Goal: Task Accomplishment & Management: Manage account settings

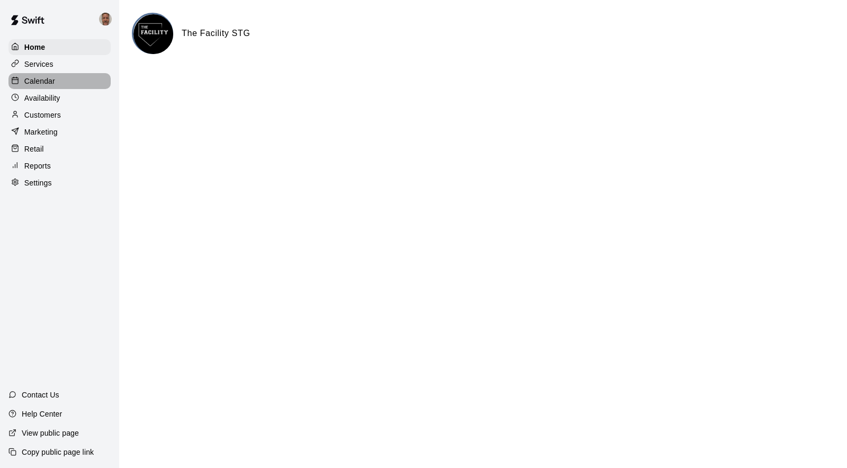
click at [30, 83] on p "Calendar" at bounding box center [39, 81] width 31 height 11
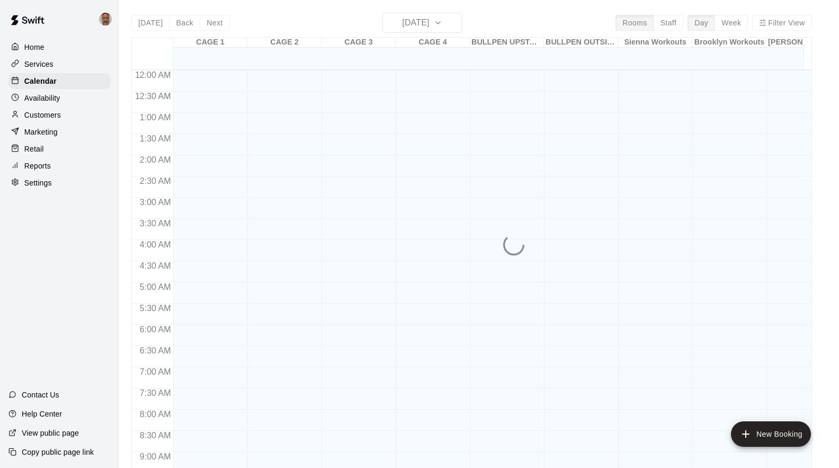
scroll to position [576, 0]
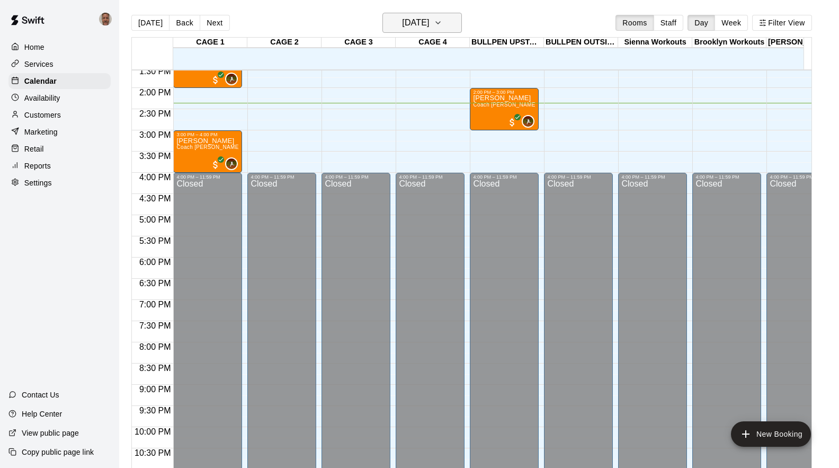
click at [442, 21] on icon "button" at bounding box center [438, 22] width 8 height 13
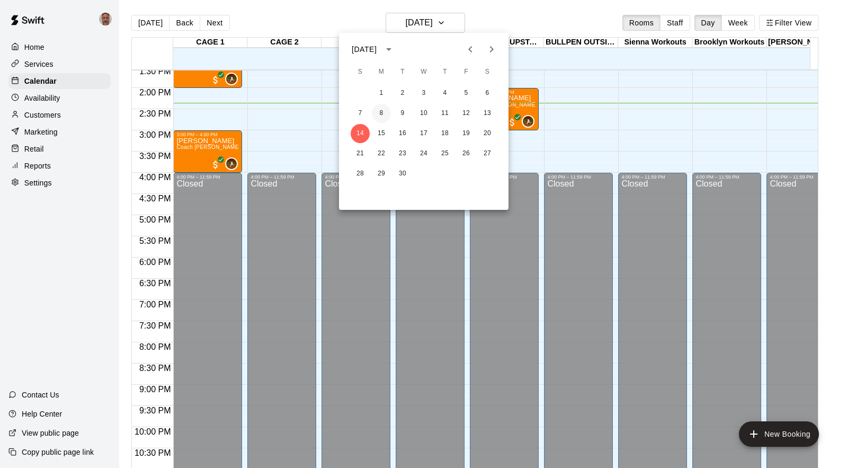
click at [383, 113] on button "8" at bounding box center [381, 113] width 19 height 19
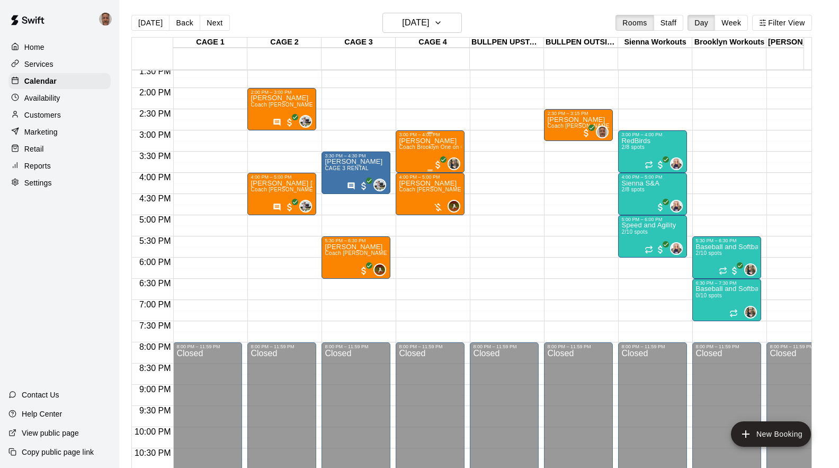
click at [410, 159] on div "[PERSON_NAME] Coach Brooklyn One on One" at bounding box center [430, 371] width 63 height 468
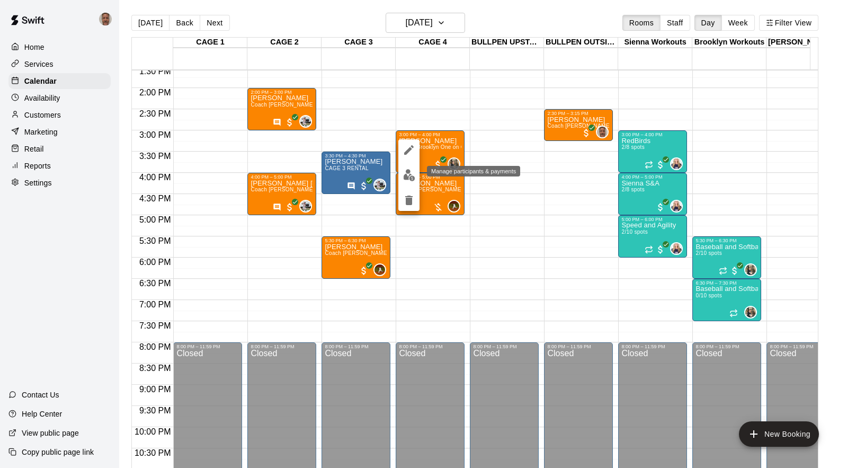
click at [407, 174] on img "edit" at bounding box center [409, 175] width 12 height 12
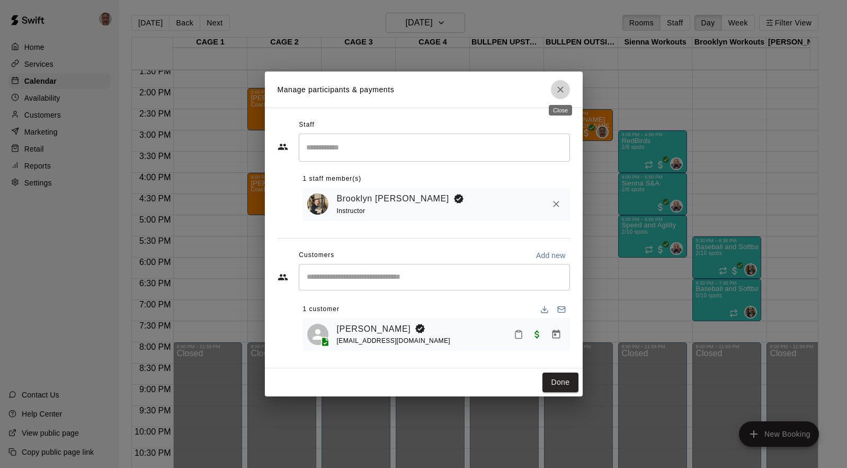
click at [561, 88] on icon "Close" at bounding box center [560, 89] width 6 height 6
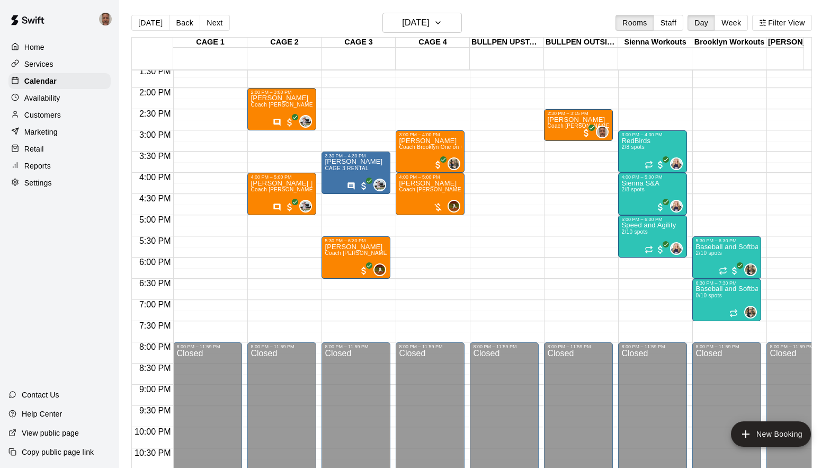
click at [37, 120] on p "Customers" at bounding box center [42, 115] width 37 height 11
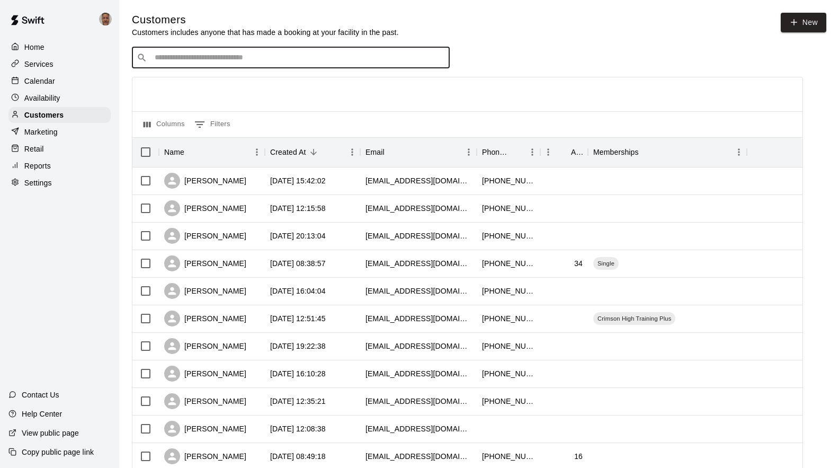
click at [293, 57] on input "Search customers by name or email" at bounding box center [299, 57] width 294 height 11
type input "*****"
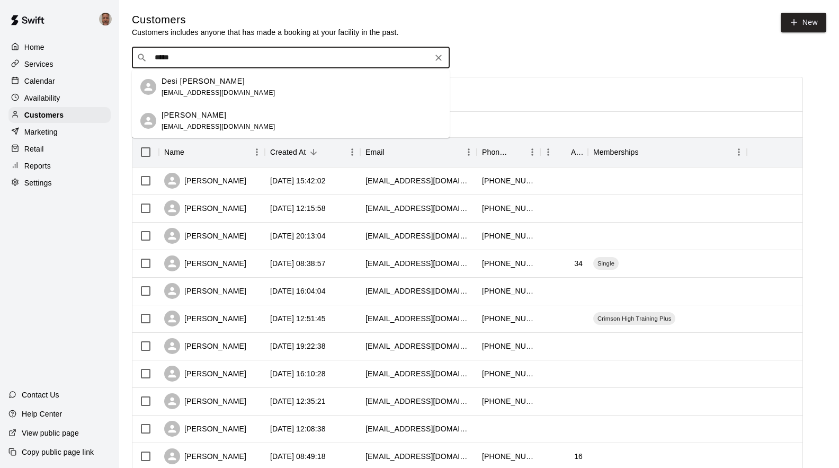
click at [191, 121] on div "[PERSON_NAME] [EMAIL_ADDRESS][DOMAIN_NAME]" at bounding box center [219, 121] width 114 height 23
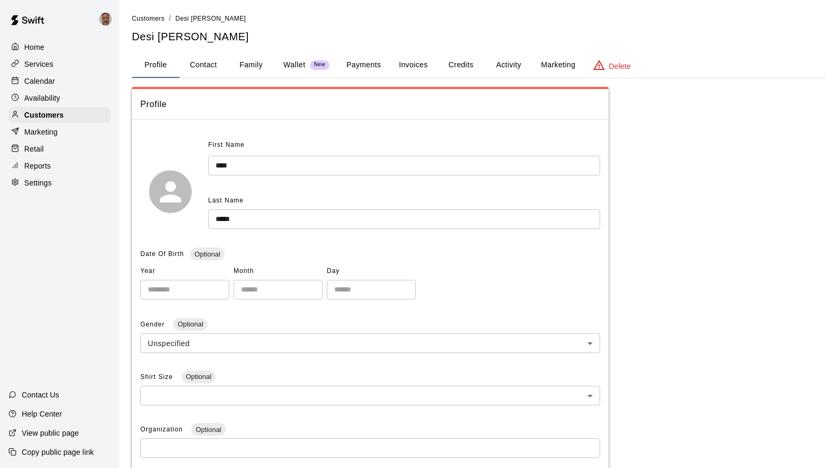
click at [365, 58] on button "Payments" at bounding box center [363, 64] width 51 height 25
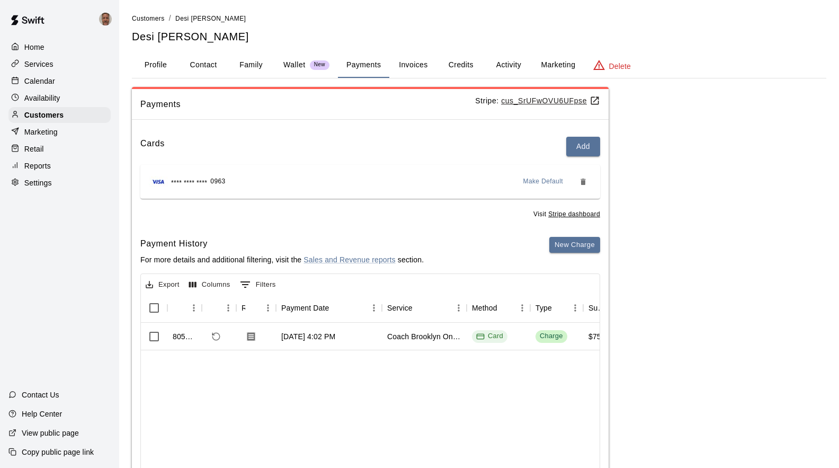
click at [34, 82] on p "Calendar" at bounding box center [39, 81] width 31 height 11
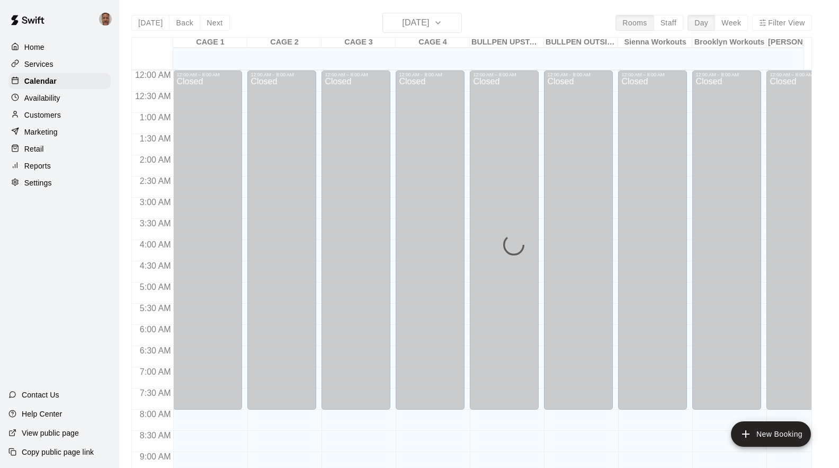
scroll to position [576, 0]
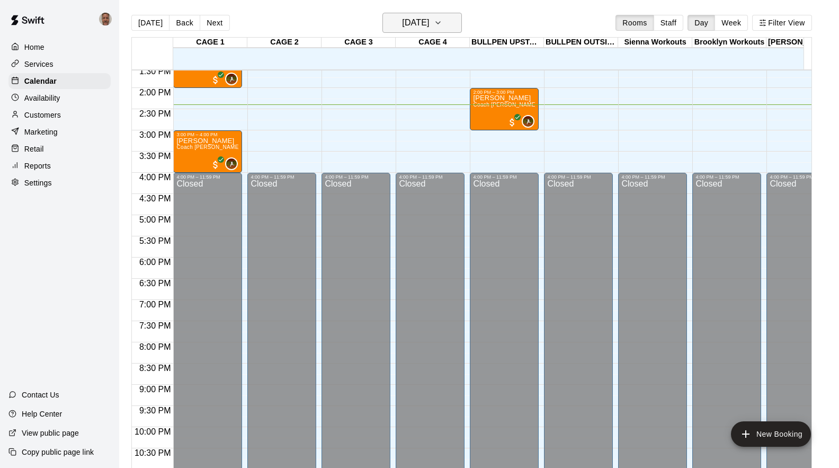
click at [449, 28] on button "[DATE]" at bounding box center [422, 23] width 79 height 20
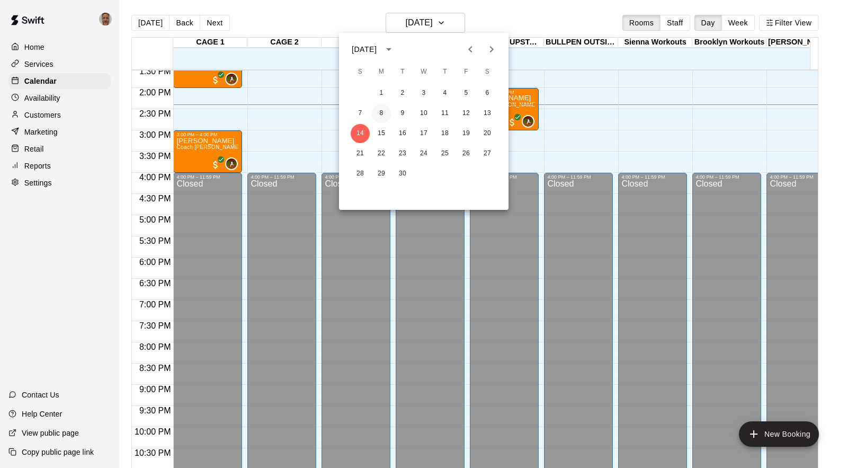
click at [383, 112] on button "8" at bounding box center [381, 113] width 19 height 19
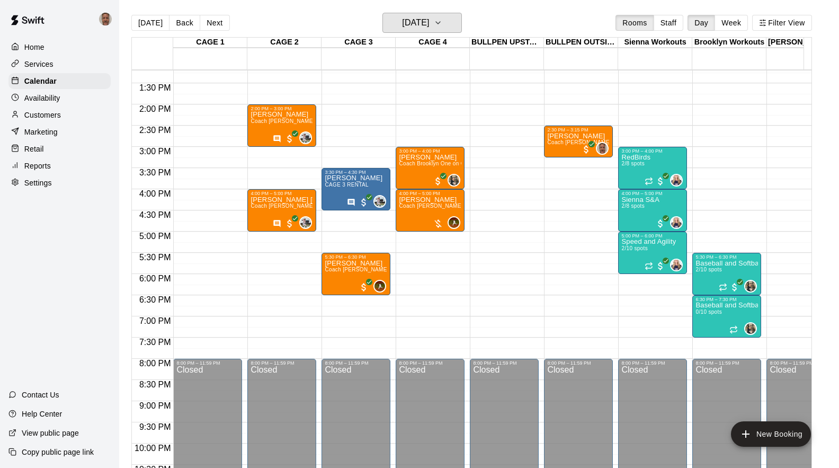
scroll to position [578, 0]
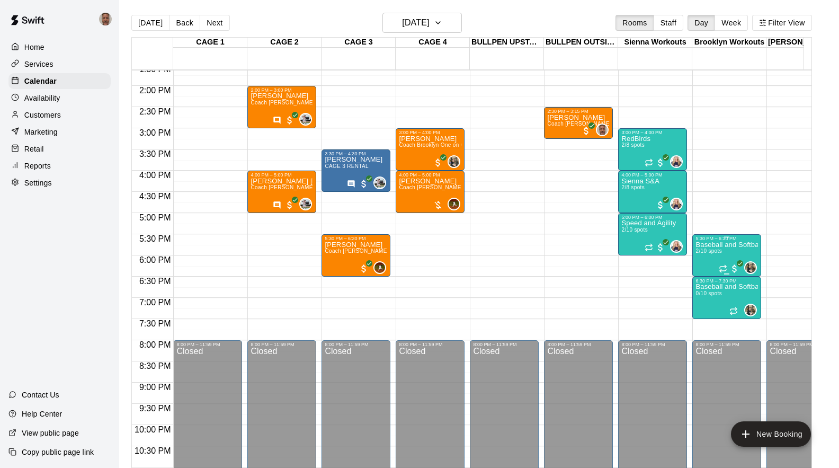
click at [727, 264] on div at bounding box center [729, 268] width 21 height 11
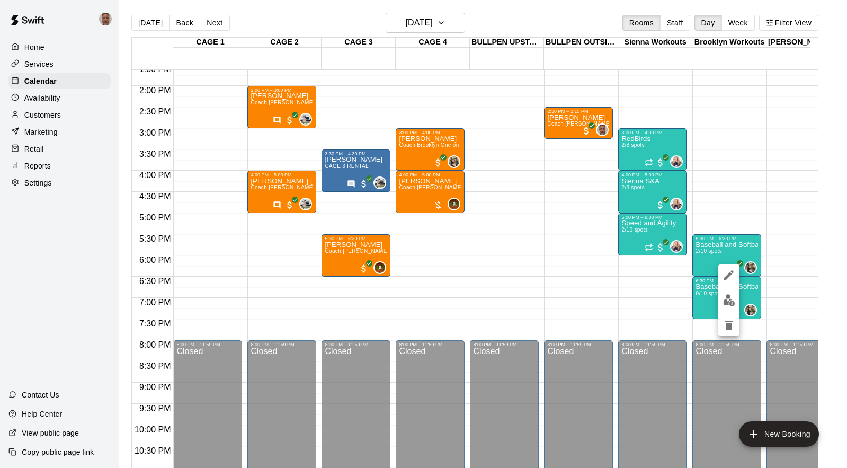
click at [729, 282] on button "edit" at bounding box center [729, 274] width 21 height 21
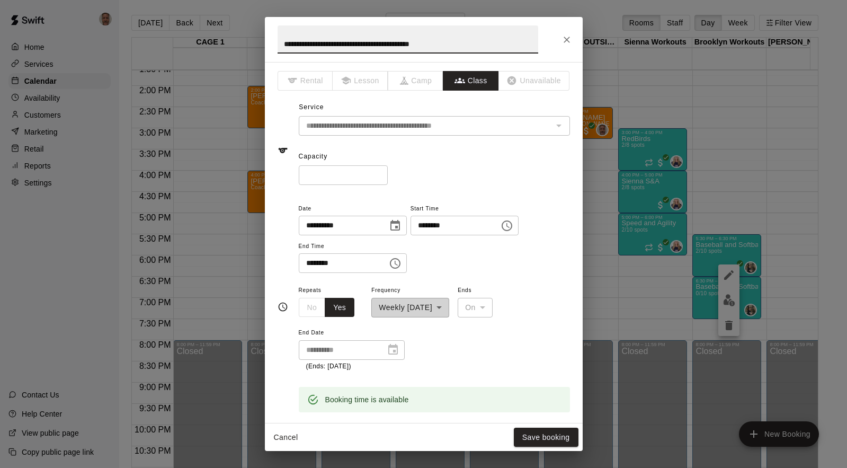
click at [730, 305] on div "**********" at bounding box center [423, 234] width 847 height 468
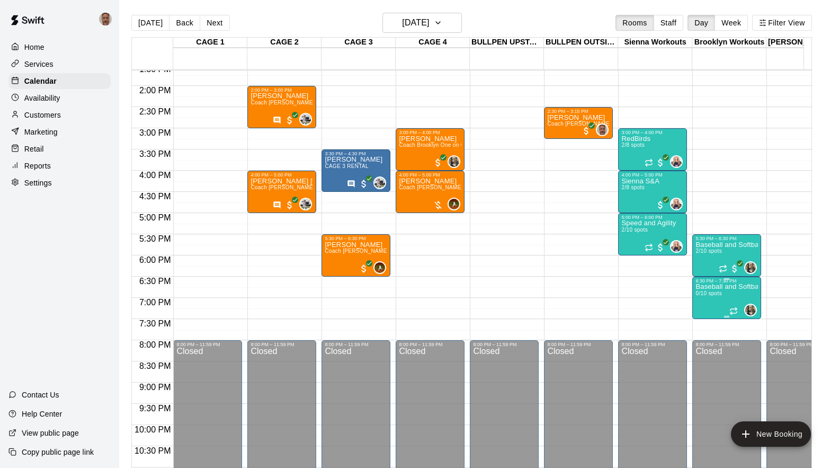
click at [712, 279] on div at bounding box center [727, 279] width 63 height 2
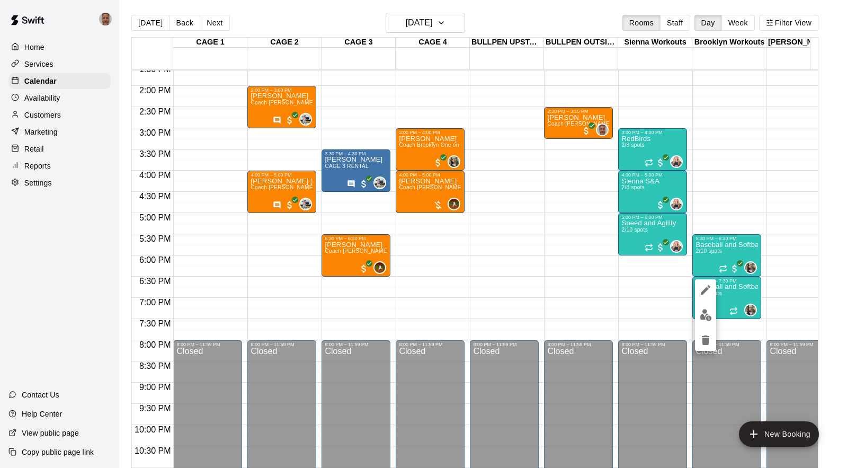
click at [702, 316] on img "edit" at bounding box center [706, 315] width 12 height 12
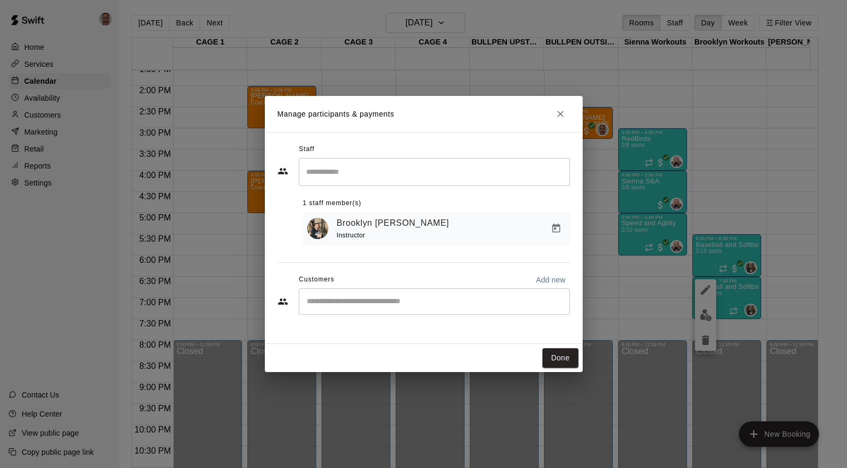
click at [40, 82] on div "Manage participants & payments Staff ​ 1 staff member(s) [PERSON_NAME] Instruct…" at bounding box center [423, 234] width 847 height 468
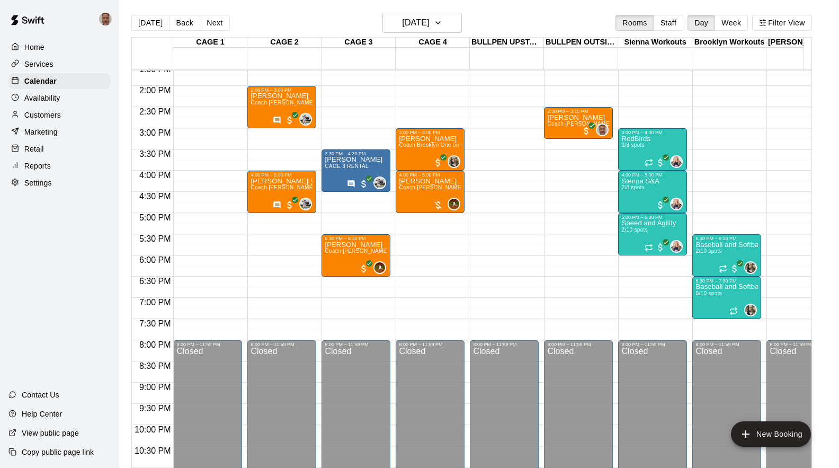
click at [29, 120] on p "Customers" at bounding box center [42, 115] width 37 height 11
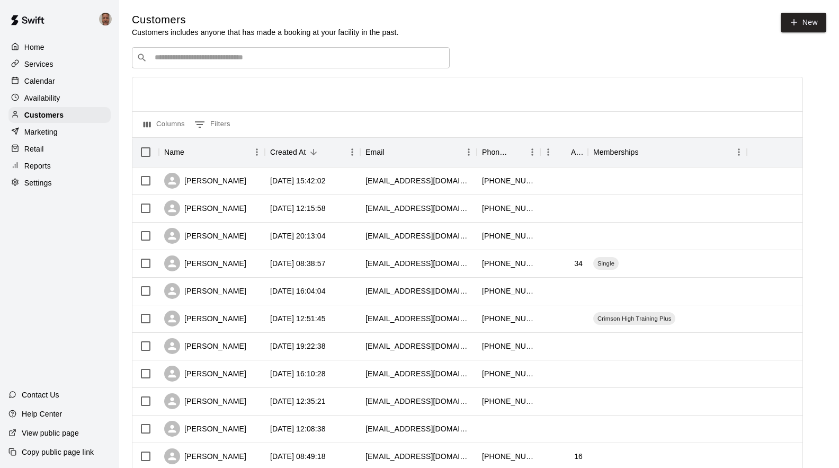
click at [321, 61] on input "Search customers by name or email" at bounding box center [299, 57] width 294 height 11
type input "*"
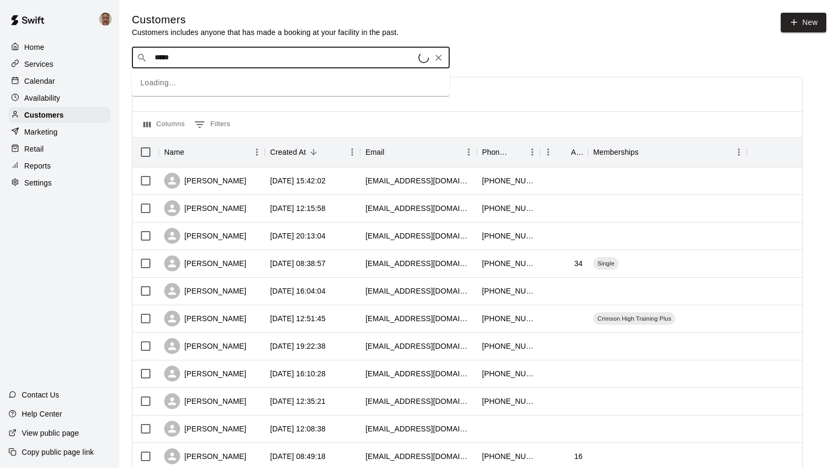
type input "******"
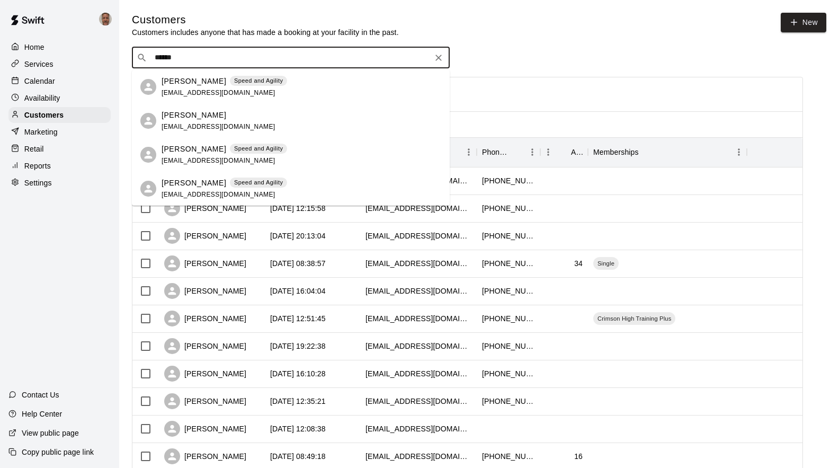
click at [191, 90] on span "[EMAIL_ADDRESS][DOMAIN_NAME]" at bounding box center [219, 92] width 114 height 7
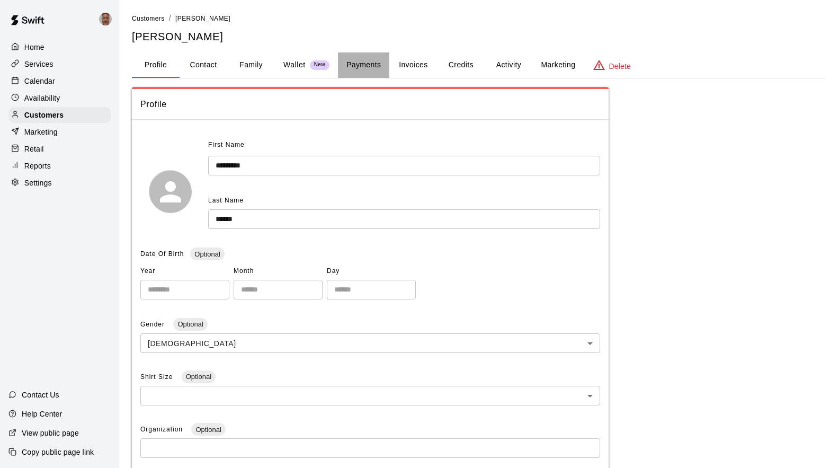
click at [367, 64] on button "Payments" at bounding box center [363, 64] width 51 height 25
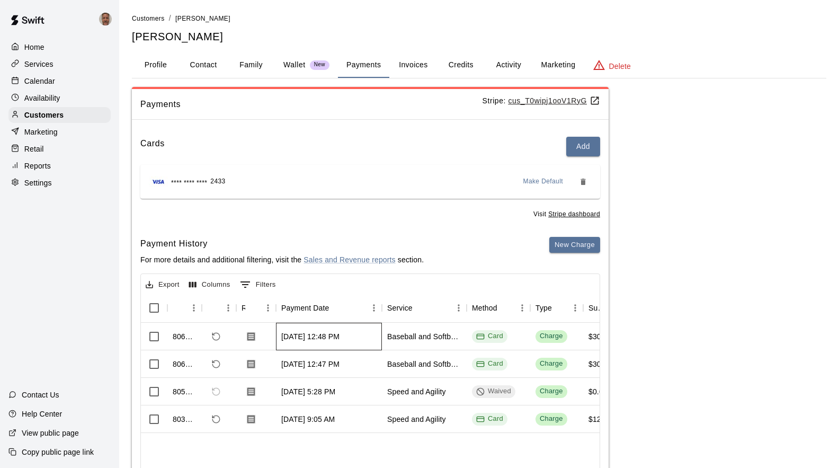
click at [340, 338] on div "[DATE] 12:48 PM" at bounding box center [310, 336] width 58 height 11
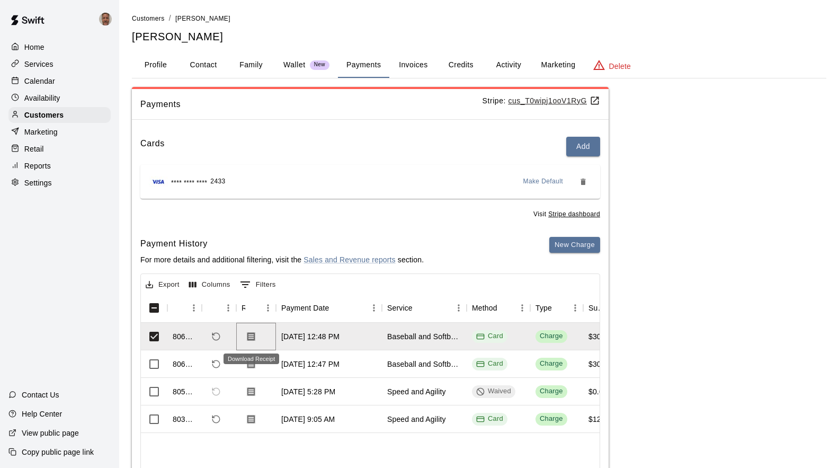
click at [250, 338] on icon "Download Receipt" at bounding box center [251, 336] width 8 height 9
click at [253, 362] on icon "Download Receipt" at bounding box center [251, 364] width 11 height 11
click at [29, 81] on p "Calendar" at bounding box center [39, 81] width 31 height 11
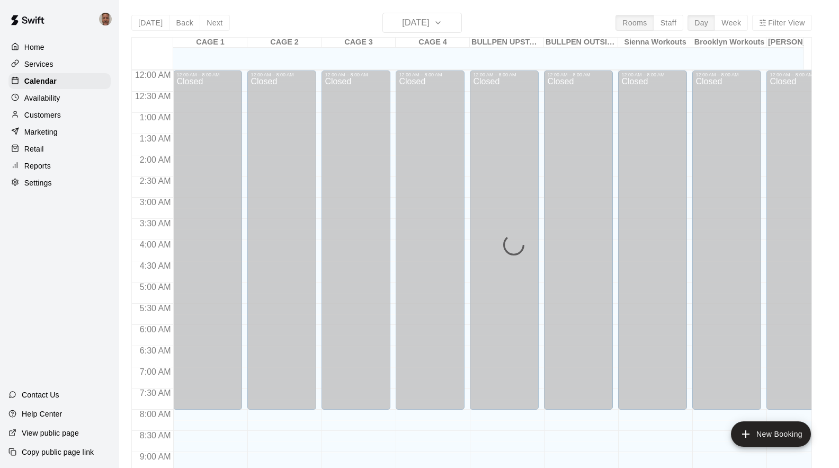
scroll to position [576, 0]
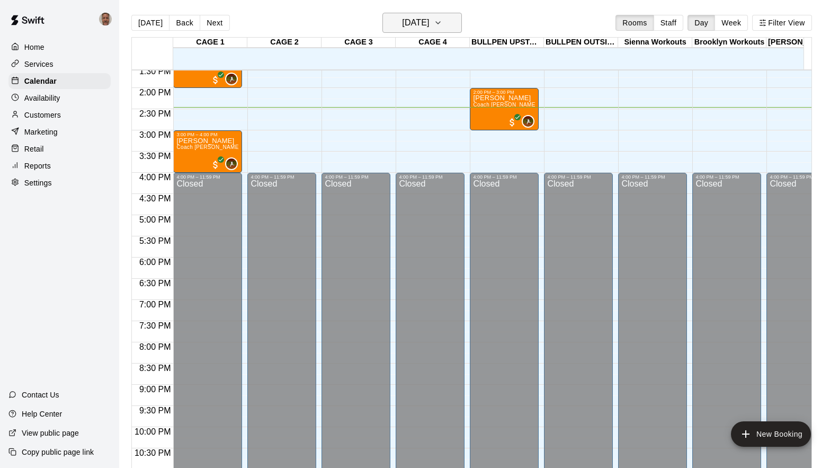
click at [440, 23] on icon "button" at bounding box center [438, 23] width 4 height 2
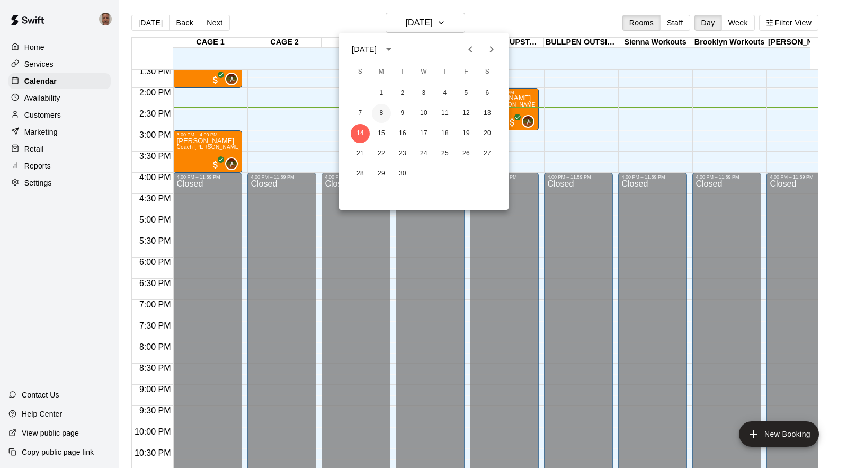
click at [385, 112] on button "8" at bounding box center [381, 113] width 19 height 19
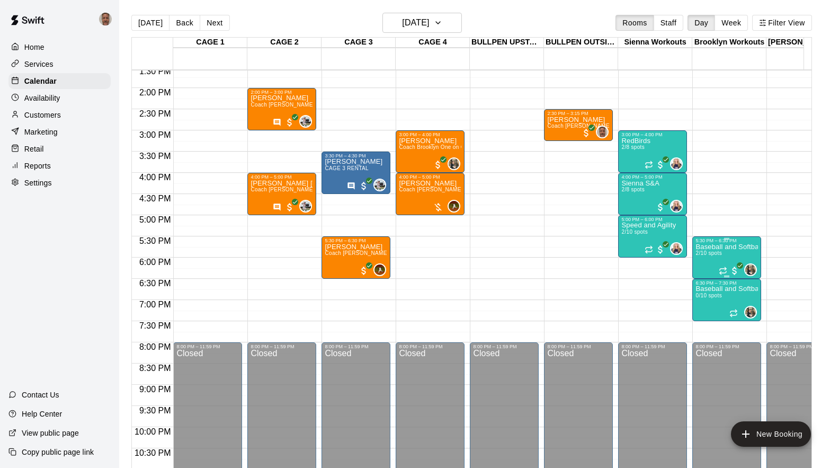
click at [705, 264] on div "Baseball and Softball Strength and Conditioning 2/10 spots" at bounding box center [727, 477] width 63 height 468
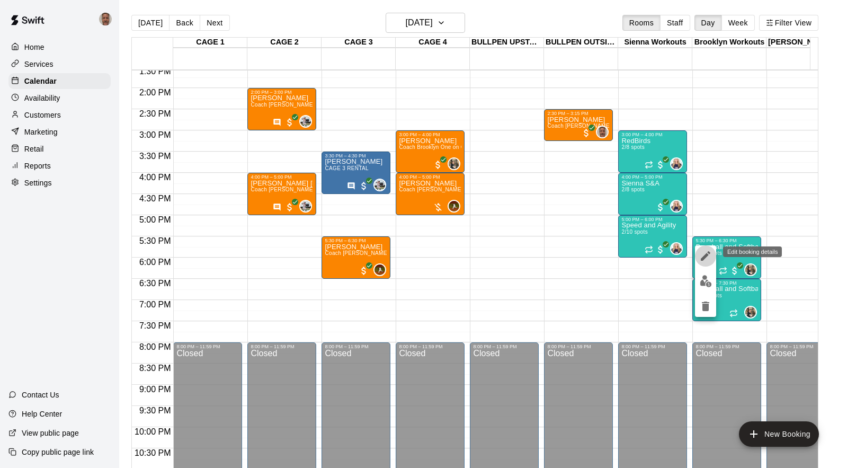
click at [705, 252] on icon "edit" at bounding box center [705, 256] width 13 height 13
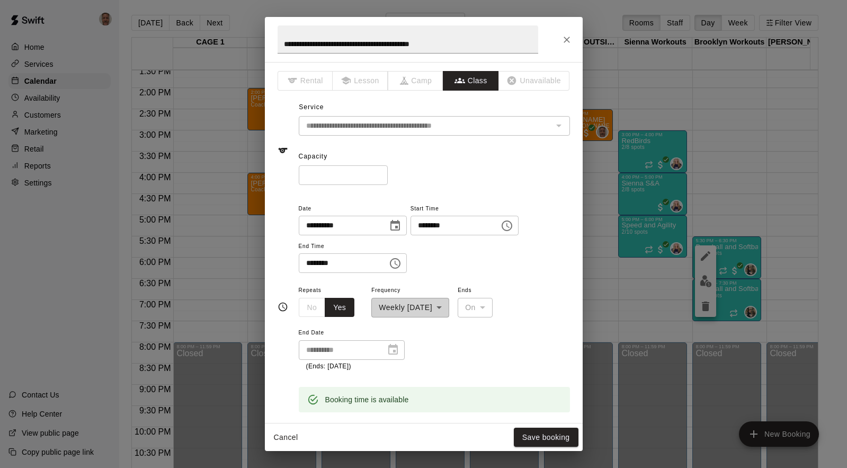
click at [711, 284] on div "**********" at bounding box center [423, 234] width 847 height 468
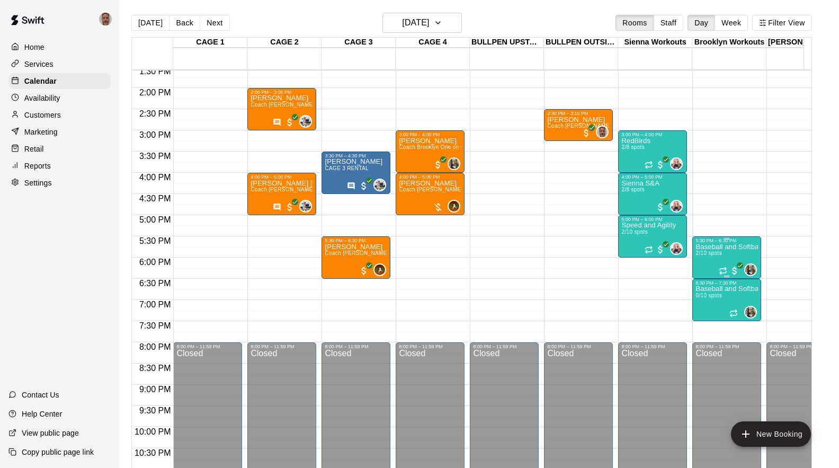
click at [708, 261] on div "Baseball and Softball Strength and Conditioning 2/10 spots" at bounding box center [727, 477] width 63 height 468
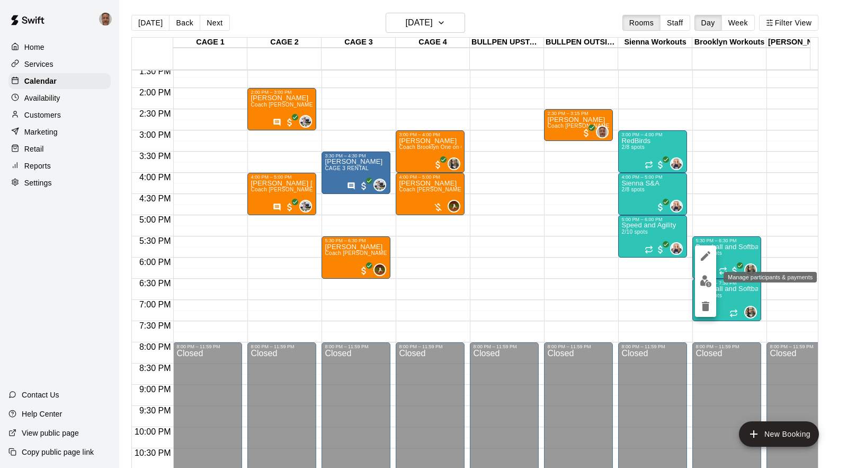
click at [704, 279] on img "edit" at bounding box center [706, 281] width 12 height 12
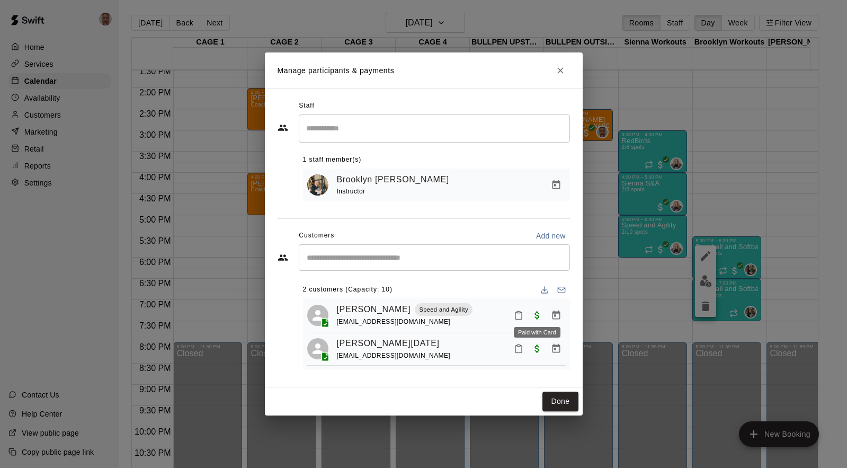
click at [535, 315] on span "Paid with Card" at bounding box center [537, 314] width 19 height 9
click at [542, 319] on span "Paid with Card" at bounding box center [537, 314] width 19 height 9
click at [351, 343] on link "[PERSON_NAME][DATE]" at bounding box center [388, 343] width 103 height 14
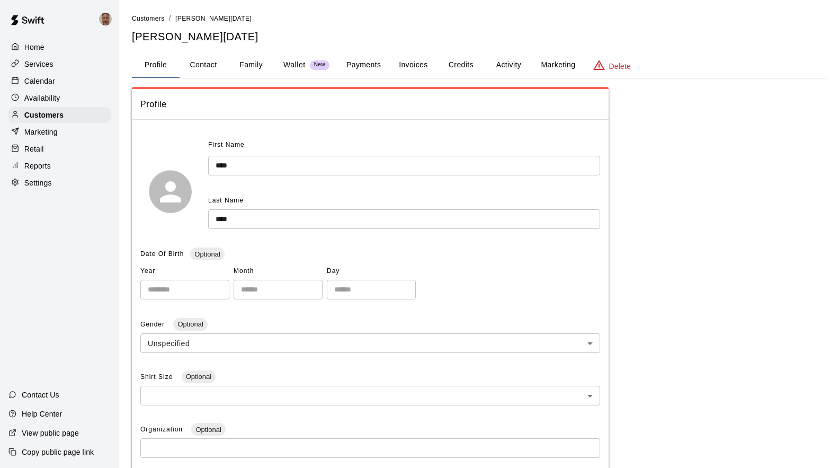
click at [360, 64] on button "Payments" at bounding box center [363, 64] width 51 height 25
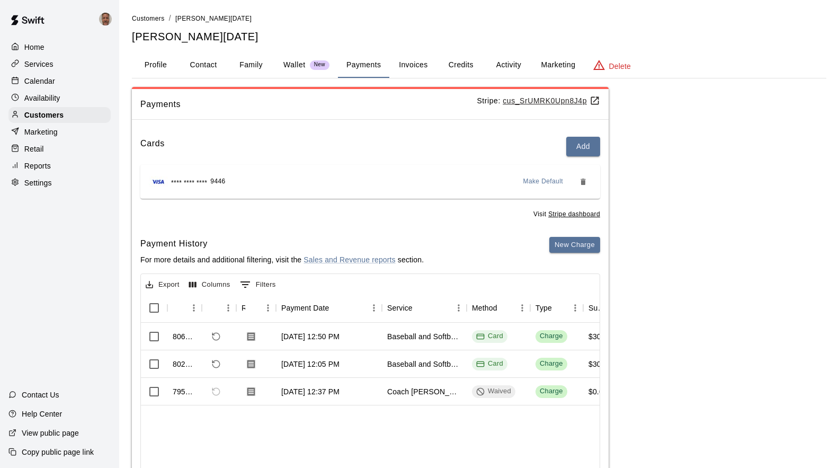
click at [32, 83] on p "Calendar" at bounding box center [39, 81] width 31 height 11
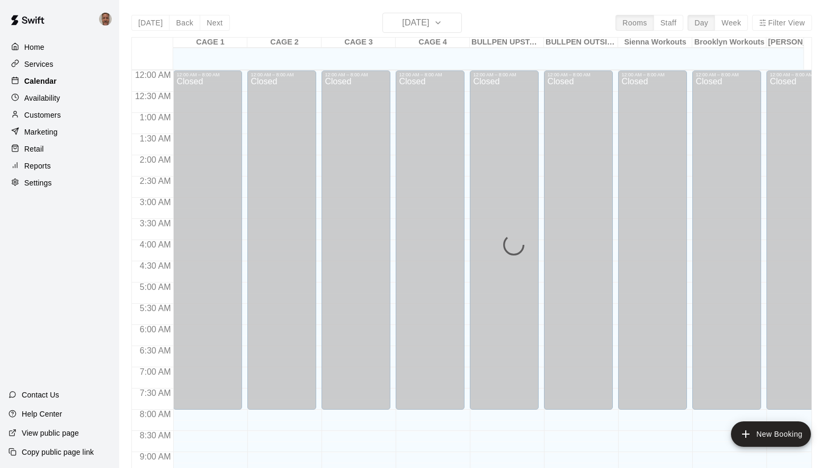
scroll to position [576, 0]
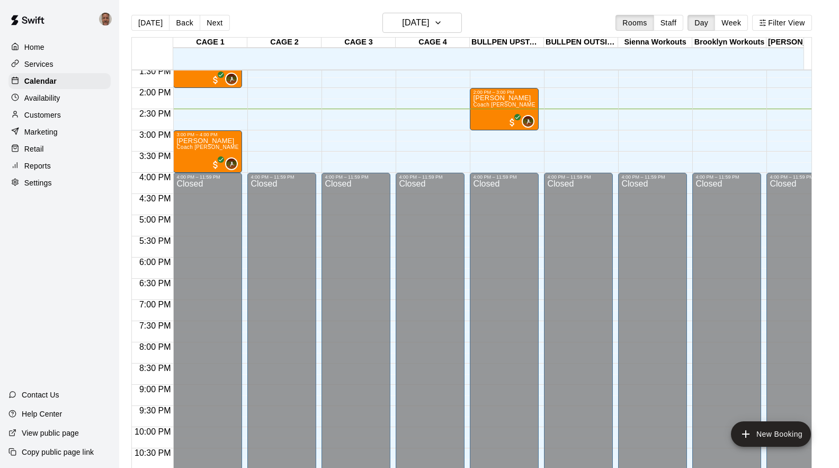
click at [43, 116] on p "Customers" at bounding box center [42, 115] width 37 height 11
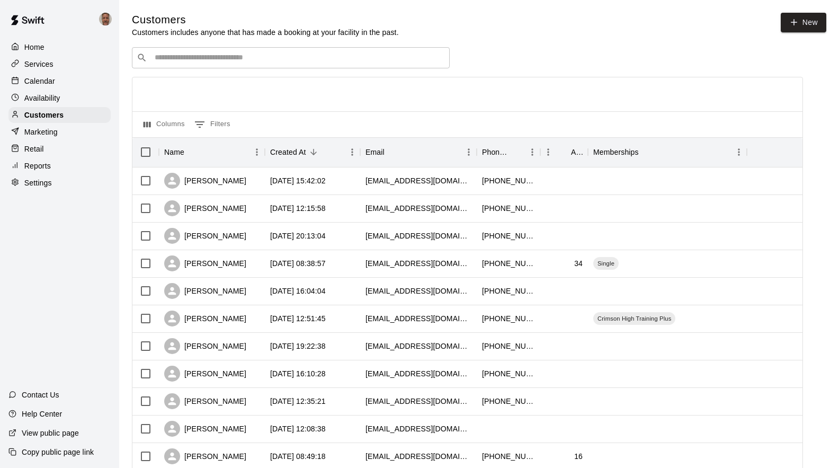
click at [250, 58] on input "Search customers by name or email" at bounding box center [299, 57] width 294 height 11
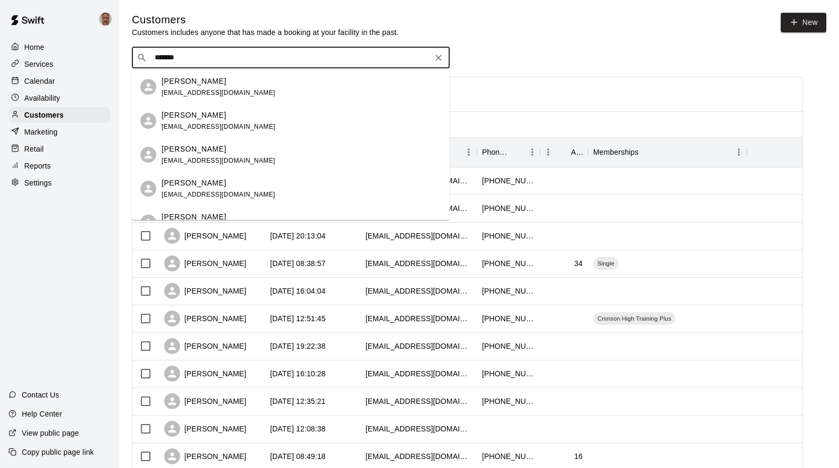
type input "********"
click at [184, 182] on p "[PERSON_NAME]" at bounding box center [194, 183] width 65 height 11
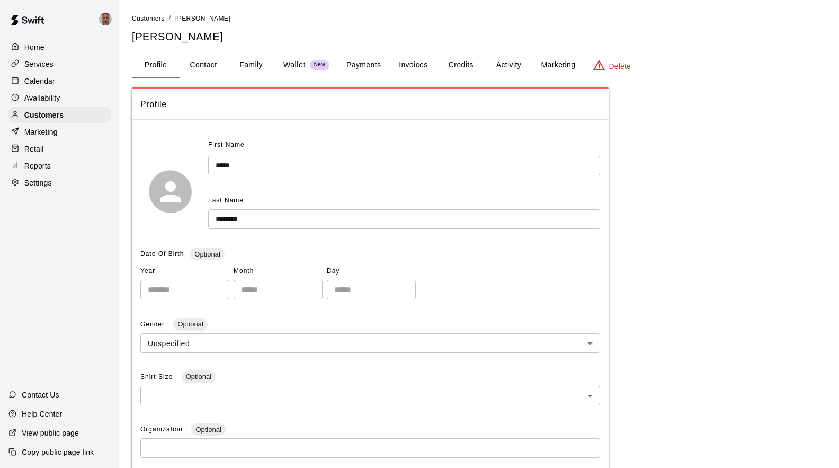
click at [356, 64] on button "Payments" at bounding box center [363, 64] width 51 height 25
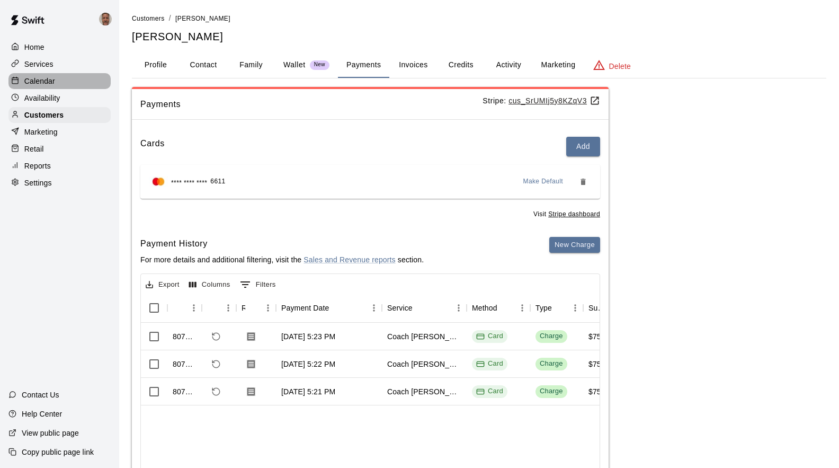
click at [50, 79] on p "Calendar" at bounding box center [39, 81] width 31 height 11
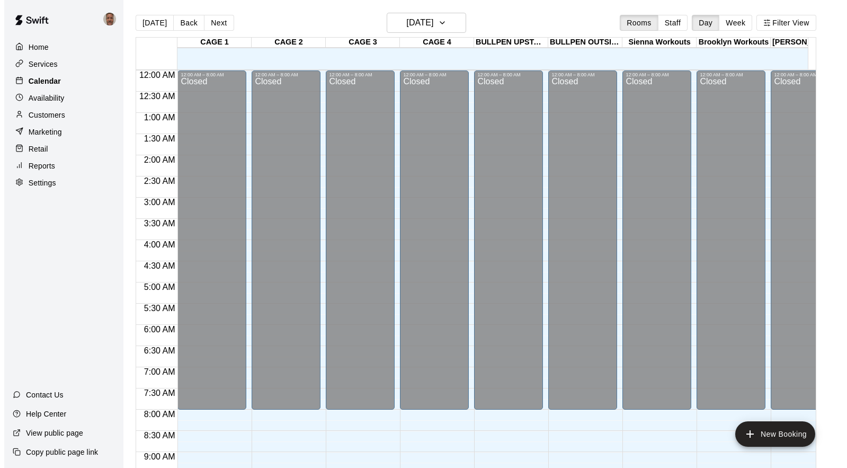
scroll to position [576, 0]
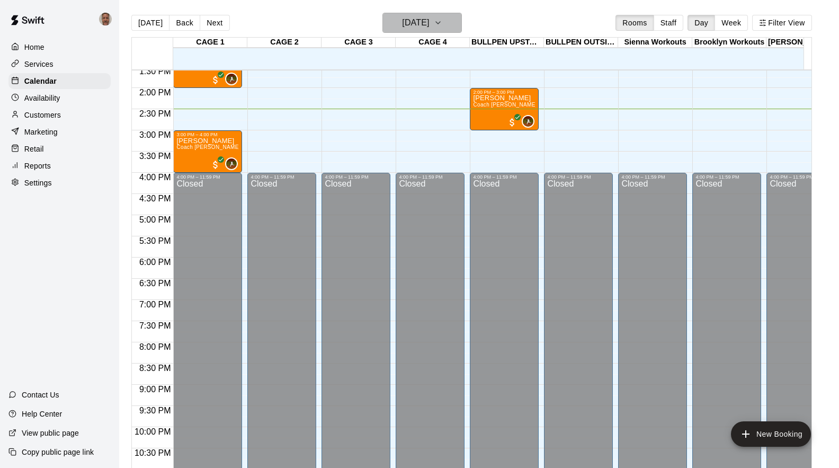
click at [426, 25] on h6 "[DATE]" at bounding box center [415, 22] width 27 height 15
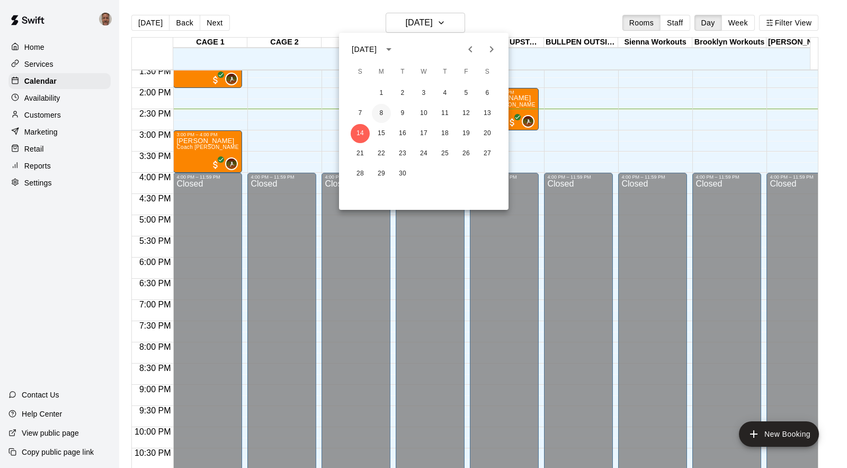
click at [384, 110] on button "8" at bounding box center [381, 113] width 19 height 19
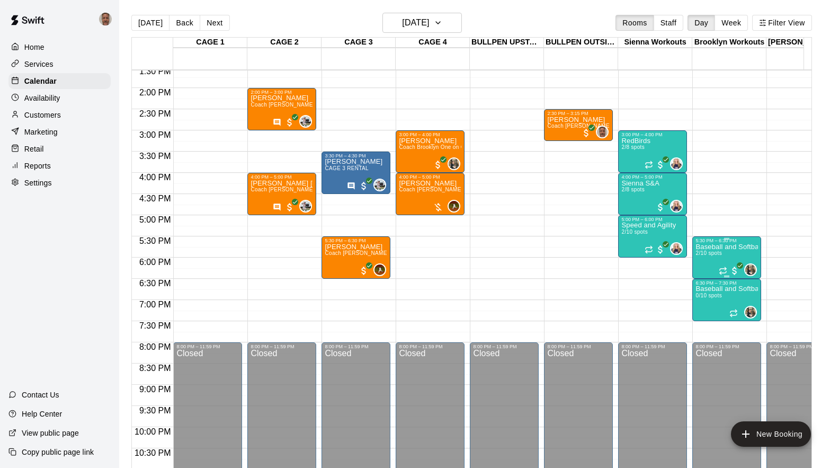
click at [706, 265] on div "Baseball and Softball Strength and Conditioning 2/10 spots" at bounding box center [727, 477] width 63 height 468
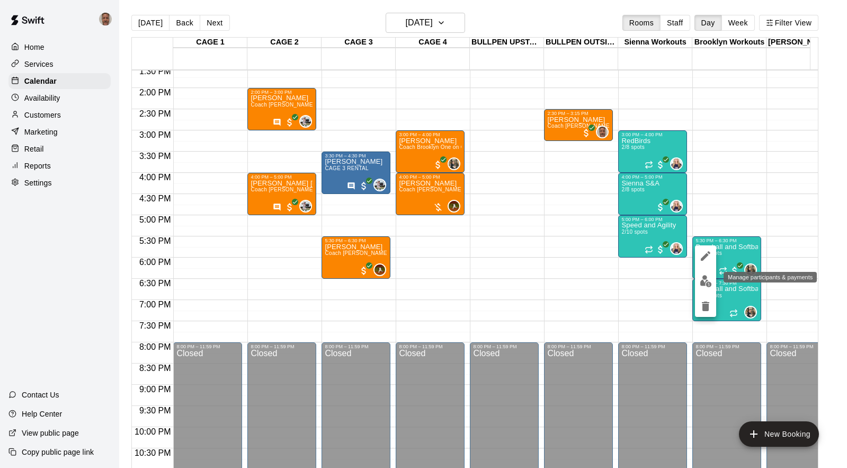
click at [705, 280] on img "edit" at bounding box center [706, 281] width 12 height 12
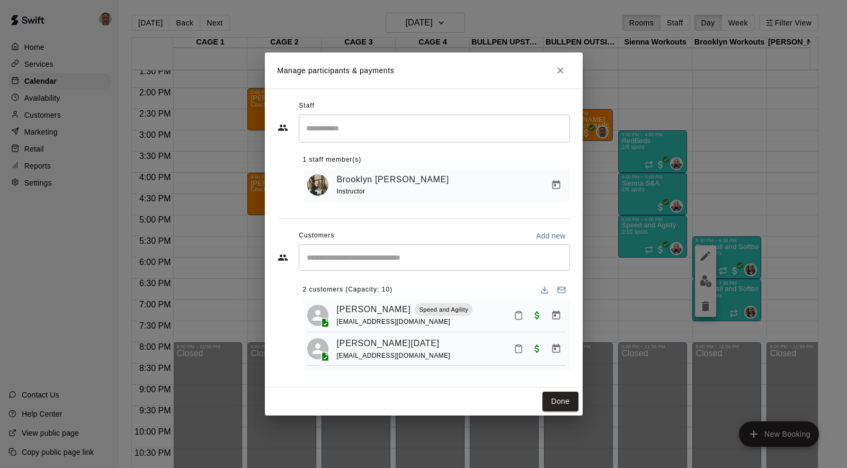
click at [440, 260] on input "Start typing to search customers..." at bounding box center [435, 257] width 262 height 11
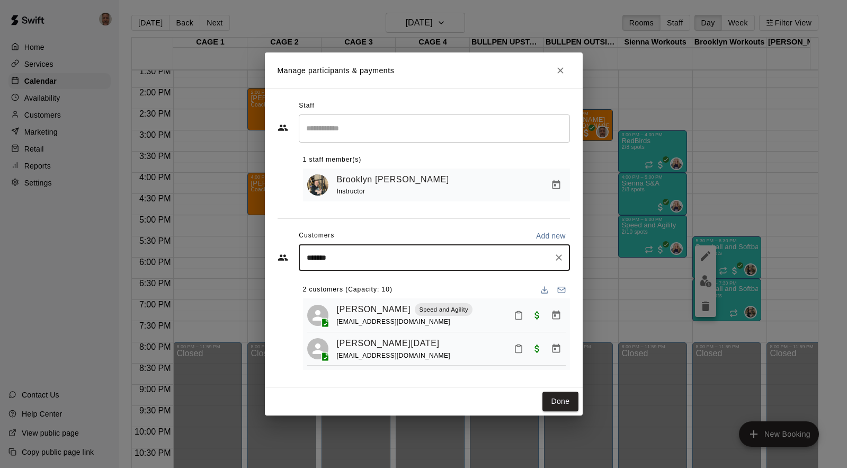
type input "********"
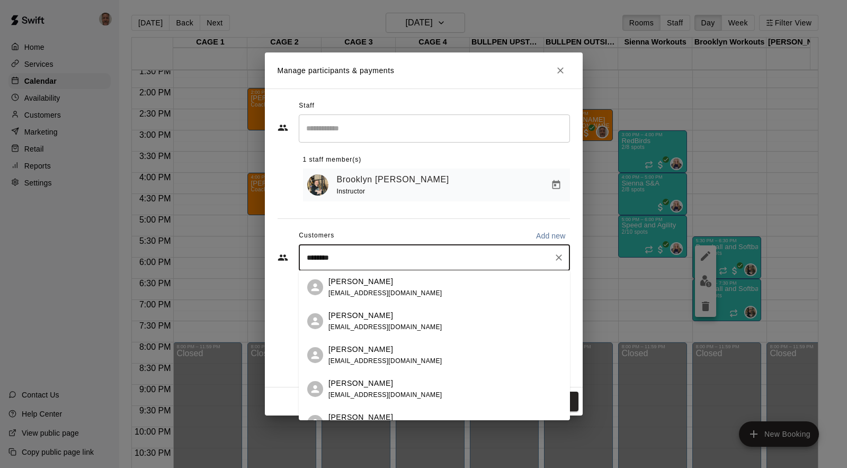
click at [355, 385] on p "[PERSON_NAME]" at bounding box center [361, 383] width 65 height 11
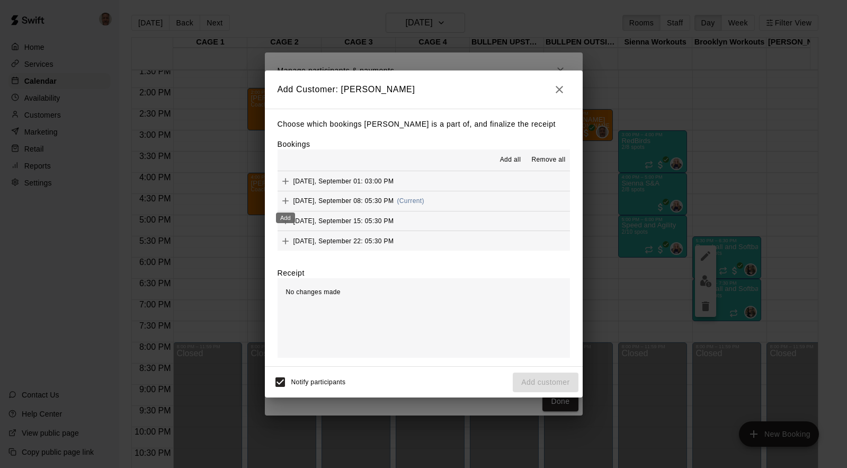
click at [282, 199] on icon "Add" at bounding box center [285, 201] width 11 height 11
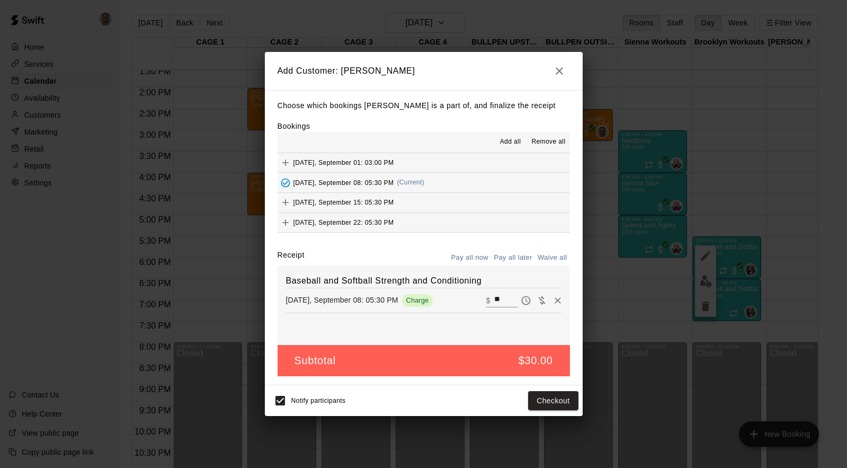
click at [494, 299] on input "**" at bounding box center [505, 301] width 23 height 14
type input "**"
click at [541, 398] on button "Checkout" at bounding box center [553, 401] width 50 height 20
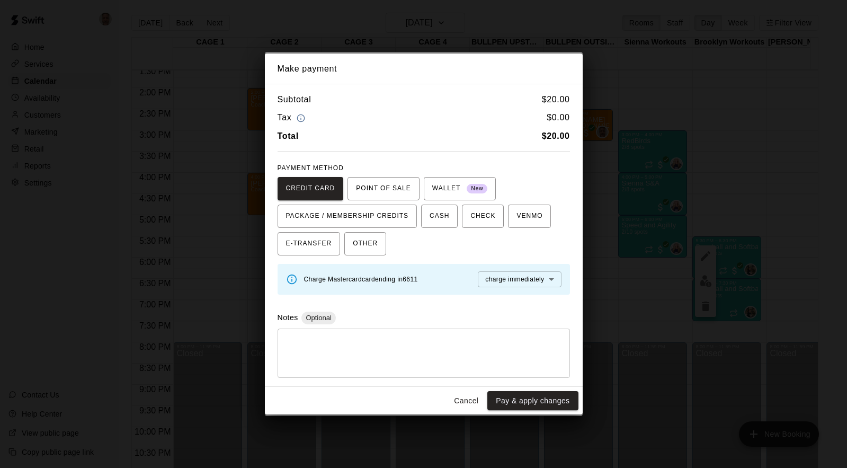
click at [390, 350] on textarea at bounding box center [424, 353] width 278 height 32
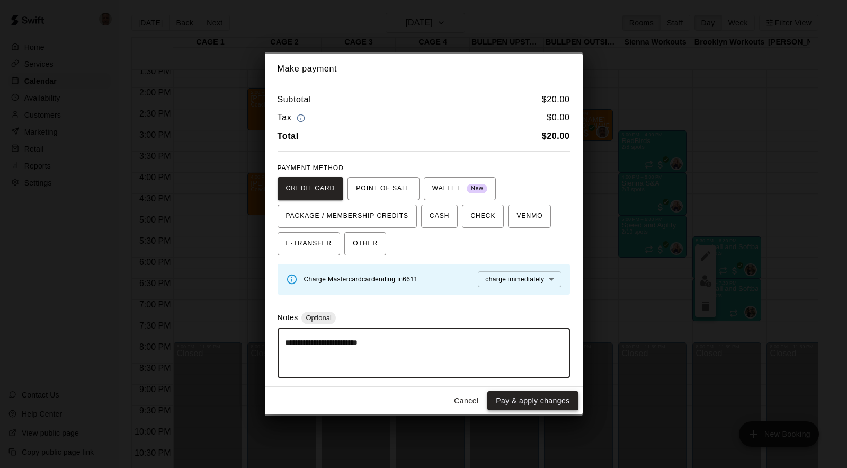
type textarea "**********"
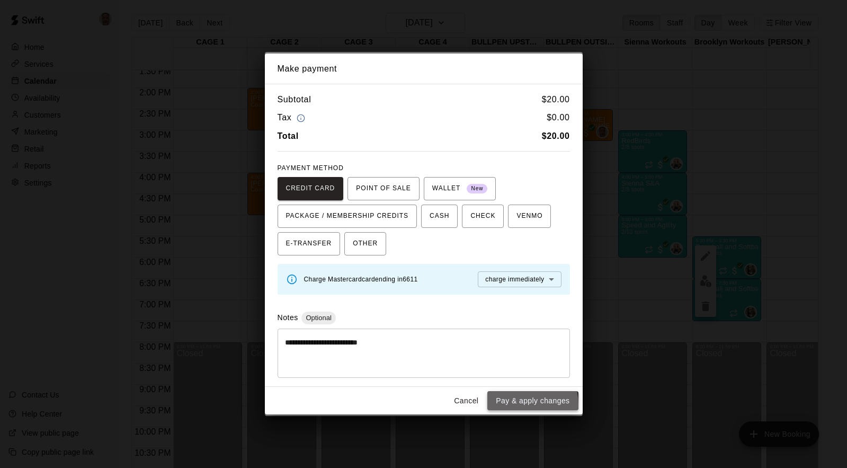
click at [514, 405] on button "Pay & apply changes" at bounding box center [533, 401] width 91 height 20
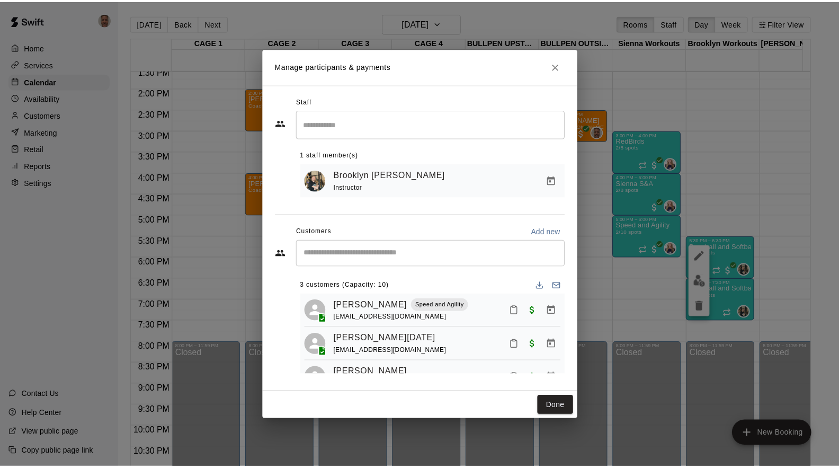
scroll to position [30, 0]
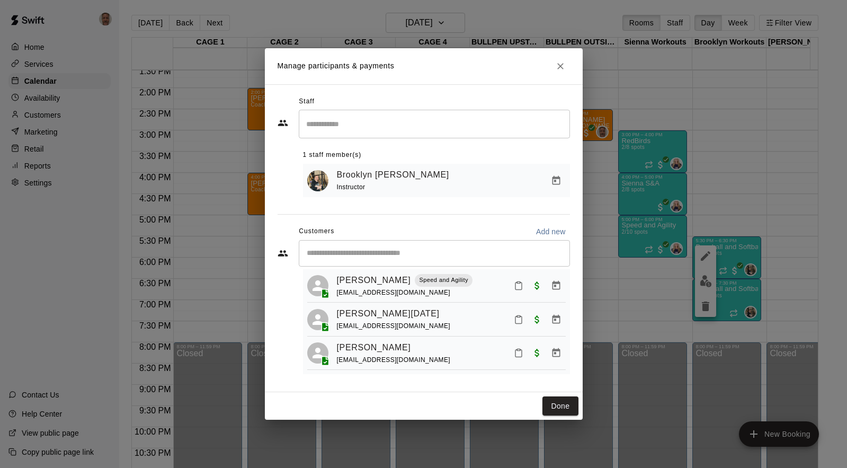
click at [385, 250] on input "Start typing to search customers..." at bounding box center [435, 253] width 262 height 11
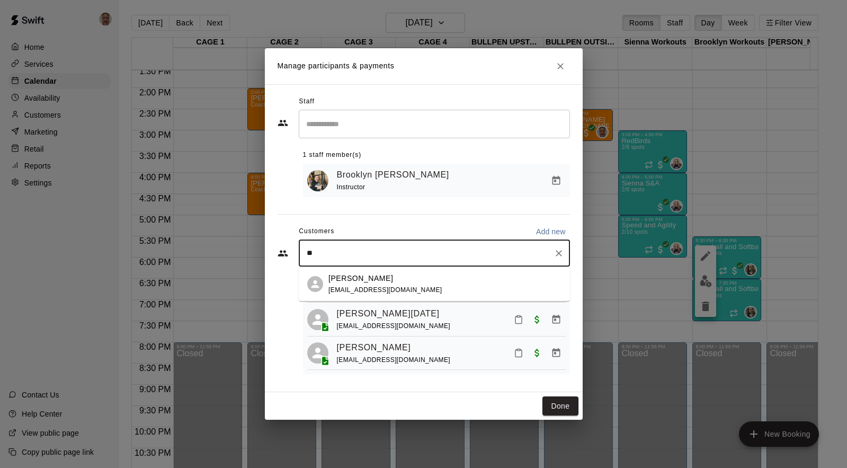
type input "***"
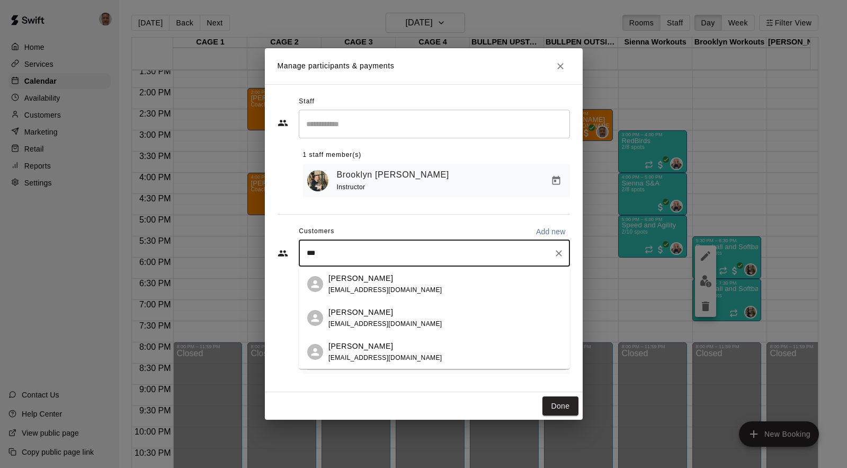
click at [356, 311] on p "[PERSON_NAME]" at bounding box center [361, 312] width 65 height 11
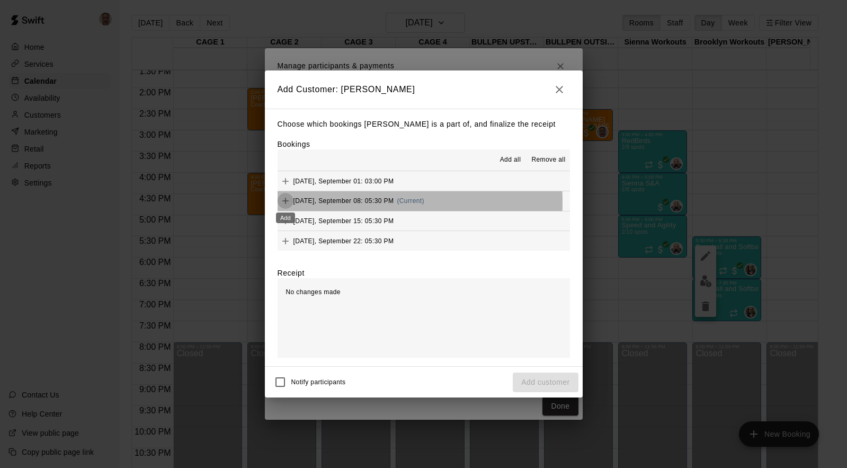
click at [284, 203] on icon "Add" at bounding box center [285, 201] width 11 height 11
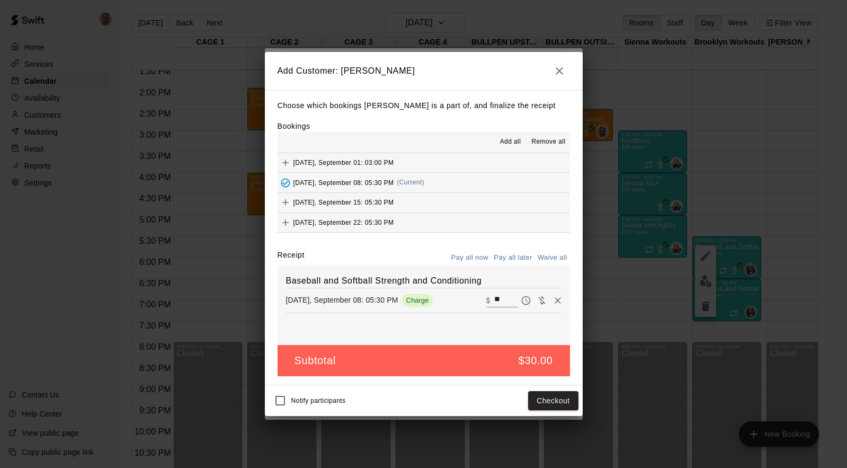
click at [494, 303] on input "**" at bounding box center [505, 301] width 23 height 14
type input "**"
click at [559, 401] on button "Checkout" at bounding box center [553, 401] width 50 height 20
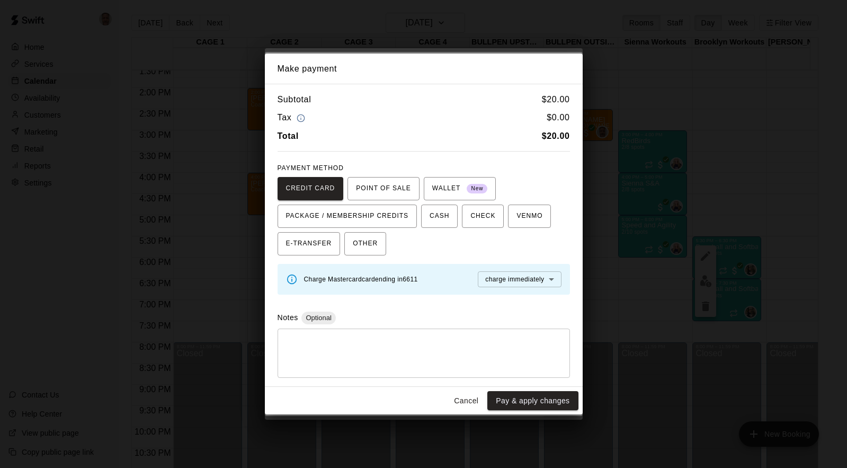
click at [421, 349] on textarea at bounding box center [424, 353] width 278 height 32
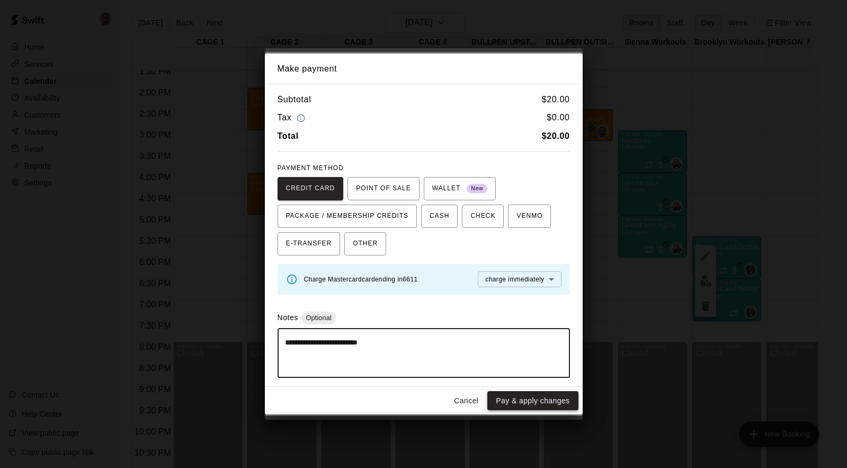
type textarea "**********"
click at [528, 399] on button "Pay & apply changes" at bounding box center [533, 401] width 91 height 20
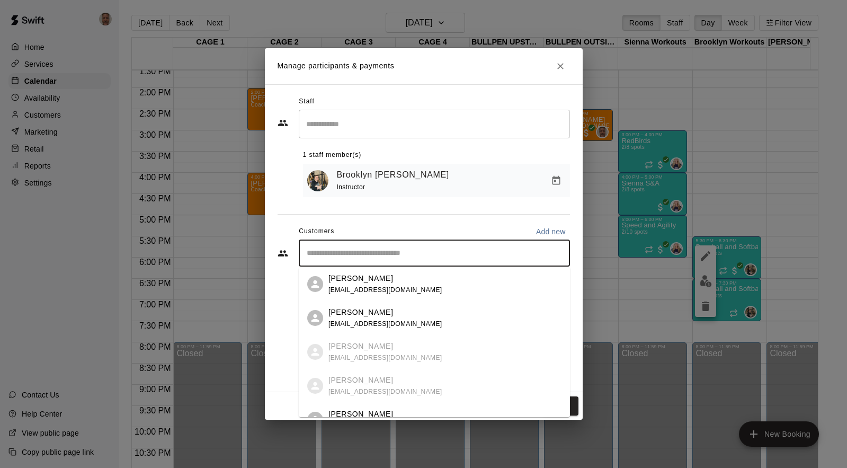
click at [406, 255] on input "Start typing to search customers..." at bounding box center [435, 253] width 262 height 11
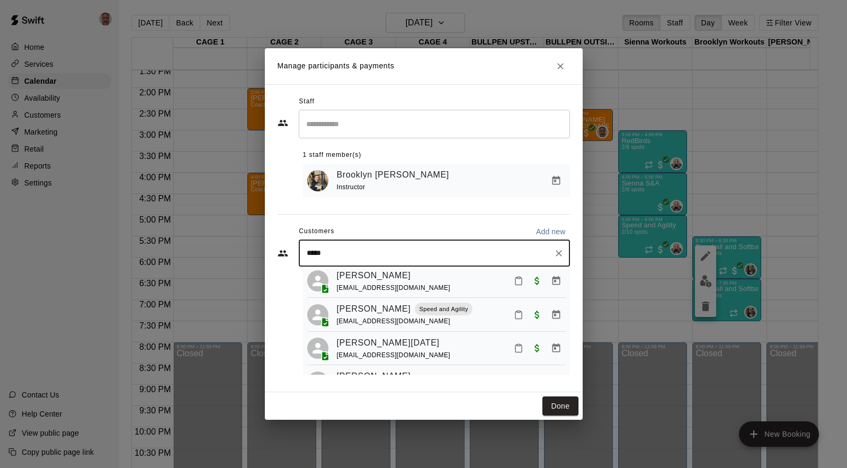
type input "******"
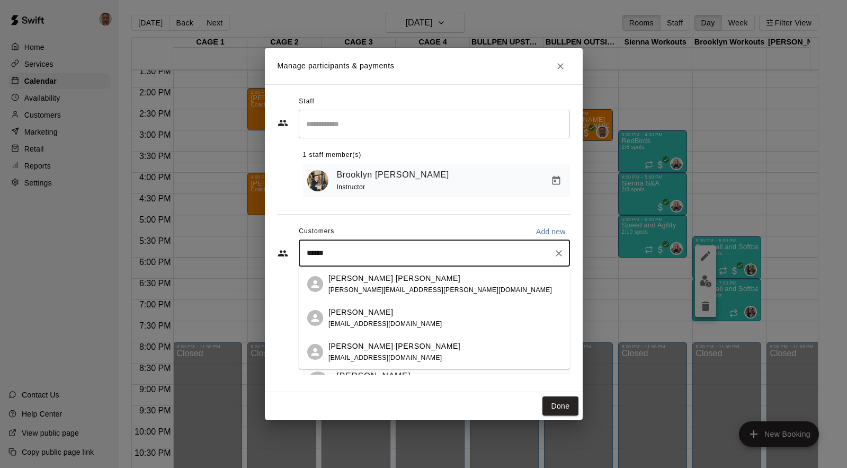
click at [361, 282] on p "[PERSON_NAME] [PERSON_NAME]" at bounding box center [395, 278] width 132 height 11
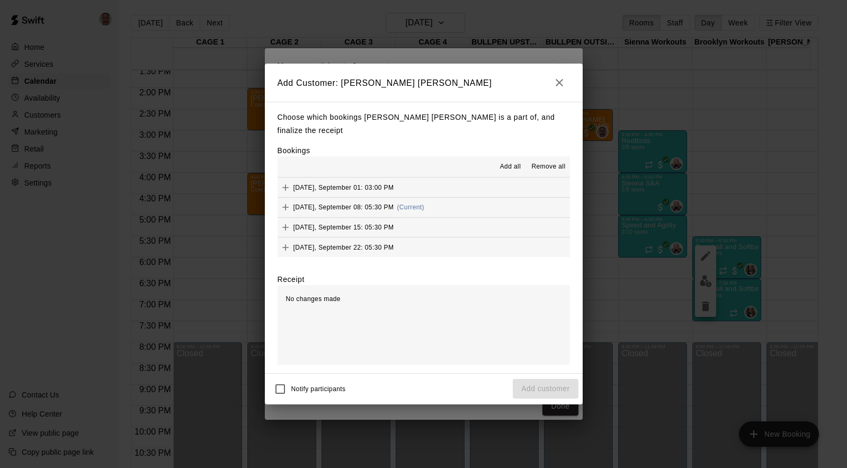
click at [122, 90] on div "Add Customer: [PERSON_NAME] [PERSON_NAME] Choose which bookings [PERSON_NAME] […" at bounding box center [423, 234] width 847 height 468
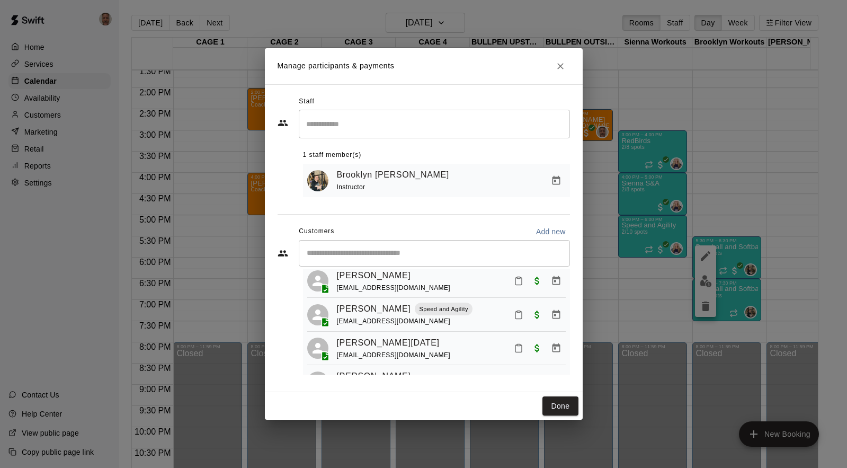
click at [38, 116] on div "Manage participants & payments Staff ​ 1 staff member(s) [PERSON_NAME] Instruct…" at bounding box center [423, 234] width 847 height 468
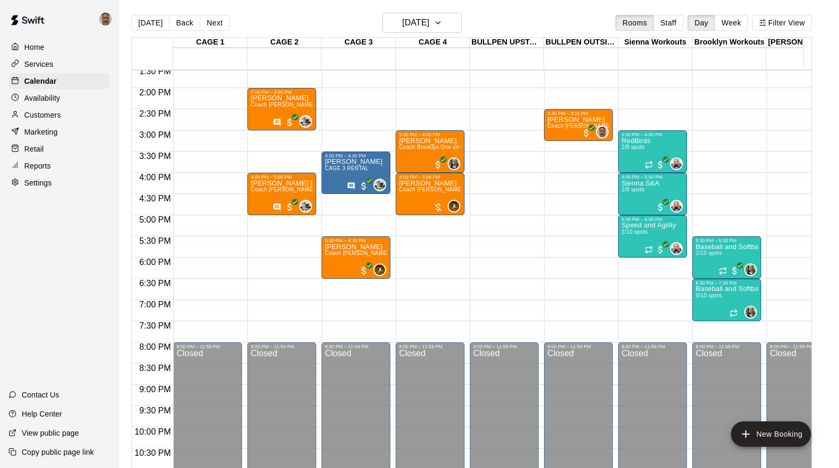
click at [38, 116] on p "Customers" at bounding box center [42, 115] width 37 height 11
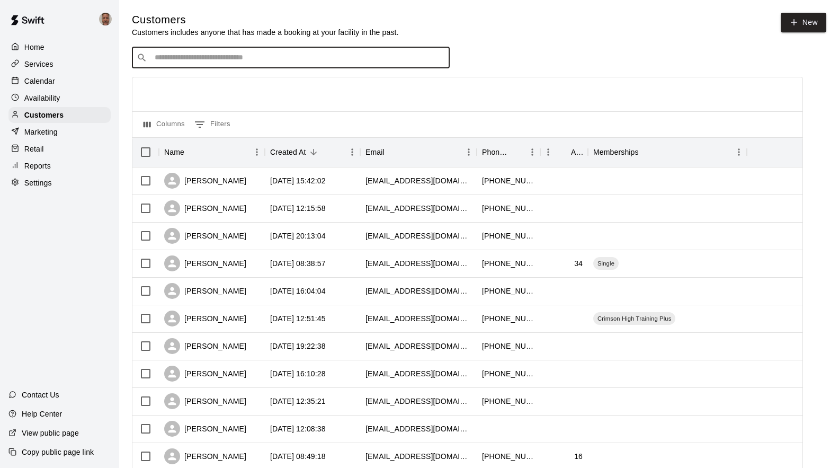
click at [234, 61] on input "Search customers by name or email" at bounding box center [299, 57] width 294 height 11
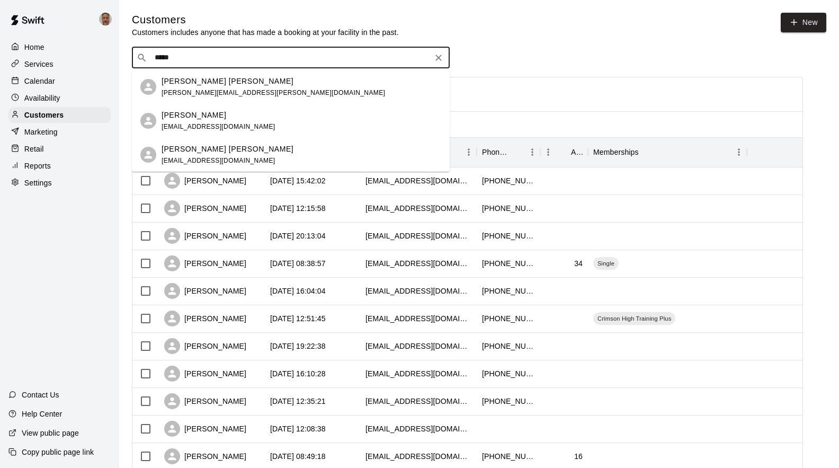
type input "******"
click at [191, 87] on div "[PERSON_NAME] Cope [EMAIL_ADDRESS][PERSON_NAME][DOMAIN_NAME]" at bounding box center [274, 87] width 224 height 23
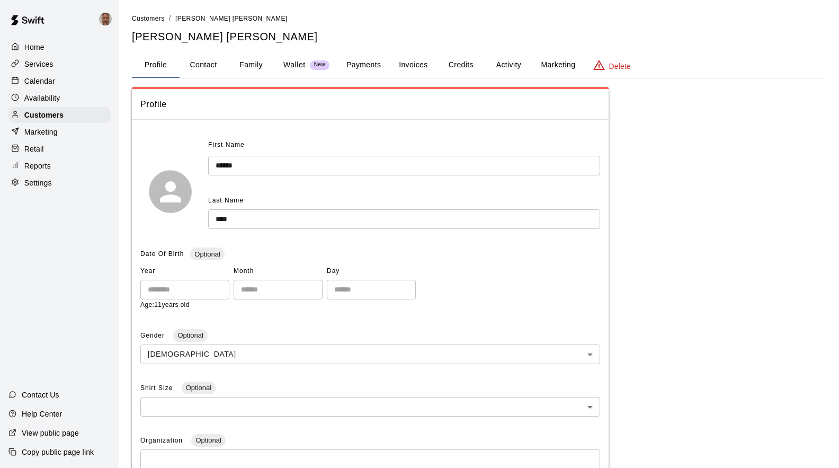
click at [366, 68] on button "Payments" at bounding box center [363, 64] width 51 height 25
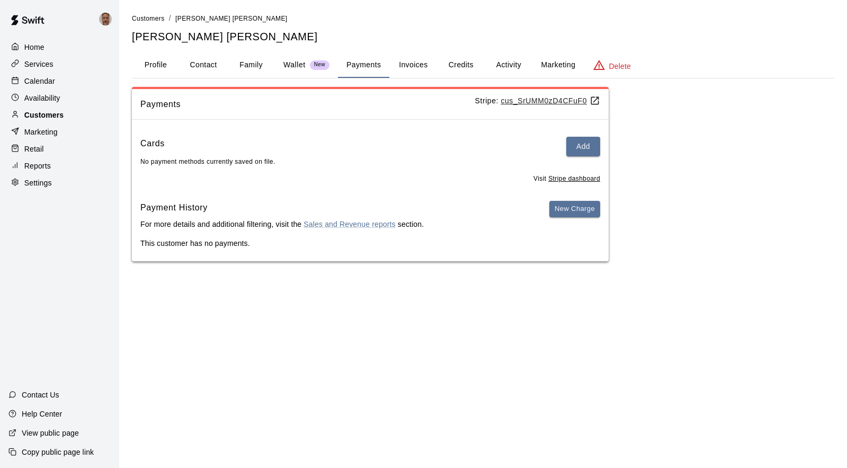
click at [44, 111] on div "Customers" at bounding box center [59, 115] width 102 height 16
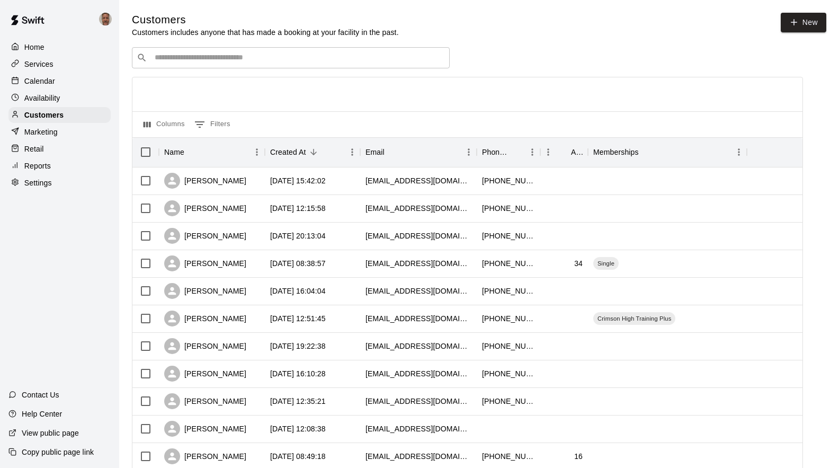
click at [229, 57] on input "Search customers by name or email" at bounding box center [299, 57] width 294 height 11
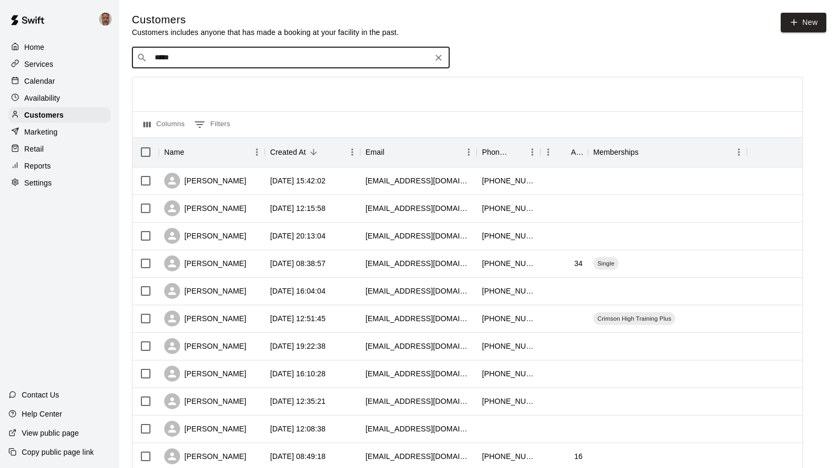
type input "******"
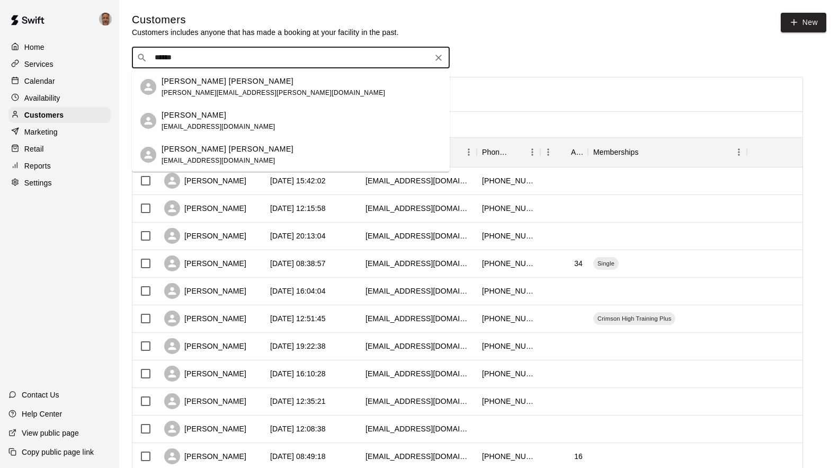
click at [193, 150] on p "[PERSON_NAME] [PERSON_NAME]" at bounding box center [228, 149] width 132 height 11
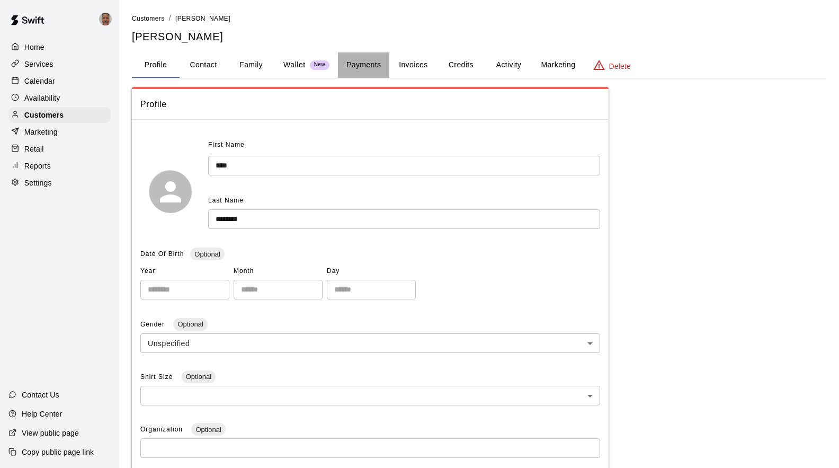
click at [360, 66] on button "Payments" at bounding box center [363, 64] width 51 height 25
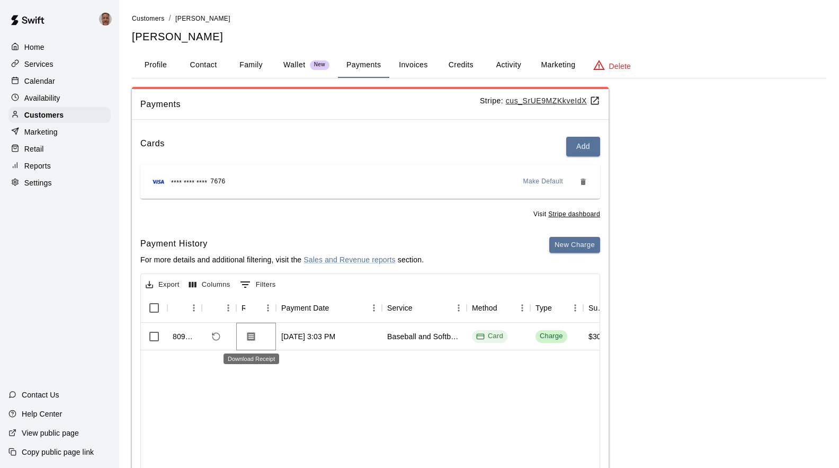
click at [249, 339] on icon "Download Receipt" at bounding box center [251, 336] width 8 height 9
click at [47, 85] on p "Calendar" at bounding box center [39, 81] width 31 height 11
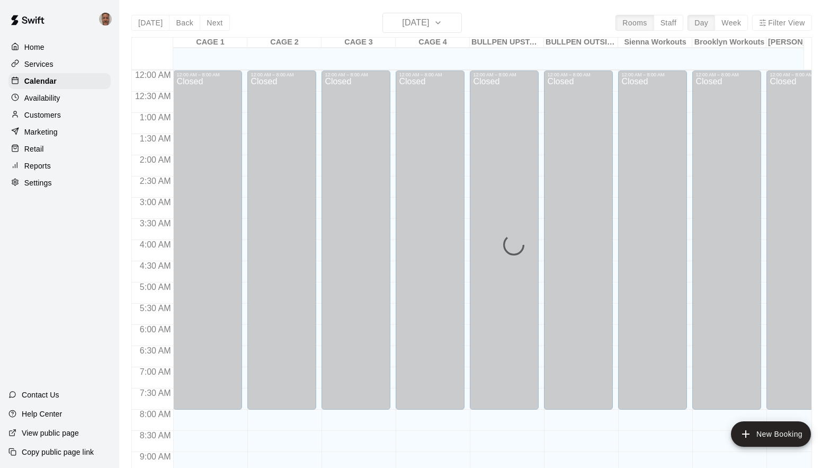
scroll to position [576, 0]
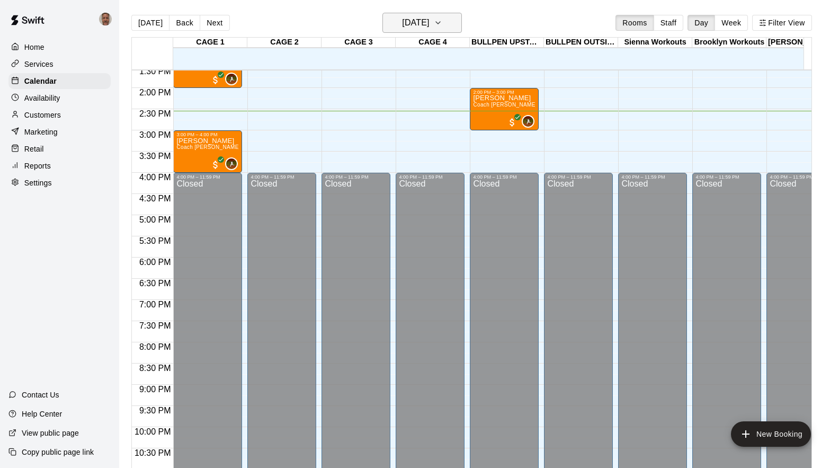
click at [429, 21] on h6 "[DATE]" at bounding box center [415, 22] width 27 height 15
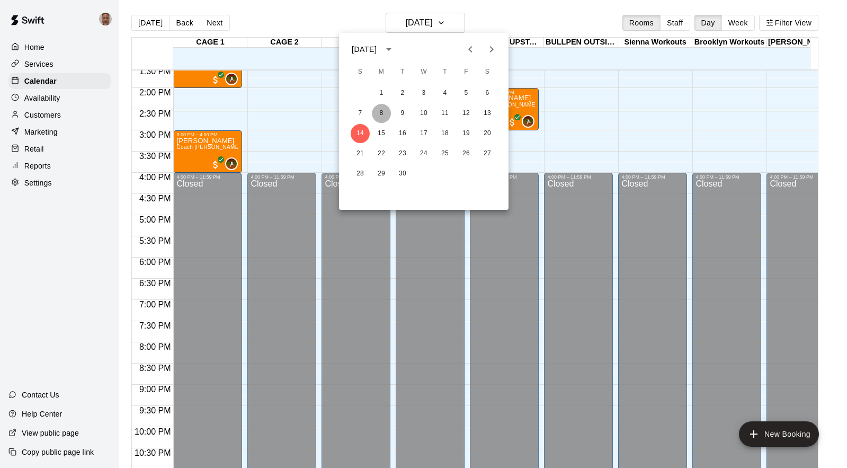
click at [380, 113] on button "8" at bounding box center [381, 113] width 19 height 19
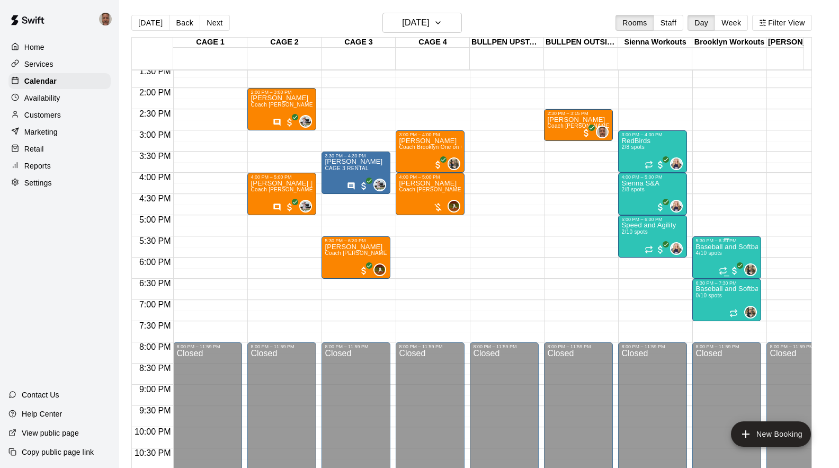
click at [707, 265] on div "Baseball and Softball Strength and Conditioning 4/10 spots" at bounding box center [727, 477] width 63 height 468
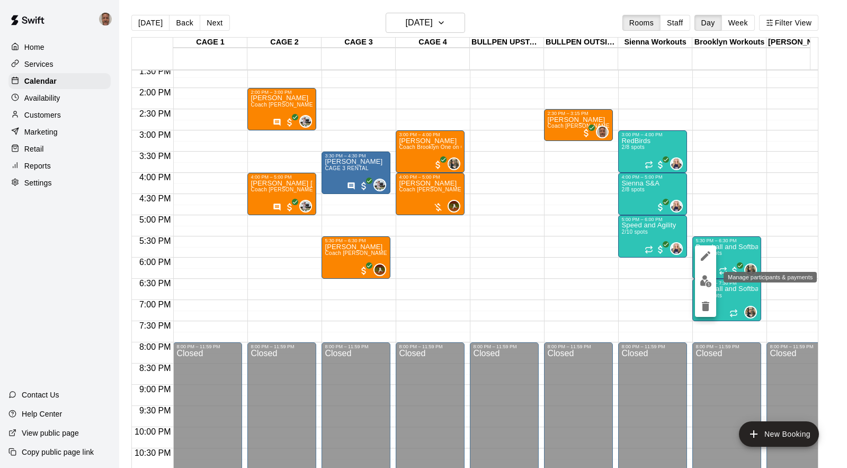
click at [705, 279] on img "edit" at bounding box center [706, 281] width 12 height 12
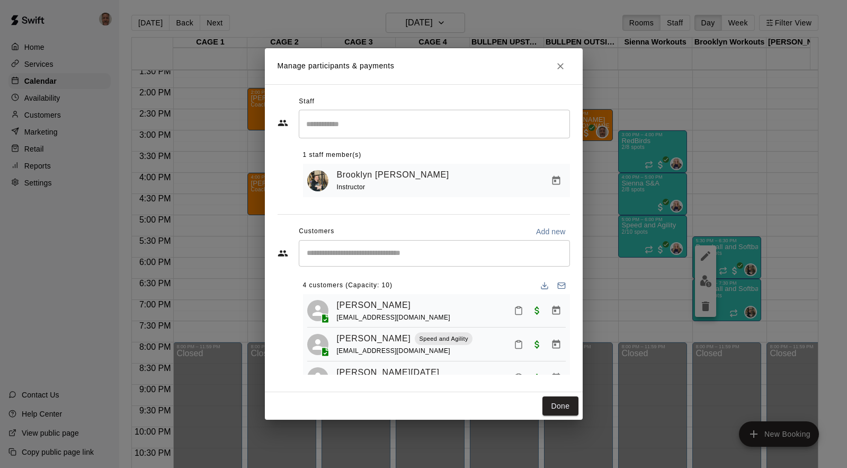
click at [388, 247] on div "​" at bounding box center [434, 253] width 271 height 26
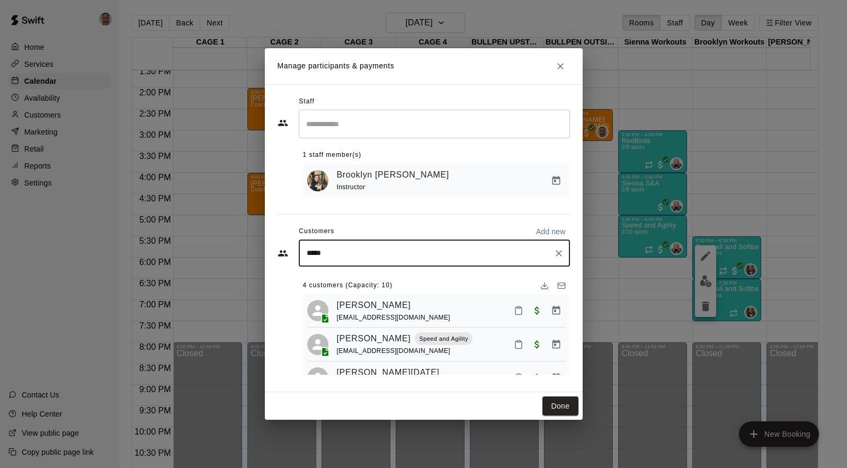
type input "******"
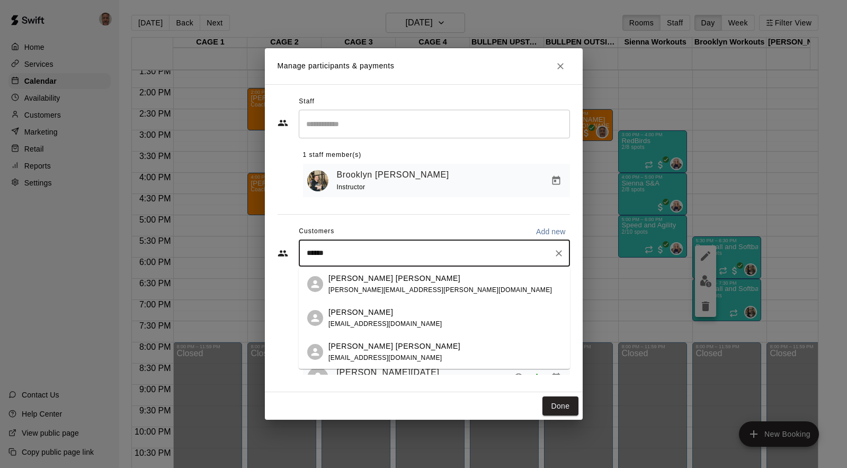
click at [340, 347] on p "[PERSON_NAME] [PERSON_NAME]" at bounding box center [395, 346] width 132 height 11
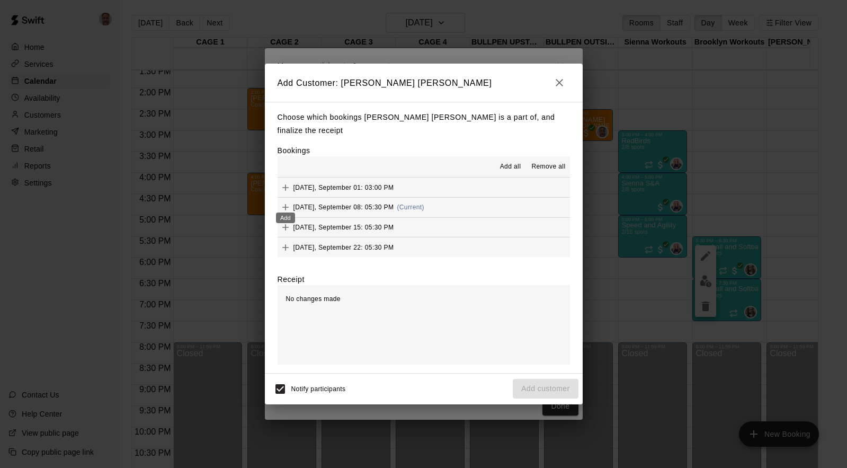
click at [285, 202] on icon "Add" at bounding box center [285, 207] width 11 height 11
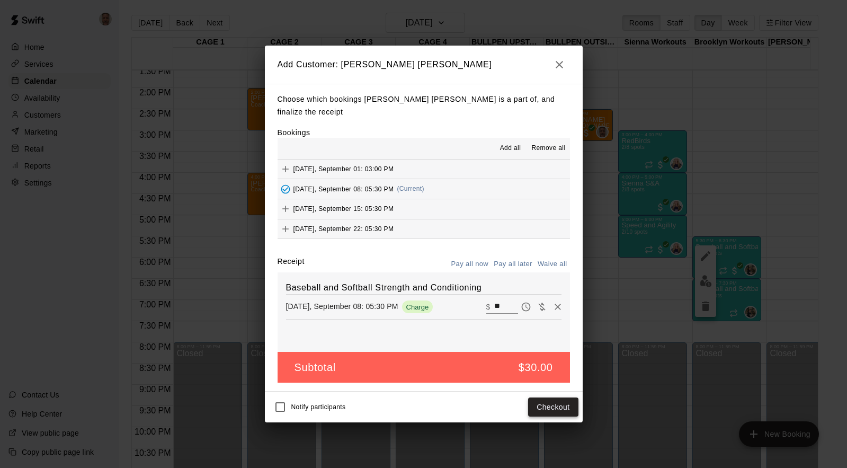
click at [543, 407] on button "Checkout" at bounding box center [553, 407] width 50 height 20
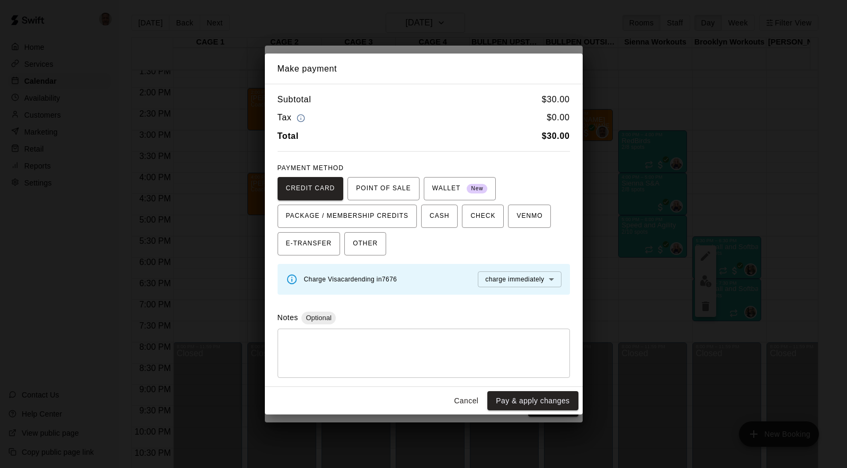
click at [413, 339] on textarea at bounding box center [424, 353] width 278 height 32
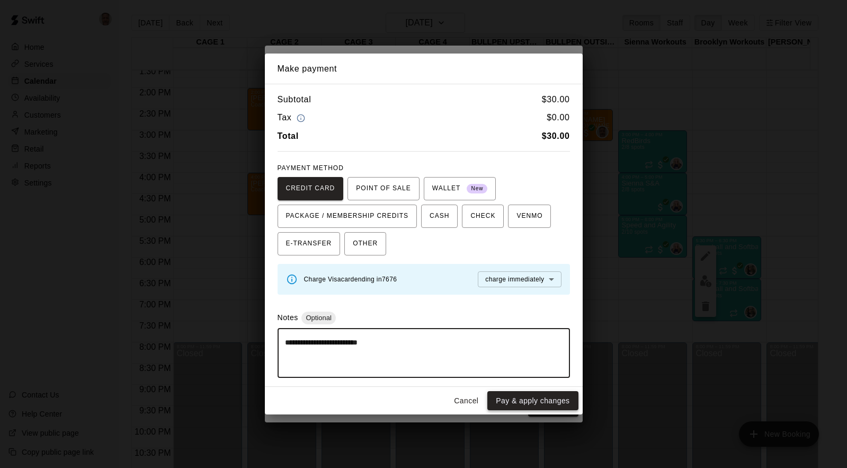
type textarea "**********"
click at [535, 400] on button "Pay & apply changes" at bounding box center [533, 401] width 91 height 20
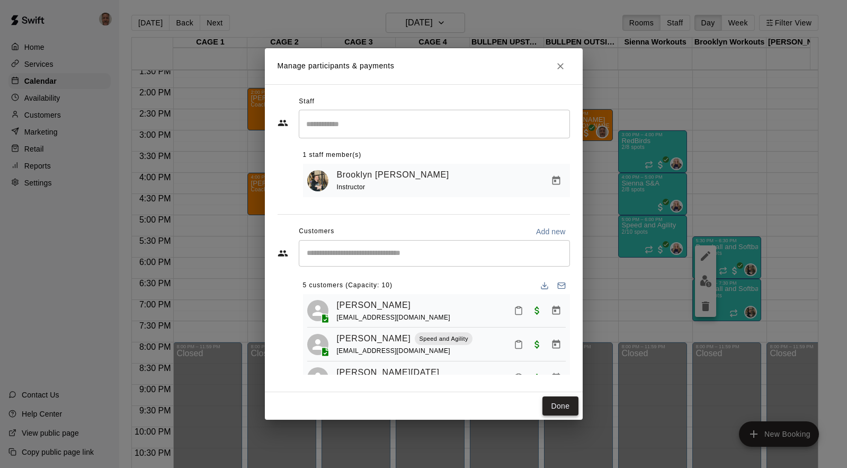
click at [554, 404] on button "Done" at bounding box center [561, 406] width 36 height 20
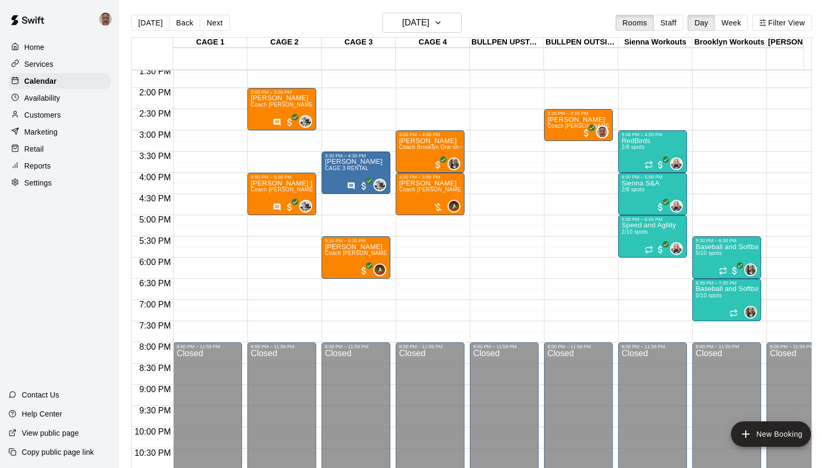
click at [37, 115] on p "Customers" at bounding box center [42, 115] width 37 height 11
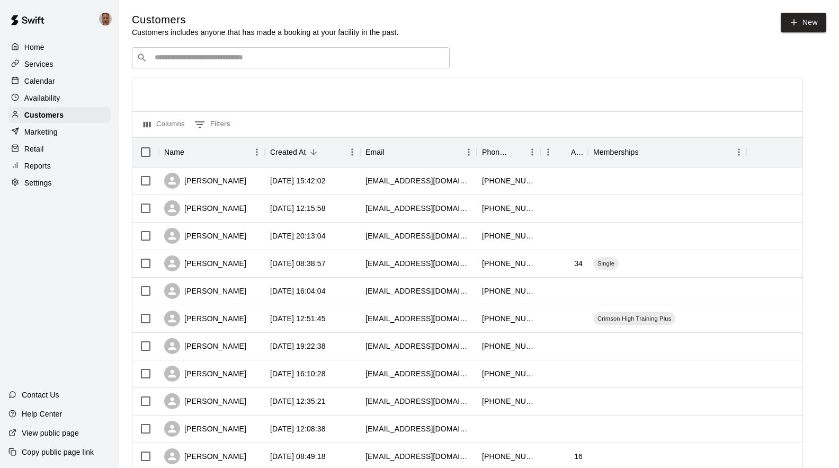
click at [258, 59] on input "Search customers by name or email" at bounding box center [299, 57] width 294 height 11
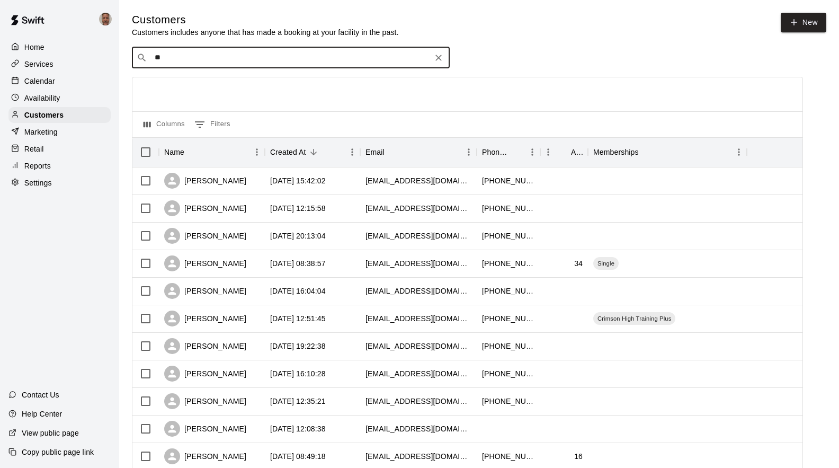
type input "*"
type input "****"
click at [194, 80] on p "[PERSON_NAME]" at bounding box center [194, 81] width 65 height 11
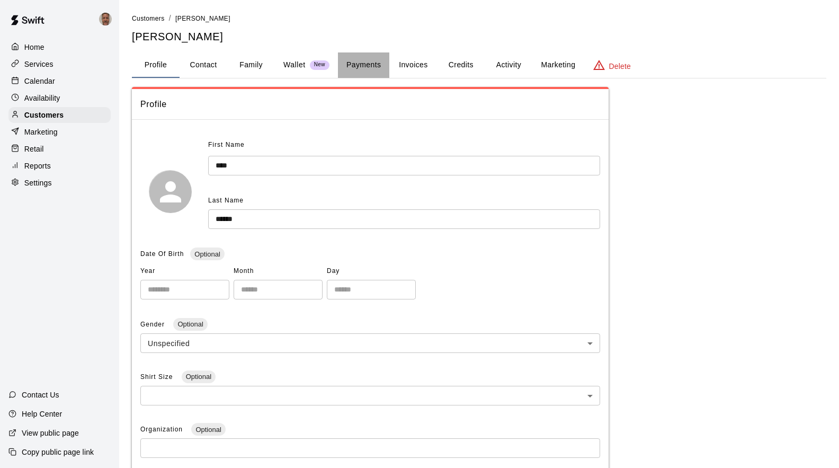
click at [357, 69] on button "Payments" at bounding box center [363, 64] width 51 height 25
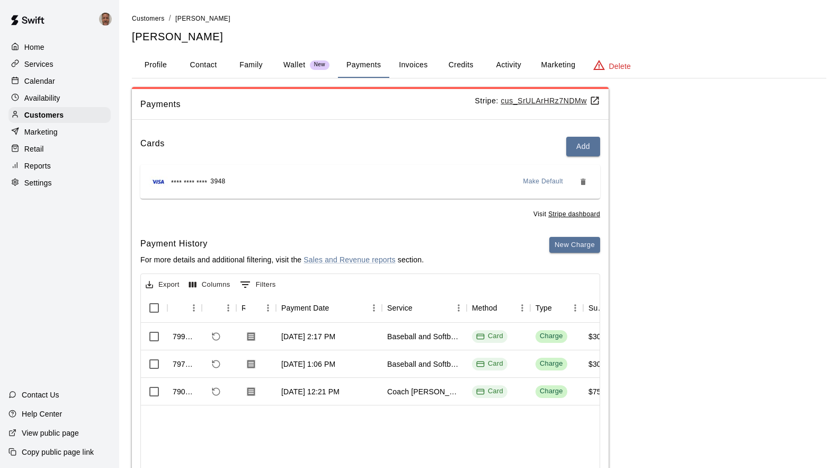
click at [43, 81] on p "Calendar" at bounding box center [39, 81] width 31 height 11
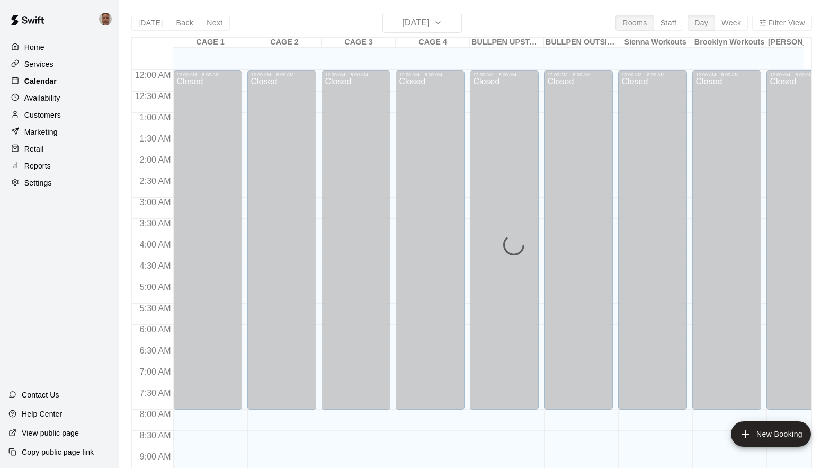
scroll to position [576, 0]
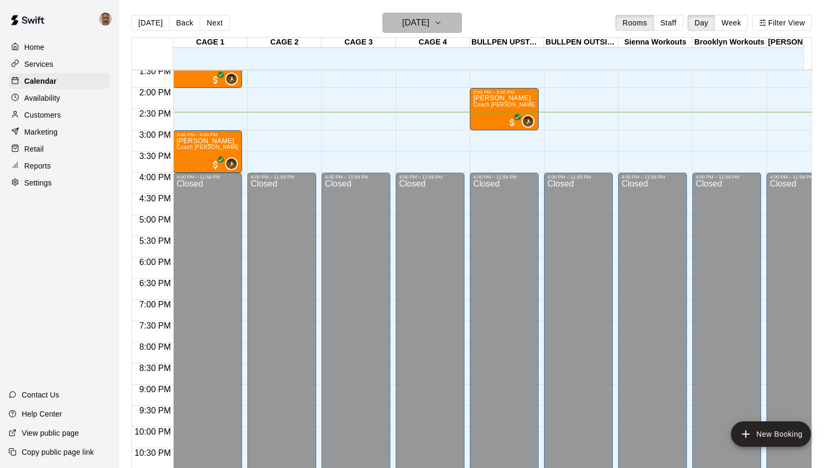
click at [429, 20] on h6 "[DATE]" at bounding box center [415, 22] width 27 height 15
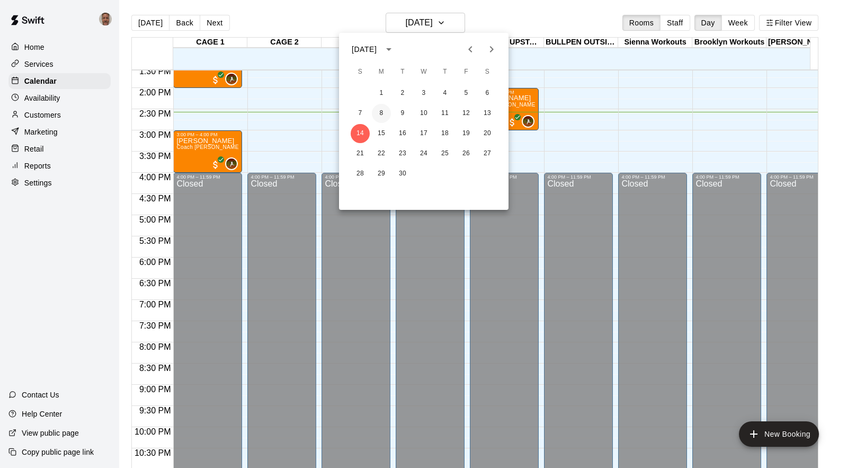
click at [380, 113] on button "8" at bounding box center [381, 113] width 19 height 19
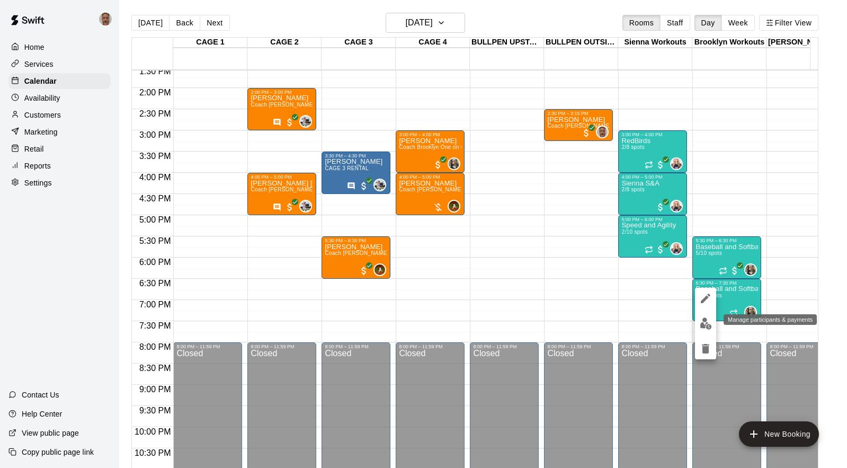
click at [708, 326] on img "edit" at bounding box center [706, 323] width 12 height 12
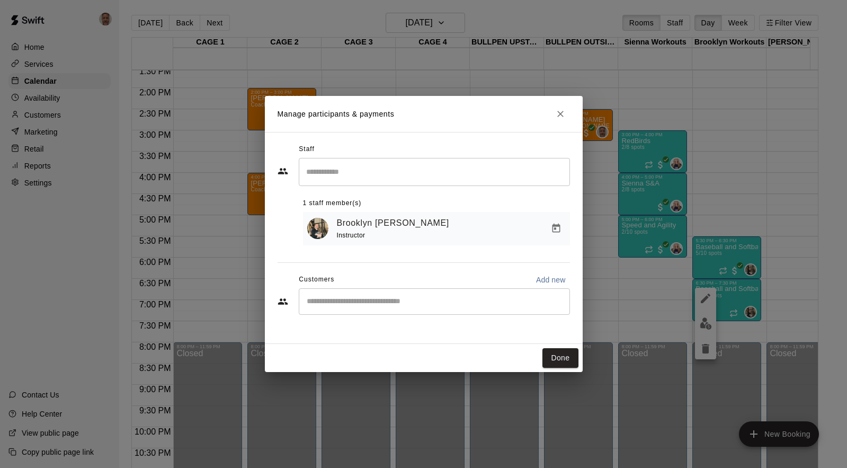
click at [404, 315] on div "​" at bounding box center [434, 301] width 271 height 26
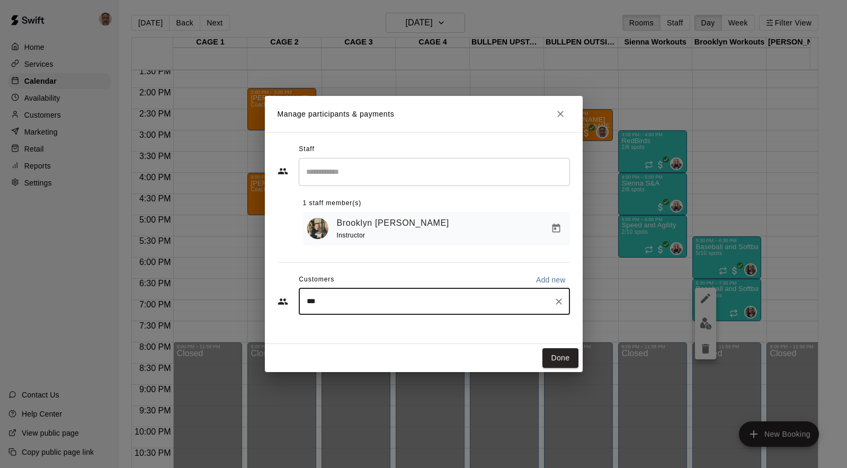
type input "****"
click at [353, 331] on p "[PERSON_NAME]" at bounding box center [361, 327] width 65 height 11
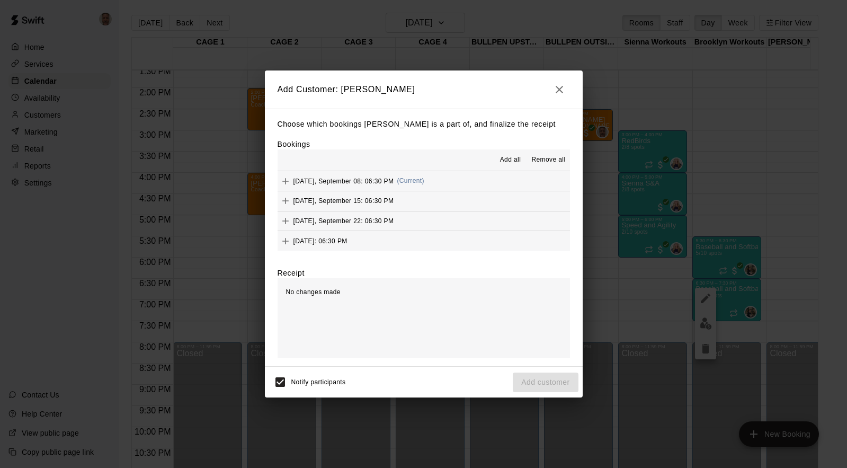
click at [284, 184] on icon "Add" at bounding box center [285, 181] width 11 height 11
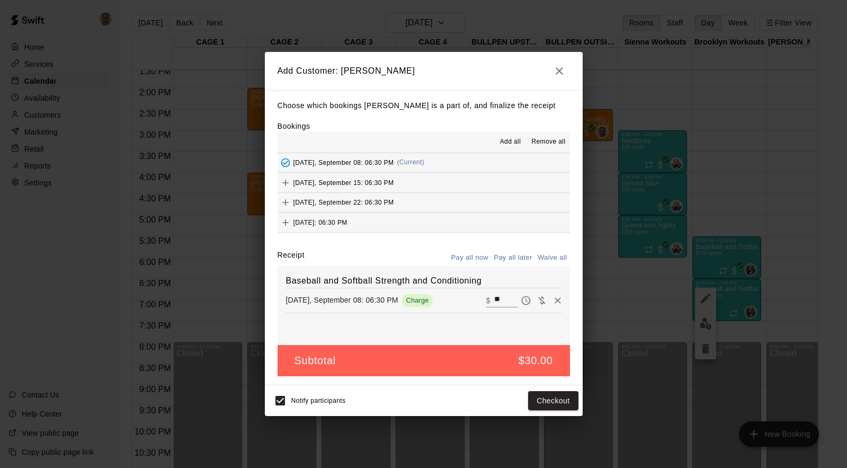
click at [494, 297] on input "**" at bounding box center [505, 301] width 23 height 14
type input "*"
click at [531, 400] on button "Add customer" at bounding box center [545, 401] width 65 height 20
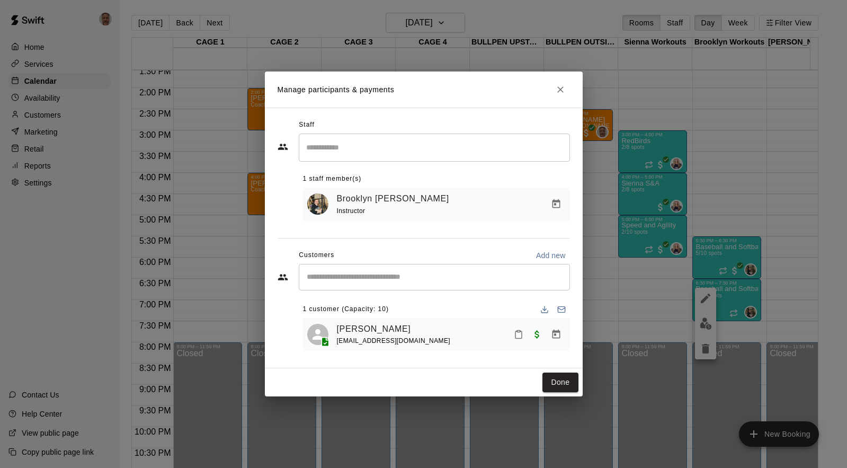
click at [40, 114] on div "Manage participants & payments Staff ​ 1 staff member(s) [PERSON_NAME] Instruct…" at bounding box center [423, 234] width 847 height 468
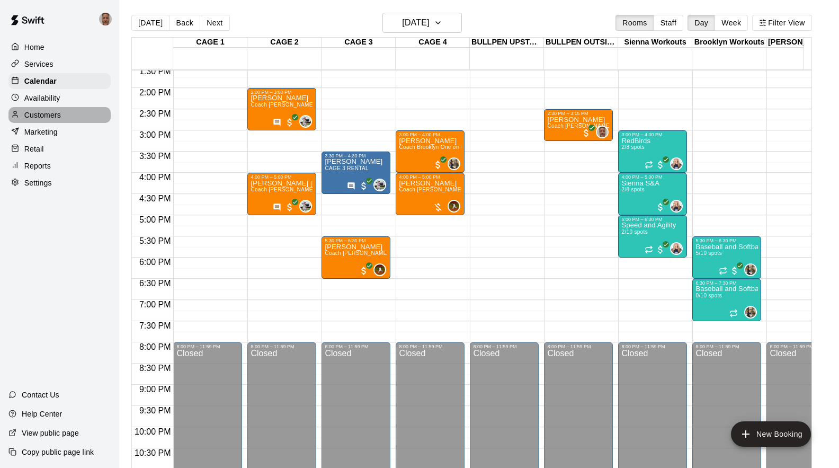
click at [42, 110] on div "Customers" at bounding box center [59, 115] width 102 height 16
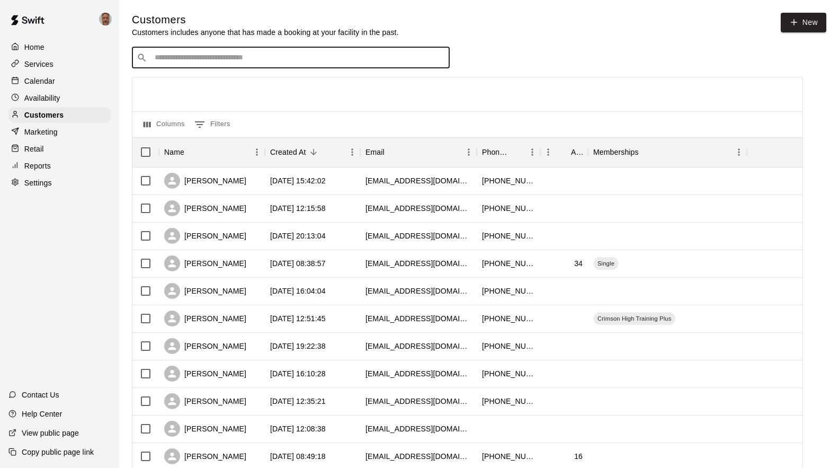
click at [273, 60] on input "Search customers by name or email" at bounding box center [299, 57] width 294 height 11
type input "******"
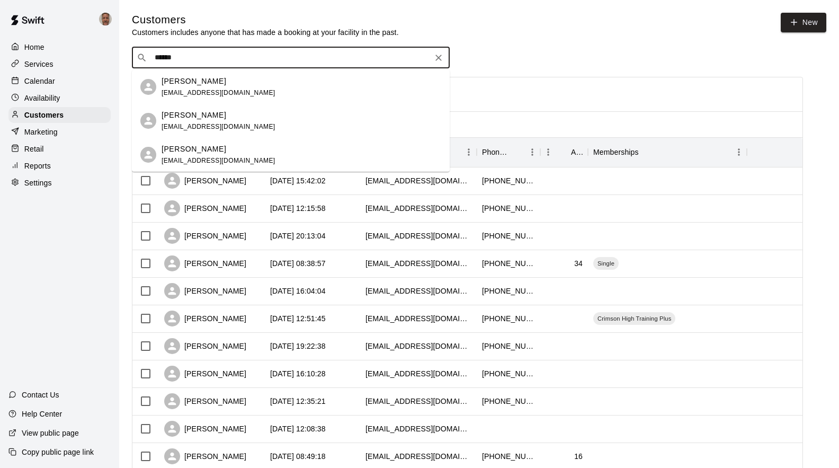
click at [182, 145] on p "[PERSON_NAME]" at bounding box center [194, 149] width 65 height 11
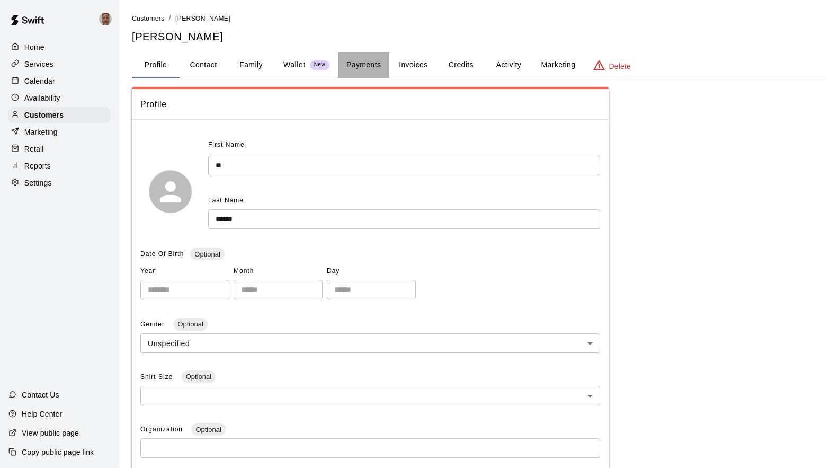
click at [353, 64] on button "Payments" at bounding box center [363, 64] width 51 height 25
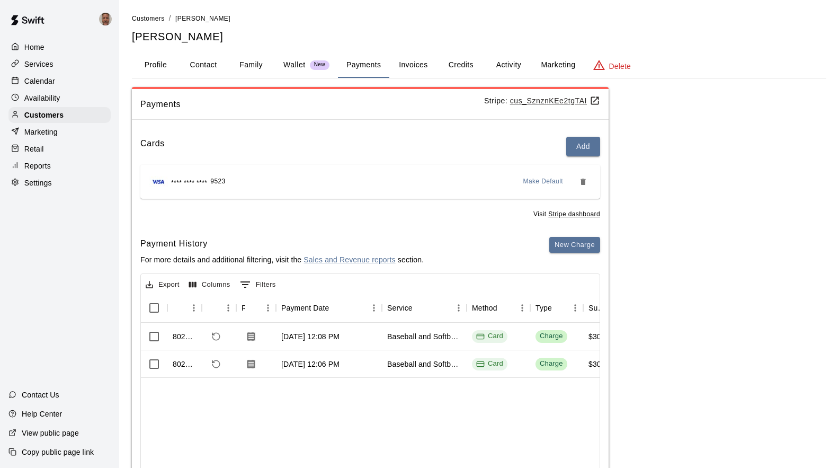
click at [37, 77] on p "Calendar" at bounding box center [39, 81] width 31 height 11
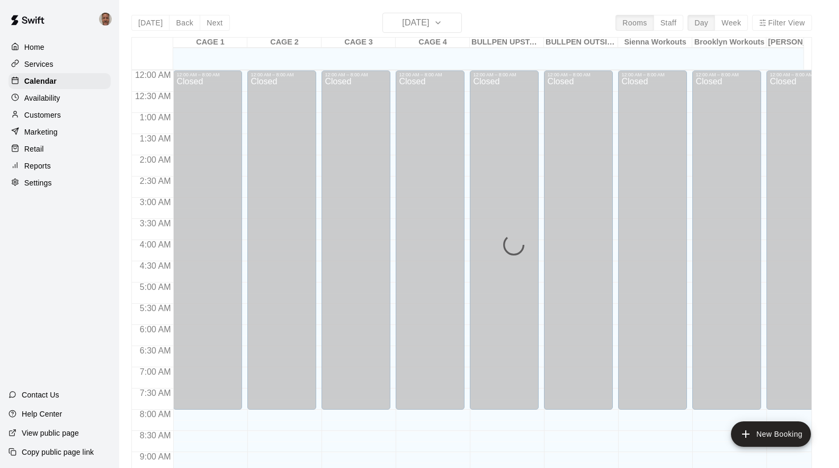
scroll to position [576, 0]
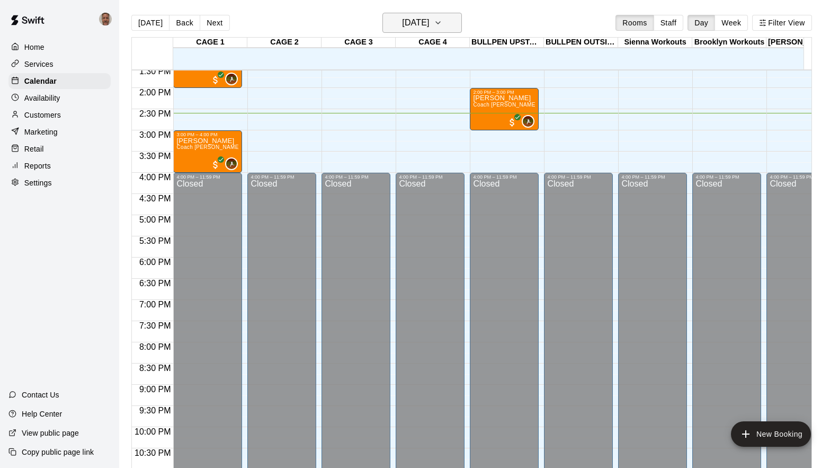
click at [410, 22] on h6 "[DATE]" at bounding box center [415, 22] width 27 height 15
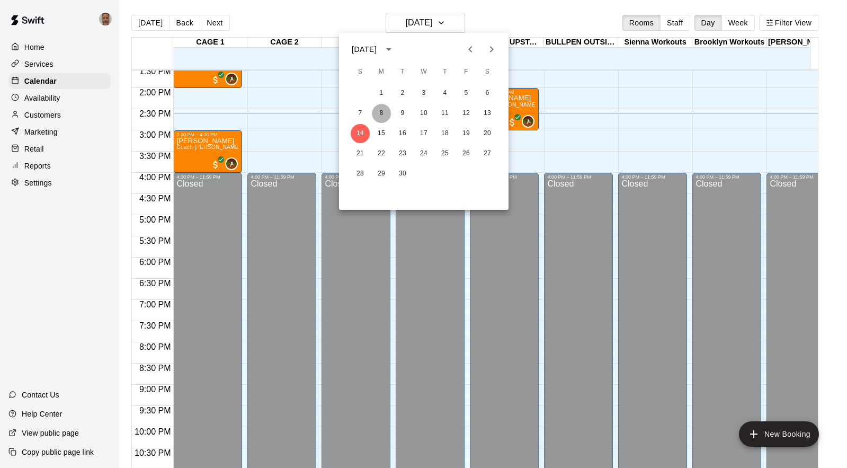
click at [384, 109] on button "8" at bounding box center [381, 113] width 19 height 19
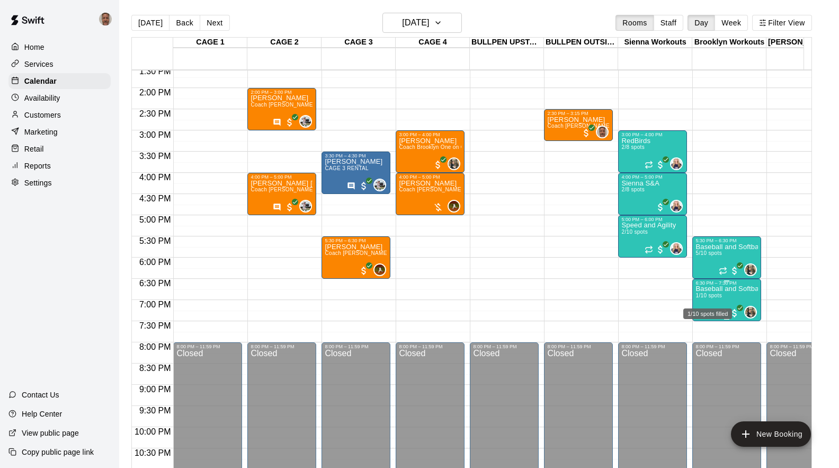
click at [702, 311] on div "1/10 spots filled" at bounding box center [708, 313] width 49 height 11
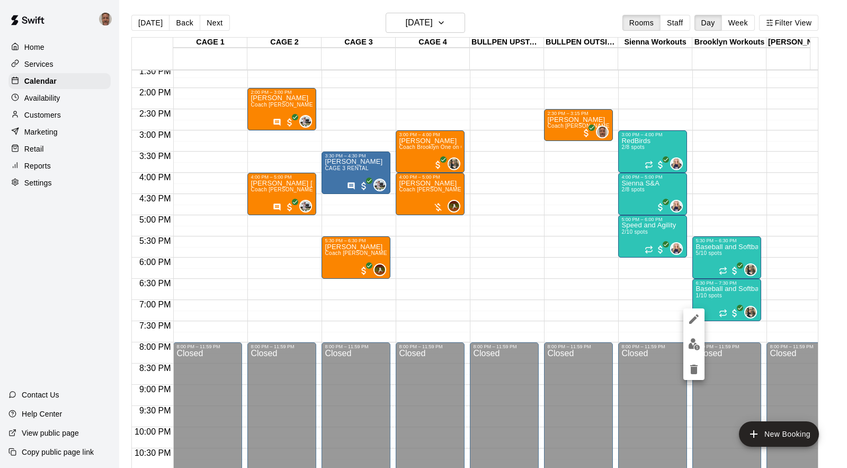
click at [729, 296] on div at bounding box center [423, 234] width 847 height 468
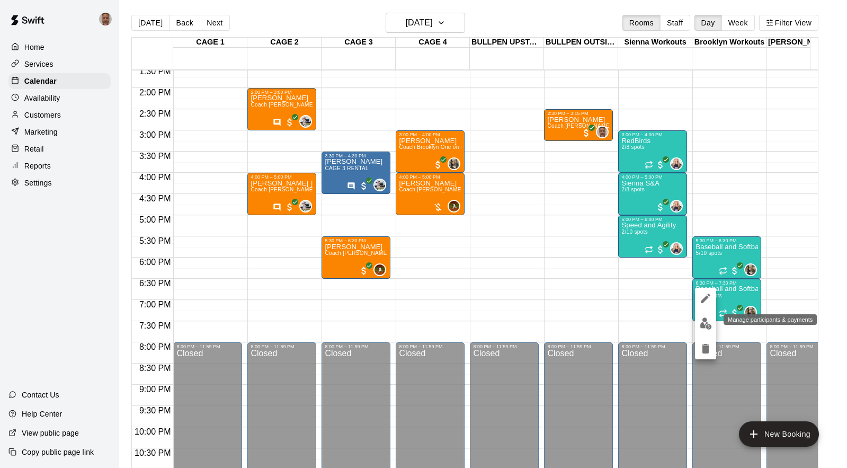
click at [704, 321] on img "edit" at bounding box center [706, 323] width 12 height 12
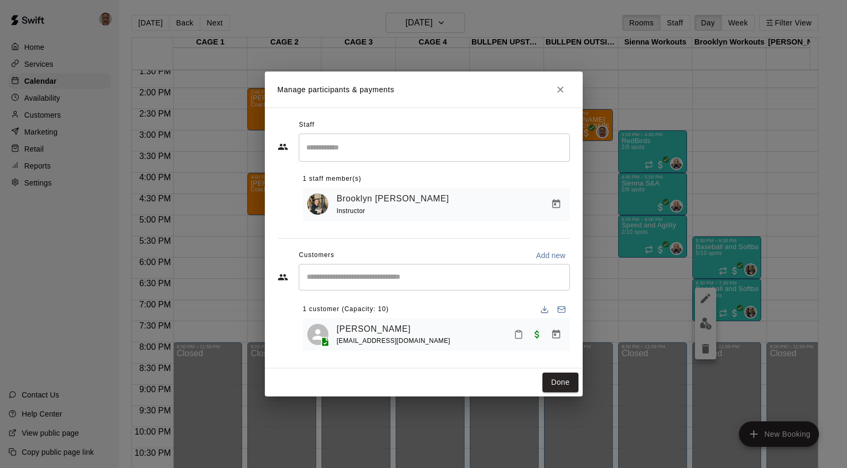
click at [379, 276] on input "Start typing to search customers..." at bounding box center [435, 277] width 262 height 11
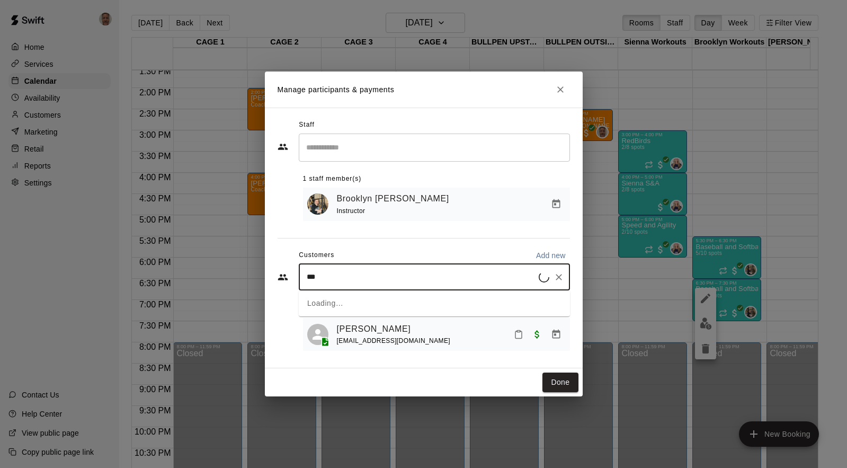
type input "****"
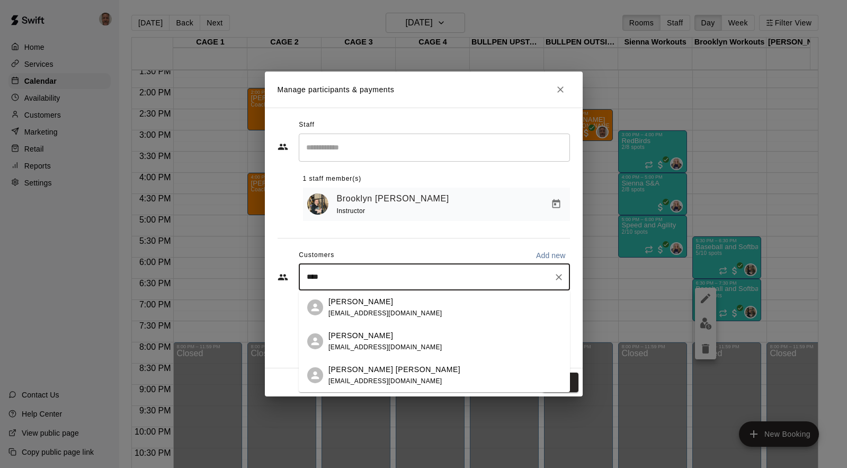
click at [350, 335] on p "[PERSON_NAME]" at bounding box center [361, 335] width 65 height 11
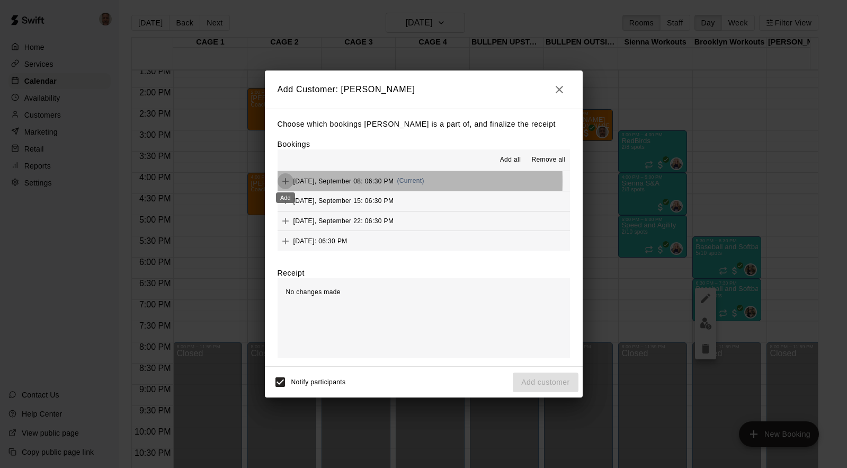
click at [287, 182] on icon "Add" at bounding box center [285, 181] width 6 height 6
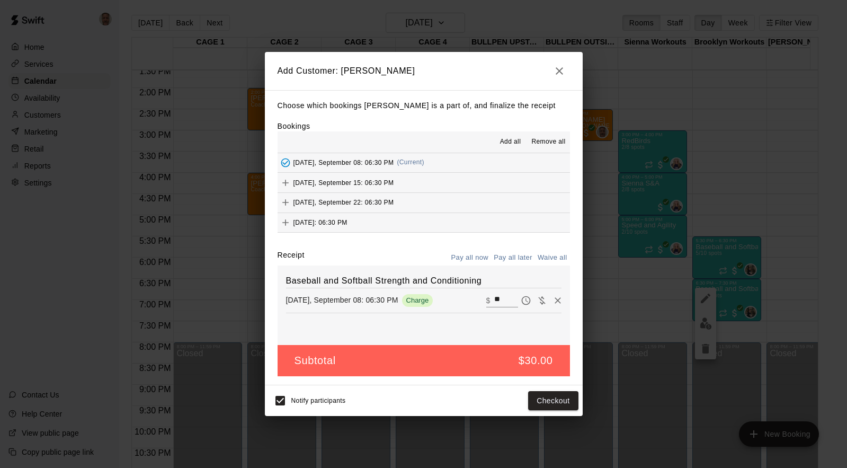
click at [495, 300] on input "**" at bounding box center [505, 301] width 23 height 14
type input "*"
click at [533, 403] on button "Add customer" at bounding box center [545, 401] width 65 height 20
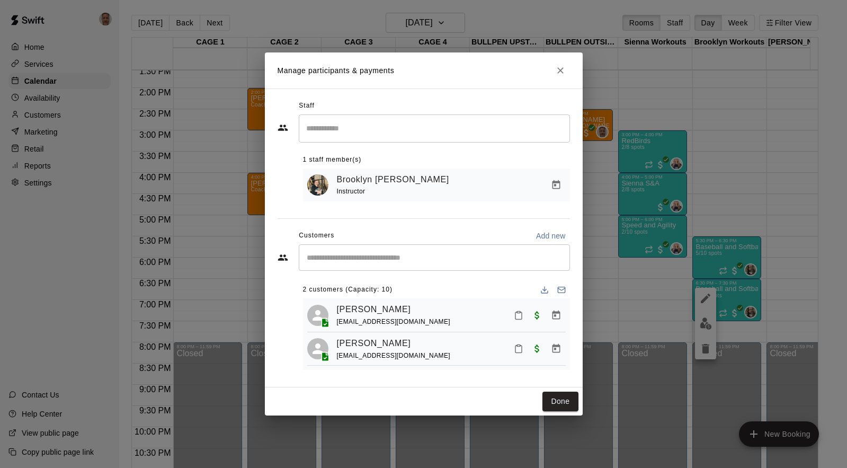
click at [41, 115] on div "Manage participants & payments Staff ​ 1 staff member(s) [PERSON_NAME] Instruct…" at bounding box center [423, 234] width 847 height 468
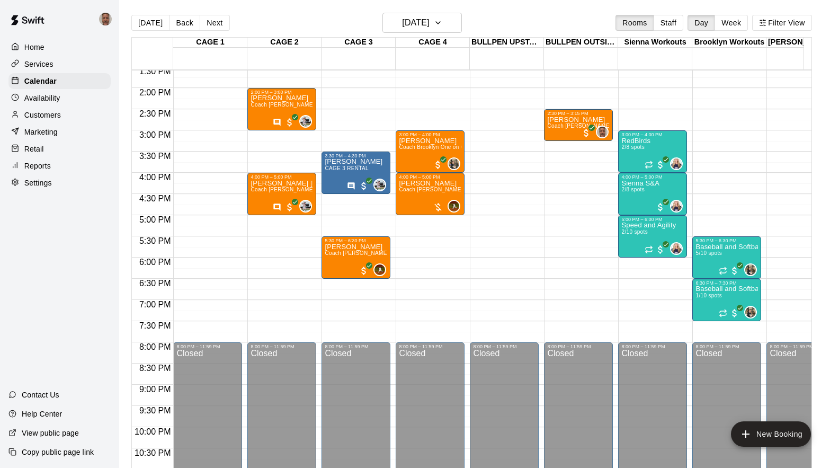
click at [41, 115] on p "Customers" at bounding box center [42, 115] width 37 height 11
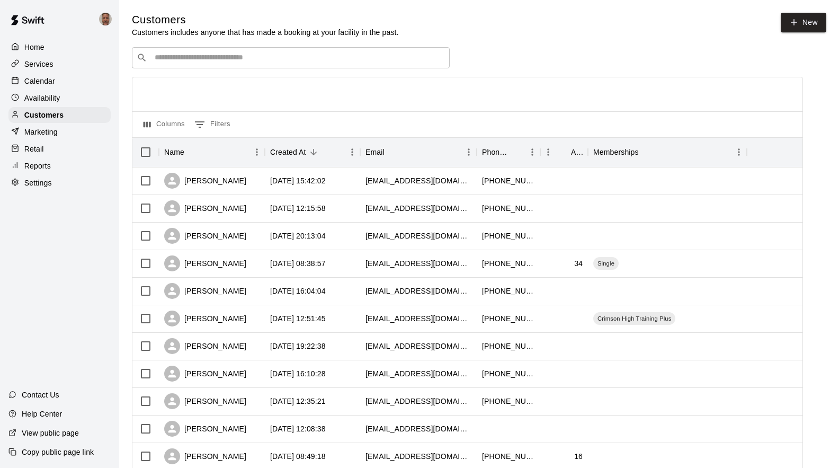
click at [205, 65] on div "​ ​" at bounding box center [291, 57] width 318 height 21
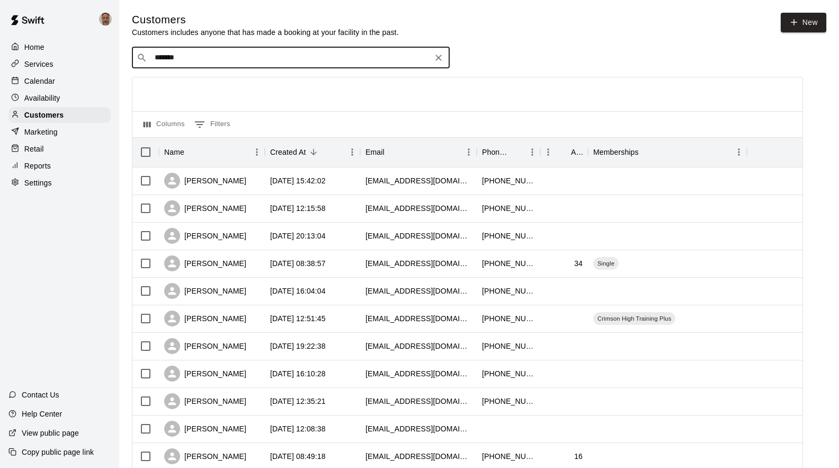
type input "********"
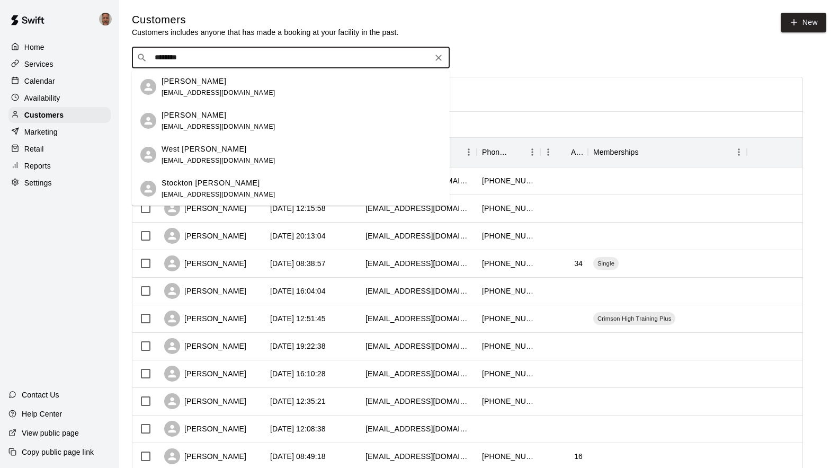
click at [184, 153] on p "West [PERSON_NAME]" at bounding box center [204, 149] width 85 height 11
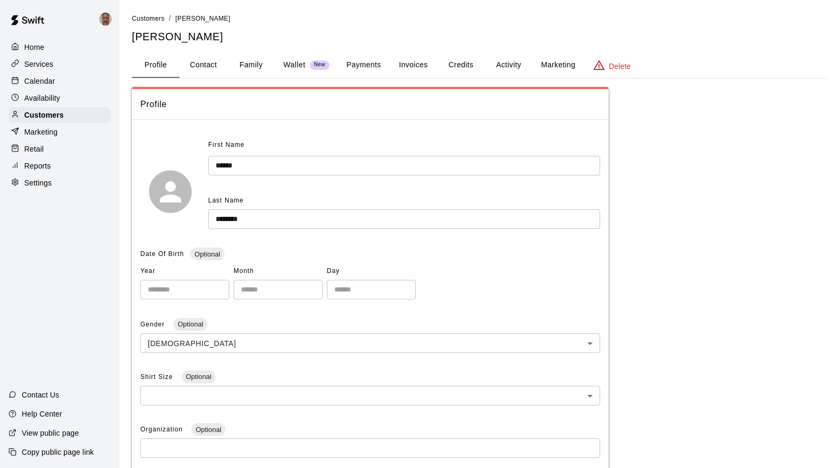
click at [364, 66] on button "Payments" at bounding box center [363, 64] width 51 height 25
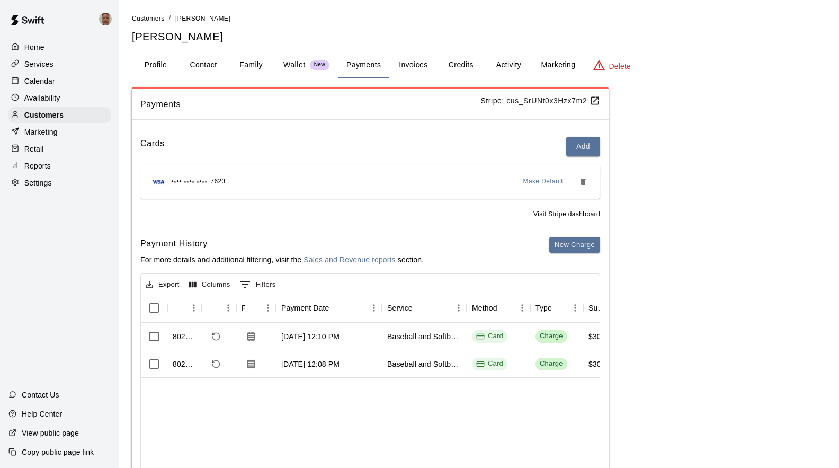
click at [42, 78] on p "Calendar" at bounding box center [39, 81] width 31 height 11
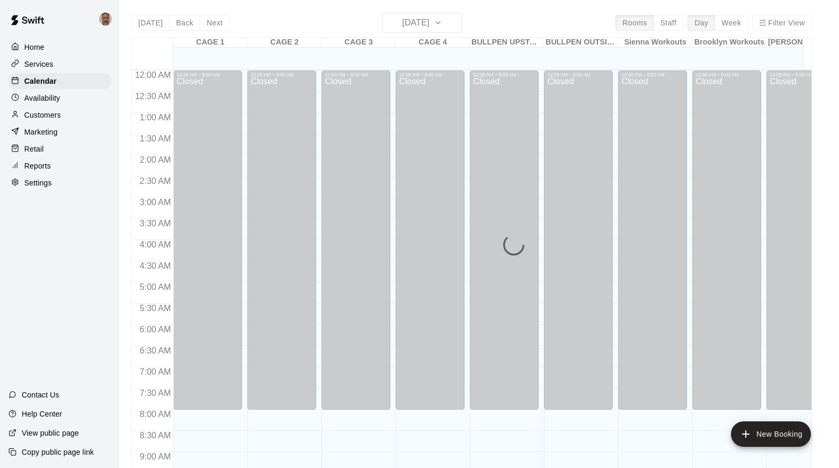
scroll to position [576, 0]
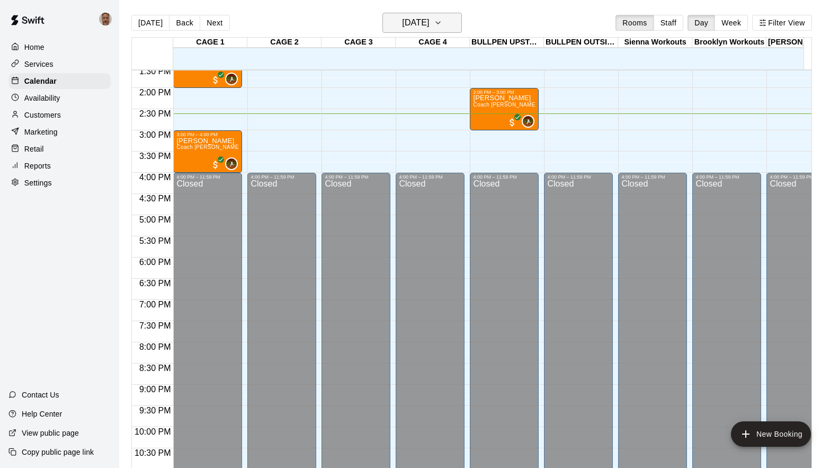
click at [406, 24] on h6 "[DATE]" at bounding box center [415, 22] width 27 height 15
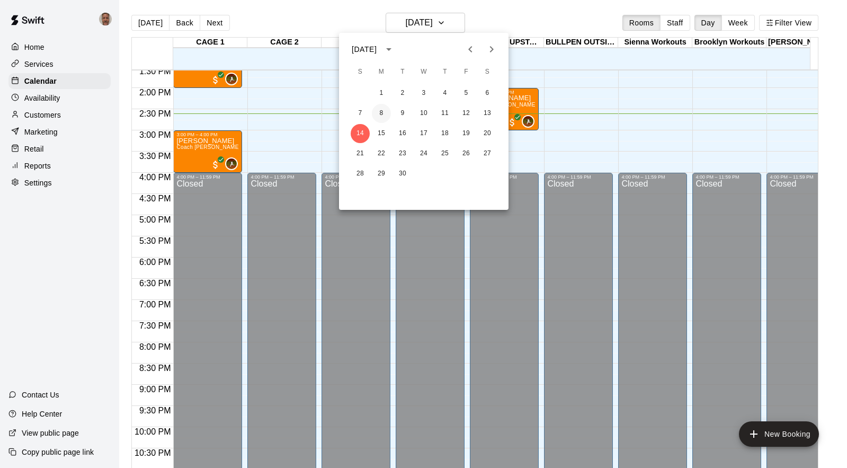
click at [382, 112] on button "8" at bounding box center [381, 113] width 19 height 19
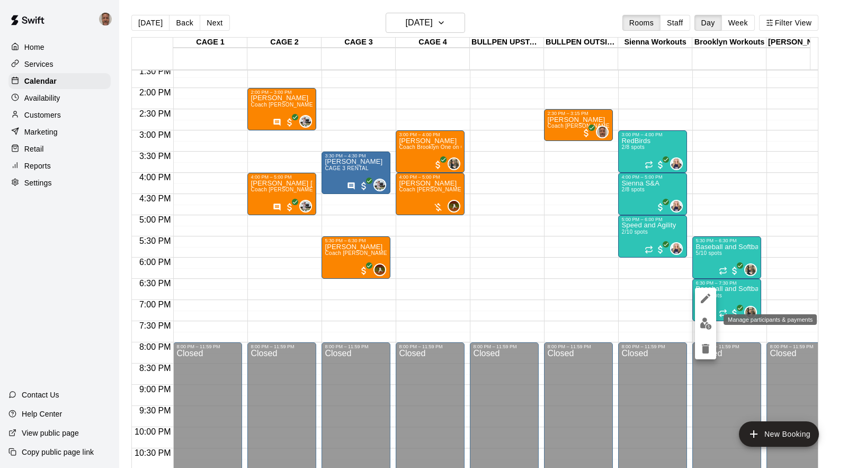
click at [705, 324] on img "edit" at bounding box center [706, 323] width 12 height 12
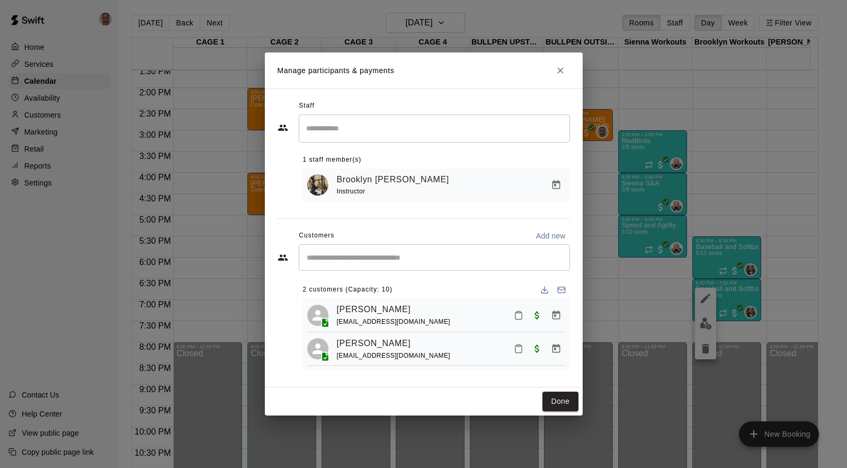
click at [395, 268] on div "​" at bounding box center [434, 257] width 271 height 26
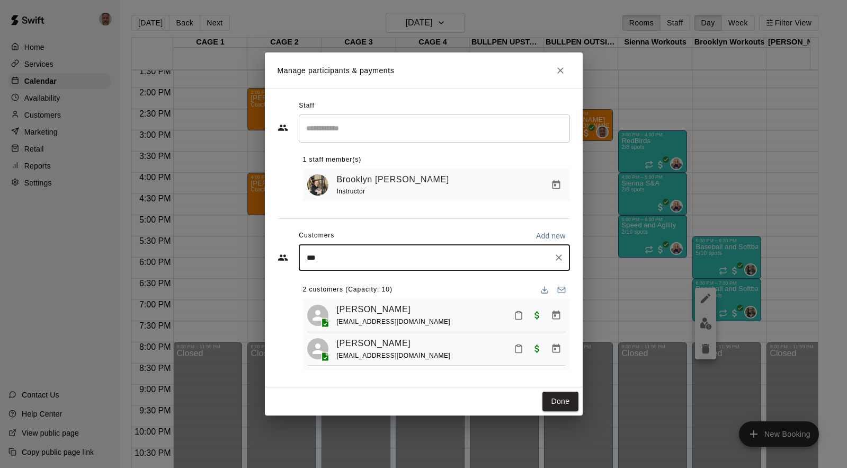
type input "****"
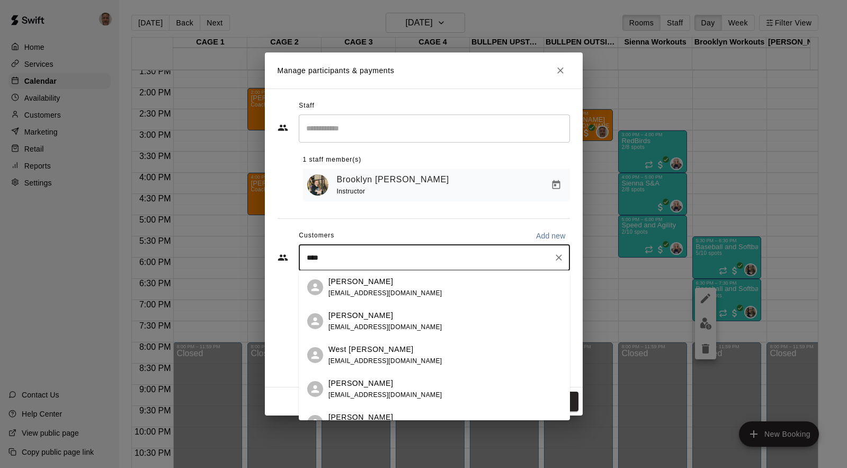
click at [348, 352] on p "West [PERSON_NAME]" at bounding box center [371, 349] width 85 height 11
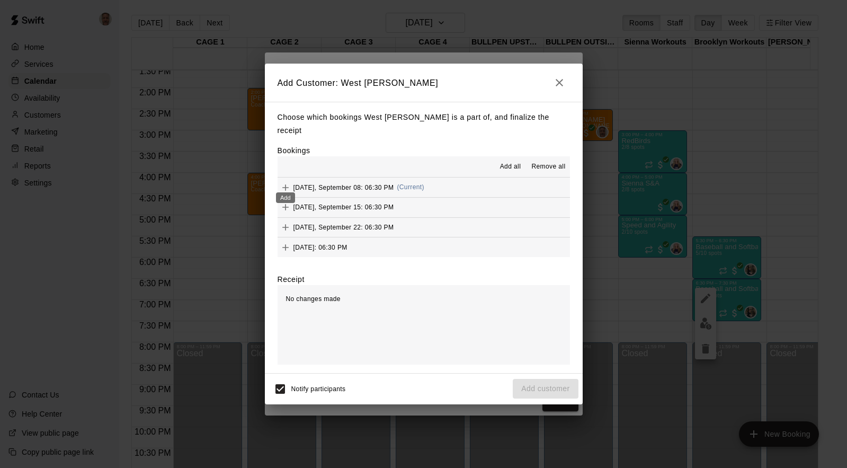
click at [286, 182] on icon "Add" at bounding box center [285, 187] width 11 height 11
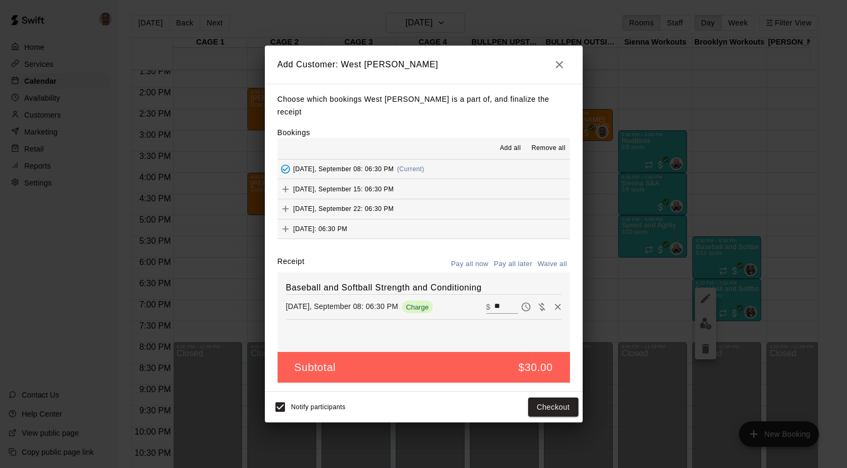
click at [494, 300] on input "**" at bounding box center [505, 307] width 23 height 14
type input "*"
click at [525, 400] on button "Add customer" at bounding box center [545, 407] width 65 height 20
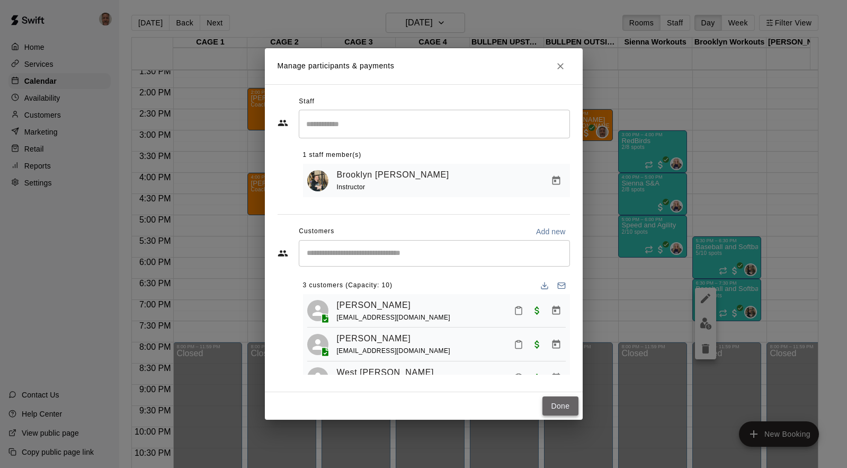
click at [563, 403] on button "Done" at bounding box center [561, 406] width 36 height 20
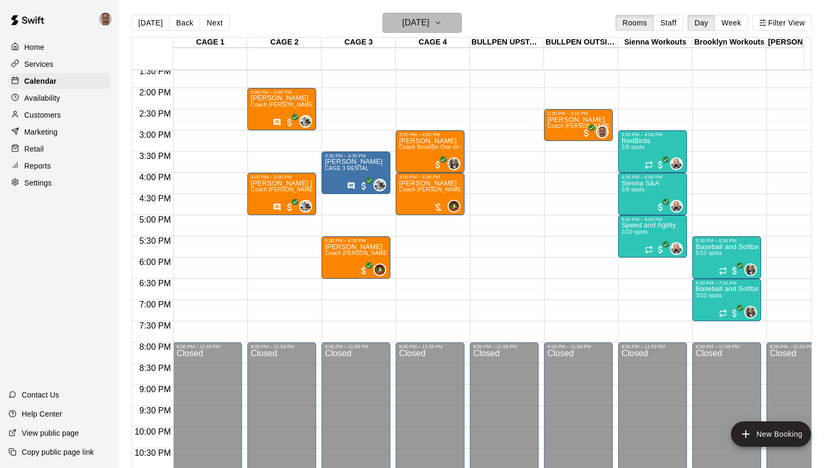
click at [442, 25] on icon "button" at bounding box center [438, 22] width 8 height 13
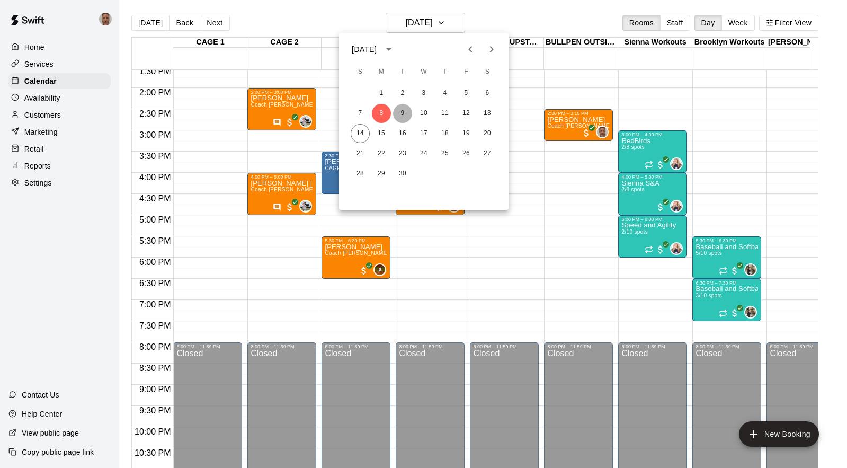
click at [405, 115] on button "9" at bounding box center [402, 113] width 19 height 19
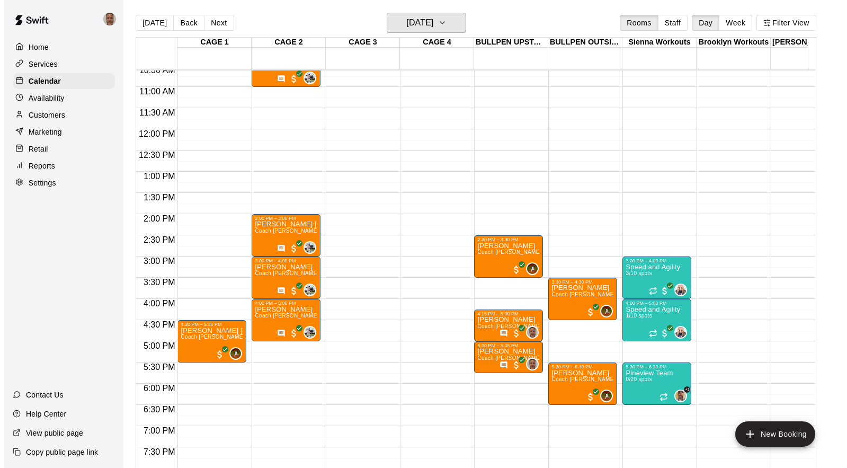
scroll to position [443, 0]
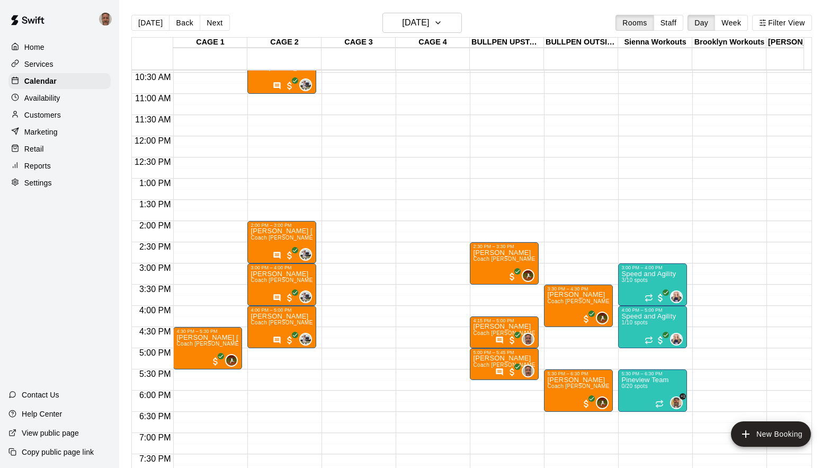
click at [709, 188] on div "12:00 AM – 8:00 AM Closed 8:00 PM – 11:59 PM Closed" at bounding box center [727, 135] width 69 height 1017
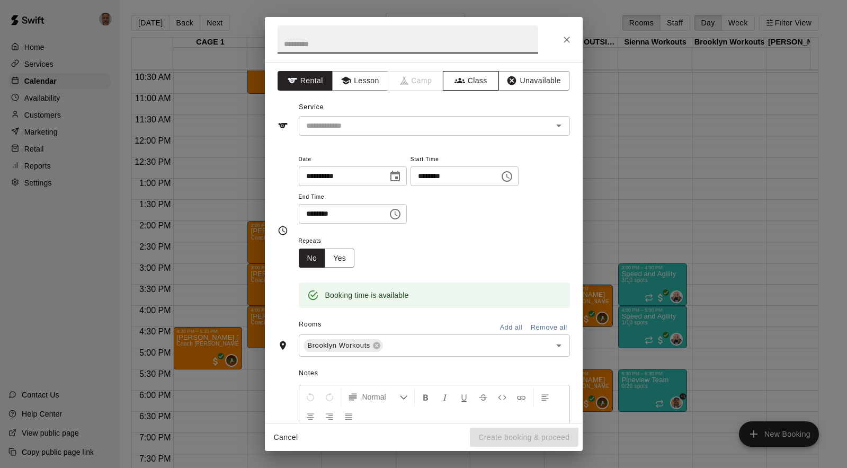
click at [465, 82] on button "Class" at bounding box center [471, 81] width 56 height 20
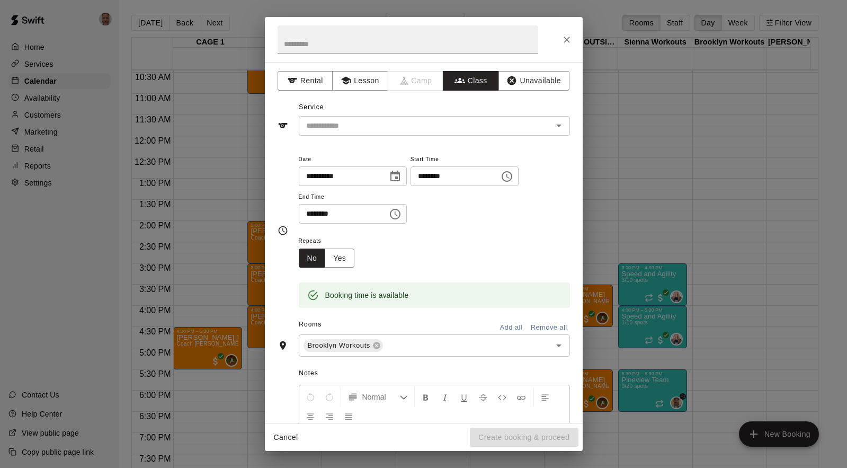
click at [393, 128] on input "text" at bounding box center [425, 125] width 247 height 13
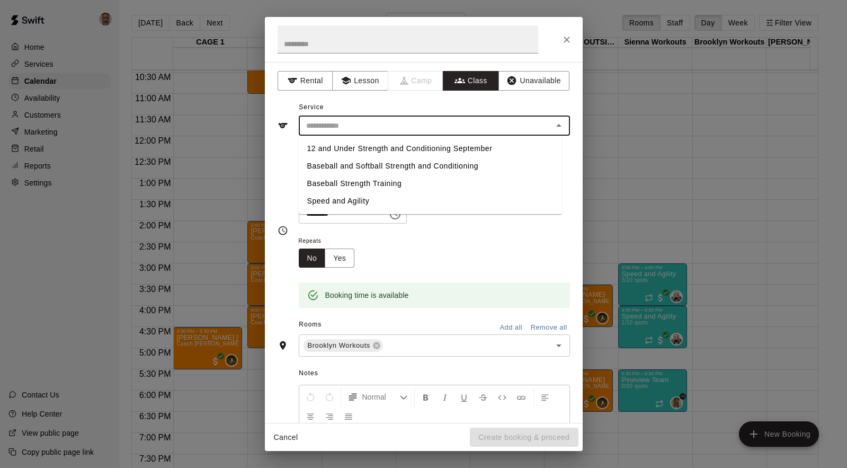
click at [339, 166] on li "Baseball and Softball Strength and Conditioning" at bounding box center [430, 165] width 263 height 17
type input "**********"
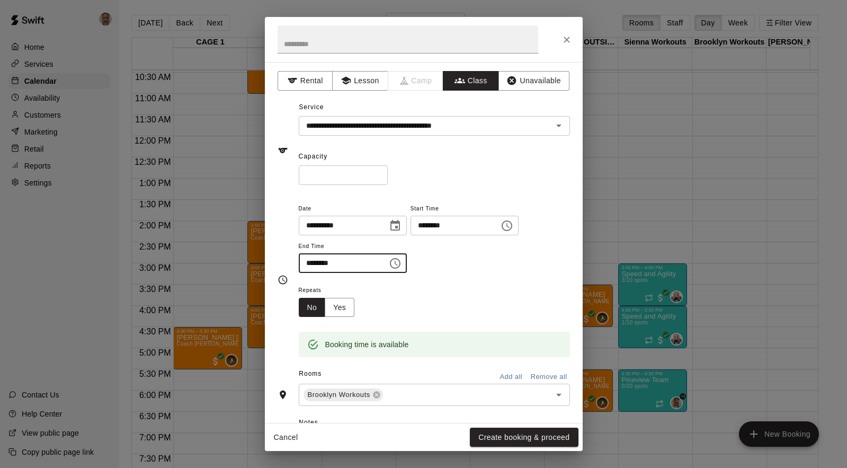
click at [330, 259] on input "********" at bounding box center [340, 263] width 82 height 20
click at [311, 263] on input "********" at bounding box center [340, 263] width 82 height 20
type input "********"
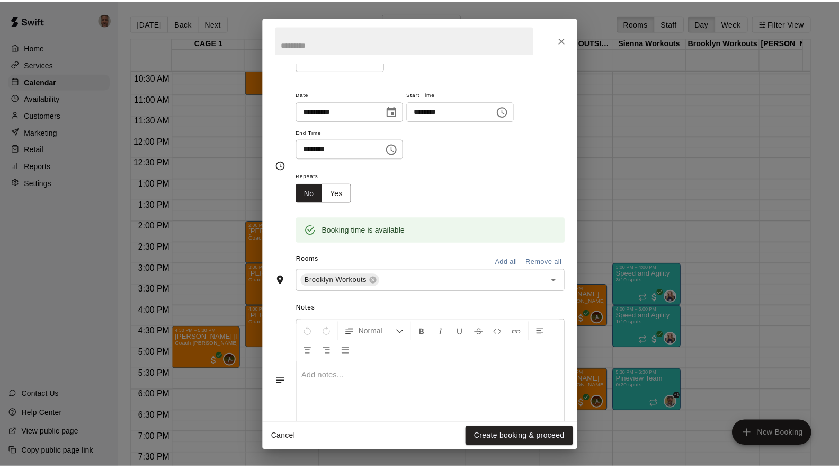
scroll to position [116, 0]
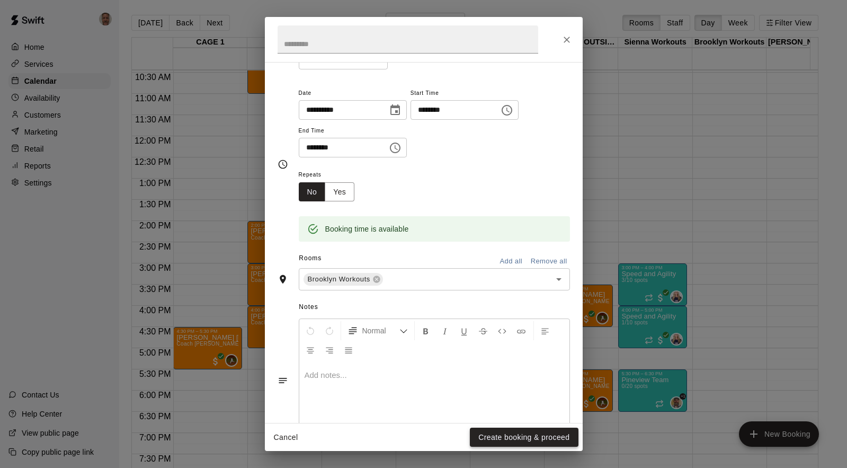
click at [509, 444] on button "Create booking & proceed" at bounding box center [524, 438] width 108 height 20
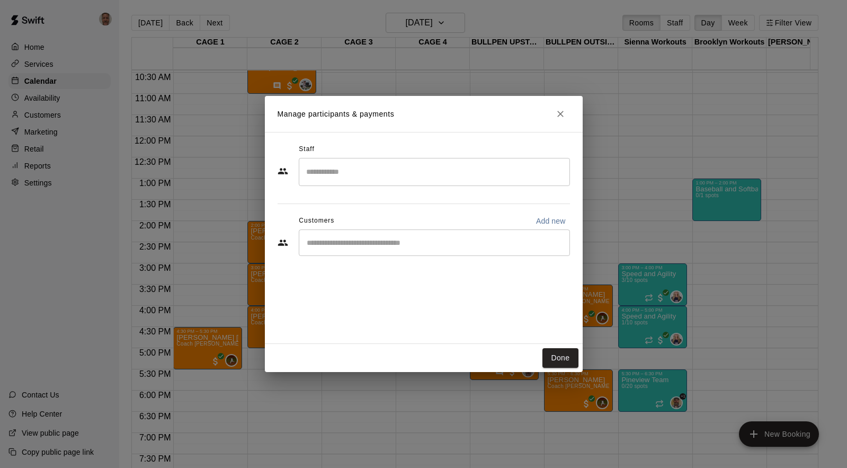
click at [421, 178] on input "Search staff" at bounding box center [435, 172] width 262 height 19
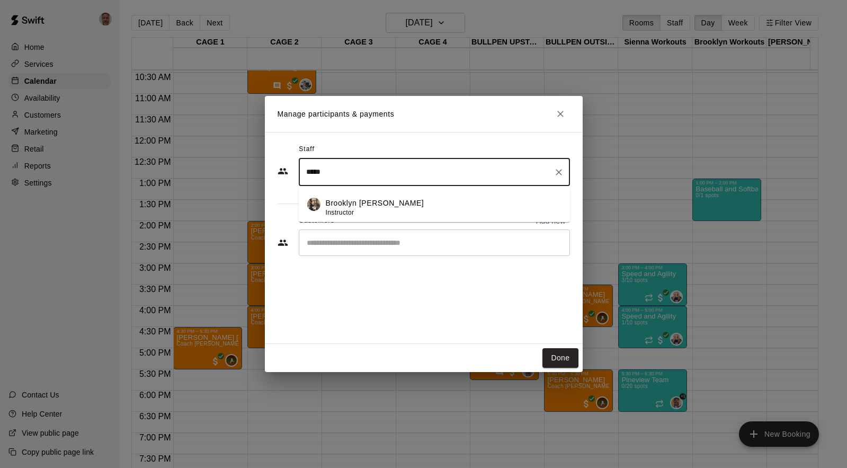
click at [348, 205] on p "Brooklyn [PERSON_NAME]" at bounding box center [375, 203] width 99 height 11
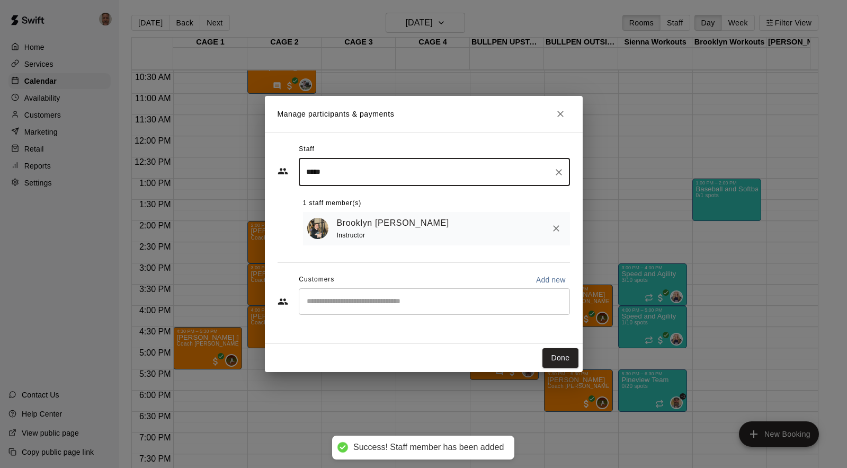
type input "*****"
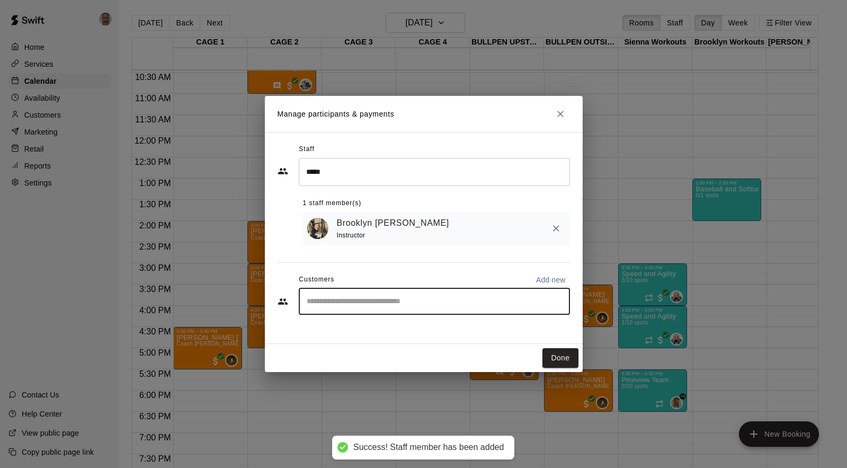
click at [348, 297] on input "Start typing to search customers..." at bounding box center [435, 301] width 262 height 11
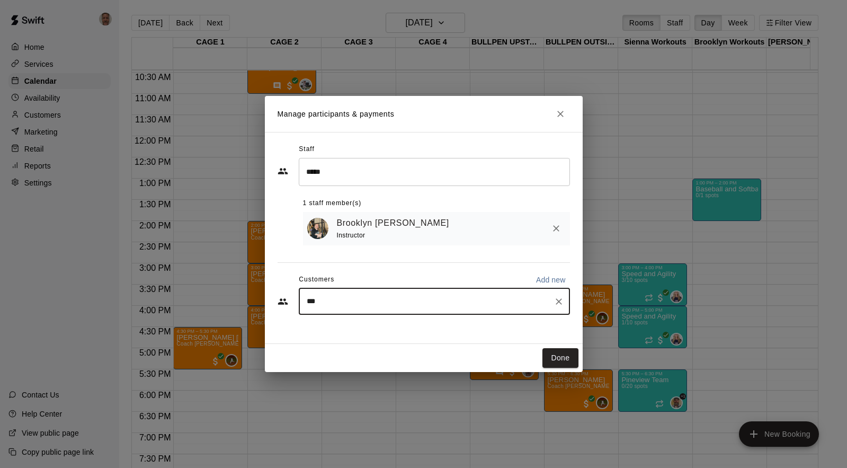
type input "****"
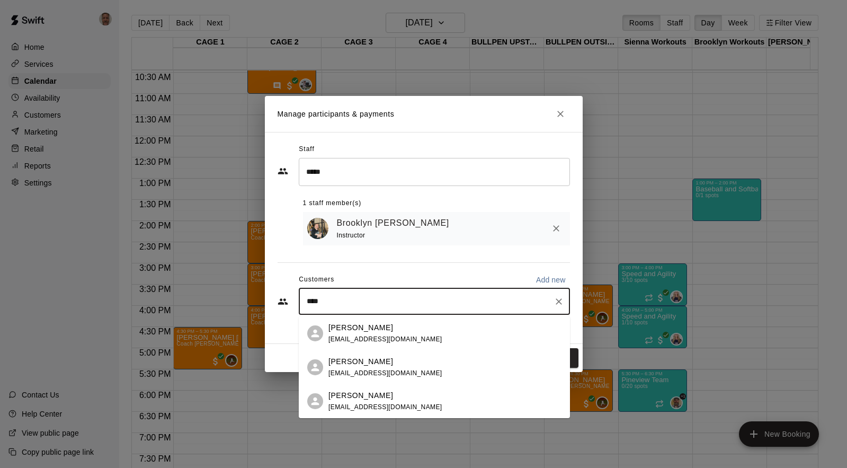
click at [344, 396] on p "[PERSON_NAME]" at bounding box center [361, 395] width 65 height 11
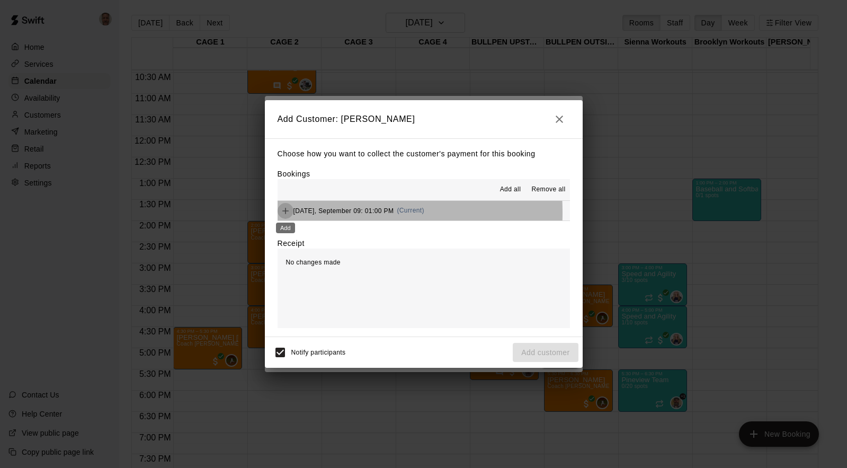
click at [285, 214] on icon "Add" at bounding box center [285, 211] width 11 height 11
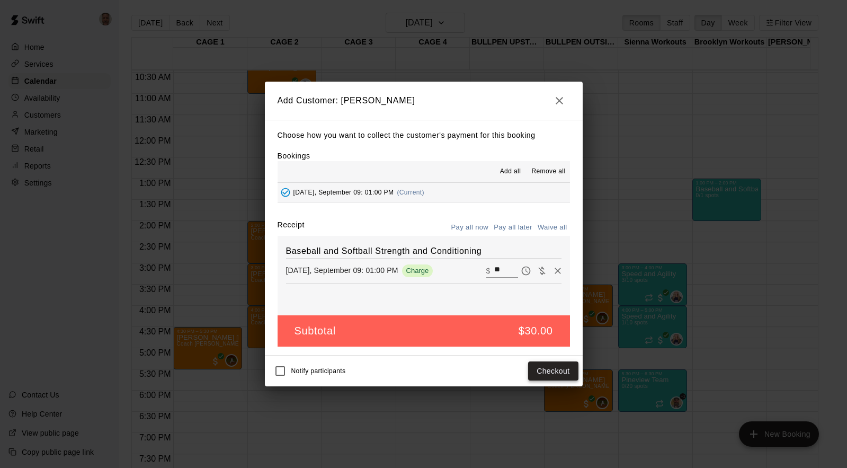
click at [546, 368] on button "Checkout" at bounding box center [553, 371] width 50 height 20
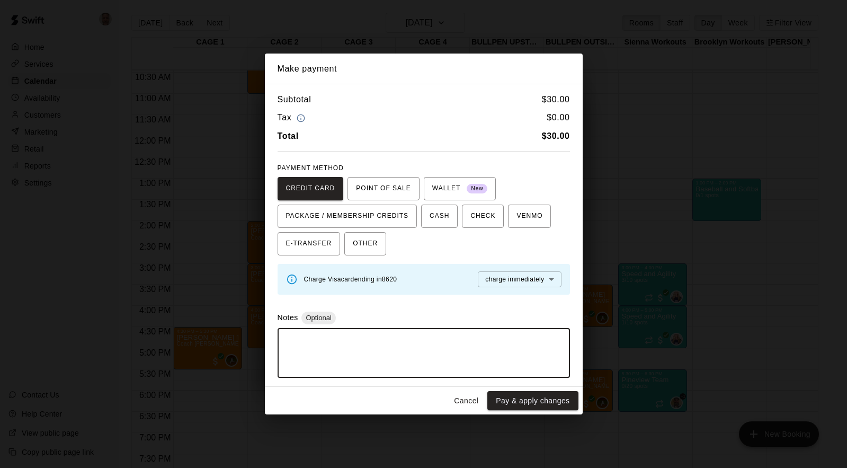
click at [400, 349] on textarea at bounding box center [424, 353] width 278 height 32
type textarea "**********"
click at [532, 395] on button "Pay & apply changes" at bounding box center [533, 401] width 91 height 20
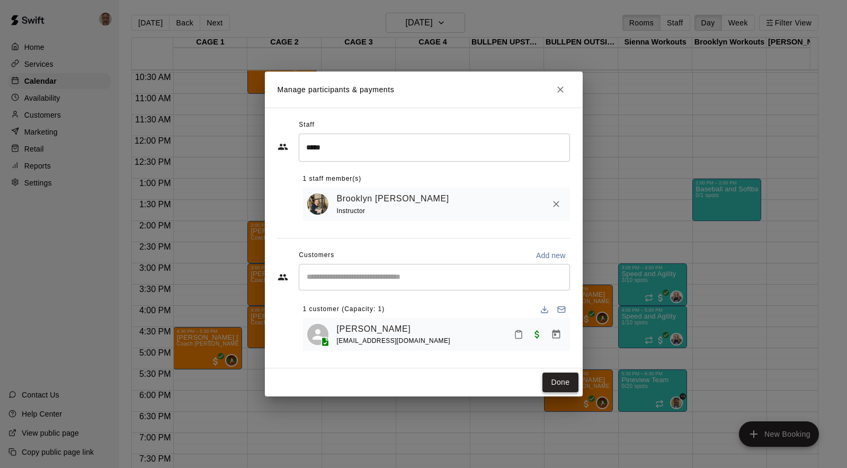
click at [550, 383] on button "Done" at bounding box center [561, 383] width 36 height 20
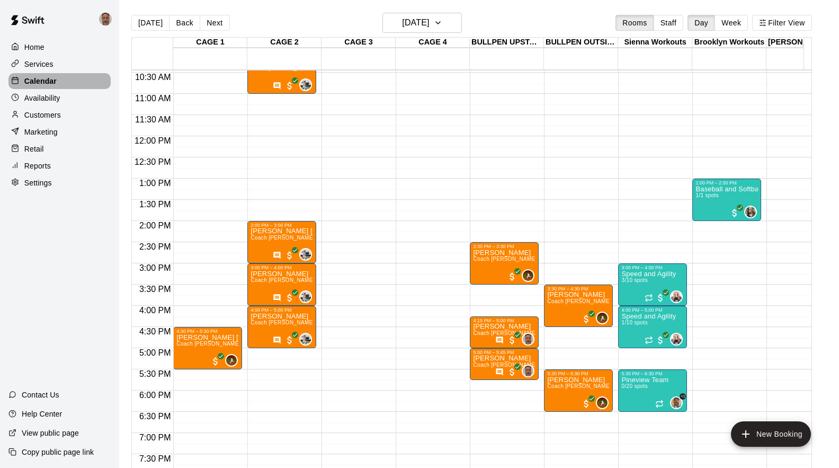
click at [45, 79] on p "Calendar" at bounding box center [40, 81] width 32 height 11
click at [60, 113] on p "Customers" at bounding box center [42, 115] width 37 height 11
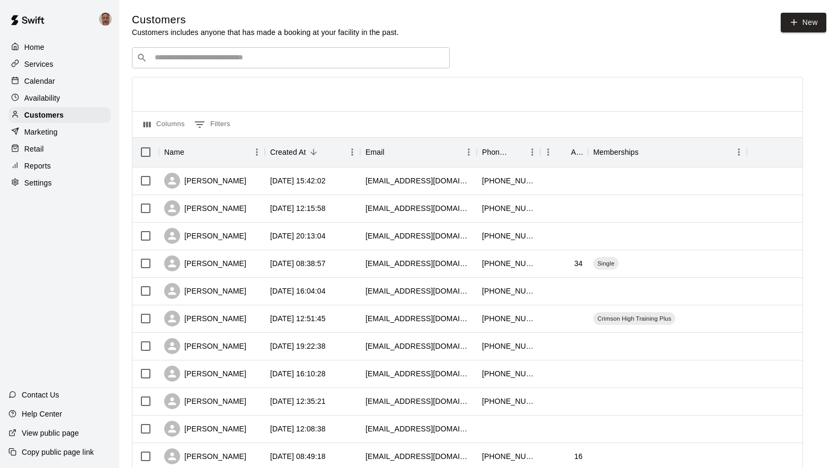
click at [360, 63] on input "Search customers by name or email" at bounding box center [299, 57] width 294 height 11
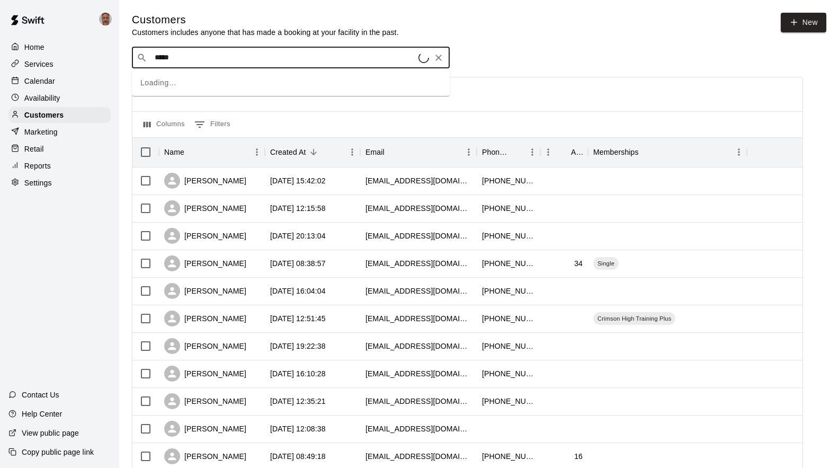
type input "******"
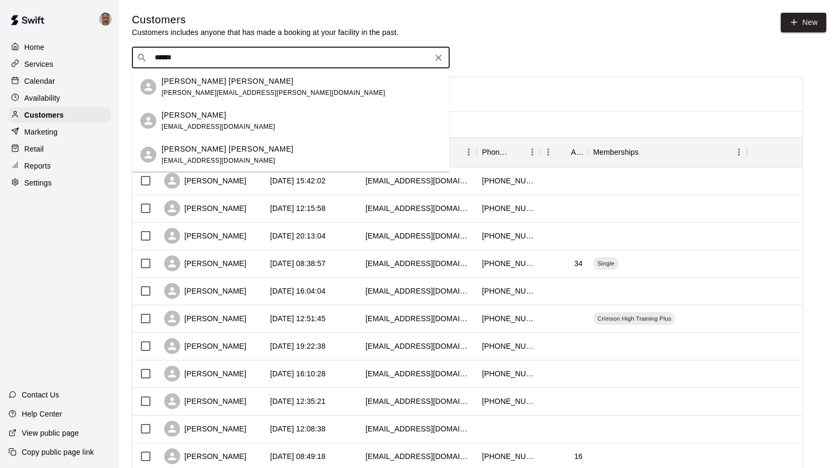
click at [207, 149] on p "[PERSON_NAME] [PERSON_NAME]" at bounding box center [228, 149] width 132 height 11
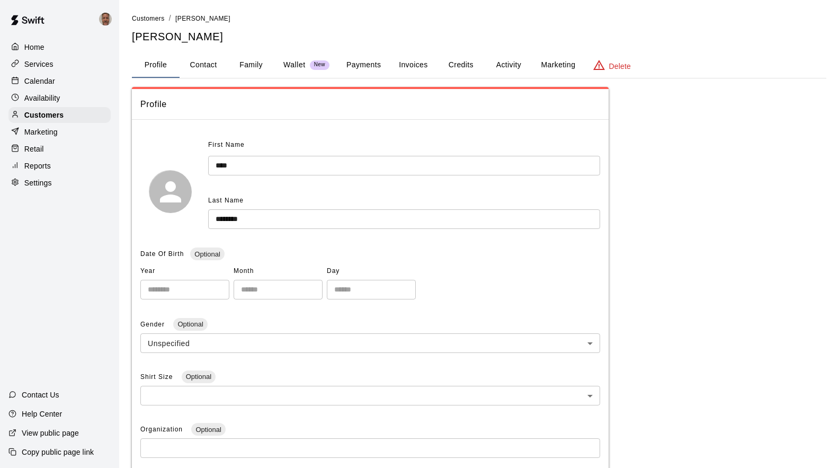
click at [362, 66] on button "Payments" at bounding box center [363, 64] width 51 height 25
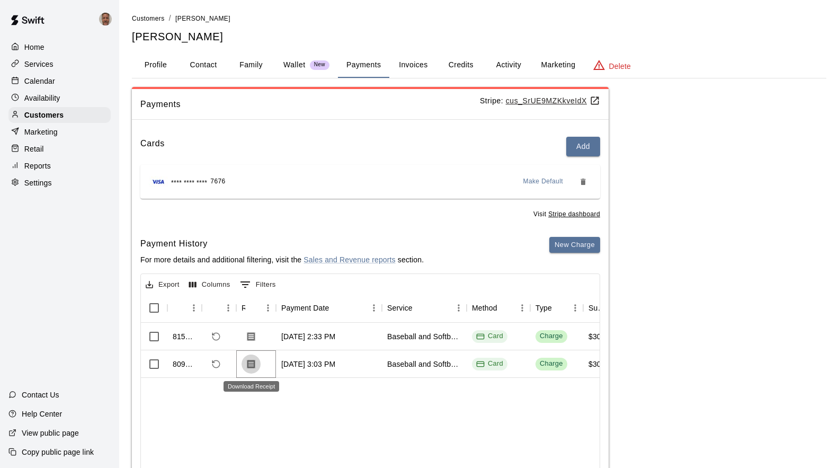
click at [250, 366] on icon "Download Receipt" at bounding box center [251, 363] width 8 height 9
click at [48, 78] on p "Calendar" at bounding box center [39, 81] width 31 height 11
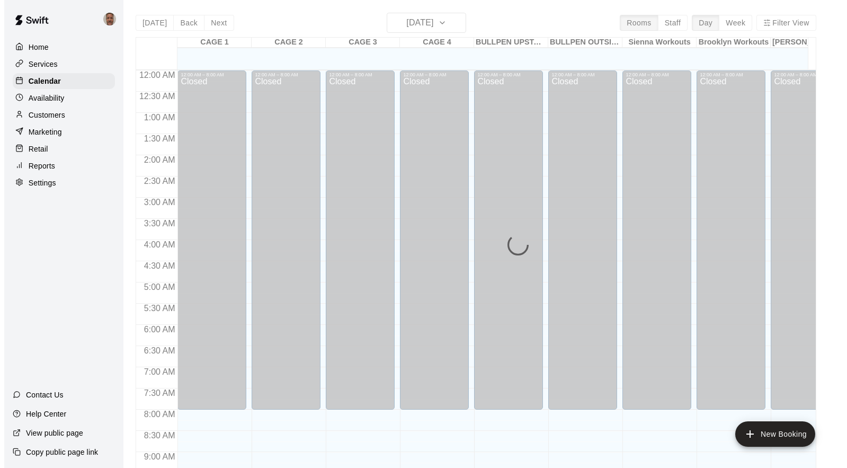
scroll to position [576, 0]
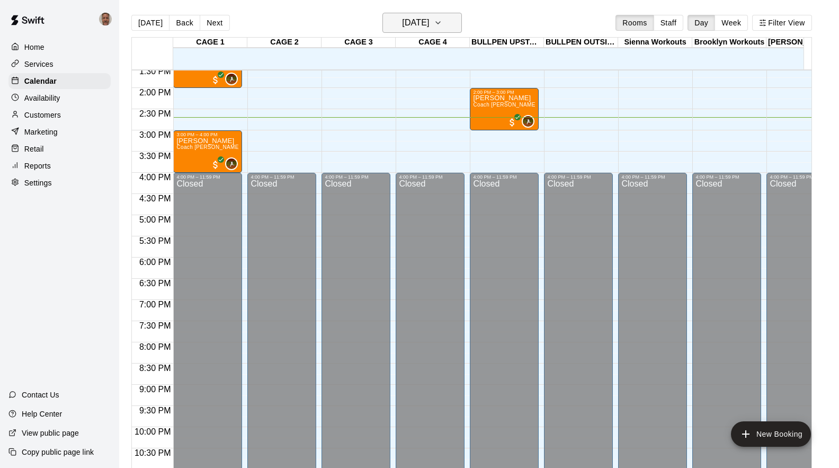
click at [442, 26] on icon "button" at bounding box center [438, 22] width 8 height 13
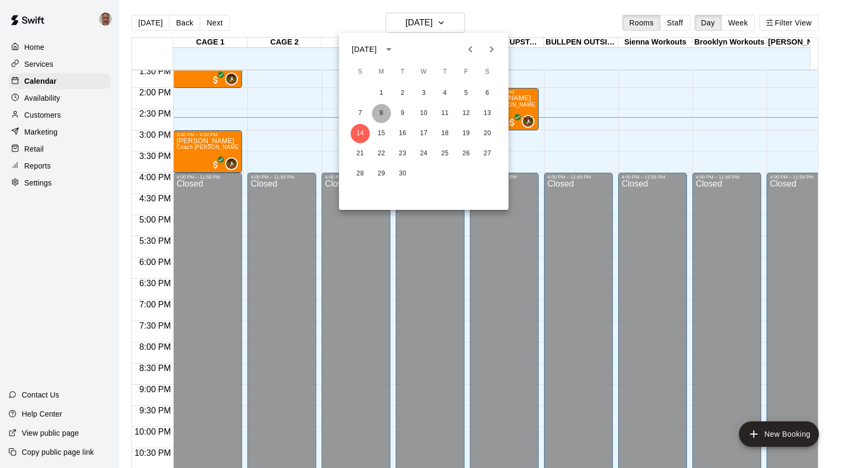
click at [382, 112] on button "8" at bounding box center [381, 113] width 19 height 19
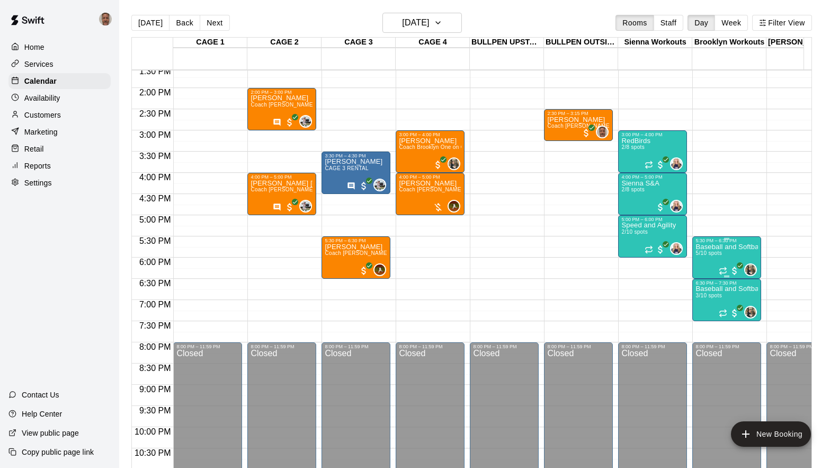
click at [703, 272] on div "Baseball and Softball Strength and Conditioning 5/10 spots" at bounding box center [727, 477] width 63 height 468
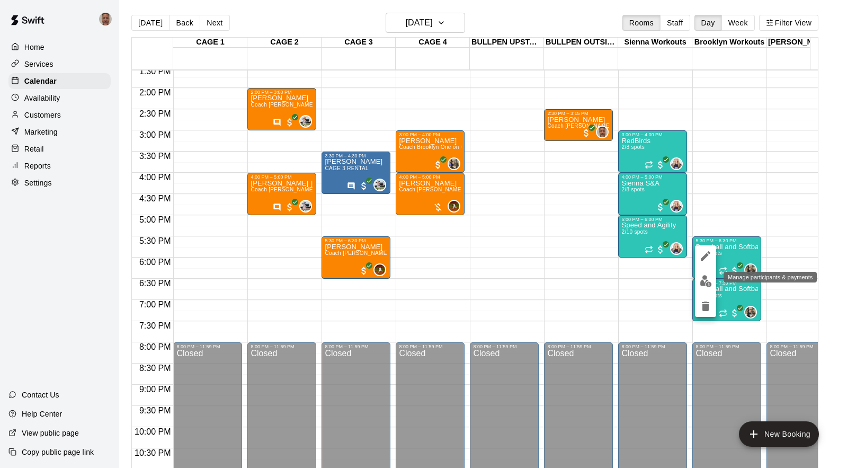
click at [703, 279] on img "edit" at bounding box center [706, 281] width 12 height 12
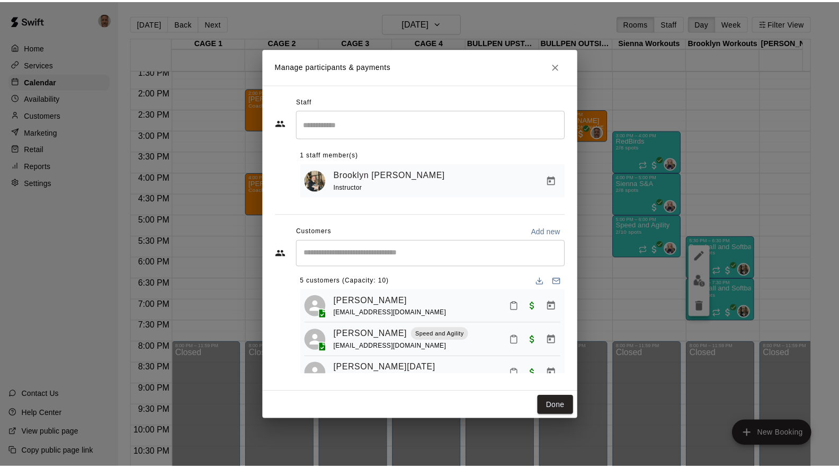
scroll to position [0, 0]
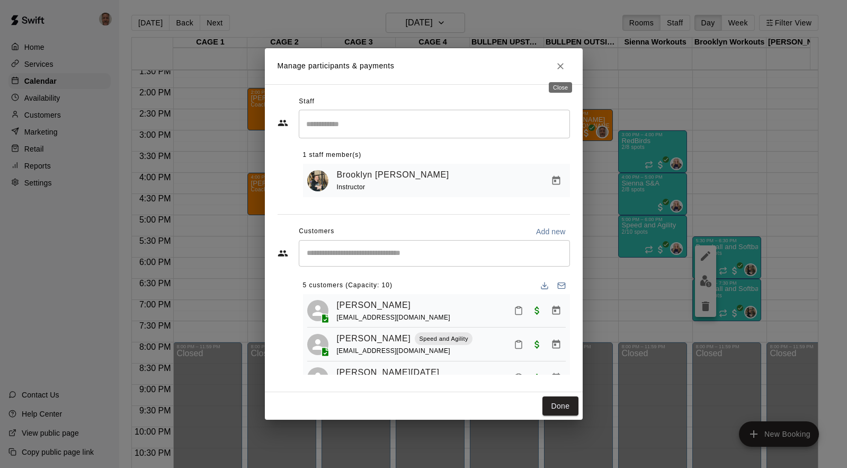
click at [561, 69] on icon "Close" at bounding box center [560, 66] width 11 height 11
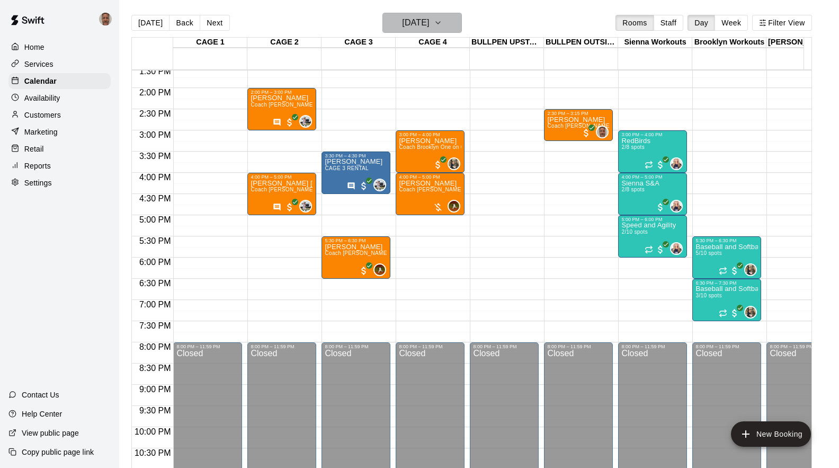
click at [442, 21] on icon "button" at bounding box center [438, 22] width 8 height 13
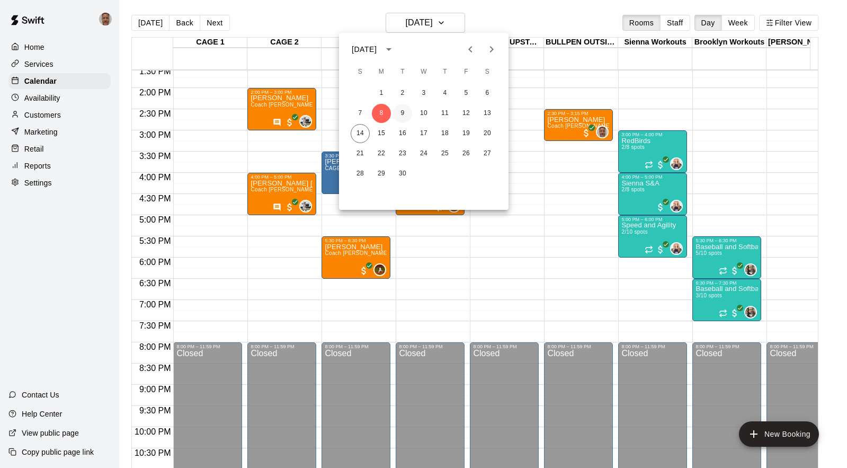
click at [402, 110] on button "9" at bounding box center [402, 113] width 19 height 19
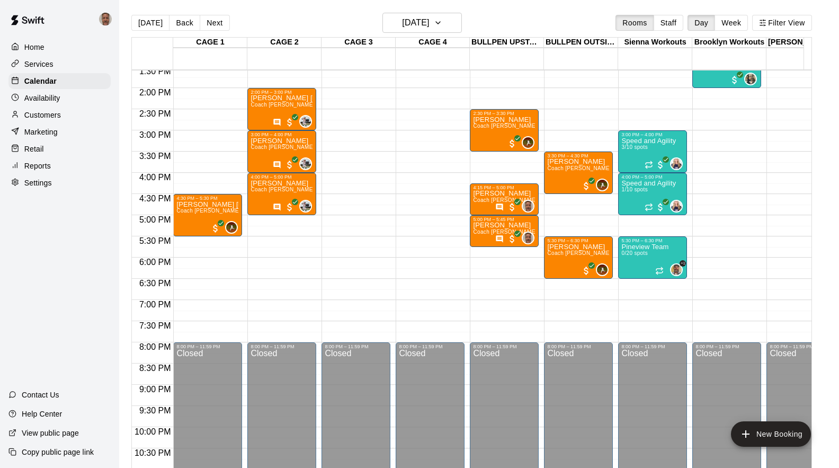
click at [718, 225] on div "12:00 AM – 8:00 AM Closed 1:00 PM – 2:00 PM Baseball and Softball Strength and …" at bounding box center [727, 2] width 69 height 1017
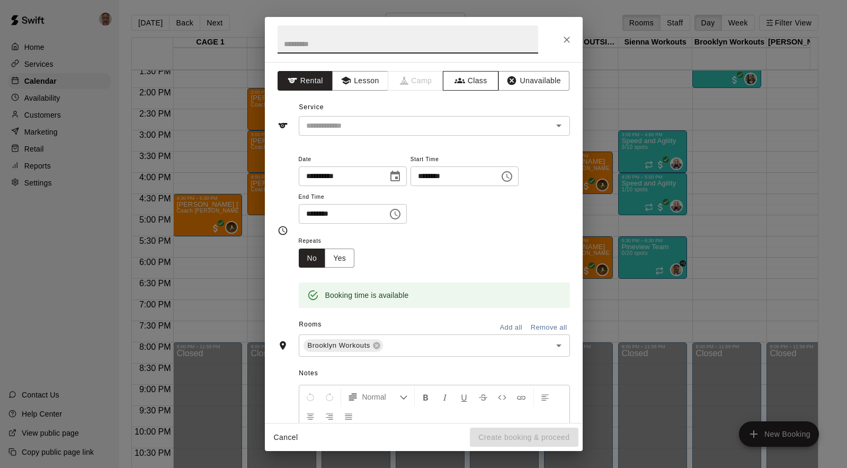
click at [457, 82] on icon "button" at bounding box center [460, 80] width 11 height 11
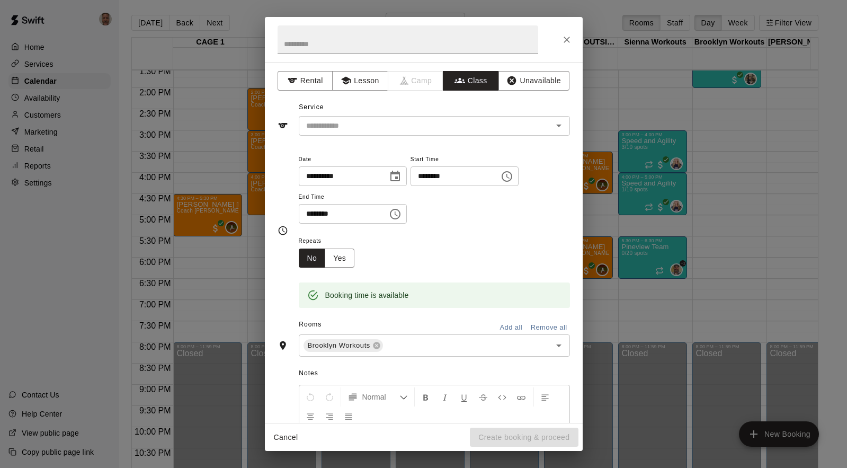
click at [378, 125] on input "text" at bounding box center [425, 125] width 247 height 13
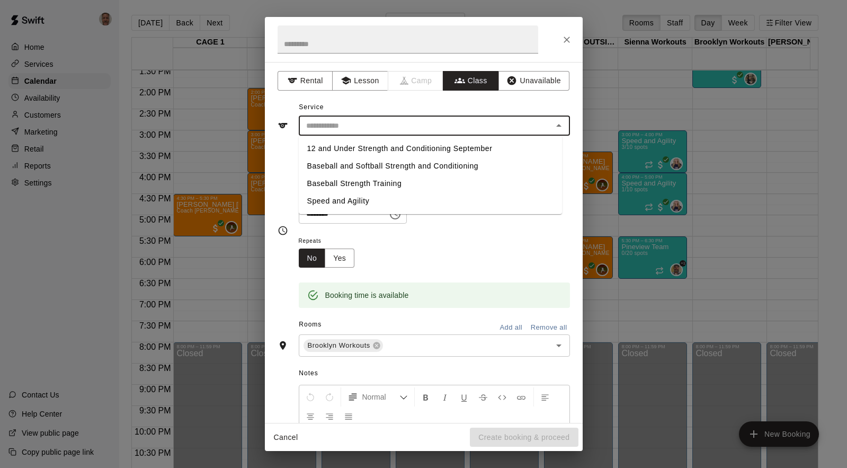
click at [342, 167] on li "Baseball and Softball Strength and Conditioning" at bounding box center [430, 165] width 263 height 17
type input "**********"
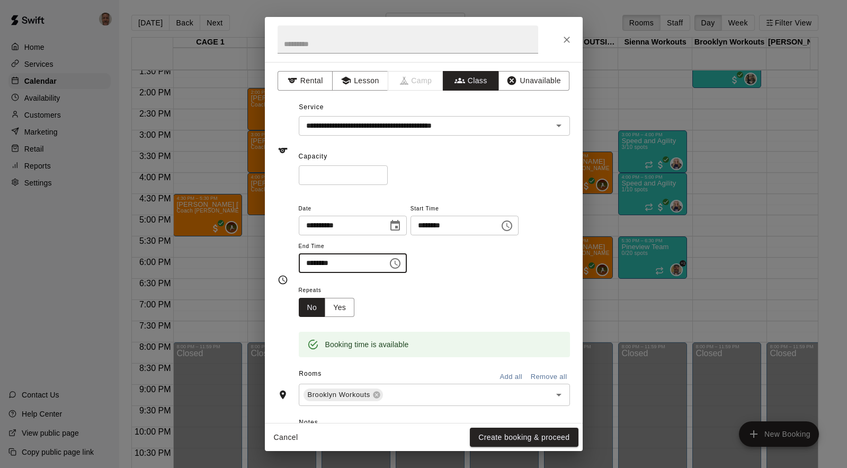
click at [311, 263] on input "********" at bounding box center [340, 263] width 82 height 20
type input "********"
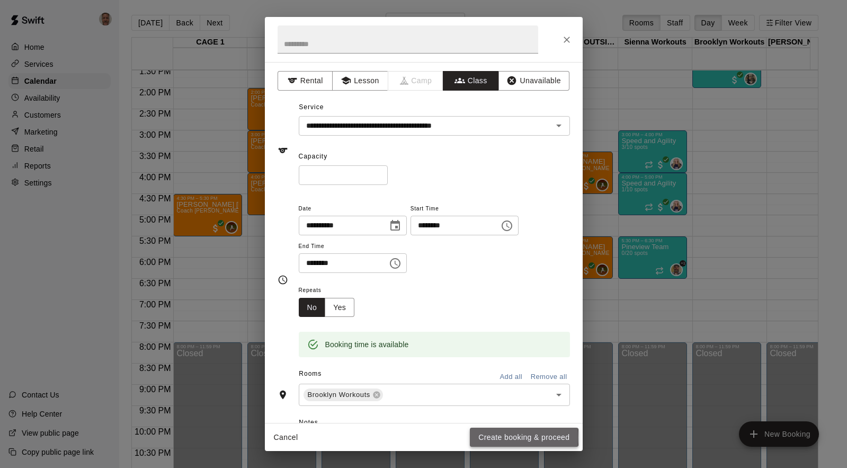
click at [497, 437] on button "Create booking & proceed" at bounding box center [524, 438] width 108 height 20
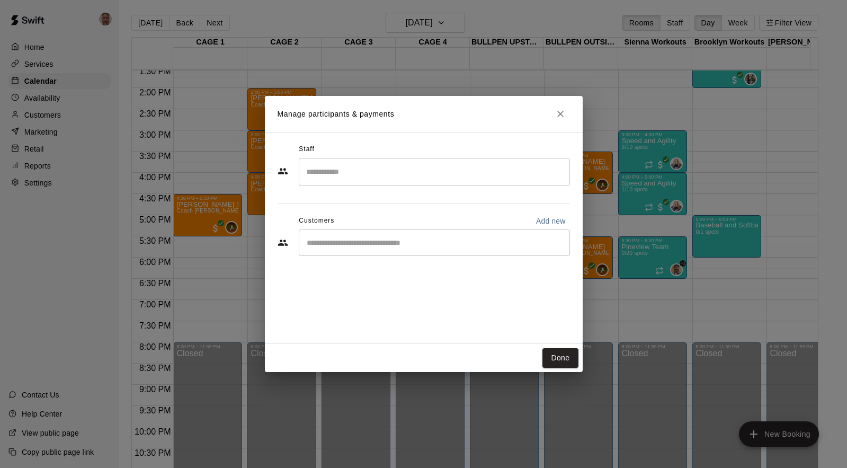
click at [383, 175] on input "Search staff" at bounding box center [435, 172] width 262 height 19
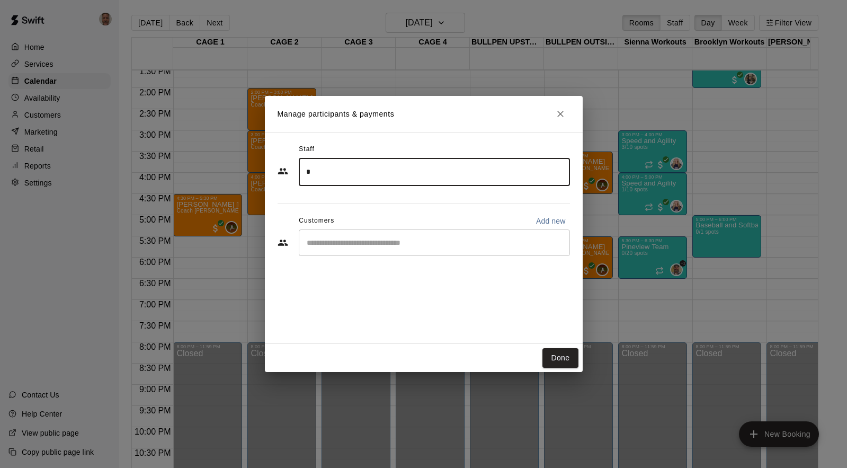
click at [383, 175] on input "*" at bounding box center [435, 172] width 262 height 19
click at [342, 207] on div "Brooklyn [PERSON_NAME] Instructor" at bounding box center [375, 208] width 99 height 21
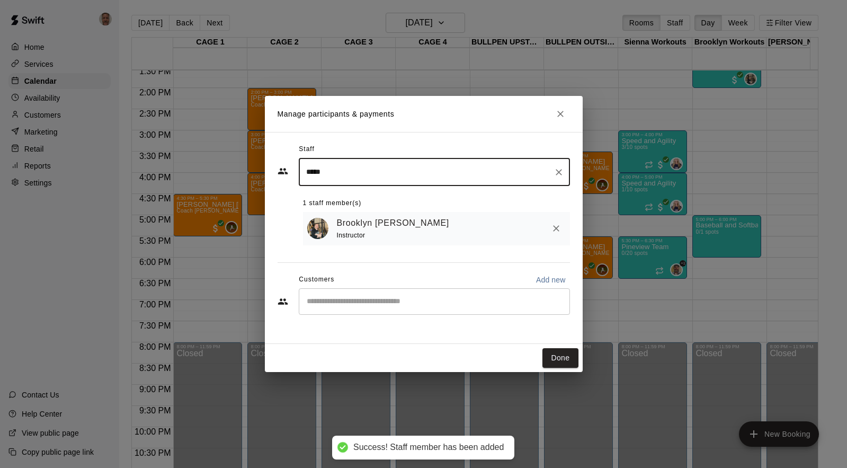
type input "*****"
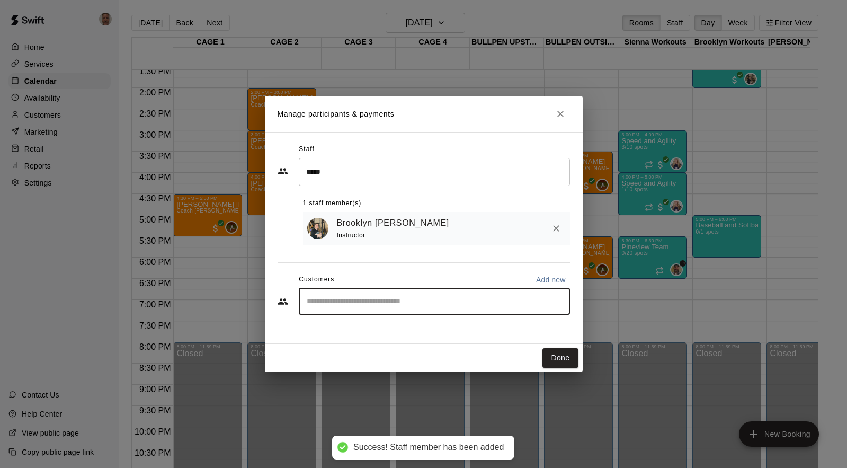
click at [334, 304] on input "Start typing to search customers..." at bounding box center [435, 301] width 262 height 11
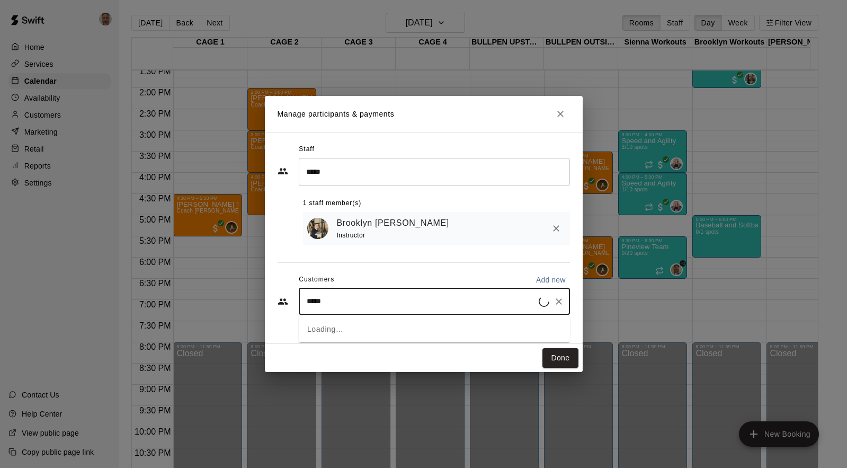
type input "******"
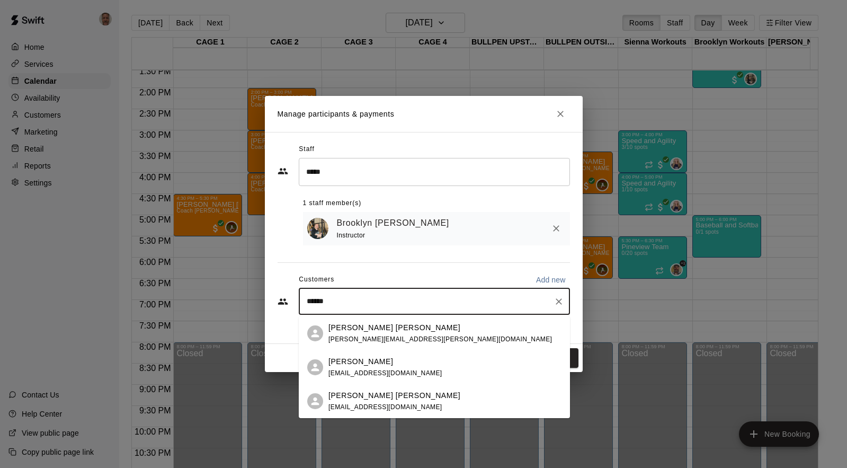
click at [341, 401] on div "[PERSON_NAME] Peterson [EMAIL_ADDRESS][DOMAIN_NAME]" at bounding box center [395, 401] width 132 height 23
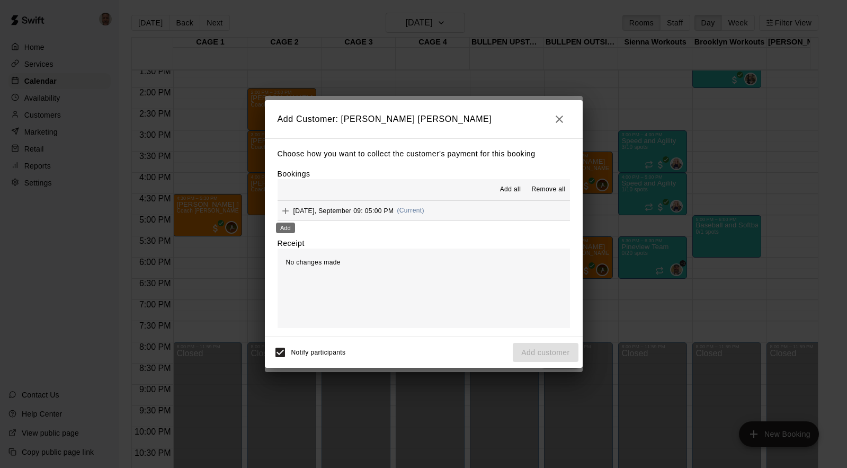
click at [285, 213] on icon "Add" at bounding box center [285, 211] width 6 height 6
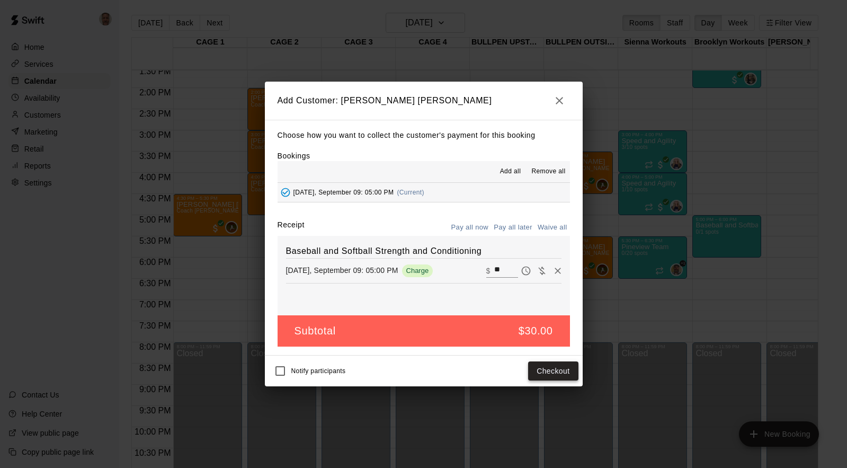
click at [545, 370] on button "Checkout" at bounding box center [553, 371] width 50 height 20
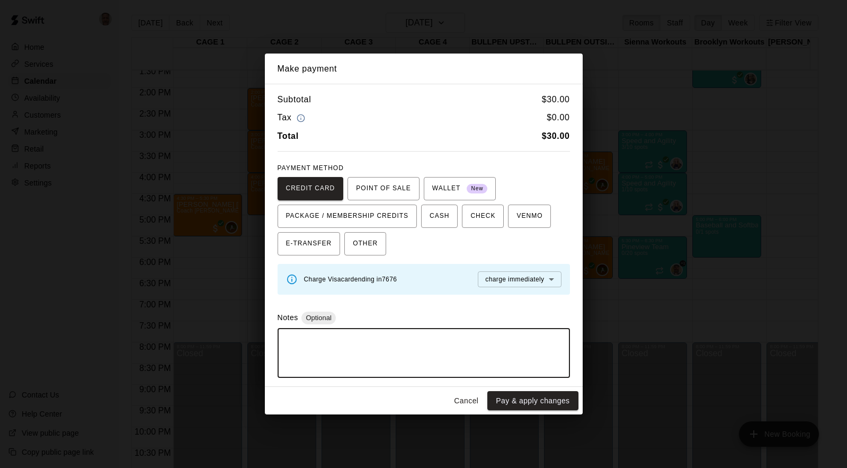
click at [359, 348] on textarea at bounding box center [424, 353] width 278 height 32
click at [365, 345] on textarea "**********" at bounding box center [424, 353] width 278 height 32
click at [401, 342] on textarea "**********" at bounding box center [424, 353] width 278 height 32
type textarea "**********"
click at [519, 400] on button "Pay & apply changes" at bounding box center [533, 401] width 91 height 20
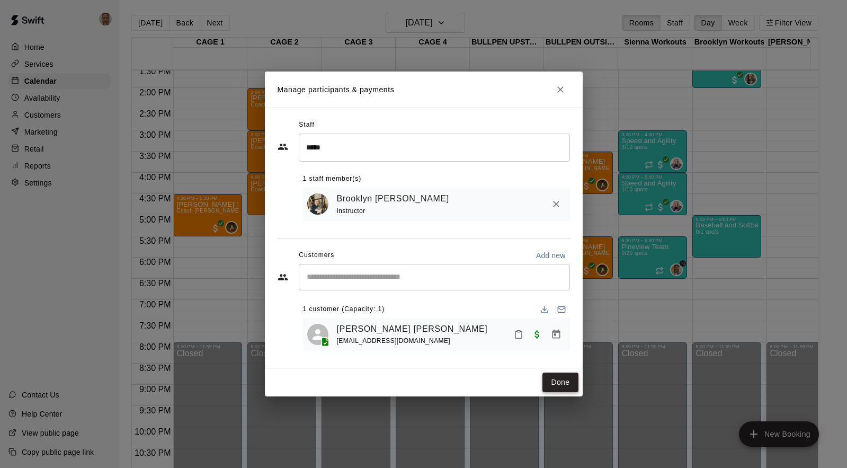
click at [558, 386] on button "Done" at bounding box center [561, 383] width 36 height 20
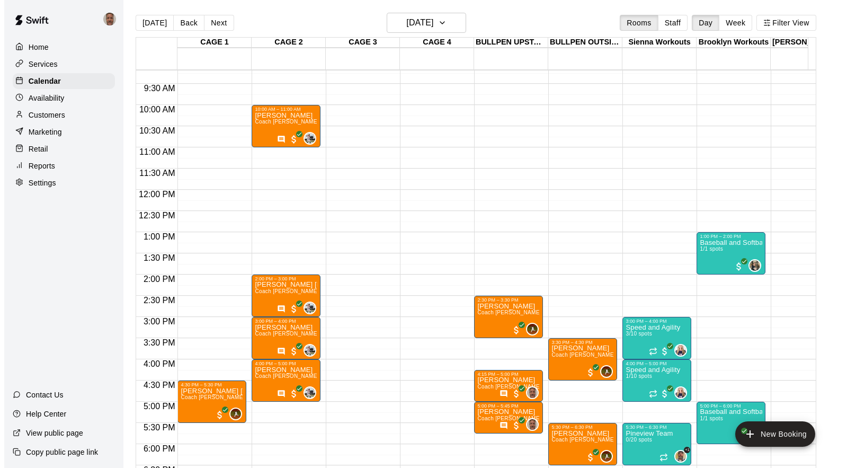
scroll to position [389, 0]
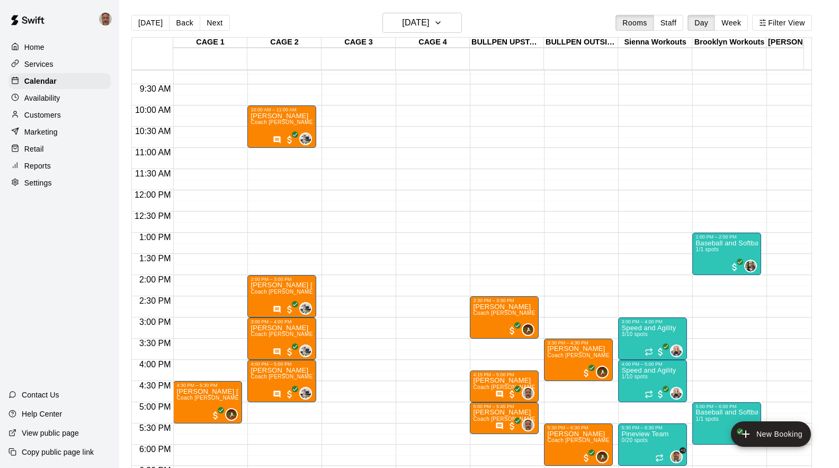
click at [341, 286] on div "12:00 AM – 8:00 AM Closed 8:00 PM – 11:59 PM Closed" at bounding box center [356, 190] width 69 height 1017
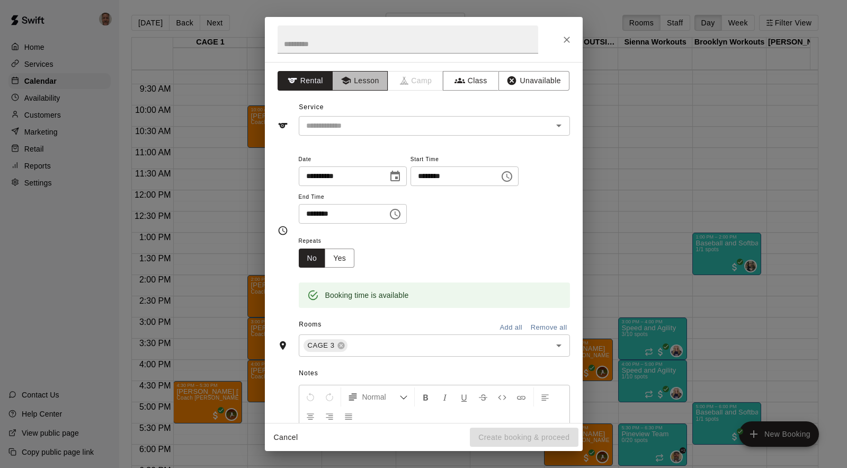
click at [368, 80] on button "Lesson" at bounding box center [360, 81] width 56 height 20
click at [351, 132] on div "​" at bounding box center [434, 126] width 271 height 20
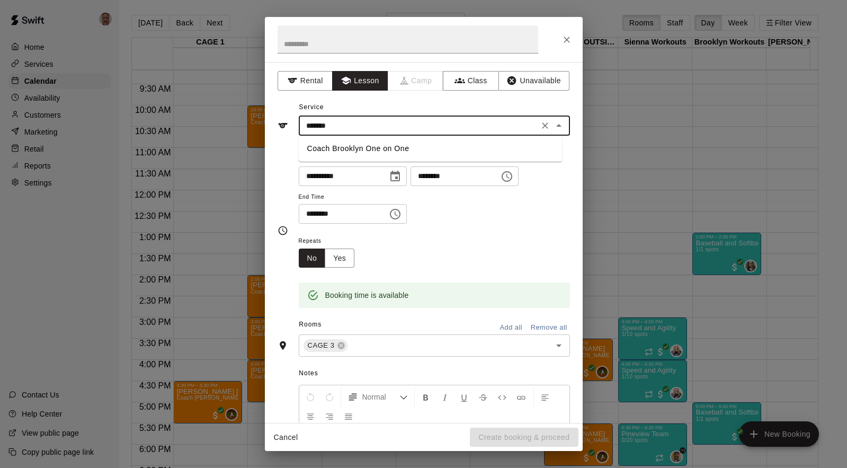
click at [351, 144] on li "Coach Brooklyn One on One" at bounding box center [430, 148] width 263 height 17
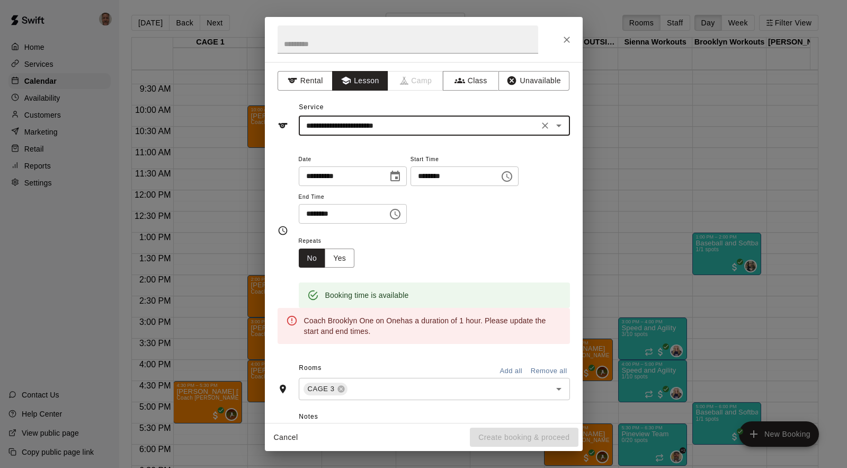
type input "**********"
click at [311, 219] on input "********" at bounding box center [340, 214] width 82 height 20
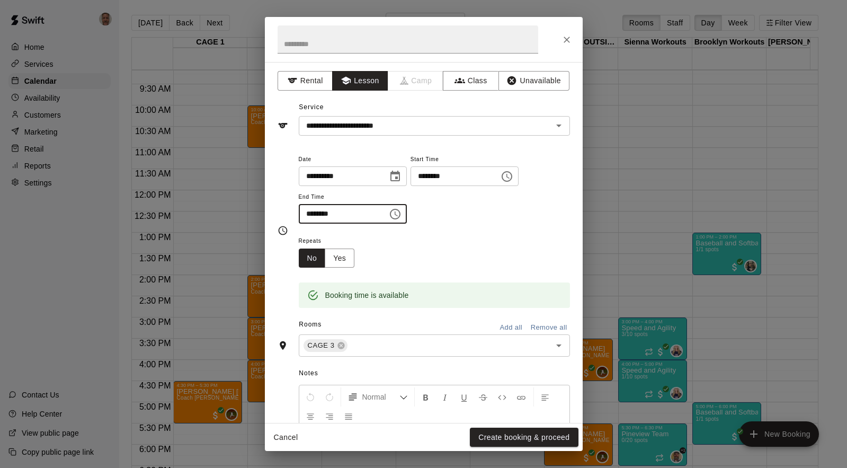
type input "********"
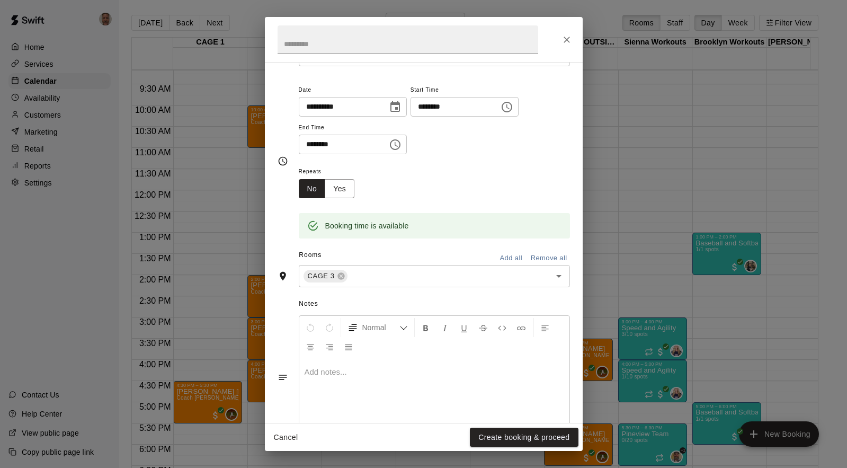
scroll to position [105, 0]
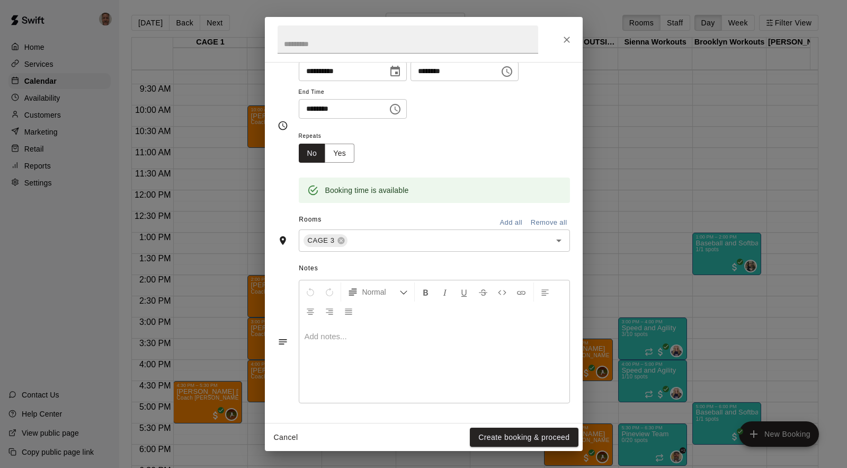
click at [343, 342] on p at bounding box center [435, 336] width 260 height 11
click at [499, 432] on button "Create booking & proceed" at bounding box center [524, 438] width 108 height 20
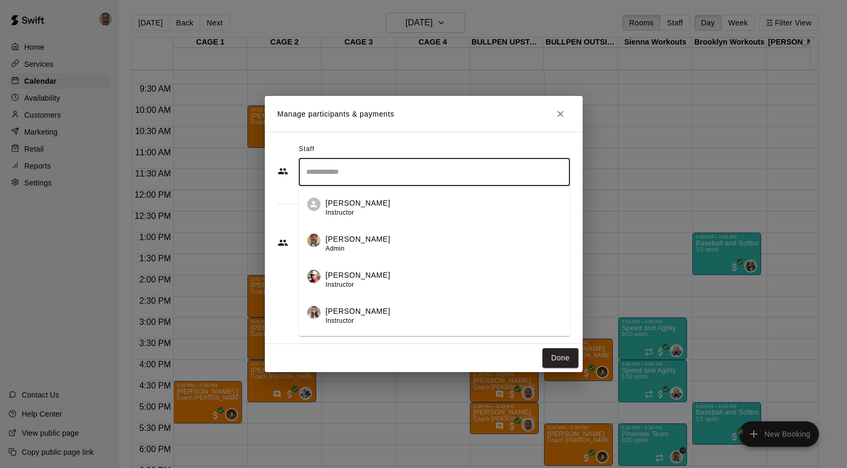
click at [374, 174] on input "Search staff" at bounding box center [435, 172] width 262 height 19
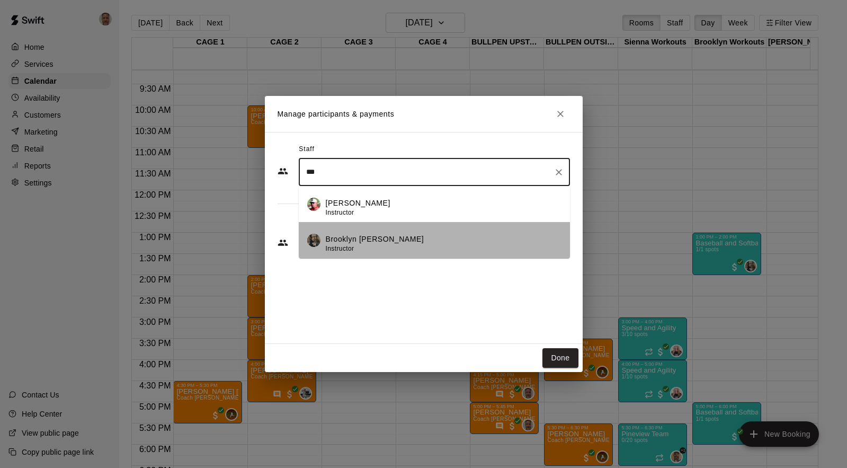
click at [354, 235] on p "Brooklyn [PERSON_NAME]" at bounding box center [375, 239] width 99 height 11
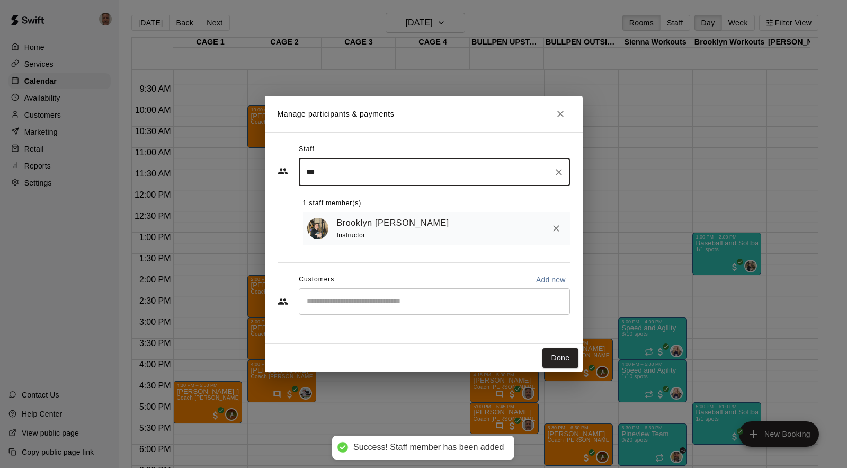
type input "***"
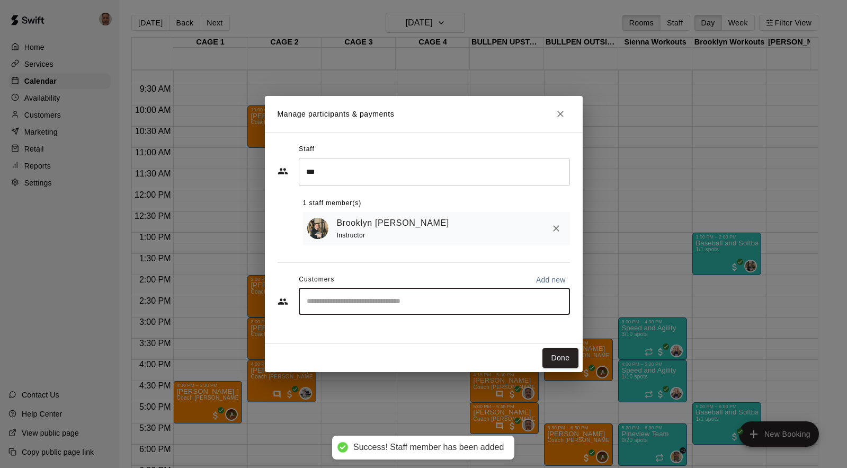
click at [350, 303] on input "Start typing to search customers..." at bounding box center [435, 301] width 262 height 11
type input "******"
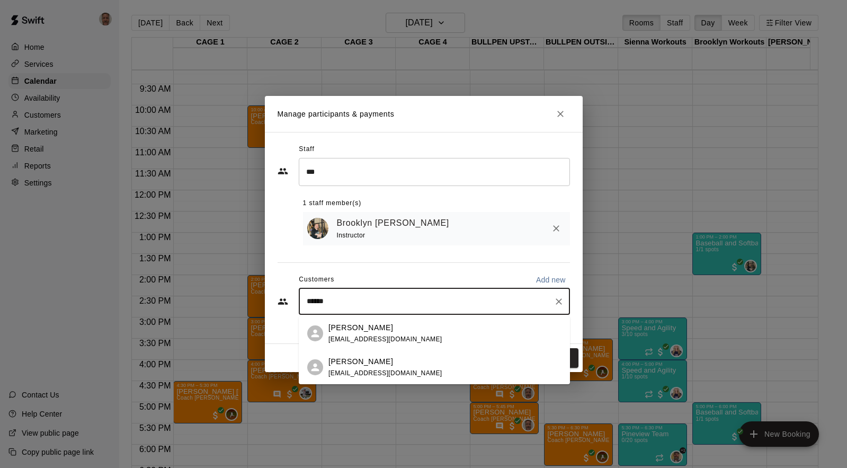
click at [345, 360] on p "[PERSON_NAME]" at bounding box center [361, 361] width 65 height 11
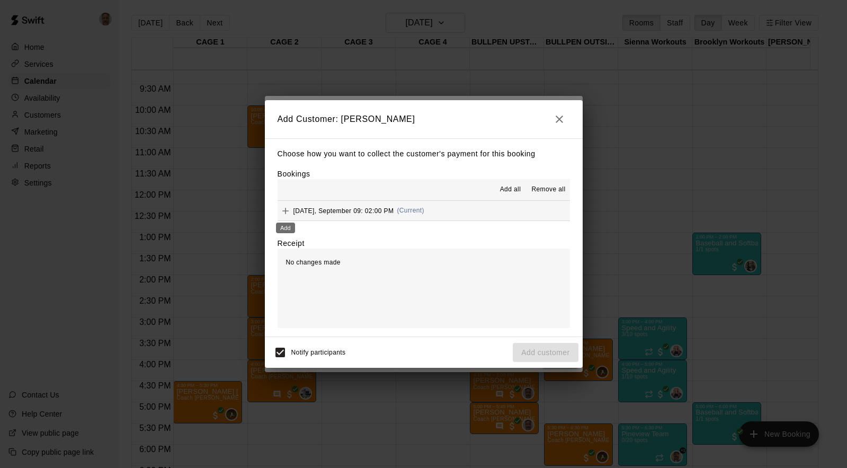
click at [284, 211] on icon "Add" at bounding box center [285, 211] width 6 height 6
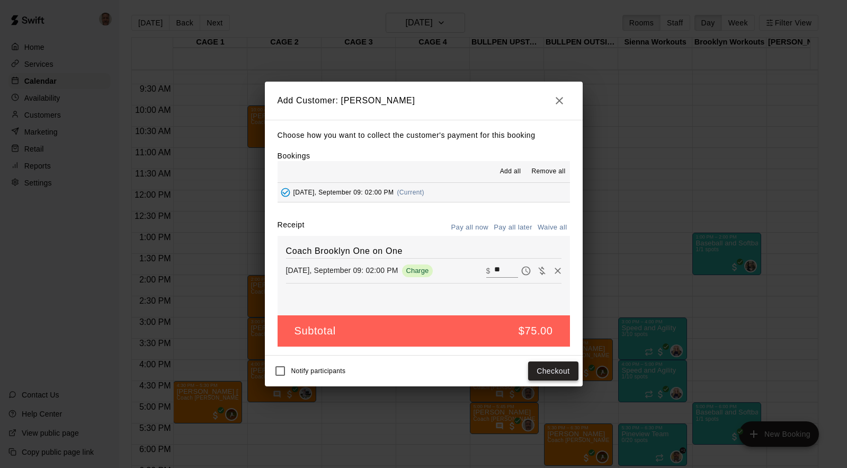
click at [555, 375] on button "Checkout" at bounding box center [553, 371] width 50 height 20
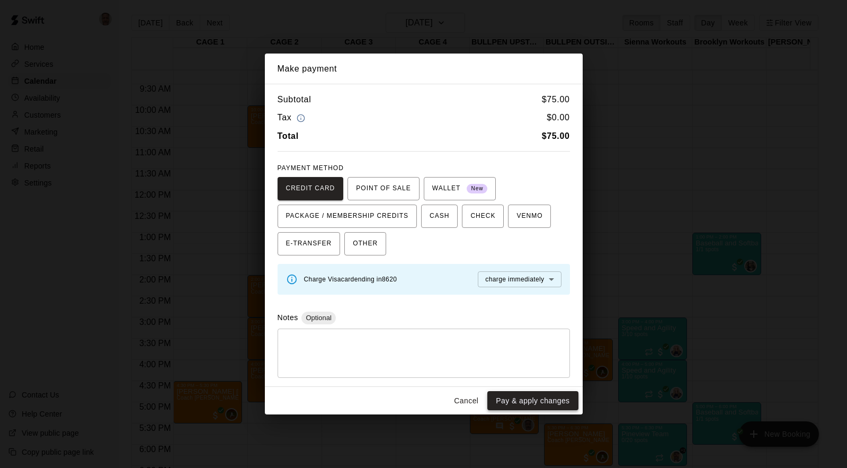
click at [543, 401] on button "Pay & apply changes" at bounding box center [533, 401] width 91 height 20
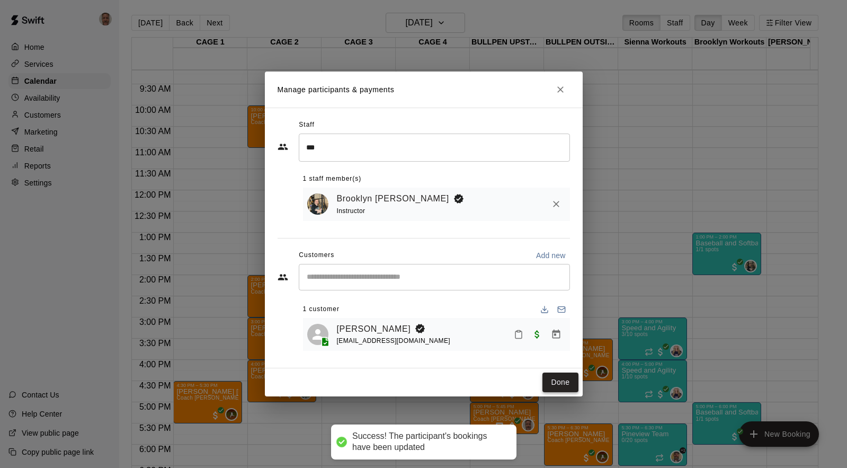
click at [556, 380] on button "Done" at bounding box center [561, 383] width 36 height 20
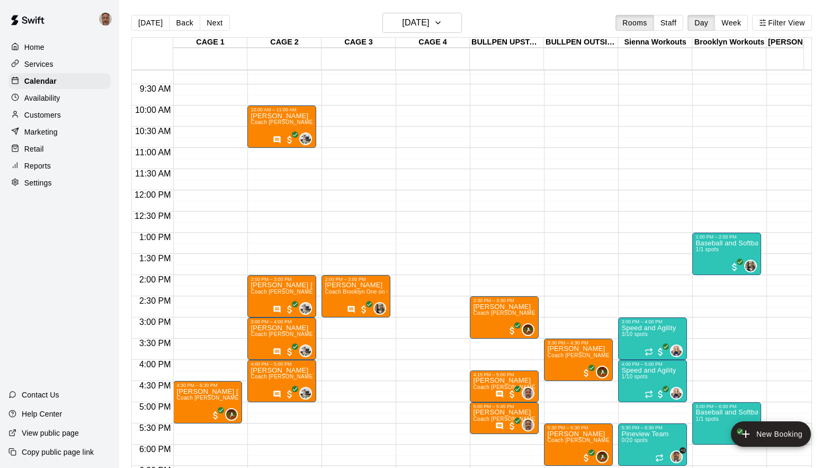
click at [407, 368] on div "12:00 AM – 8:00 AM Closed 8:00 PM – 11:59 PM Closed" at bounding box center [430, 190] width 69 height 1017
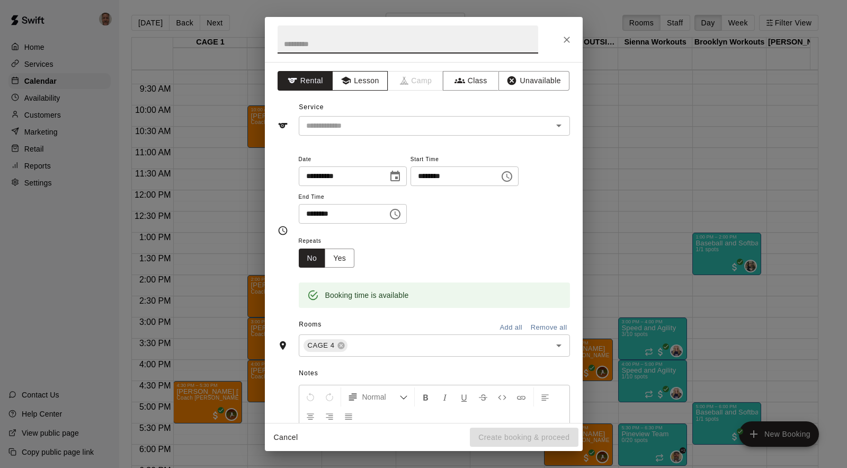
click at [363, 88] on button "Lesson" at bounding box center [360, 81] width 56 height 20
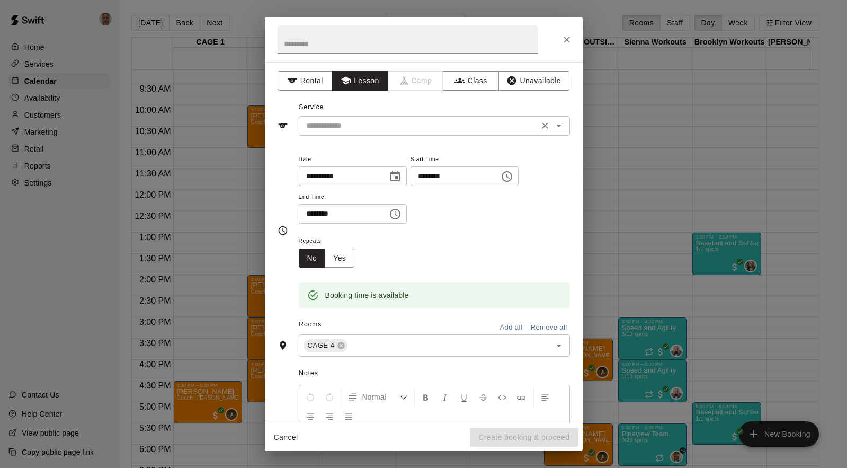
click at [345, 121] on input "text" at bounding box center [419, 125] width 234 height 13
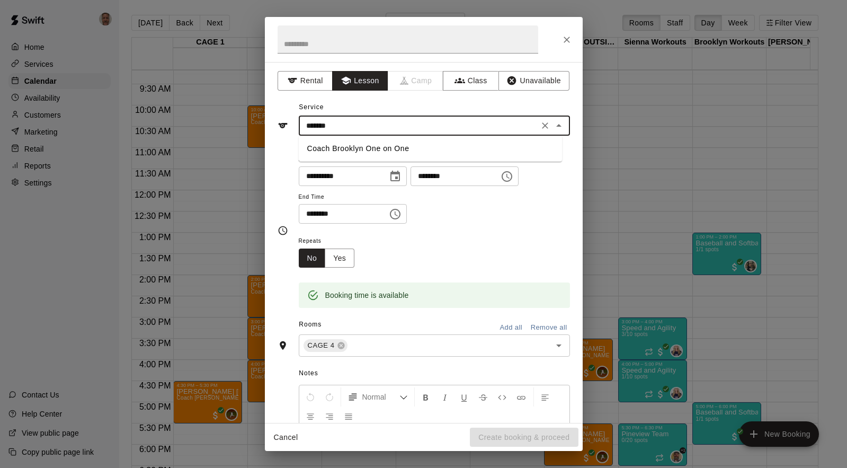
click at [345, 145] on li "Coach Brooklyn One on One" at bounding box center [430, 148] width 263 height 17
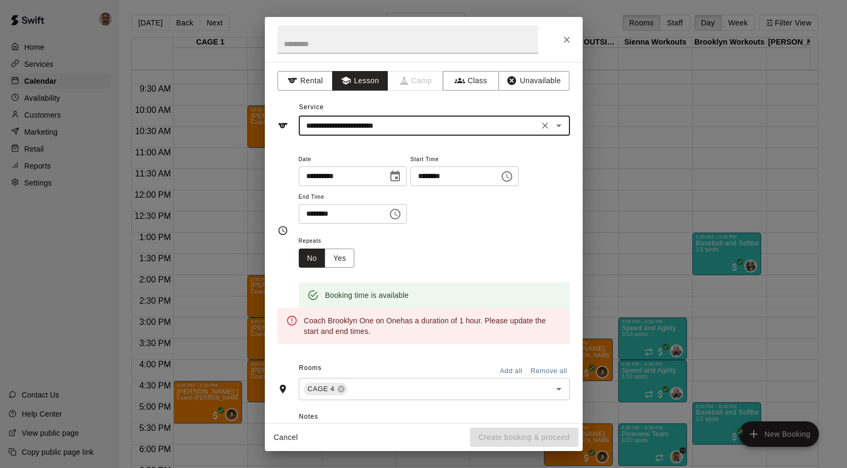
type input "**********"
click at [311, 212] on input "********" at bounding box center [340, 214] width 82 height 20
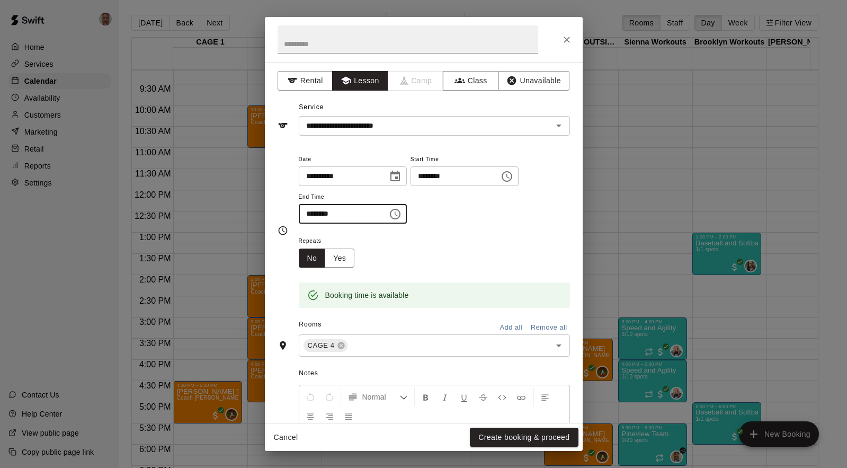
type input "********"
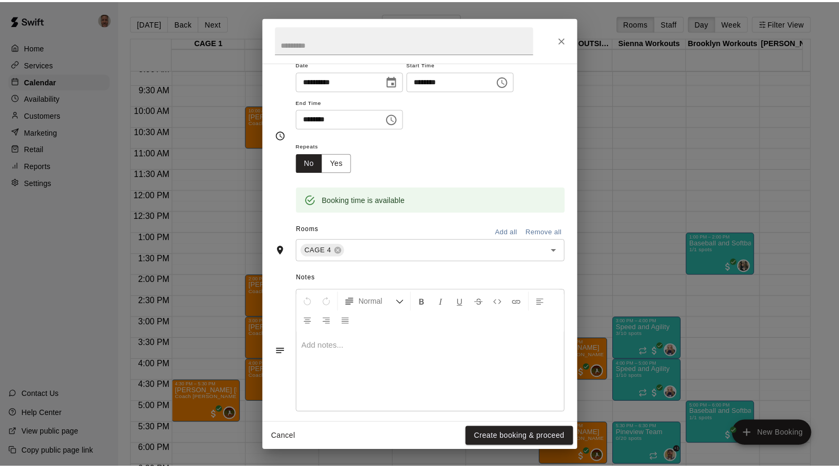
scroll to position [100, 0]
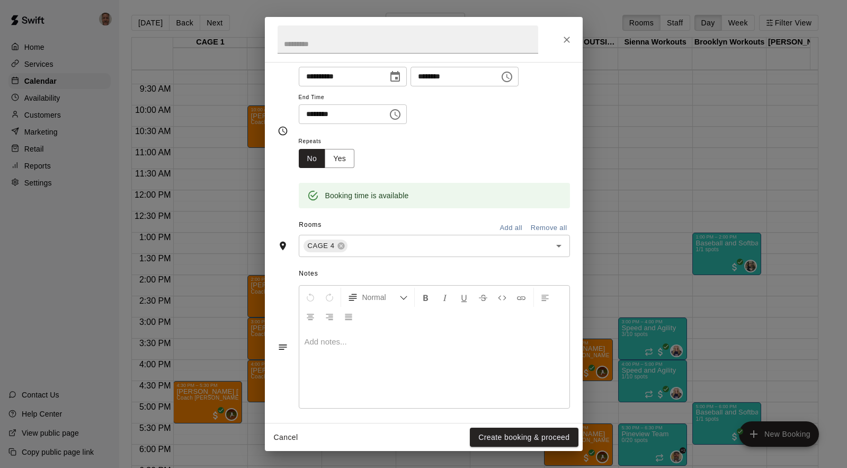
click at [399, 336] on div at bounding box center [434, 368] width 270 height 79
click at [485, 437] on button "Create booking & proceed" at bounding box center [524, 438] width 108 height 20
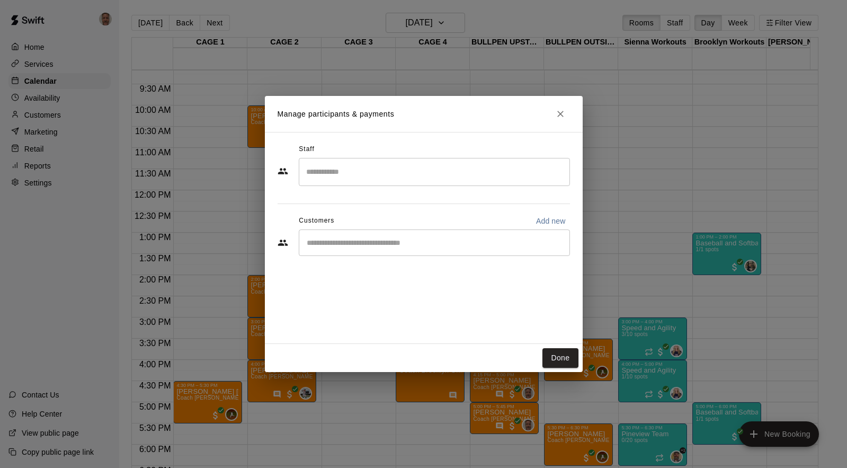
click at [357, 180] on input "Search staff" at bounding box center [435, 172] width 262 height 19
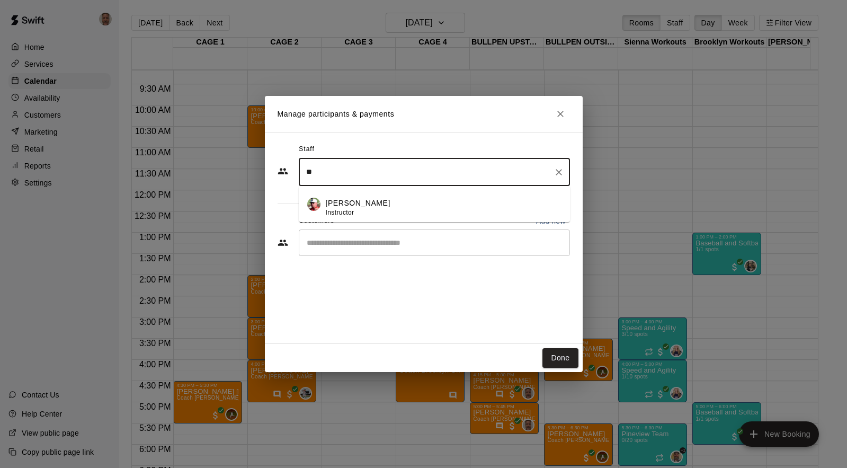
type input "*"
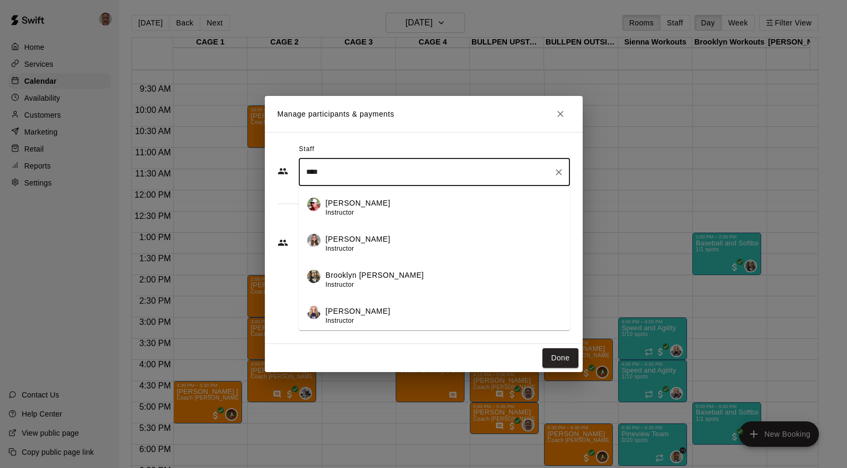
click at [343, 279] on div "Brooklyn [PERSON_NAME] Instructor" at bounding box center [375, 280] width 99 height 21
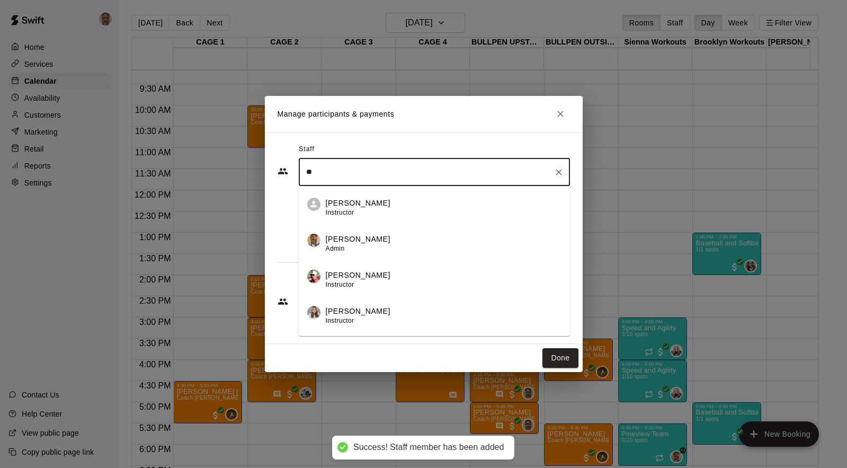
type input "*"
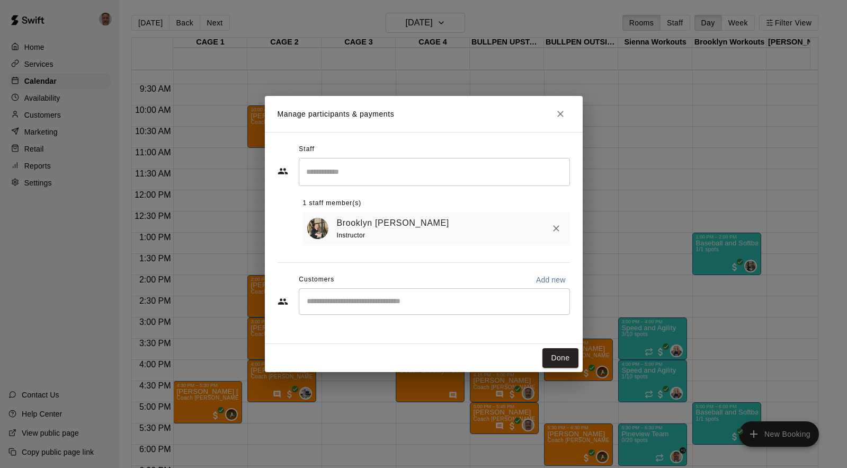
click at [278, 335] on div "Staff ​ 1 staff member(s) [PERSON_NAME] Instructor Customers Add new ​" at bounding box center [424, 238] width 318 height 212
click at [342, 298] on input "Start typing to search customers..." at bounding box center [435, 301] width 262 height 11
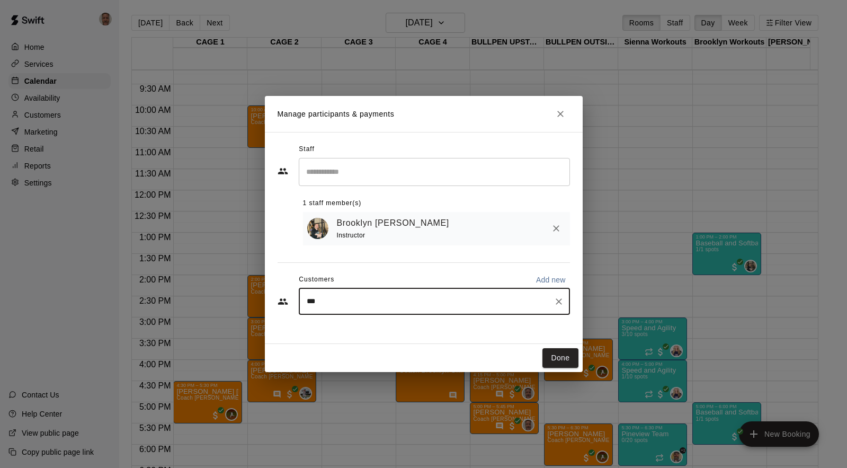
type input "****"
click at [340, 333] on div "[PERSON_NAME] [PERSON_NAME][EMAIL_ADDRESS][DOMAIN_NAME]" at bounding box center [386, 333] width 114 height 23
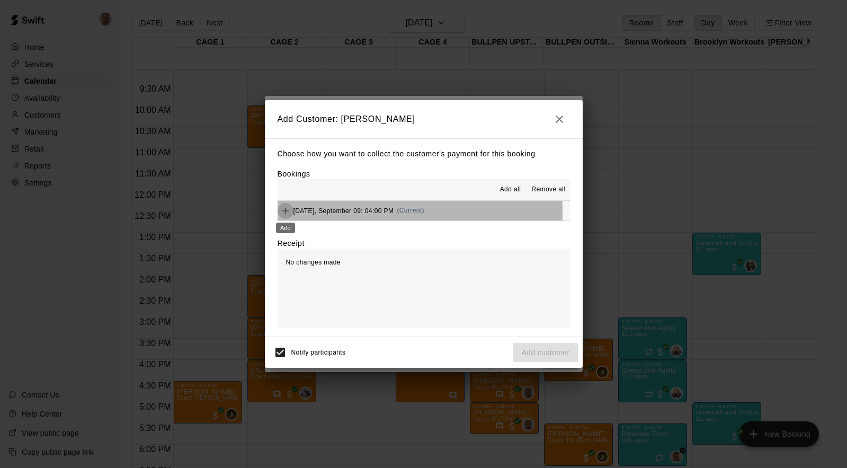
click at [285, 211] on icon "Add" at bounding box center [285, 211] width 6 height 6
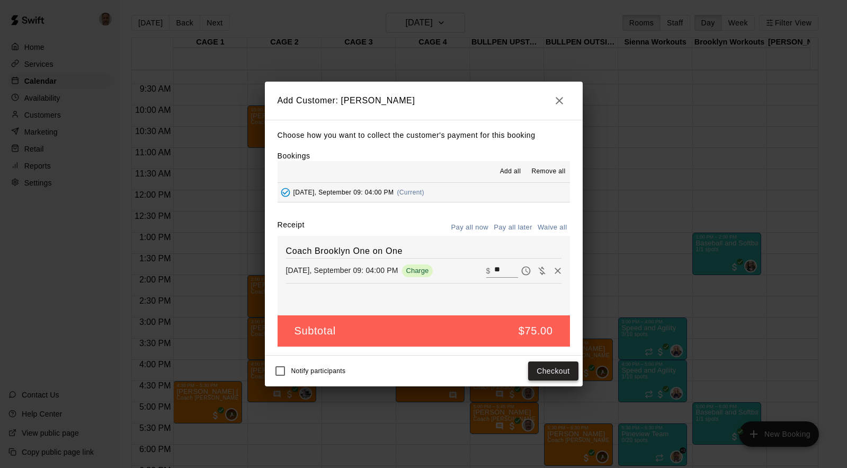
click at [544, 371] on button "Checkout" at bounding box center [553, 371] width 50 height 20
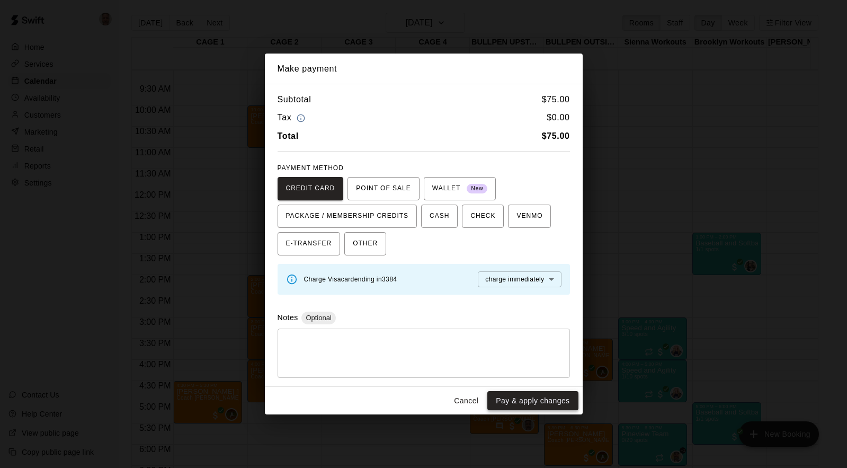
click at [539, 397] on button "Pay & apply changes" at bounding box center [533, 401] width 91 height 20
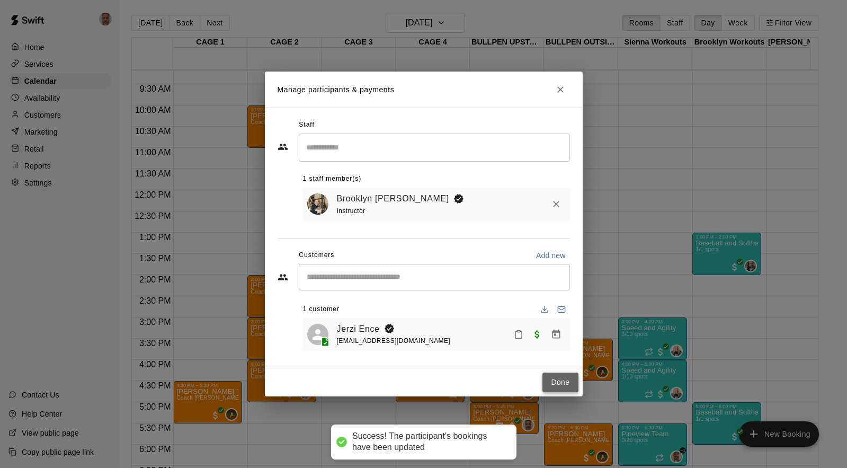
click at [553, 380] on button "Done" at bounding box center [561, 383] width 36 height 20
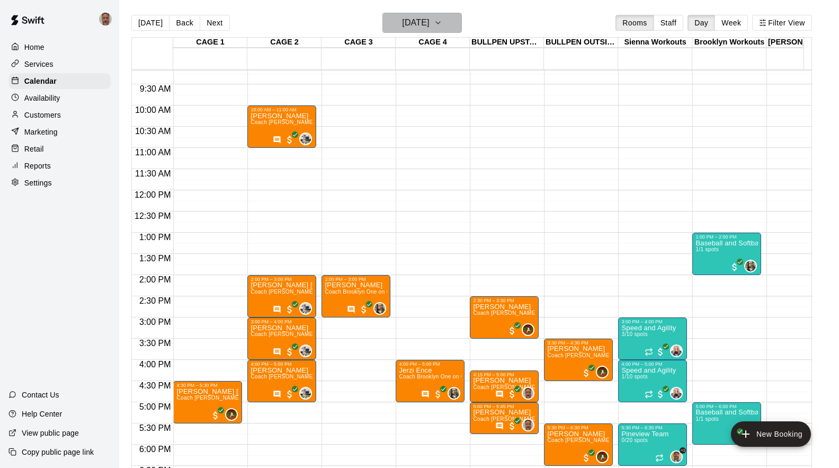
click at [462, 22] on button "[DATE]" at bounding box center [422, 23] width 79 height 20
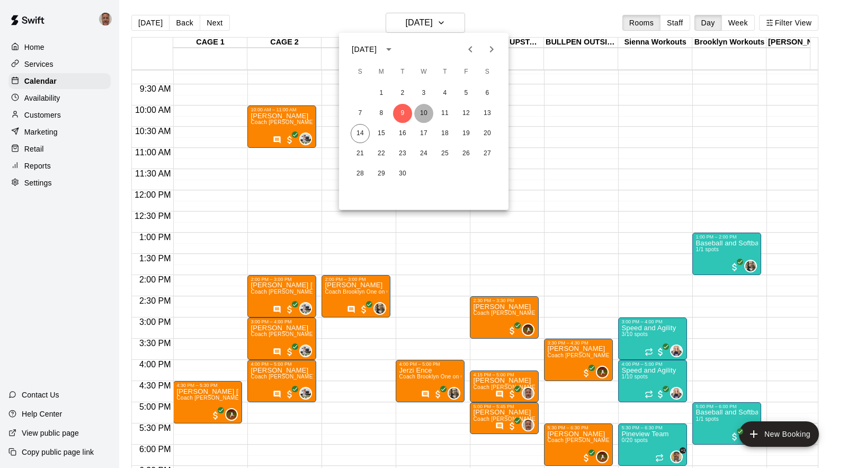
click at [426, 111] on button "10" at bounding box center [423, 113] width 19 height 19
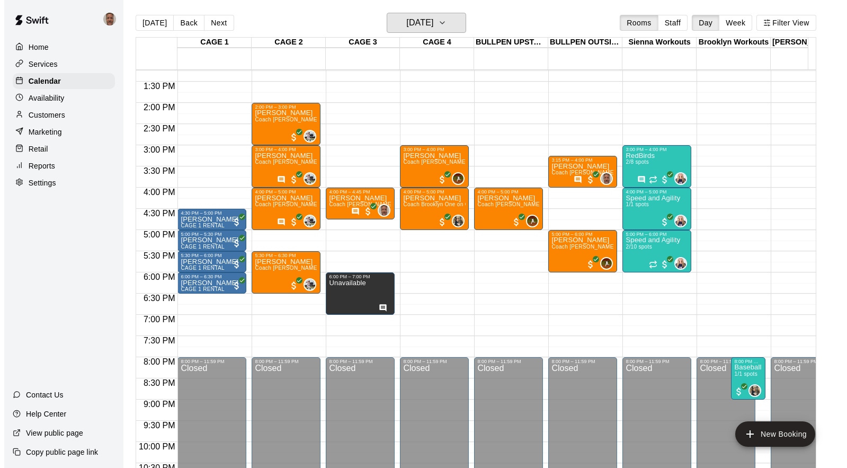
scroll to position [557, 0]
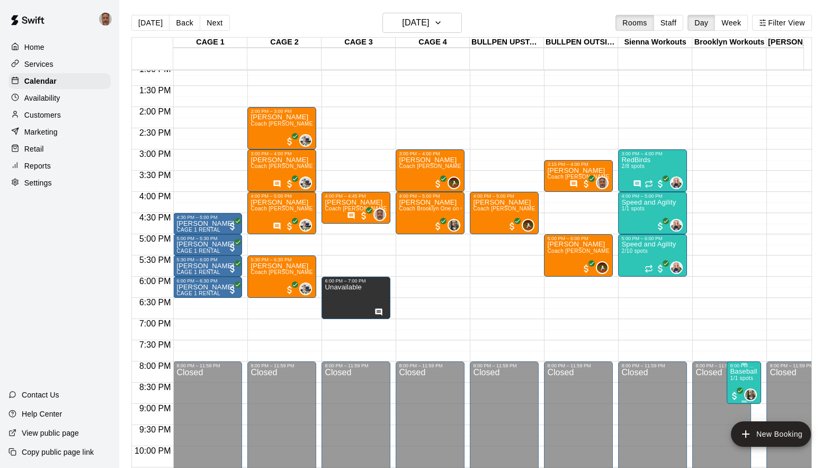
click at [738, 371] on p "Baseball and Softball Strength and Conditioning" at bounding box center [744, 371] width 28 height 0
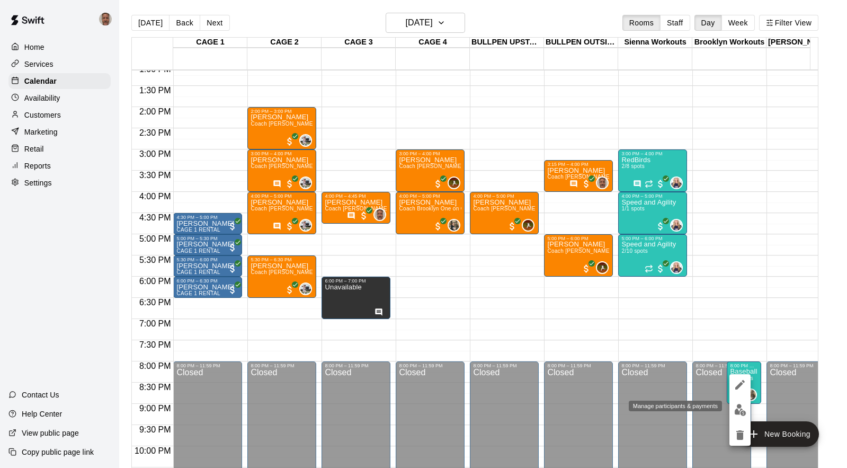
click at [740, 410] on img "edit" at bounding box center [740, 410] width 12 height 12
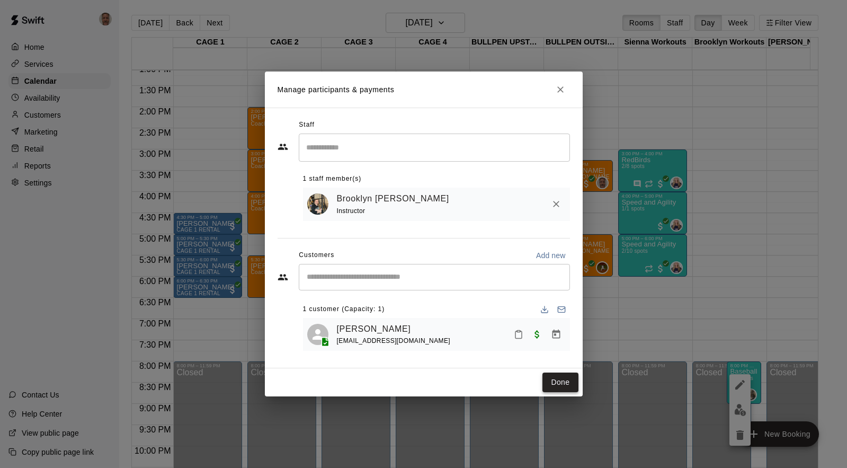
click at [551, 384] on button "Done" at bounding box center [561, 383] width 36 height 20
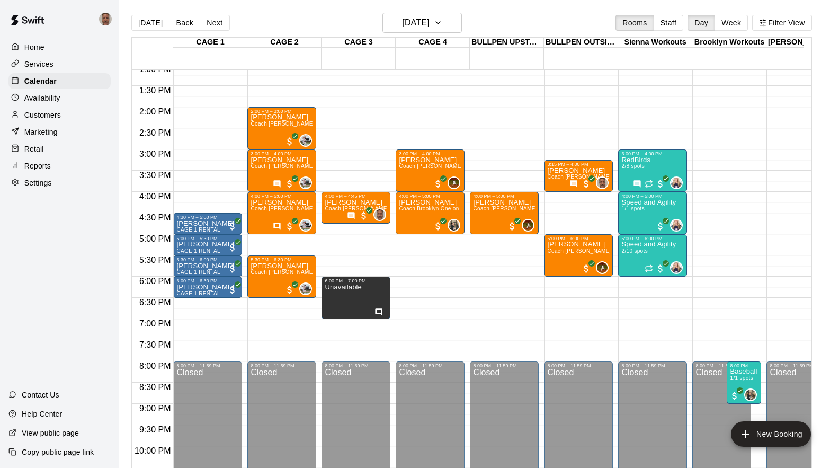
click at [344, 162] on div "12:00 AM – 8:00 AM Closed 4:00 PM – 4:45 PM [PERSON_NAME] Coach [PERSON_NAME] O…" at bounding box center [356, 22] width 69 height 1017
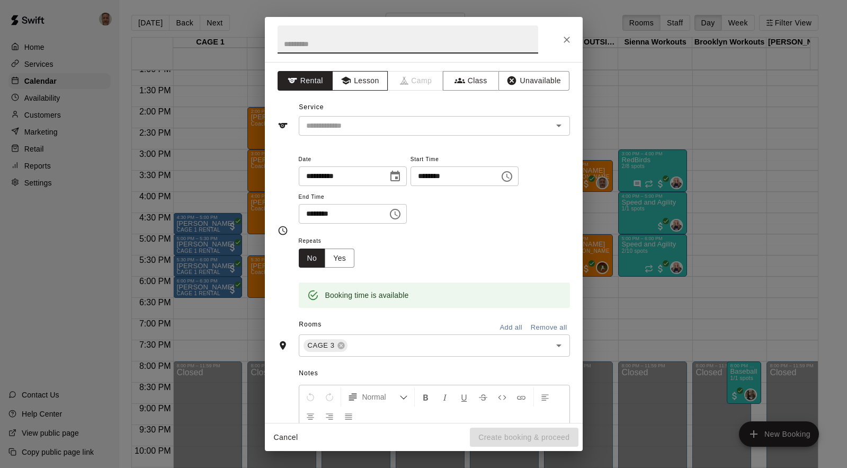
click at [368, 82] on button "Lesson" at bounding box center [360, 81] width 56 height 20
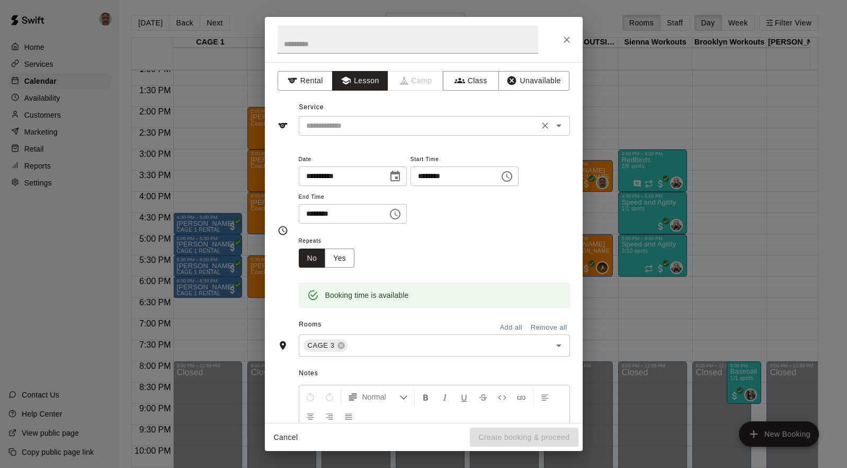
click at [341, 131] on input "text" at bounding box center [419, 125] width 234 height 13
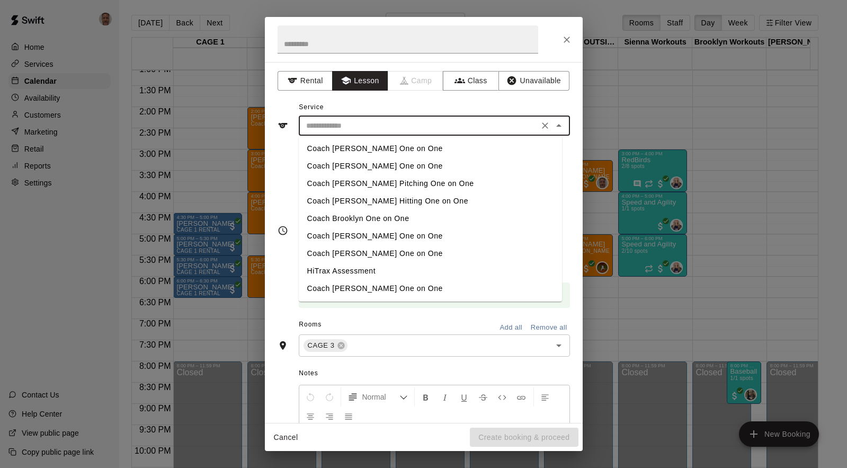
click at [326, 220] on li "Coach Brooklyn One on One" at bounding box center [430, 218] width 263 height 17
type input "**********"
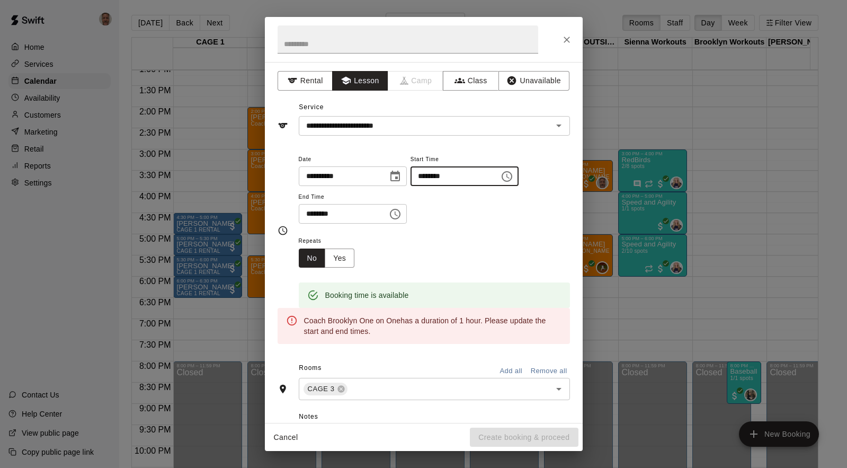
click at [435, 178] on input "********" at bounding box center [452, 176] width 82 height 20
type input "********"
click at [312, 211] on input "********" at bounding box center [340, 214] width 82 height 20
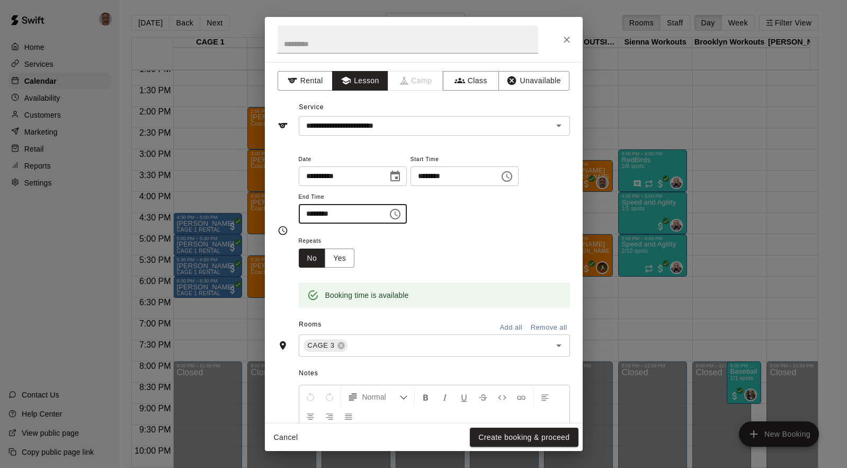
type input "********"
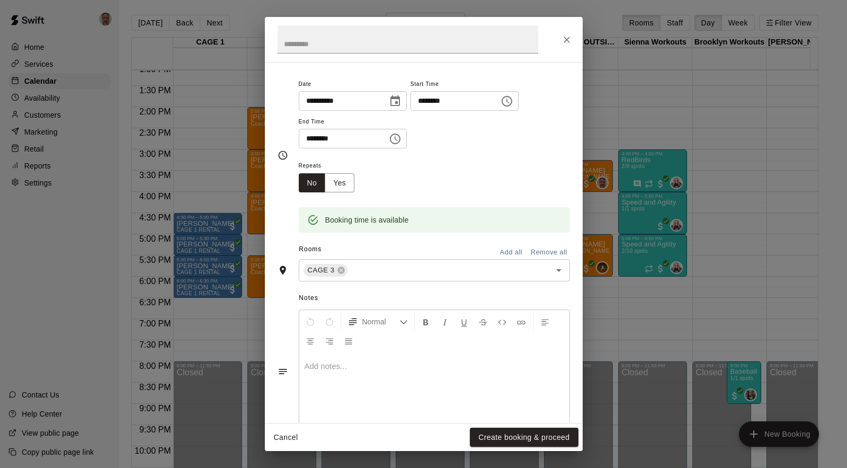
scroll to position [90, 0]
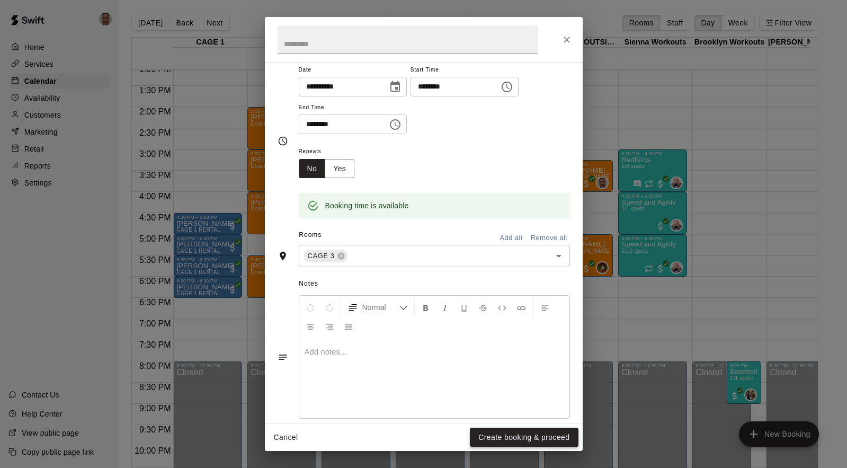
click at [517, 435] on button "Create booking & proceed" at bounding box center [524, 438] width 108 height 20
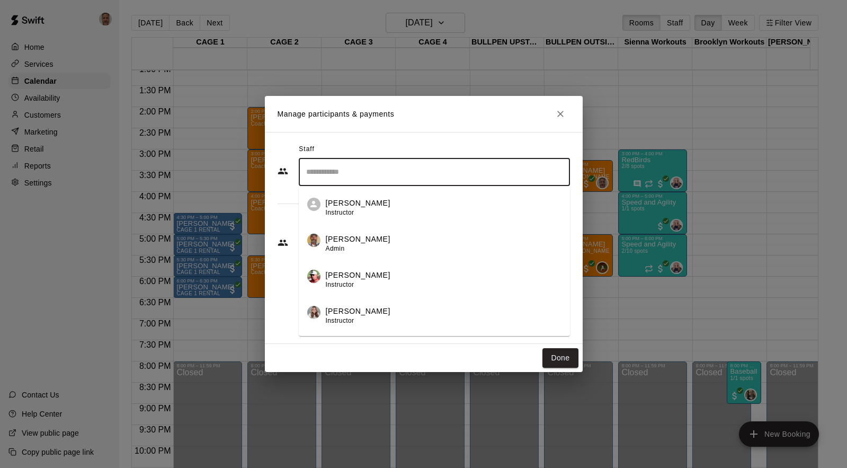
click at [357, 175] on input "Search staff" at bounding box center [435, 172] width 262 height 19
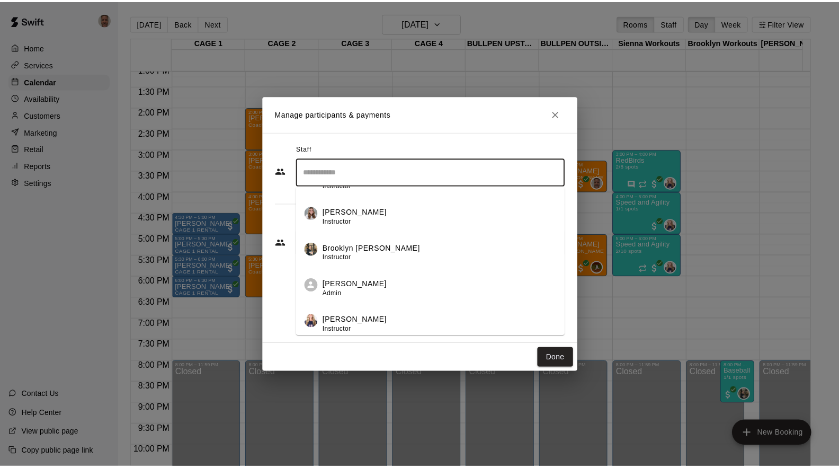
scroll to position [104, 0]
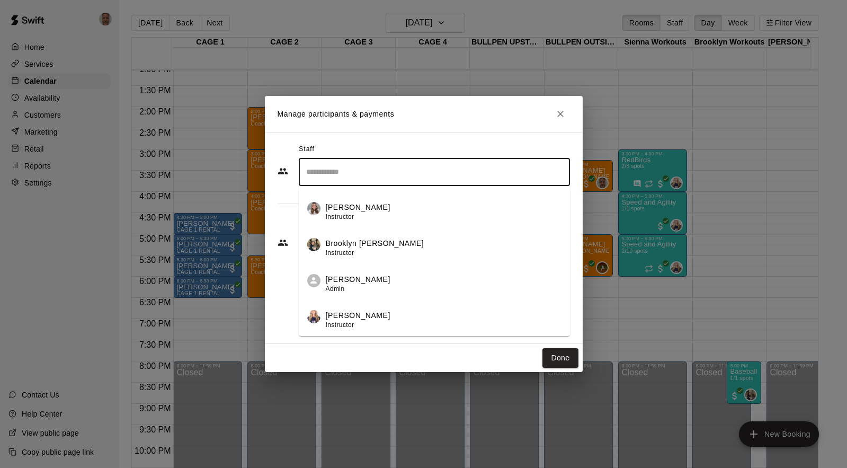
click at [373, 247] on p "Brooklyn [PERSON_NAME]" at bounding box center [375, 243] width 99 height 11
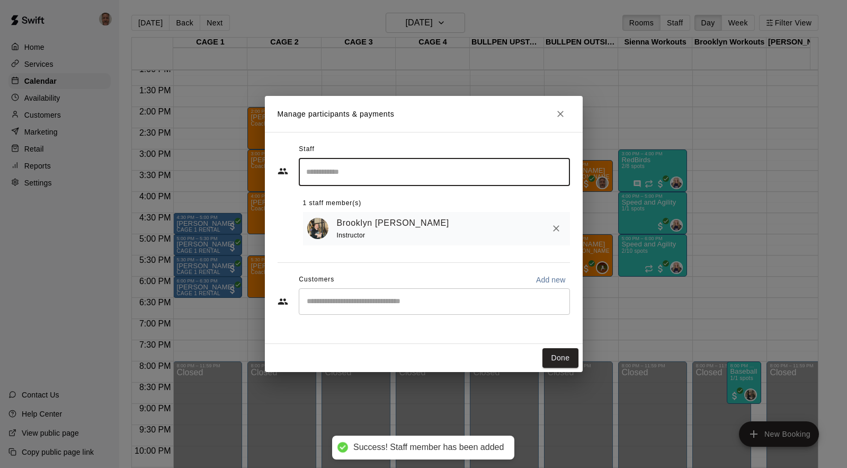
click at [351, 305] on input "Start typing to search customers..." at bounding box center [435, 301] width 262 height 11
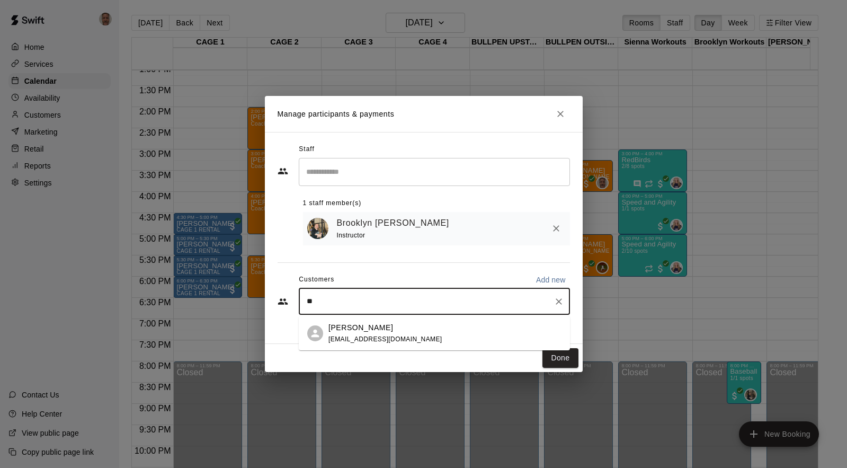
type input "*"
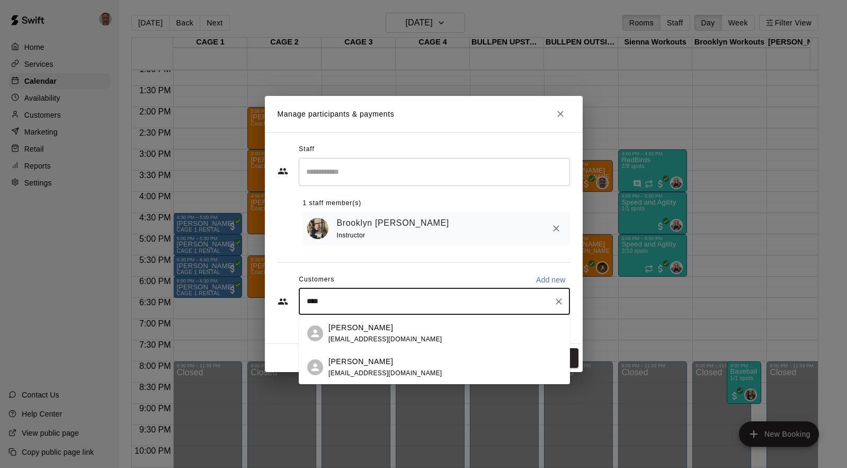
type input "****"
click at [46, 118] on div "Manage participants & payments Staff ​ 1 staff member(s) [PERSON_NAME] Instruct…" at bounding box center [423, 234] width 847 height 468
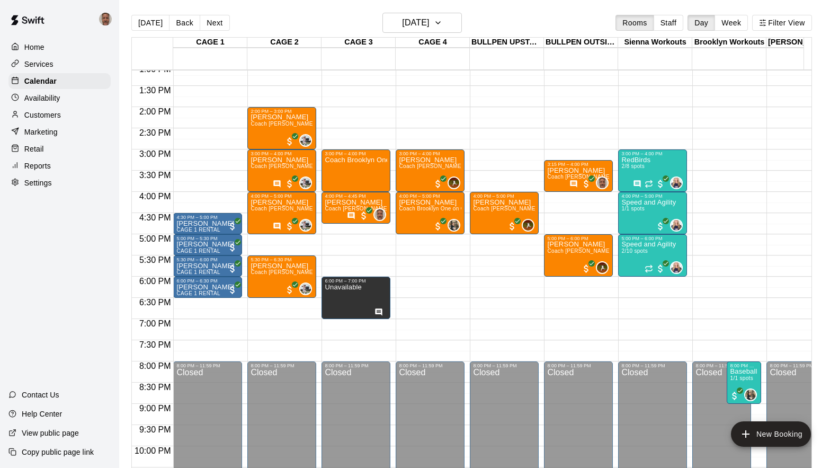
click at [29, 115] on p "Customers" at bounding box center [42, 115] width 37 height 11
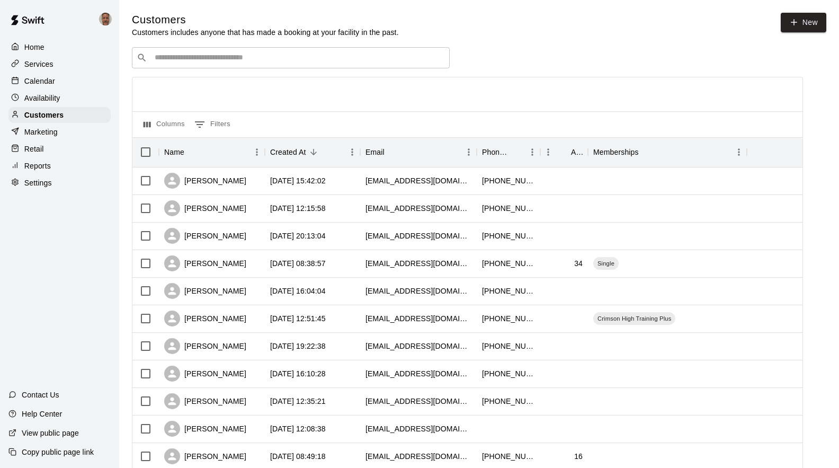
click at [332, 60] on input "Search customers by name or email" at bounding box center [299, 57] width 294 height 11
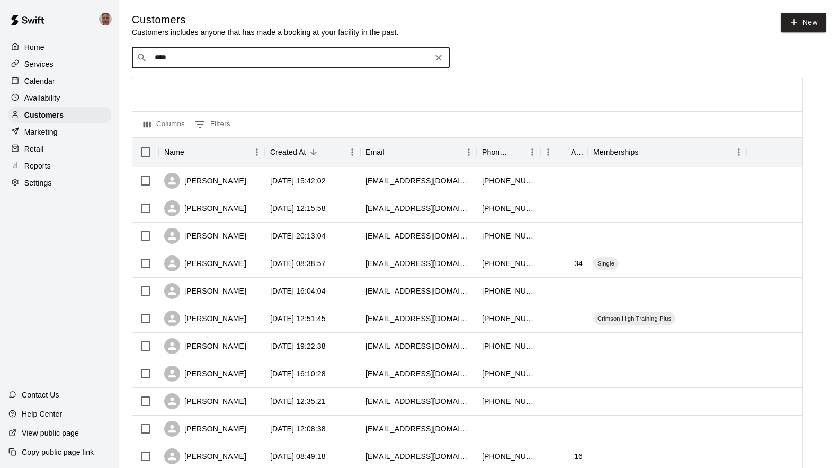
type input "*****"
click at [199, 88] on div "[PERSON_NAME] [EMAIL_ADDRESS][DOMAIN_NAME]" at bounding box center [219, 87] width 114 height 23
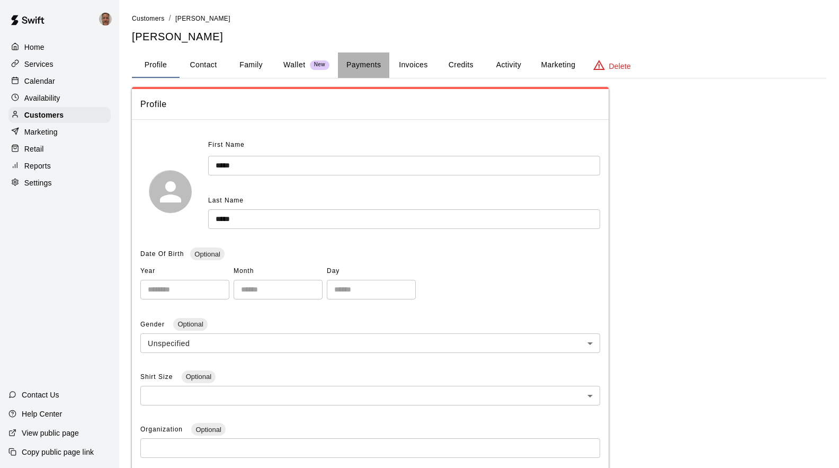
click at [360, 69] on button "Payments" at bounding box center [363, 64] width 51 height 25
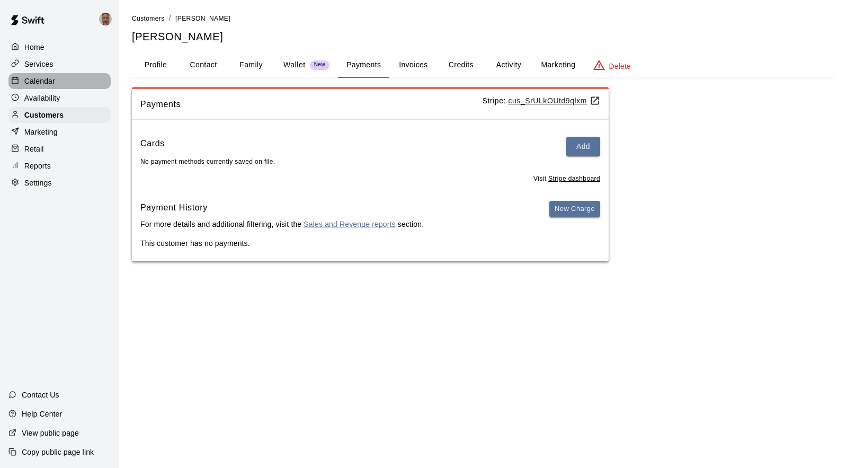
click at [41, 79] on p "Calendar" at bounding box center [39, 81] width 31 height 11
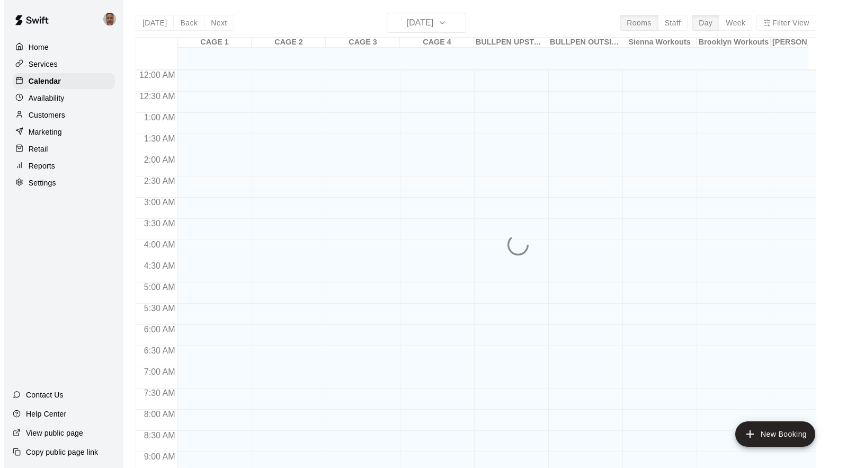
scroll to position [576, 0]
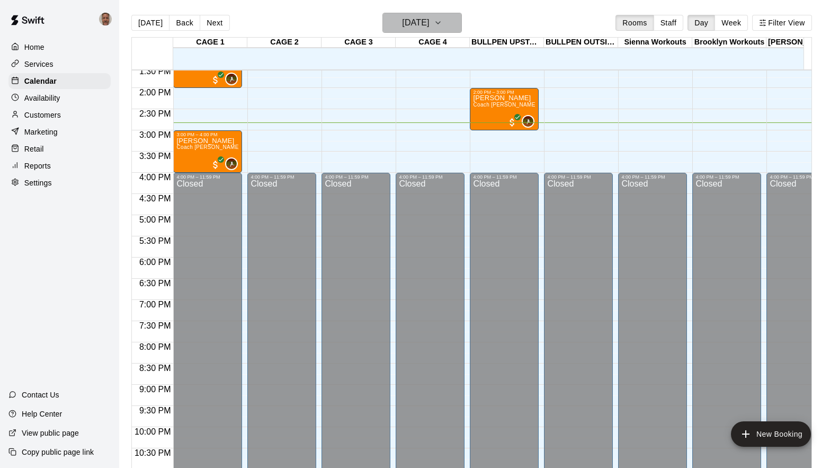
click at [448, 25] on button "[DATE]" at bounding box center [422, 23] width 79 height 20
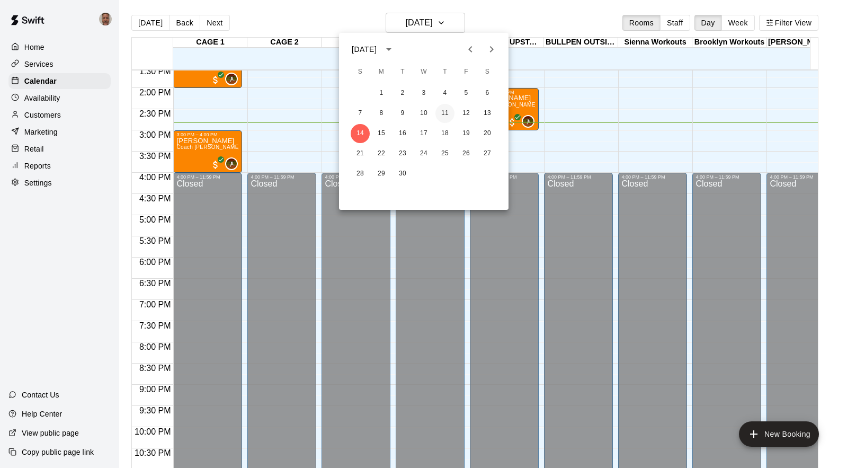
click at [446, 113] on button "11" at bounding box center [445, 113] width 19 height 19
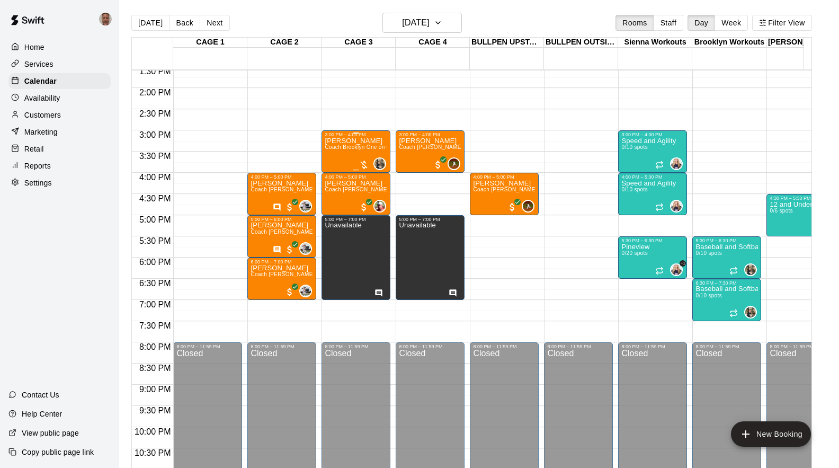
click at [364, 141] on p "[PERSON_NAME]" at bounding box center [356, 141] width 63 height 0
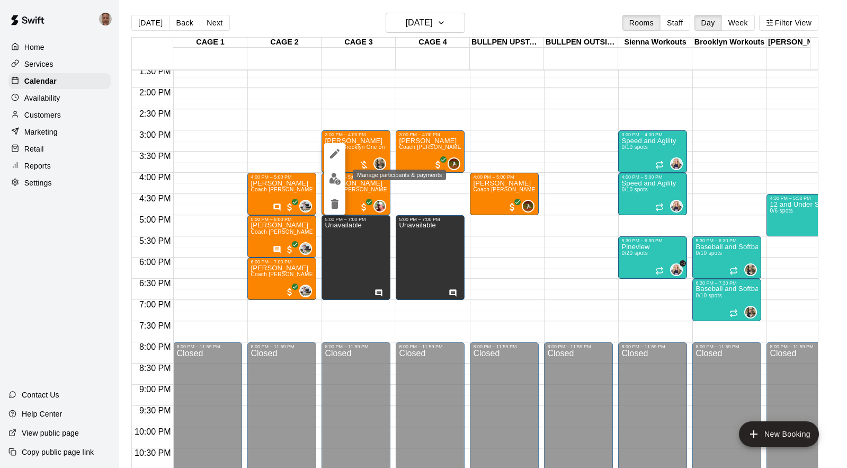
click at [334, 179] on img "edit" at bounding box center [335, 179] width 12 height 12
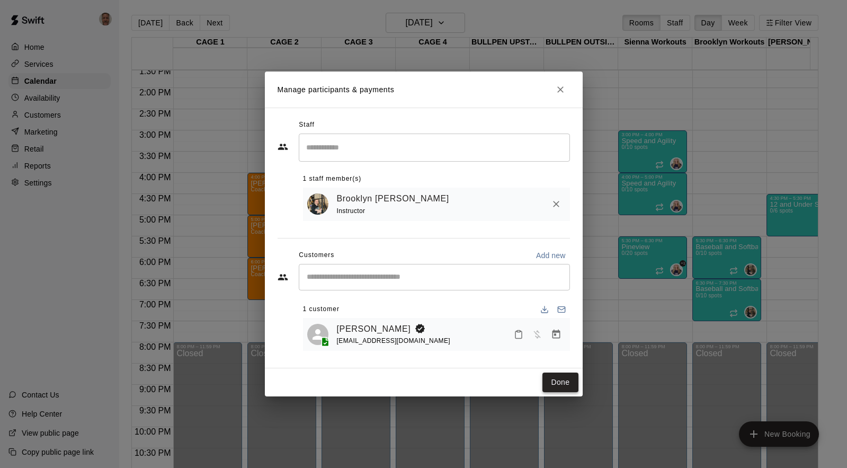
click at [567, 386] on button "Done" at bounding box center [561, 383] width 36 height 20
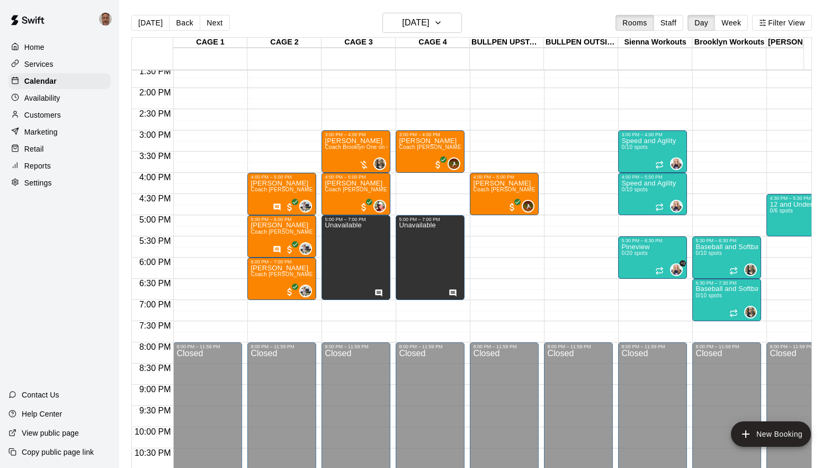
click at [418, 184] on div "12:00 AM – 8:00 AM Closed 3:00 PM – 4:00 PM [PERSON_NAME] Coach [PERSON_NAME] H…" at bounding box center [430, 2] width 69 height 1017
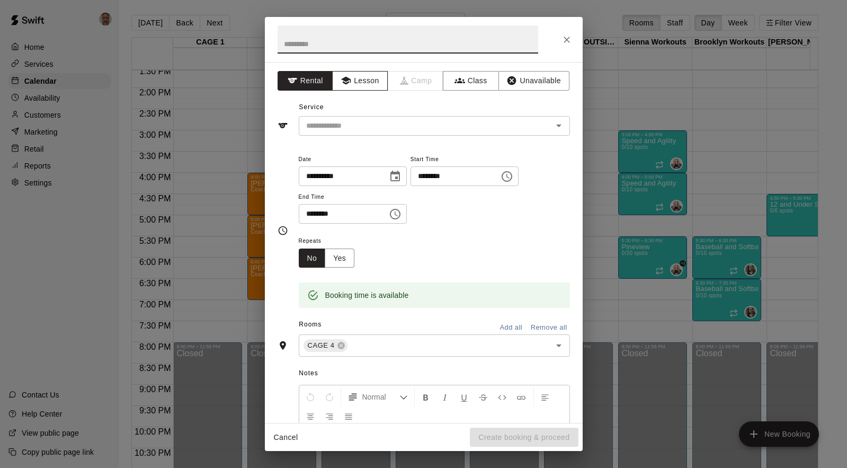
click at [365, 79] on button "Lesson" at bounding box center [360, 81] width 56 height 20
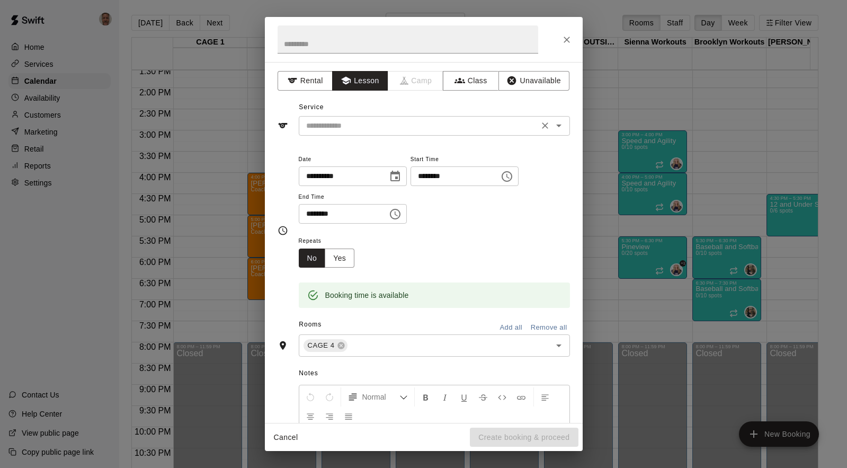
click at [349, 128] on input "text" at bounding box center [419, 125] width 234 height 13
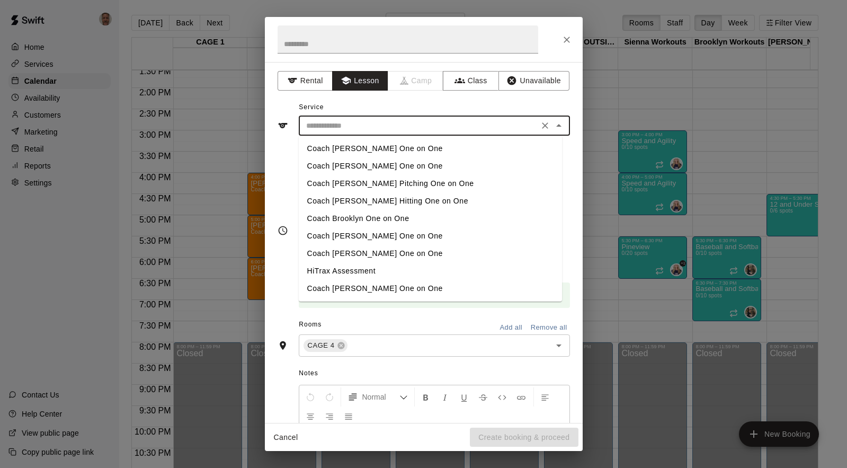
click at [337, 218] on li "Coach Brooklyn One on One" at bounding box center [430, 218] width 263 height 17
type input "**********"
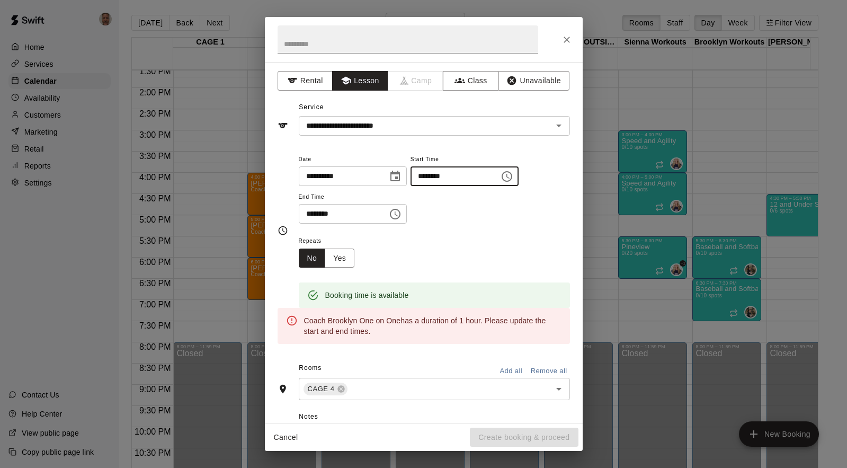
click at [433, 177] on input "********" at bounding box center [452, 176] width 82 height 20
type input "********"
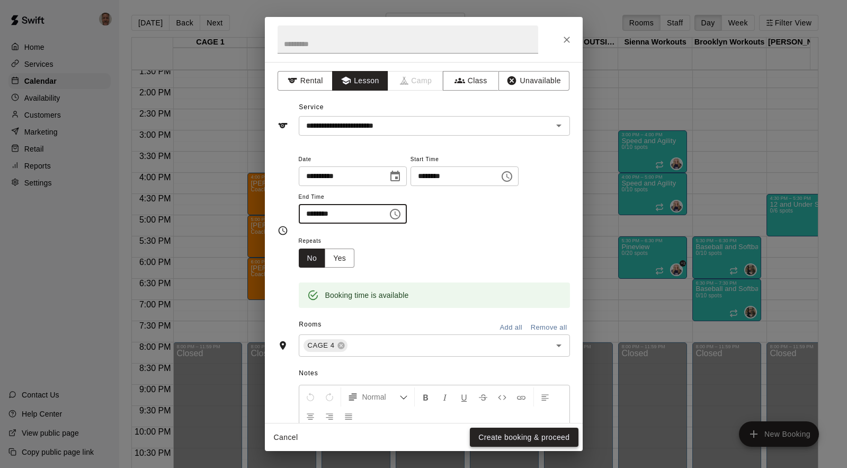
type input "********"
click at [537, 438] on button "Create booking & proceed" at bounding box center [524, 438] width 108 height 20
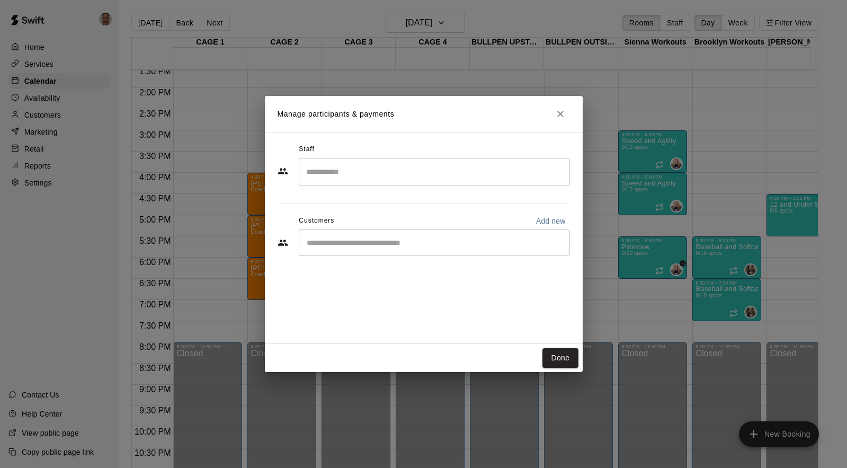
click at [362, 172] on input "Search staff" at bounding box center [435, 172] width 262 height 19
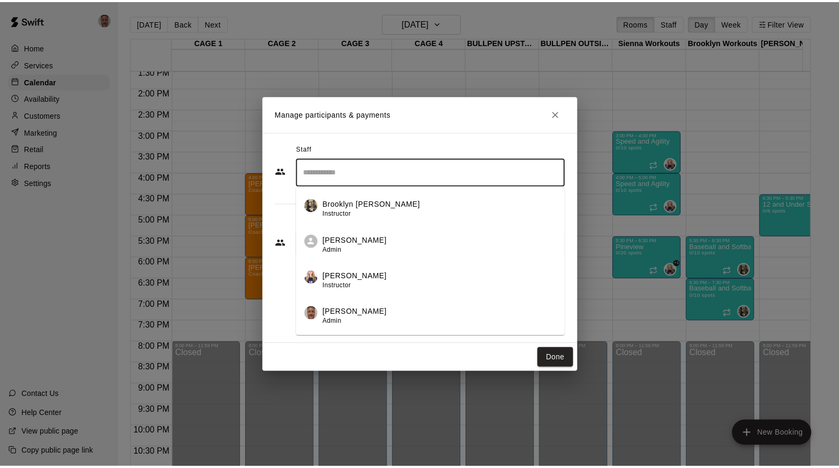
scroll to position [108, 0]
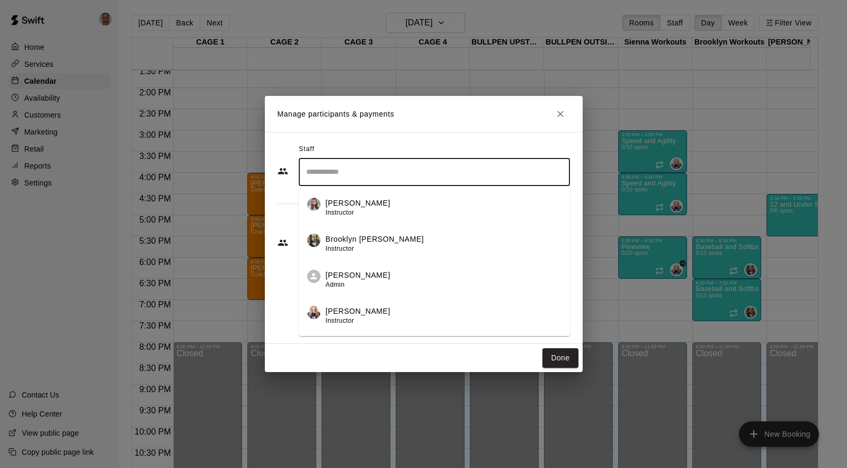
click at [375, 249] on div "Brooklyn [PERSON_NAME] Instructor" at bounding box center [375, 244] width 99 height 21
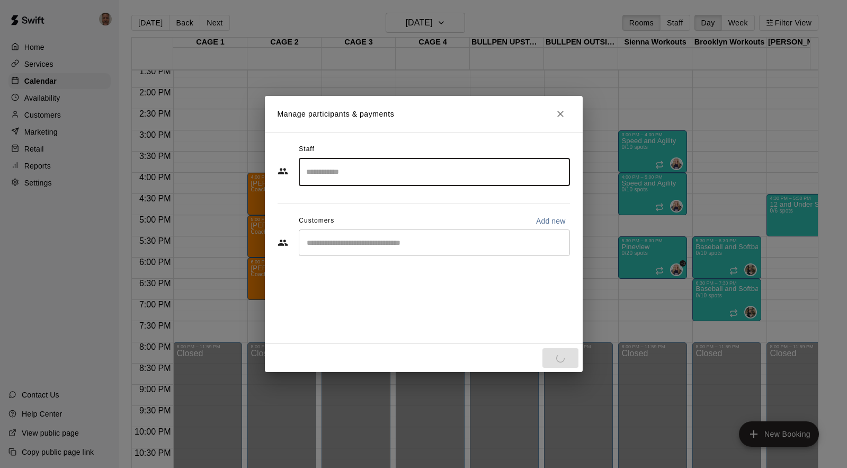
click at [370, 246] on input "Start typing to search customers..." at bounding box center [435, 242] width 262 height 11
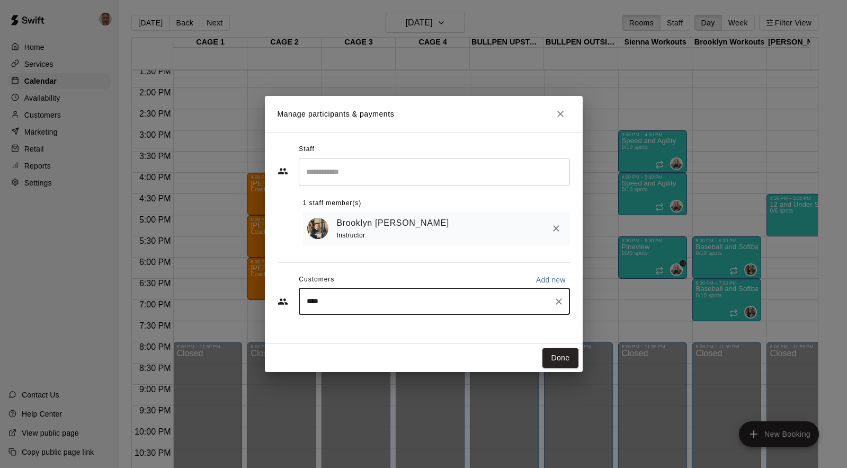
type input "*****"
click at [355, 340] on span "[EMAIL_ADDRESS][DOMAIN_NAME]" at bounding box center [386, 338] width 114 height 7
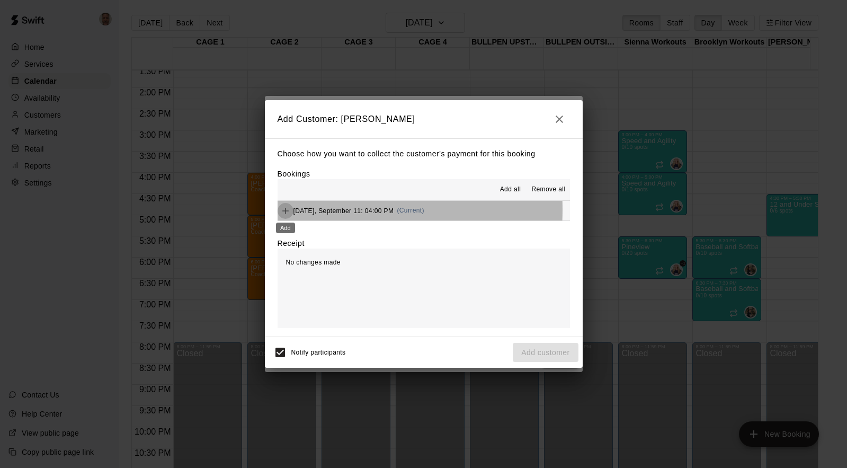
click at [287, 210] on icon "Add" at bounding box center [285, 211] width 11 height 11
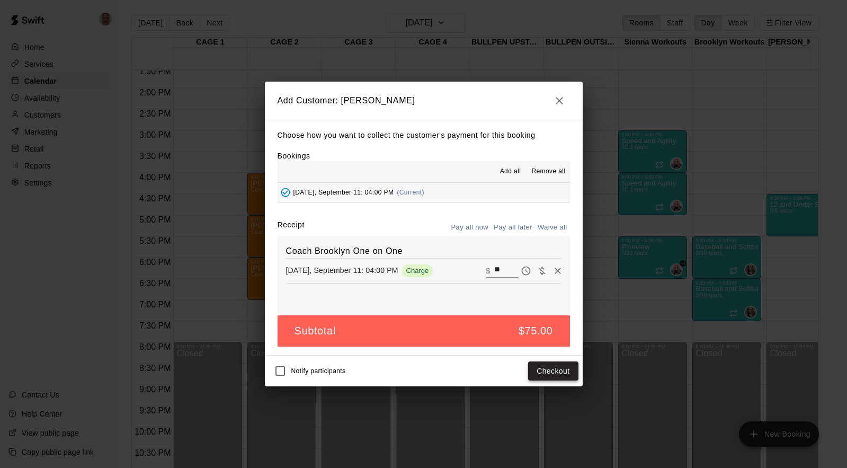
click at [553, 375] on button "Checkout" at bounding box center [553, 371] width 50 height 20
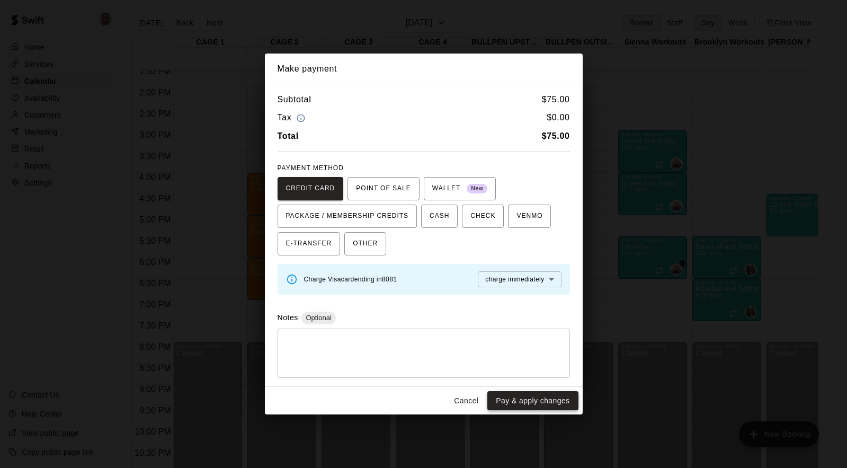
click at [523, 399] on button "Pay & apply changes" at bounding box center [533, 401] width 91 height 20
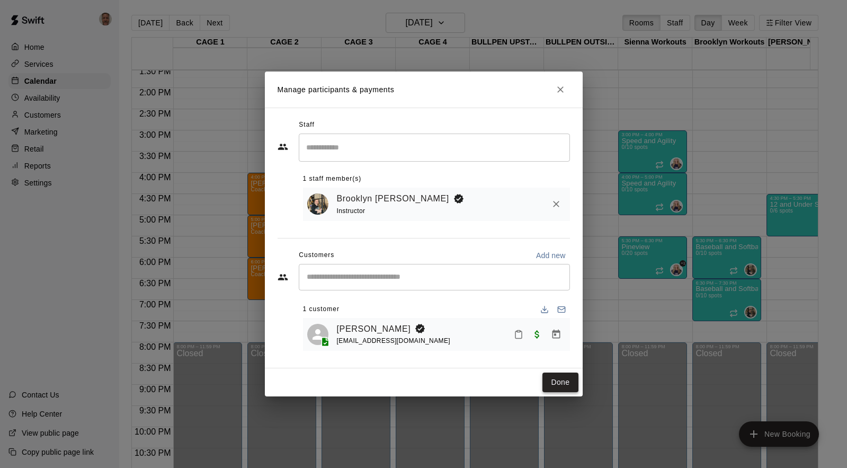
click at [561, 377] on button "Done" at bounding box center [561, 383] width 36 height 20
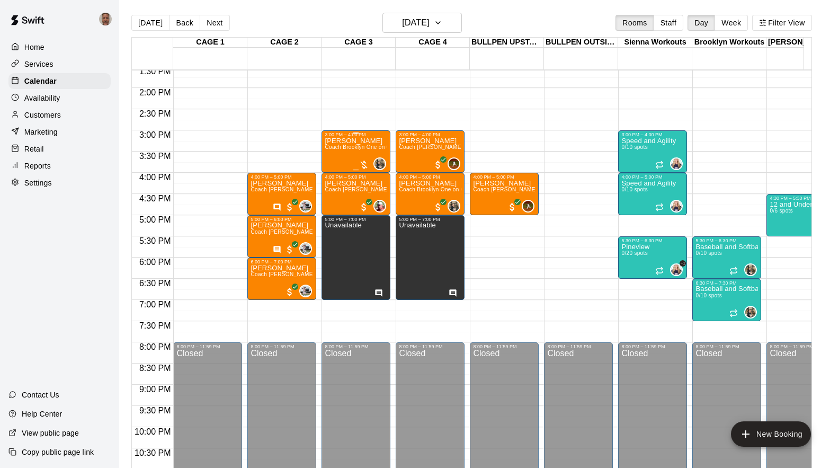
click at [341, 161] on div "[PERSON_NAME] Coach Brooklyn One on One" at bounding box center [356, 371] width 63 height 468
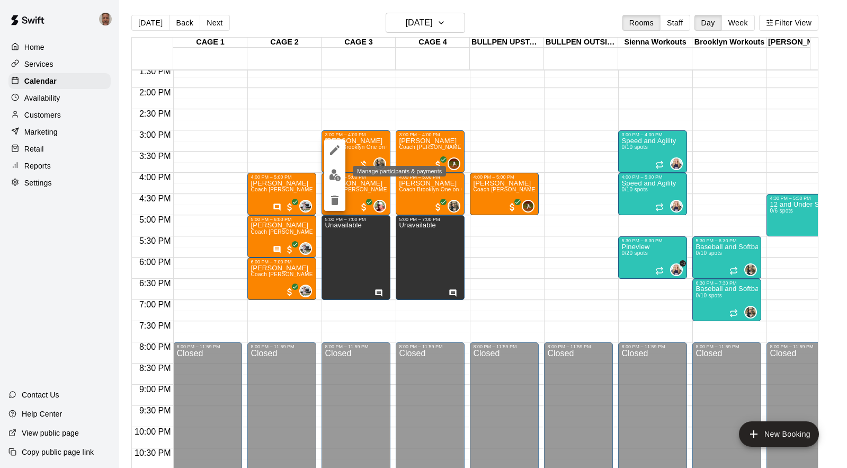
click at [331, 175] on img "edit" at bounding box center [335, 175] width 12 height 12
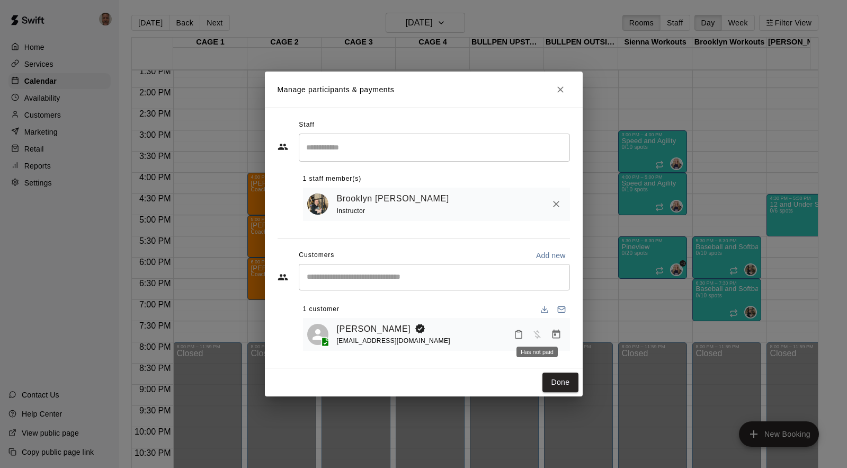
click at [537, 333] on span "Has not paid" at bounding box center [537, 333] width 19 height 9
click at [377, 331] on link "[PERSON_NAME]" at bounding box center [374, 329] width 74 height 14
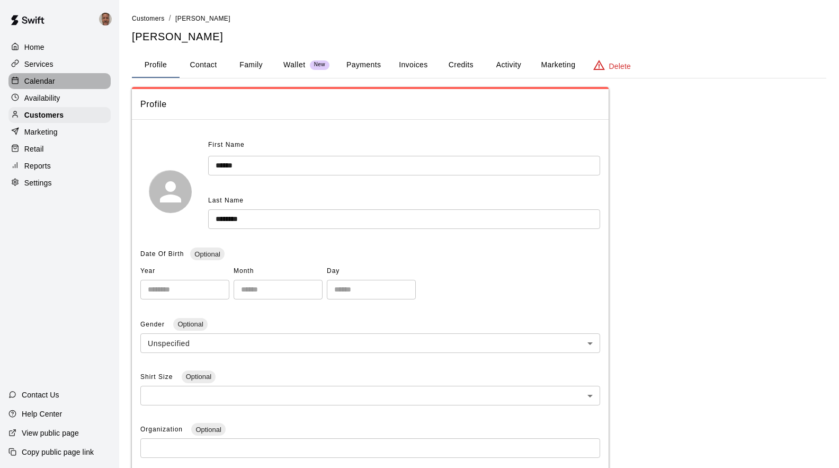
click at [47, 84] on p "Calendar" at bounding box center [39, 81] width 31 height 11
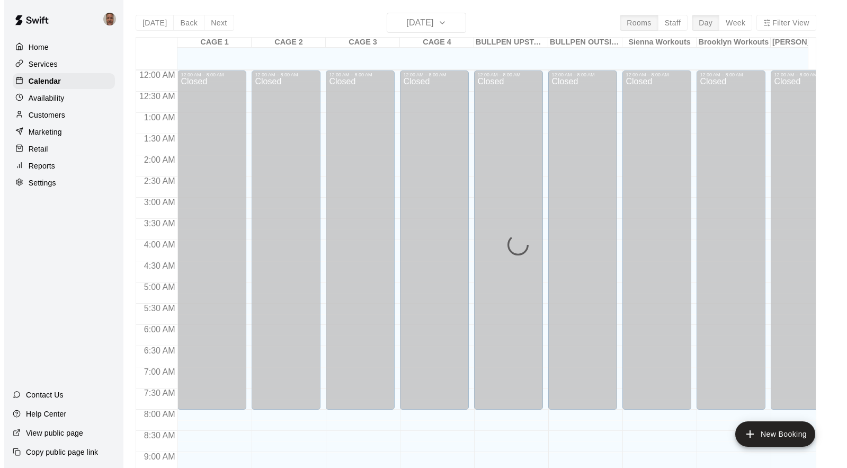
scroll to position [576, 0]
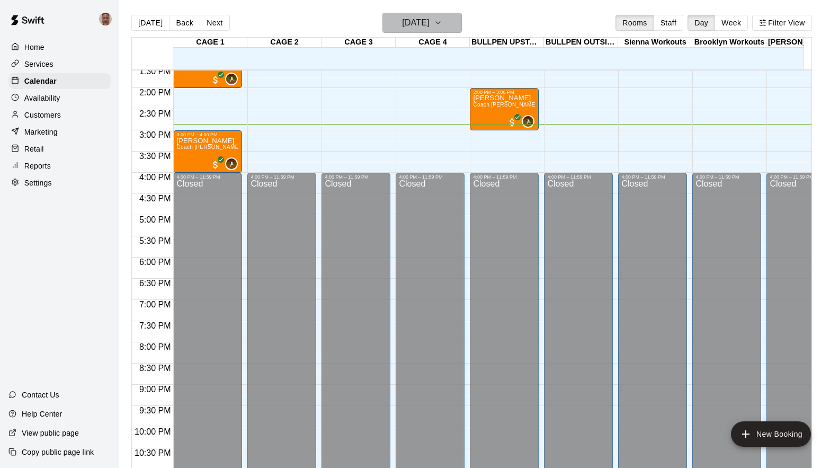
click at [442, 23] on icon "button" at bounding box center [438, 22] width 8 height 13
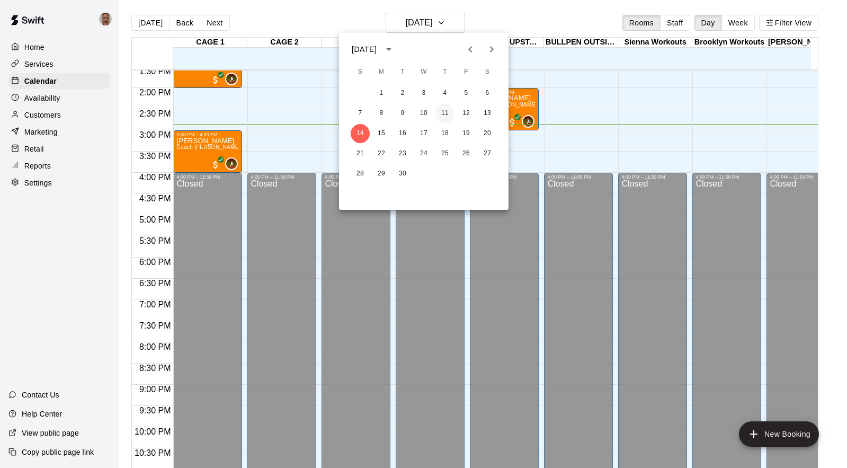
click at [444, 112] on button "11" at bounding box center [445, 113] width 19 height 19
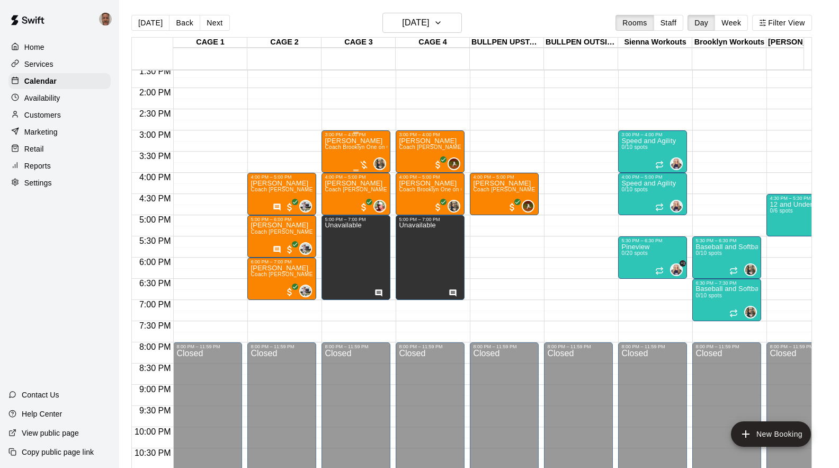
click at [372, 156] on div "[PERSON_NAME] Coach Brooklyn One on One" at bounding box center [356, 371] width 63 height 468
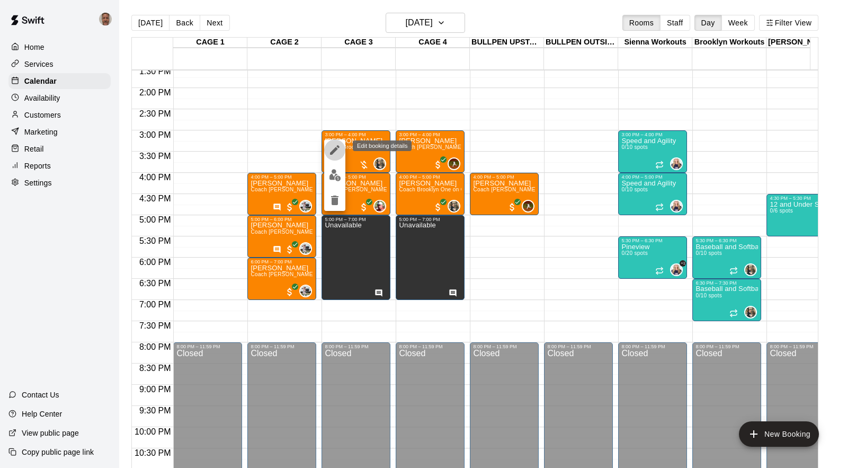
click at [334, 151] on icon "edit" at bounding box center [335, 150] width 10 height 10
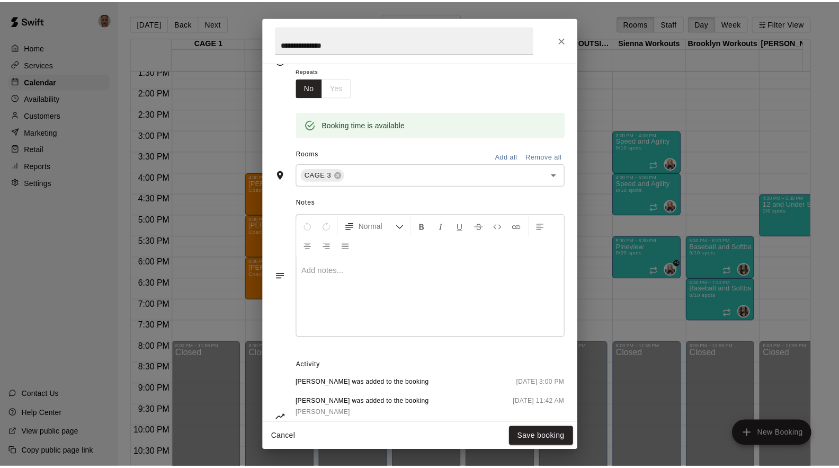
scroll to position [226, 0]
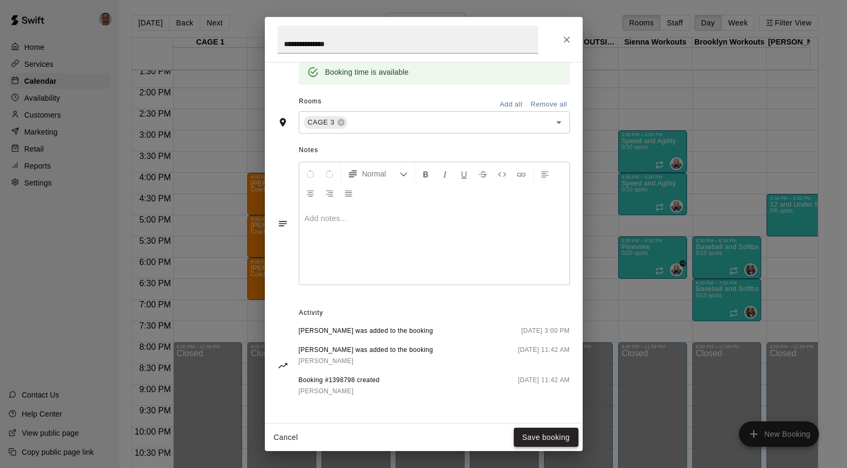
click at [556, 438] on button "Save booking" at bounding box center [546, 438] width 65 height 20
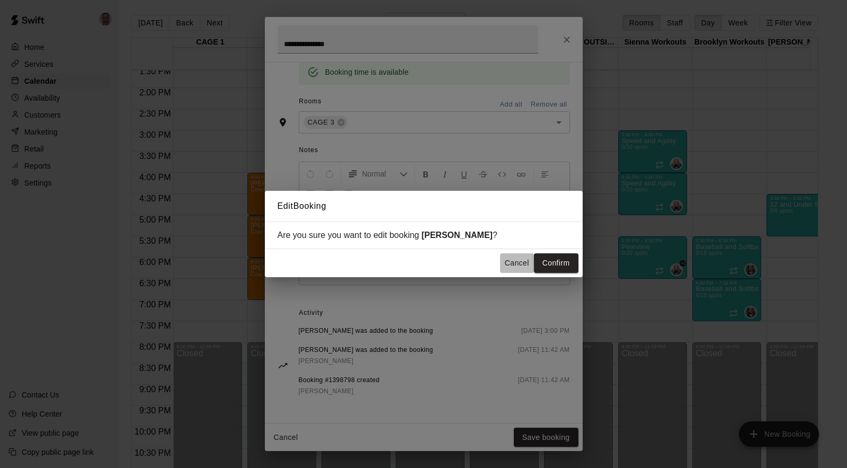
click at [516, 267] on button "Cancel" at bounding box center [517, 263] width 34 height 20
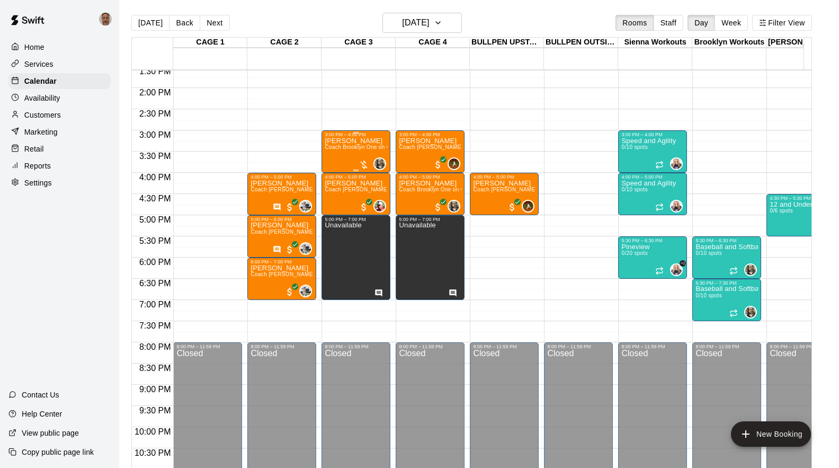
click at [347, 156] on div "[PERSON_NAME] Coach Brooklyn One on One" at bounding box center [356, 371] width 63 height 468
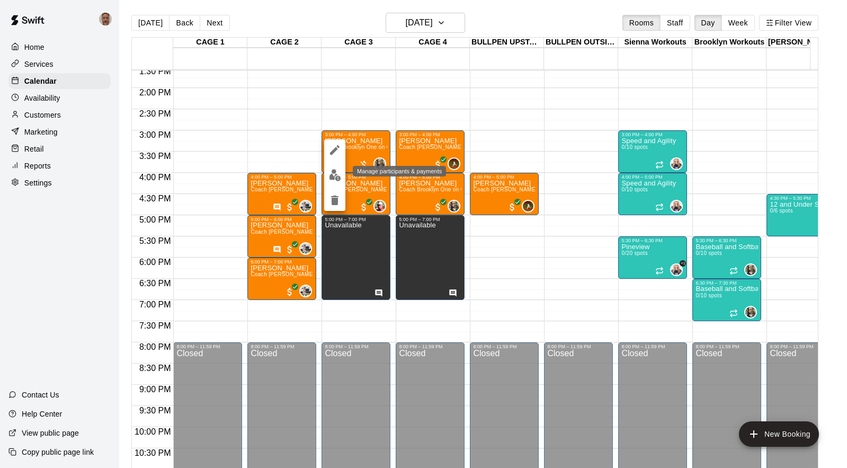
click at [334, 176] on img "edit" at bounding box center [335, 175] width 12 height 12
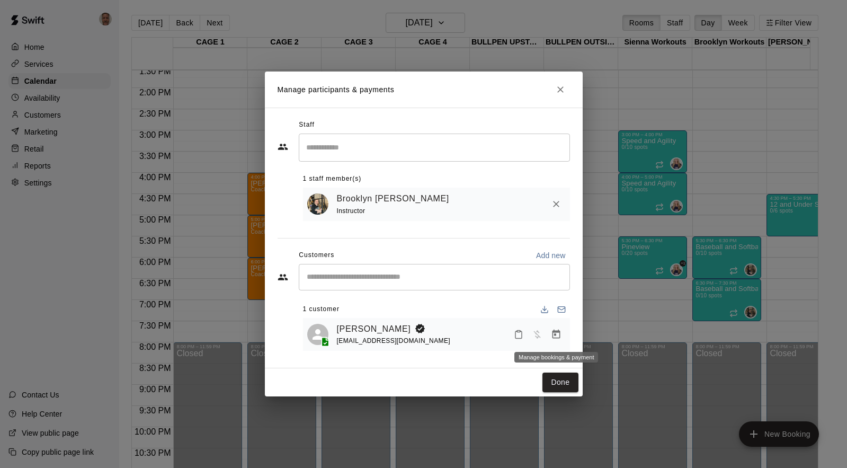
click at [554, 335] on icon "Manage bookings & payment" at bounding box center [556, 334] width 8 height 9
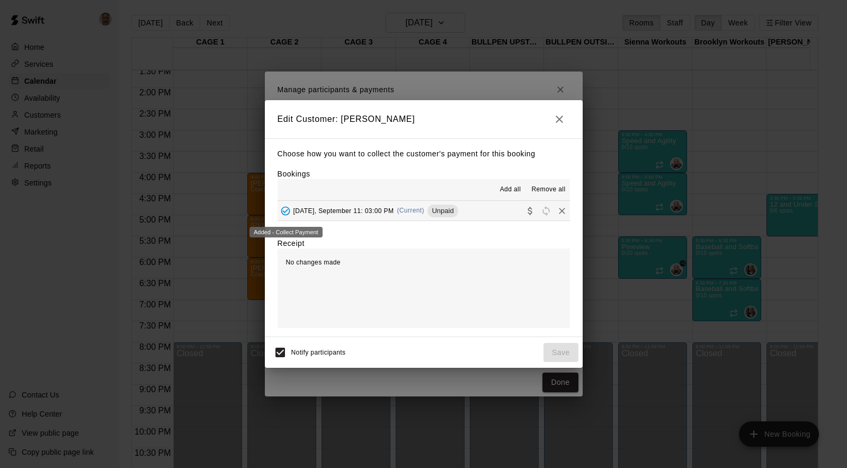
click at [287, 209] on icon "Added - Collect Payment" at bounding box center [285, 211] width 11 height 11
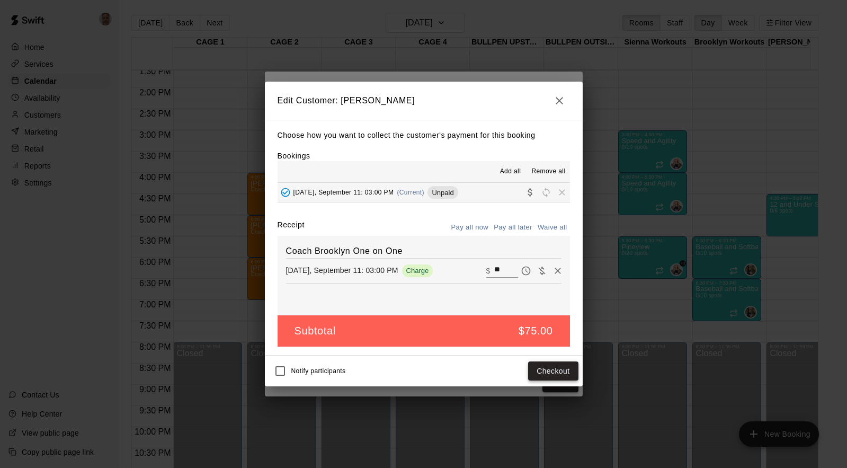
click at [552, 373] on button "Checkout" at bounding box center [553, 371] width 50 height 20
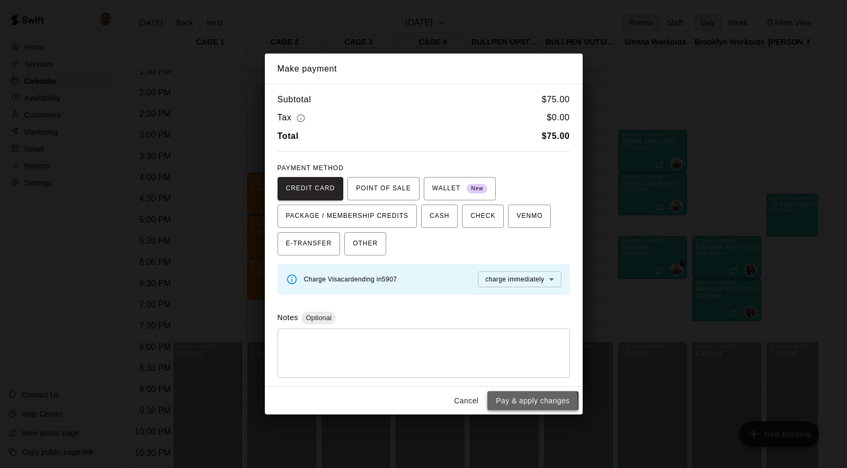
click at [513, 403] on button "Pay & apply changes" at bounding box center [533, 401] width 91 height 20
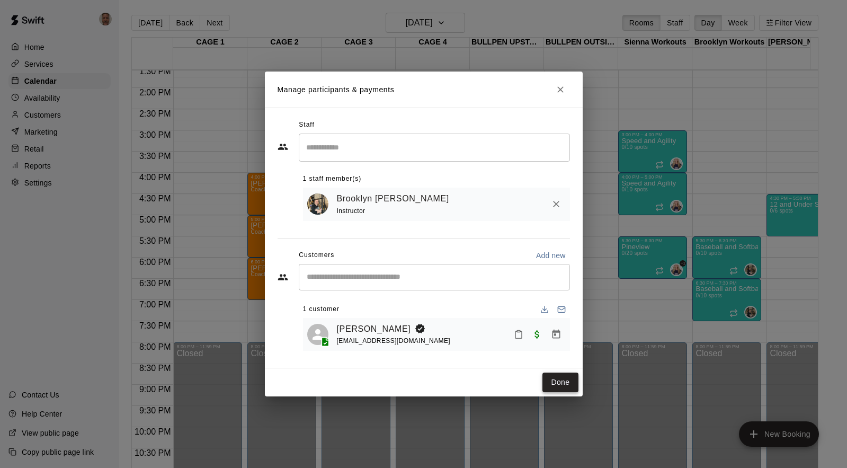
click at [563, 384] on button "Done" at bounding box center [561, 383] width 36 height 20
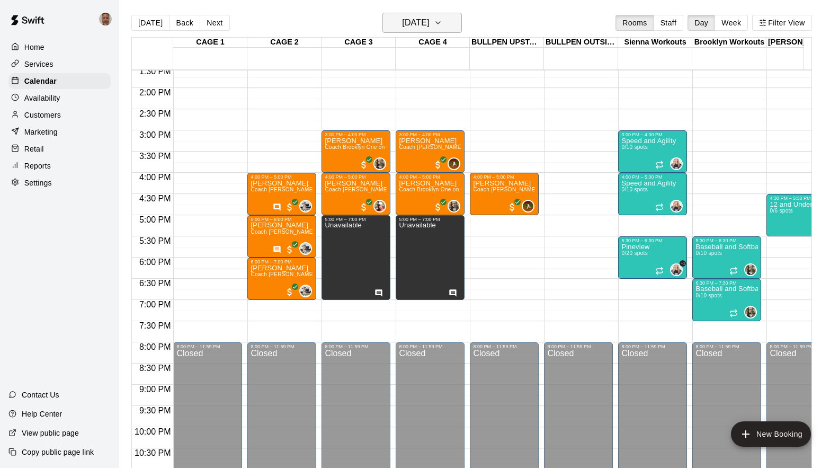
click at [442, 25] on icon "button" at bounding box center [438, 22] width 8 height 13
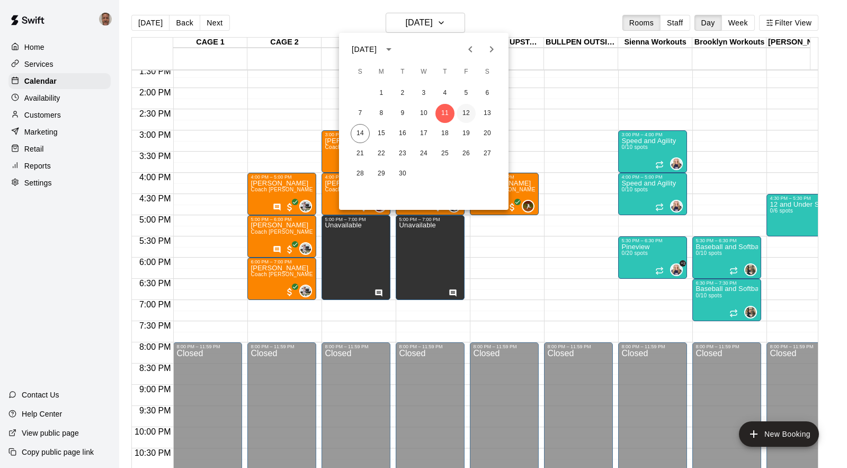
click at [463, 110] on button "12" at bounding box center [466, 113] width 19 height 19
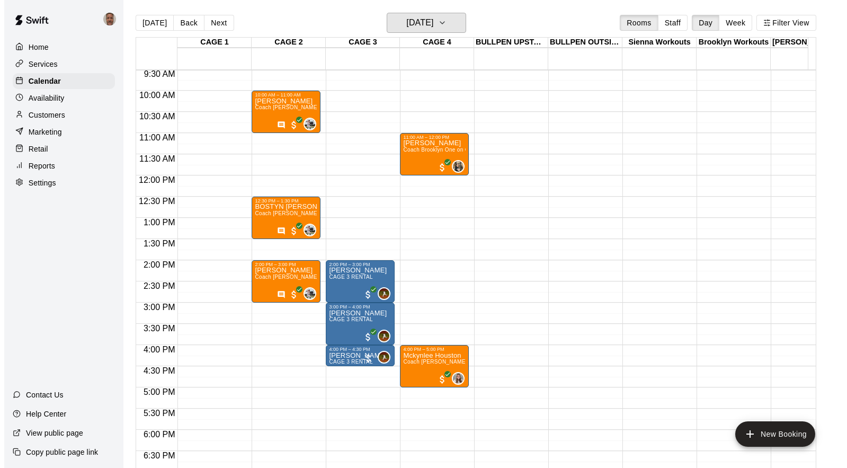
scroll to position [401, 0]
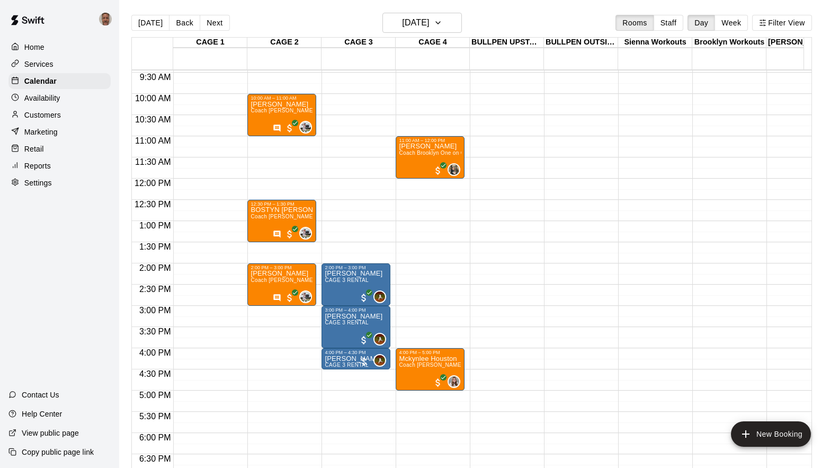
click at [284, 334] on div "12:00 AM – 8:00 AM Closed 10:00 AM – 11:00 AM [PERSON_NAME] Coach [PERSON_NAME]…" at bounding box center [281, 178] width 69 height 1017
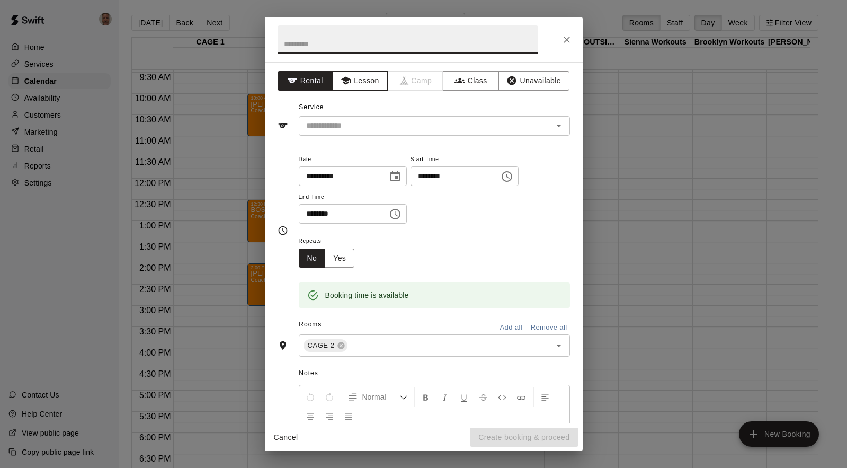
click at [359, 82] on button "Lesson" at bounding box center [360, 81] width 56 height 20
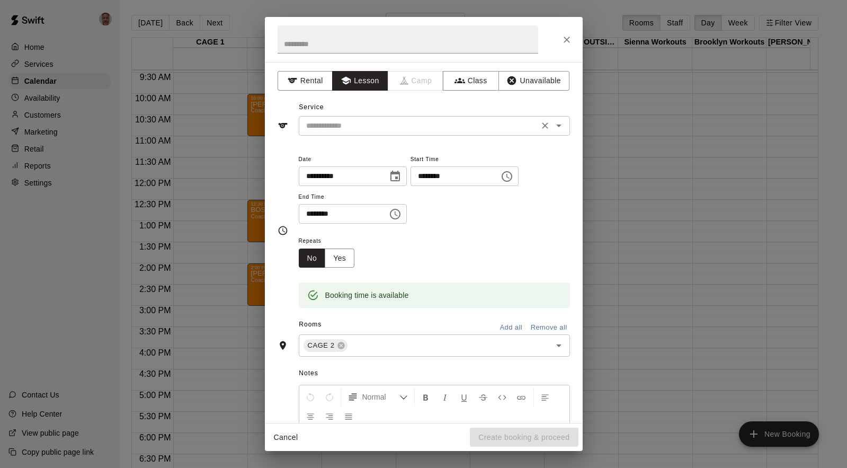
click at [347, 122] on input "text" at bounding box center [419, 125] width 234 height 13
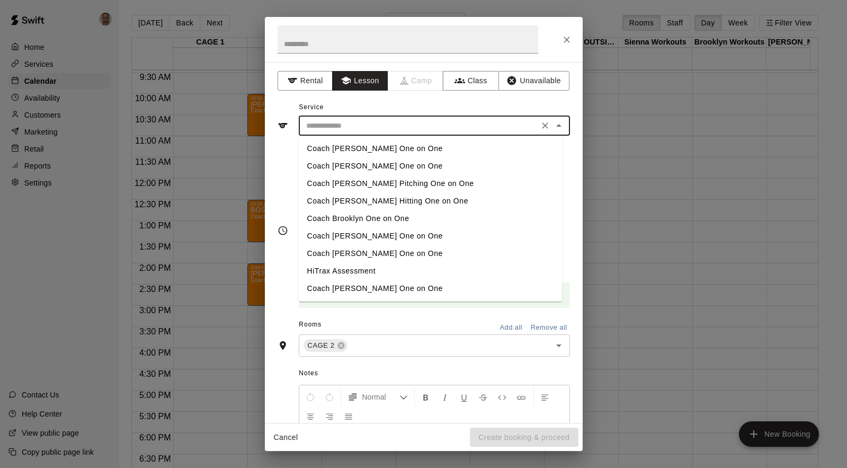
click at [332, 214] on li "Coach Brooklyn One on One" at bounding box center [430, 218] width 263 height 17
type input "**********"
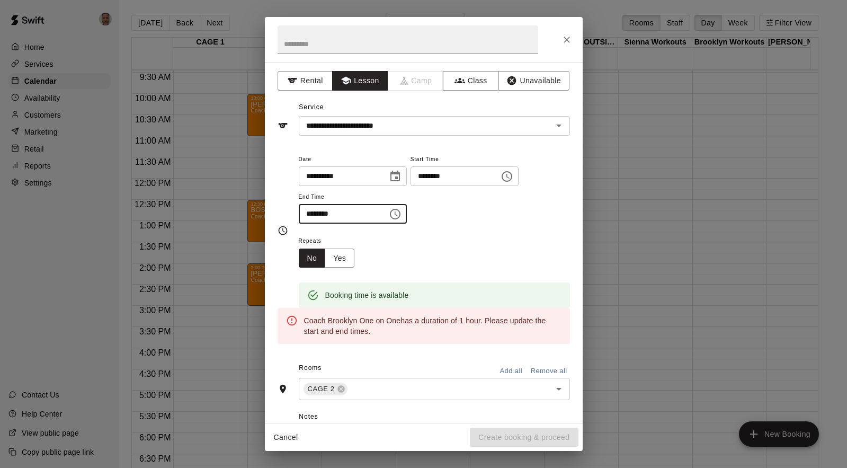
click at [320, 214] on input "********" at bounding box center [340, 214] width 82 height 20
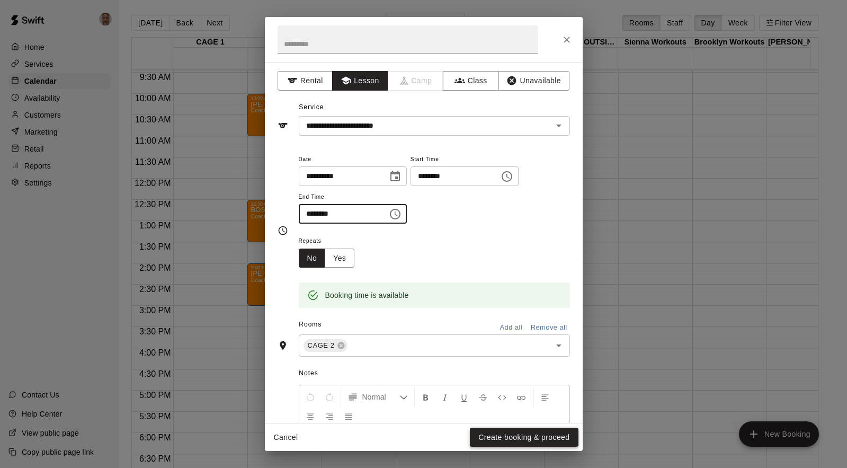
type input "********"
click at [498, 433] on button "Create booking & proceed" at bounding box center [524, 438] width 108 height 20
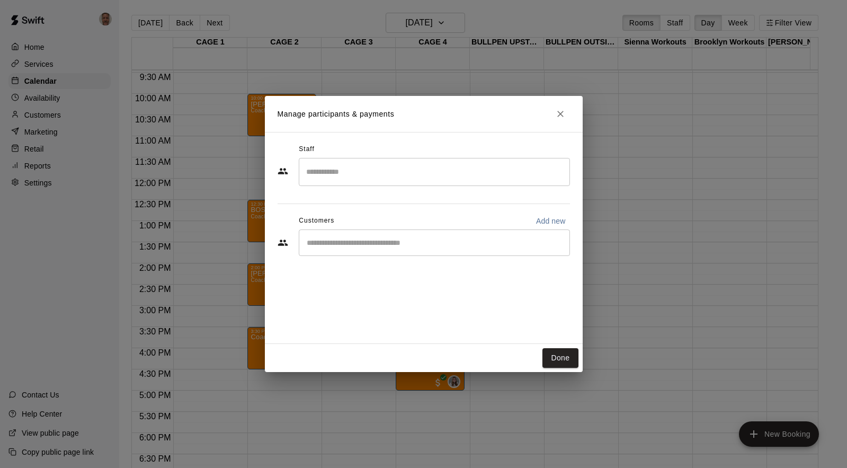
click at [374, 177] on input "Search staff" at bounding box center [435, 172] width 262 height 19
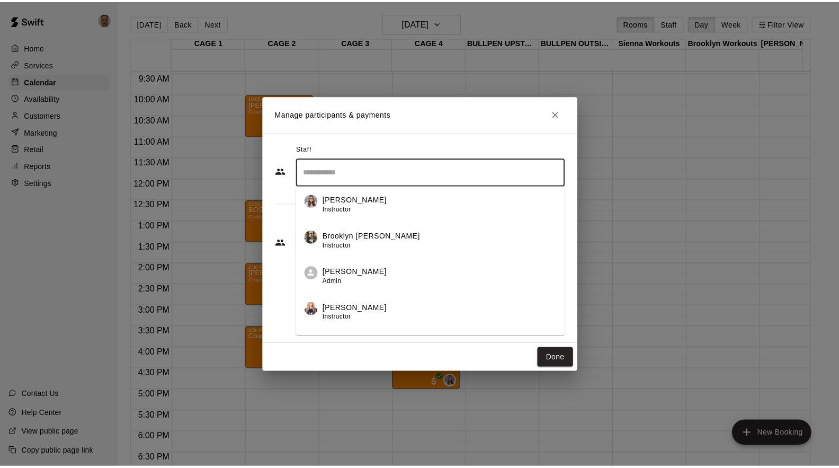
scroll to position [110, 0]
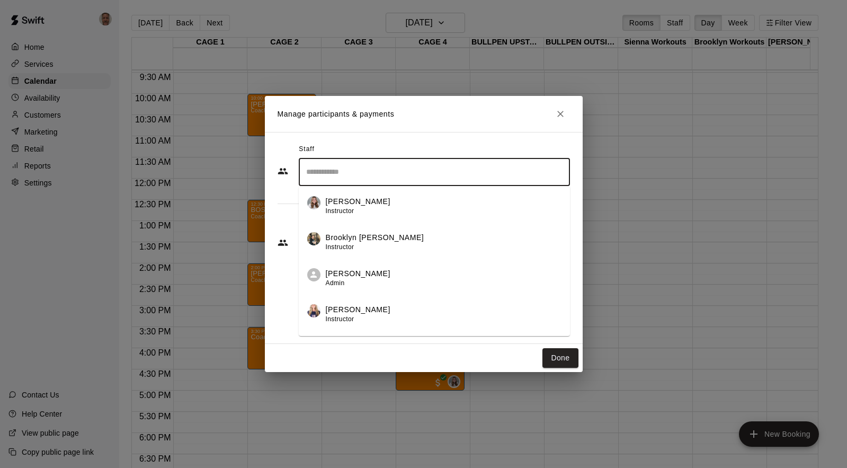
click at [331, 230] on li "Brooklyn [PERSON_NAME] Instructor" at bounding box center [434, 238] width 271 height 36
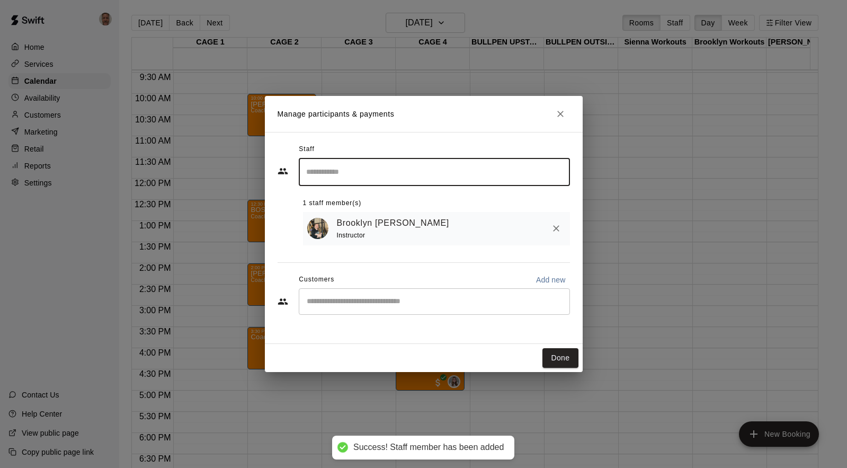
click at [367, 309] on div "​" at bounding box center [434, 301] width 271 height 26
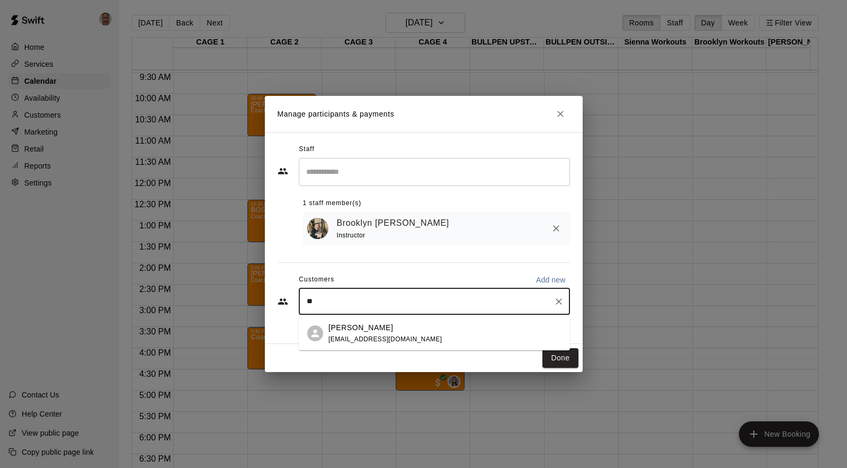
type input "*"
type input "*****"
click at [358, 326] on p "[PERSON_NAME]" at bounding box center [361, 327] width 65 height 11
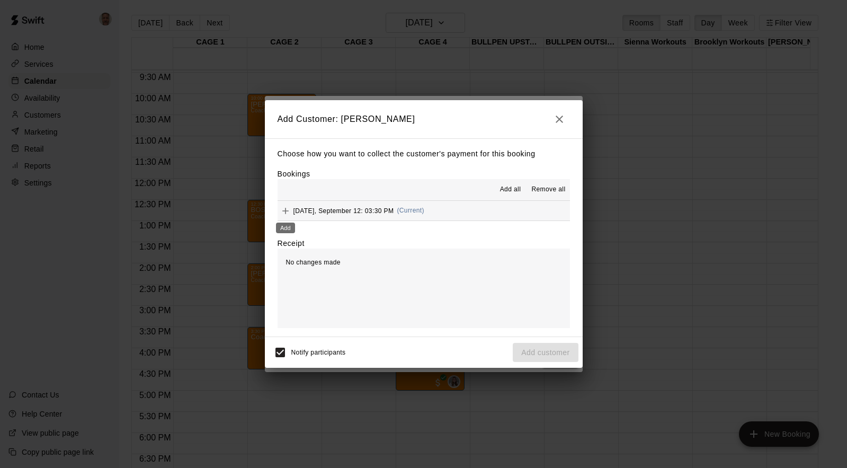
click at [286, 212] on icon "Add" at bounding box center [285, 211] width 11 height 11
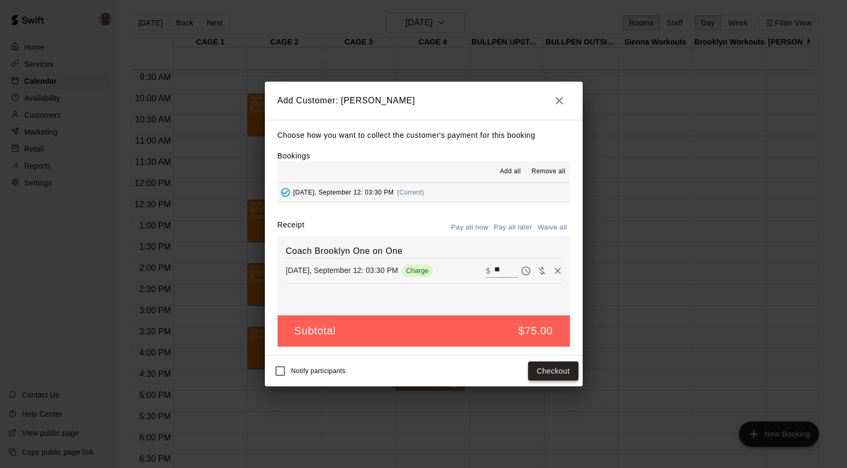
click at [556, 376] on button "Checkout" at bounding box center [553, 371] width 50 height 20
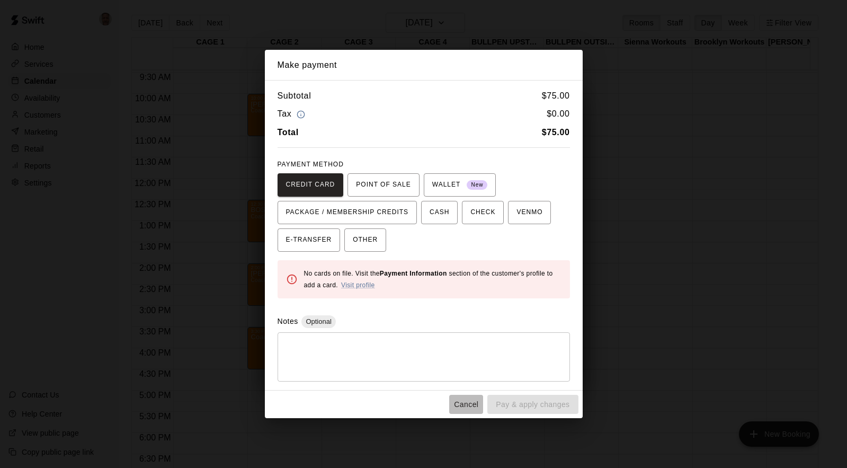
click at [469, 396] on button "Cancel" at bounding box center [466, 405] width 34 height 20
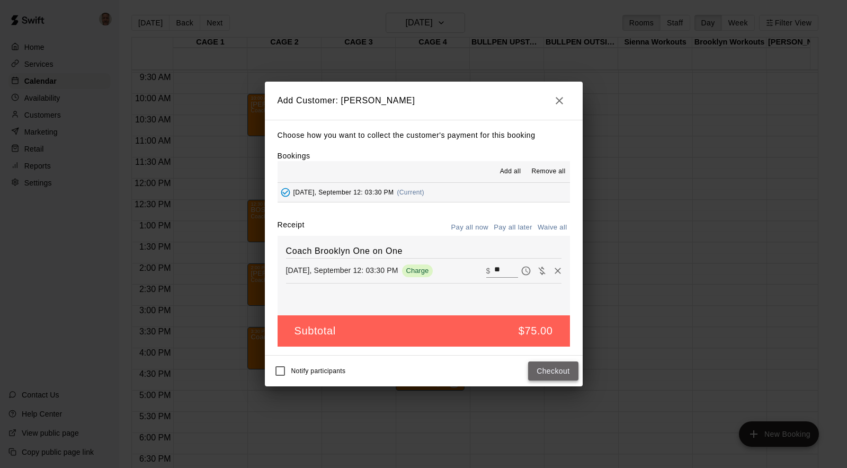
click at [555, 365] on button "Checkout" at bounding box center [553, 371] width 50 height 20
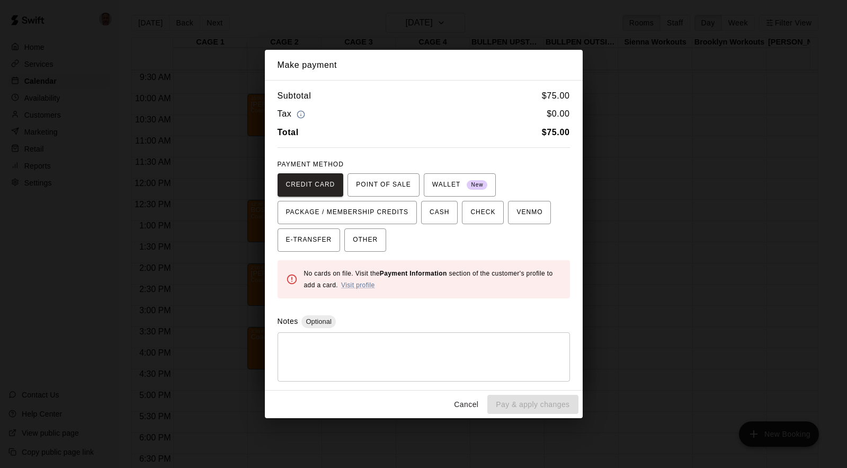
click at [469, 403] on button "Cancel" at bounding box center [466, 405] width 34 height 20
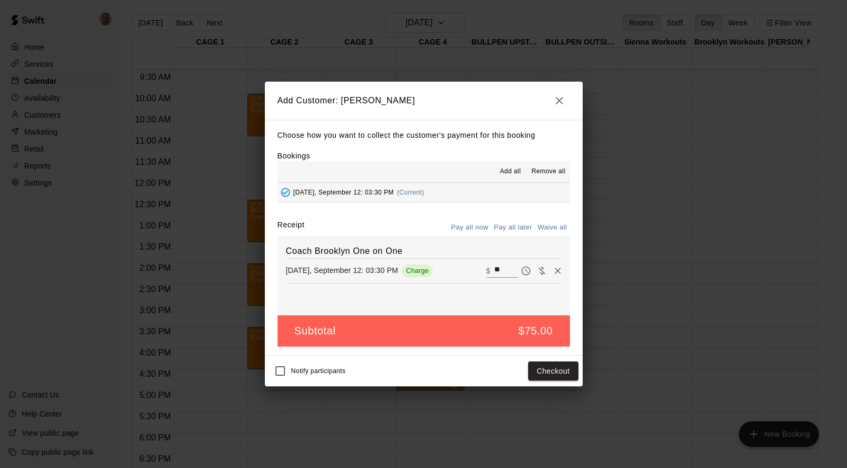
click at [564, 96] on icon "button" at bounding box center [559, 100] width 13 height 13
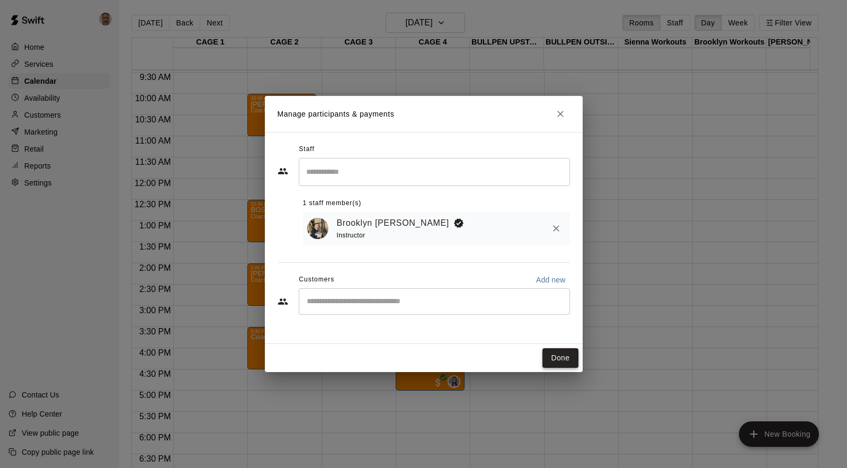
click at [559, 355] on button "Done" at bounding box center [561, 358] width 36 height 20
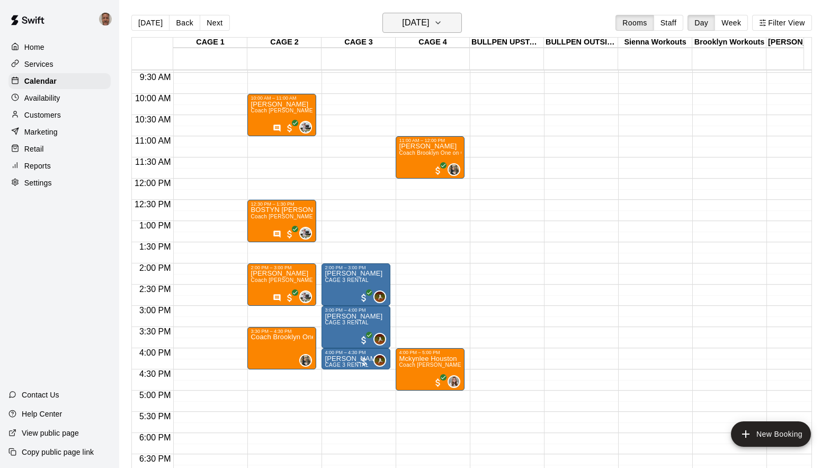
click at [457, 20] on button "[DATE]" at bounding box center [422, 23] width 79 height 20
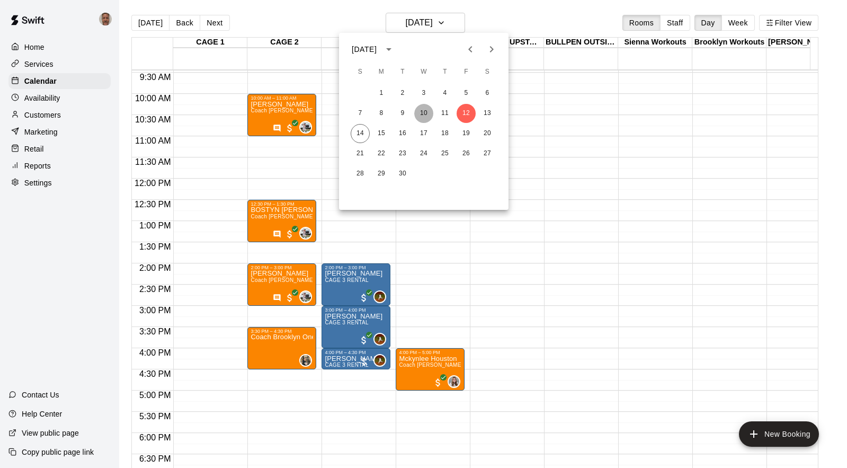
click at [424, 111] on button "10" at bounding box center [423, 113] width 19 height 19
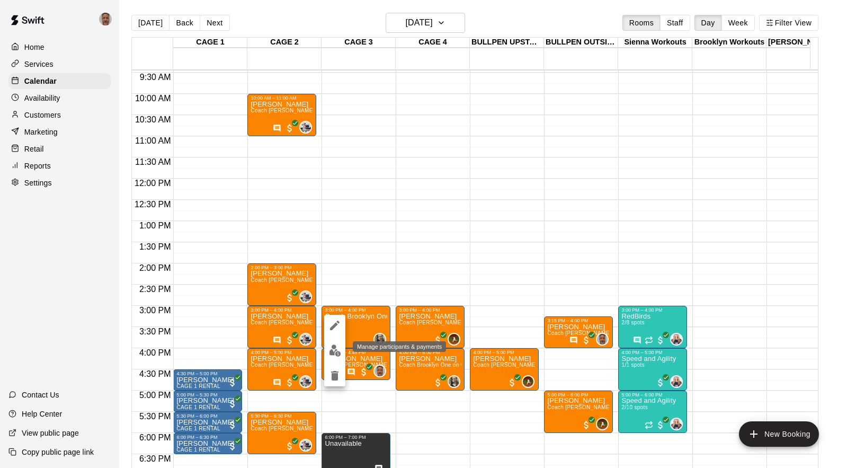
click at [335, 348] on img "edit" at bounding box center [335, 350] width 12 height 12
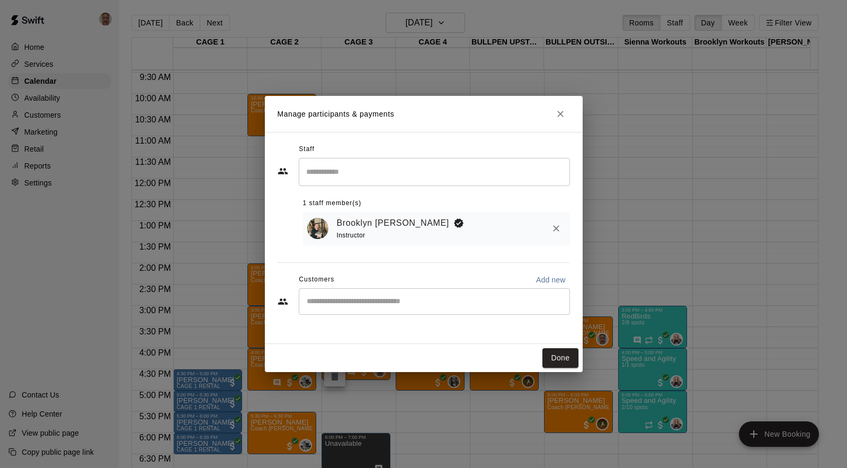
click at [356, 298] on input "Start typing to search customers..." at bounding box center [435, 301] width 262 height 11
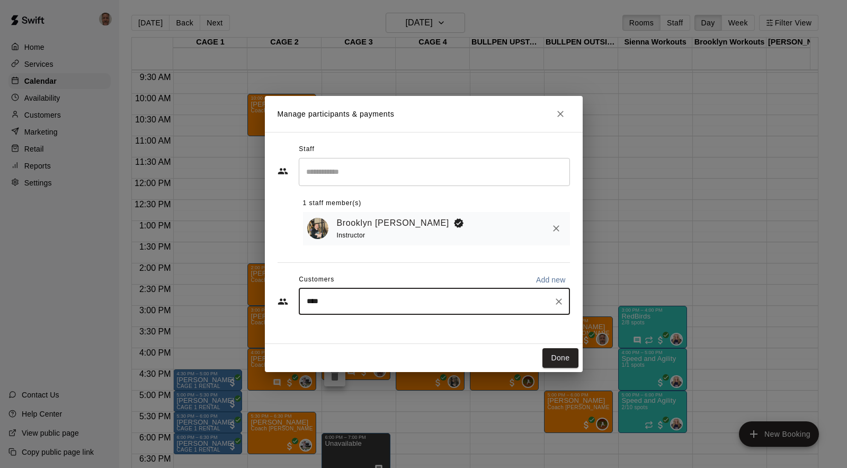
type input "*****"
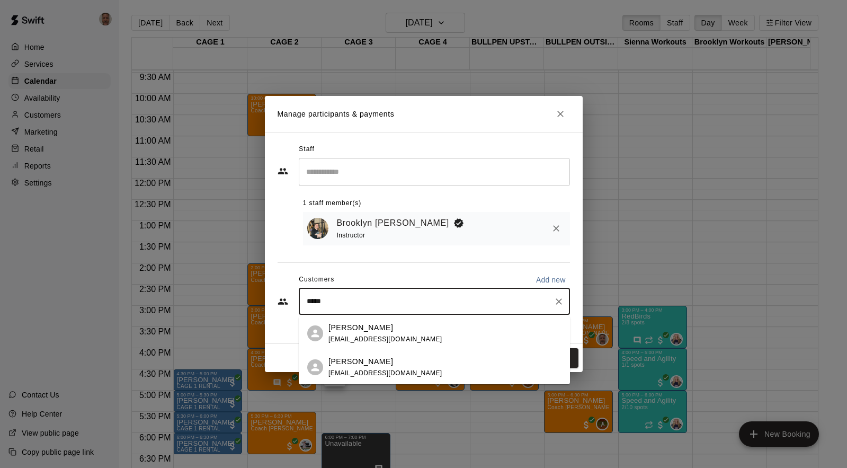
click at [352, 329] on p "[PERSON_NAME]" at bounding box center [361, 327] width 65 height 11
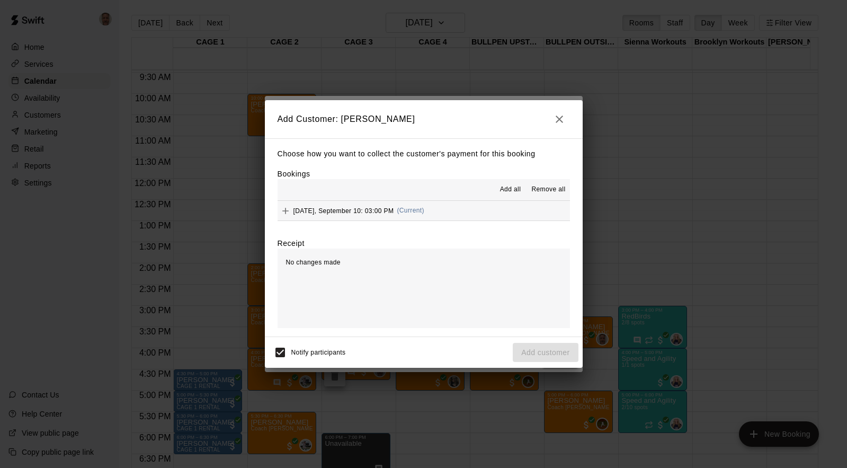
click at [56, 120] on div "Add Customer: [PERSON_NAME] Choose how you want to collect the customer's payme…" at bounding box center [423, 234] width 847 height 468
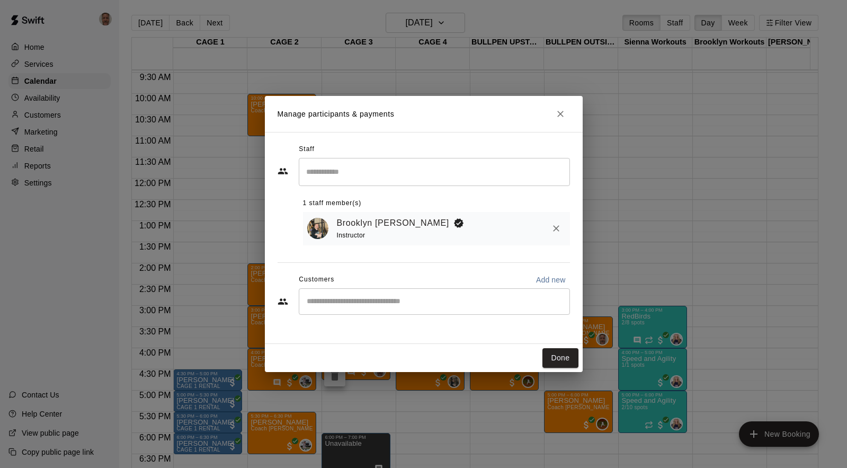
click at [37, 118] on div "Manage participants & payments Staff ​ 1 staff member(s) [PERSON_NAME] Instruct…" at bounding box center [423, 234] width 847 height 468
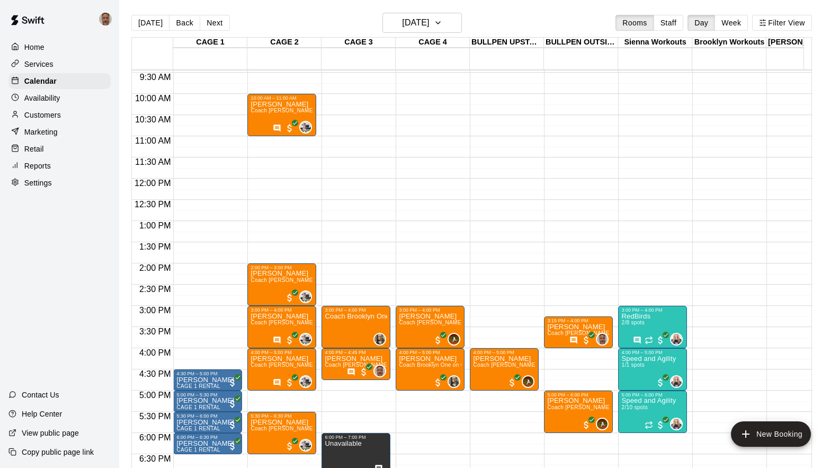
click at [42, 114] on p "Customers" at bounding box center [42, 115] width 37 height 11
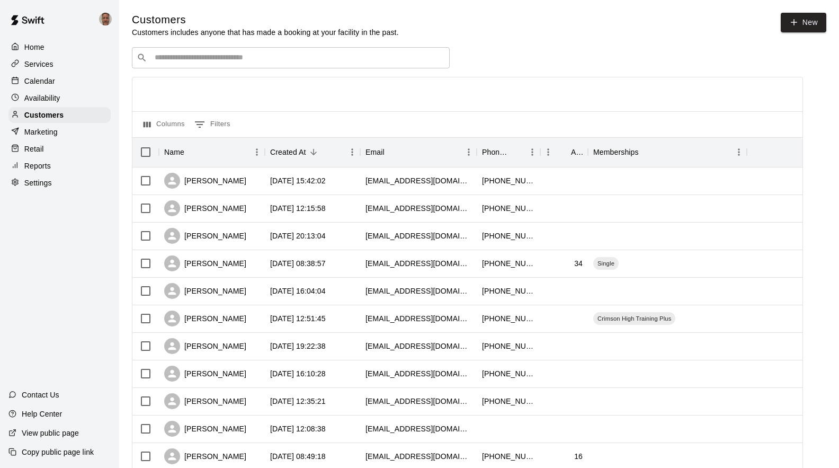
click at [295, 65] on div "​ ​" at bounding box center [291, 57] width 318 height 21
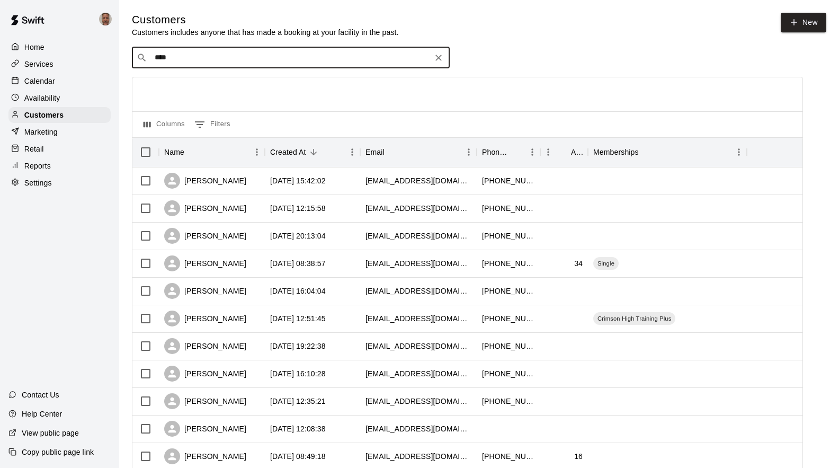
type input "*****"
click at [183, 89] on span "[EMAIL_ADDRESS][DOMAIN_NAME]" at bounding box center [219, 92] width 114 height 7
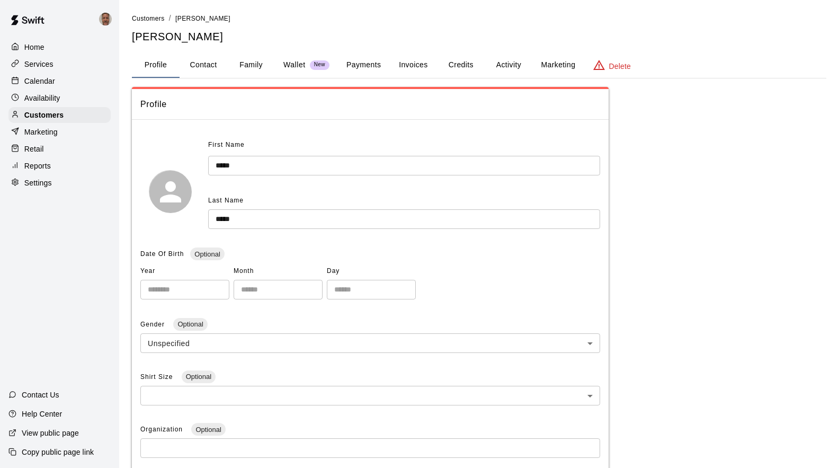
click at [358, 65] on button "Payments" at bounding box center [363, 64] width 51 height 25
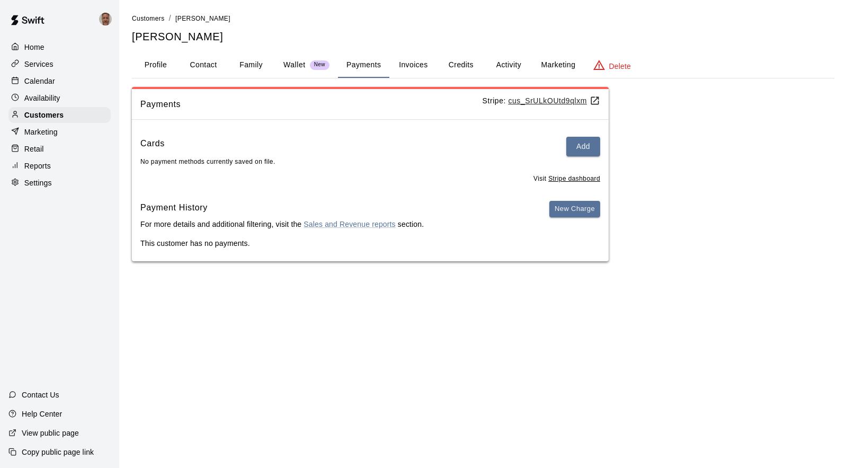
click at [44, 85] on p "Calendar" at bounding box center [39, 81] width 31 height 11
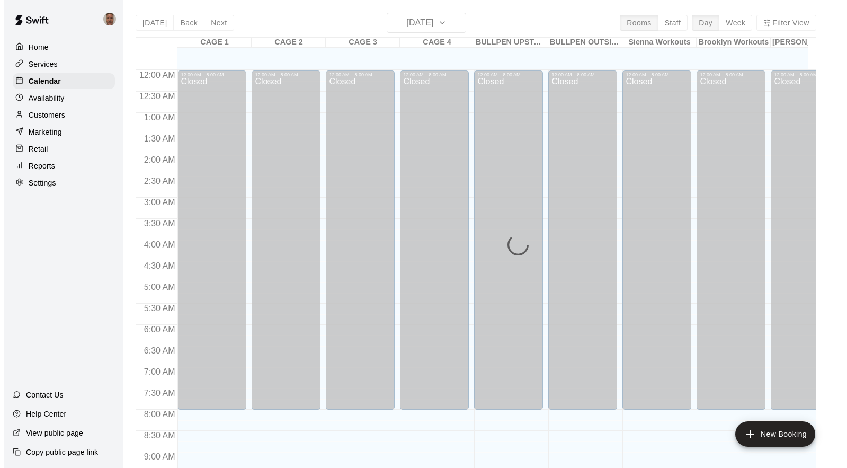
scroll to position [576, 0]
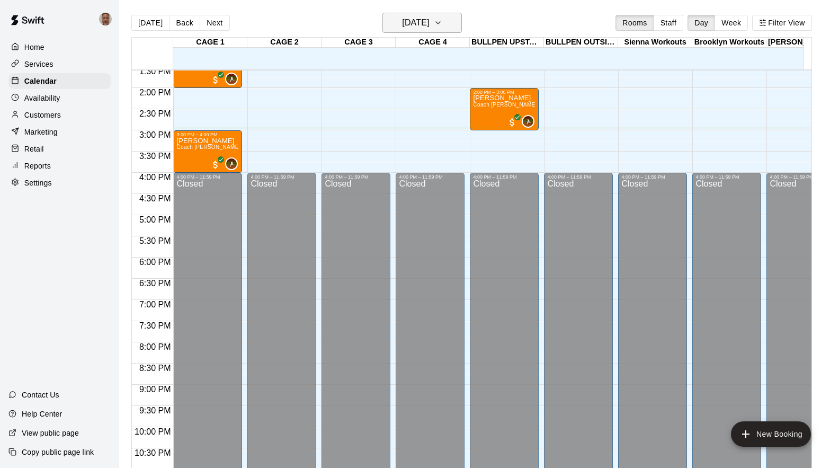
click at [419, 25] on h6 "[DATE]" at bounding box center [415, 22] width 27 height 15
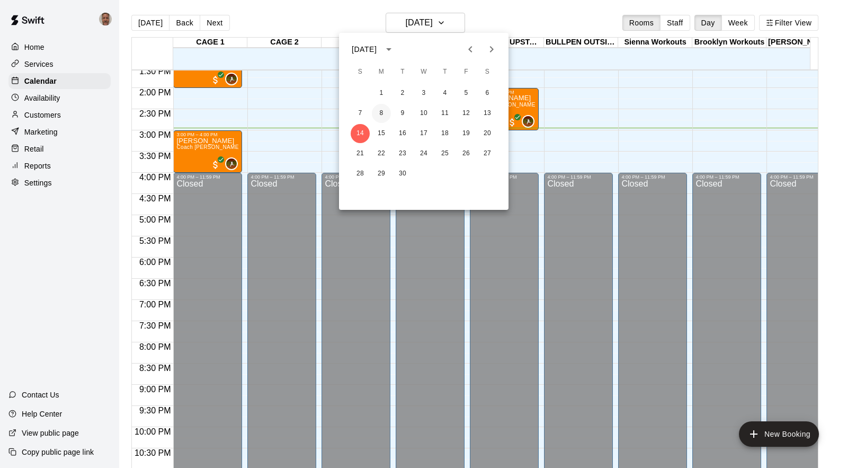
click at [381, 114] on button "8" at bounding box center [381, 113] width 19 height 19
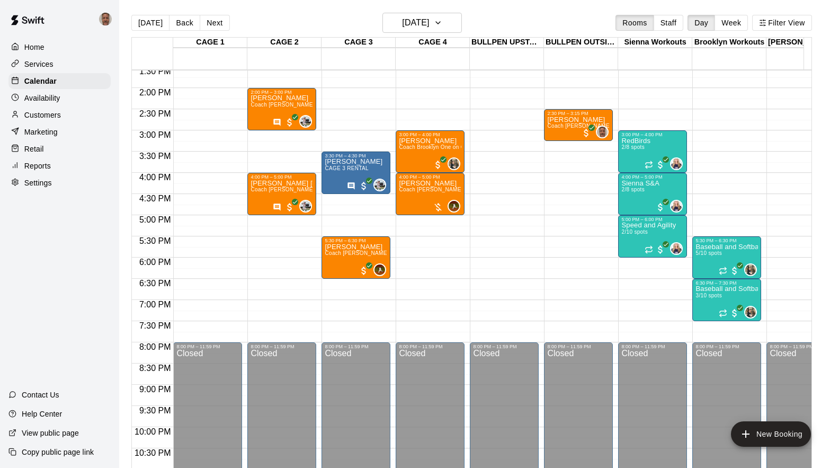
click at [47, 116] on p "Customers" at bounding box center [42, 115] width 37 height 11
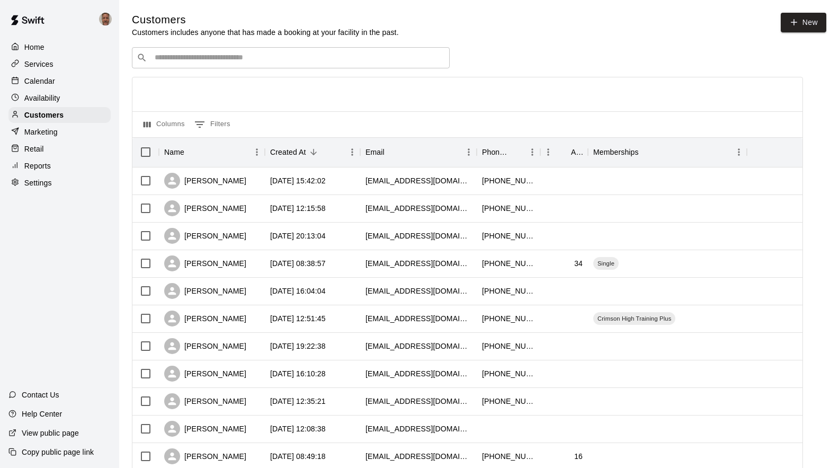
click at [266, 58] on input "Search customers by name or email" at bounding box center [299, 57] width 294 height 11
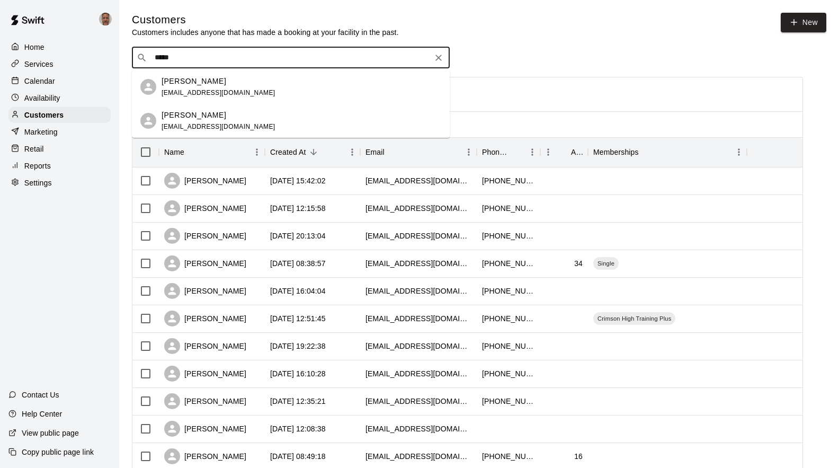
click at [194, 63] on input "*****" at bounding box center [291, 57] width 278 height 11
type input "*"
type input "*****"
click at [180, 89] on span "[EMAIL_ADDRESS][DOMAIN_NAME]" at bounding box center [219, 92] width 114 height 7
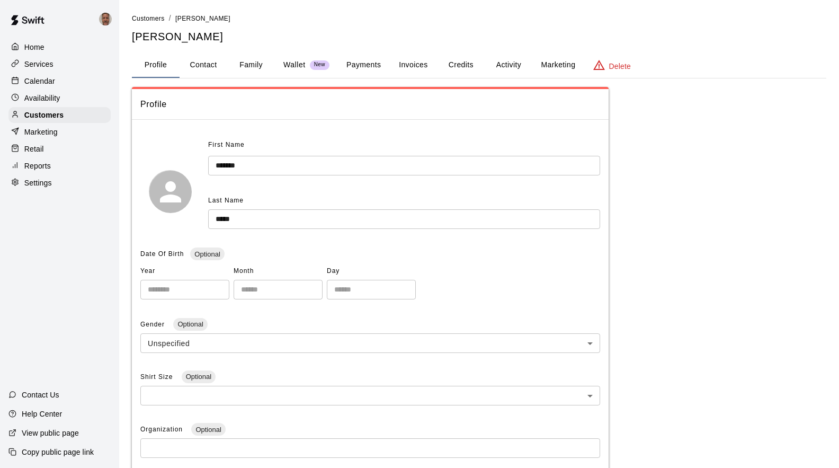
click at [365, 63] on button "Payments" at bounding box center [363, 64] width 51 height 25
